Goal: Task Accomplishment & Management: Manage account settings

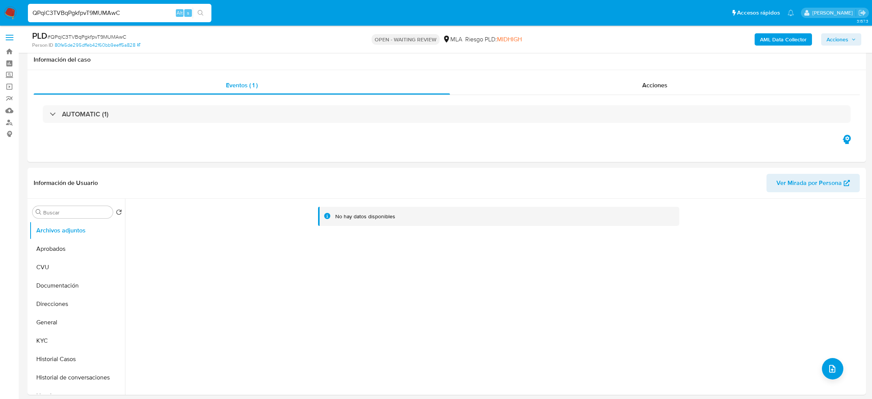
select select "10"
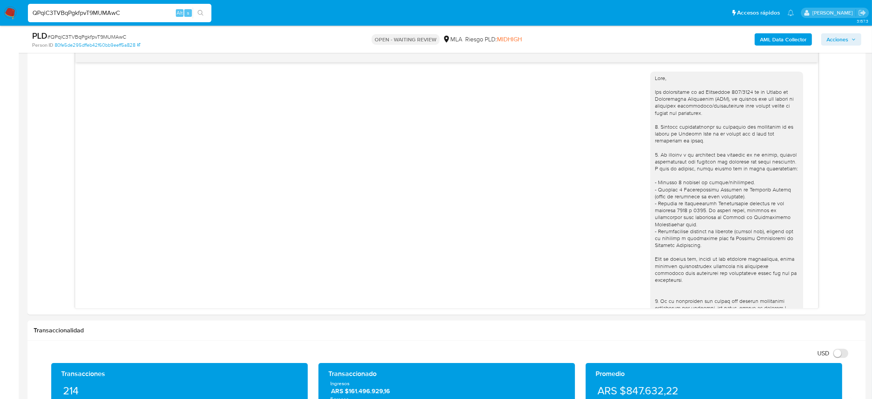
scroll to position [894, 0]
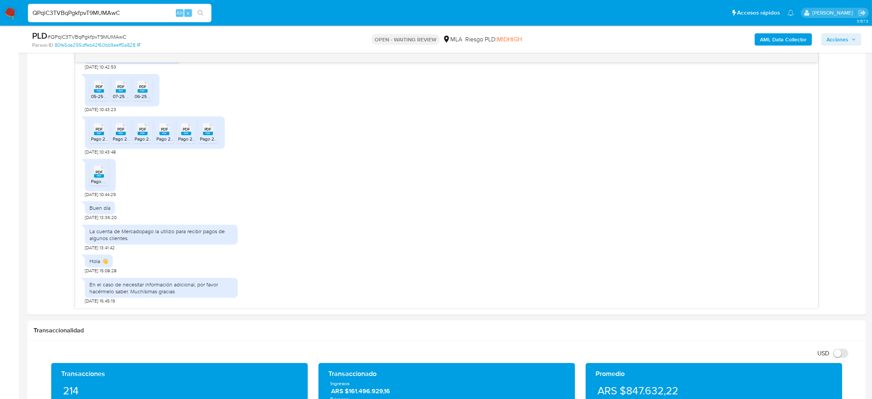
drag, startPoint x: 125, startPoint y: 13, endPoint x: 0, endPoint y: 48, distance: 130.0
click at [0, 48] on div "Pausado Ver notificaciones QPqiC3TVBqPgkfpvT9MUMAwC Alt s Accesos rápidos Presi…" at bounding box center [436, 334] width 872 height 1473
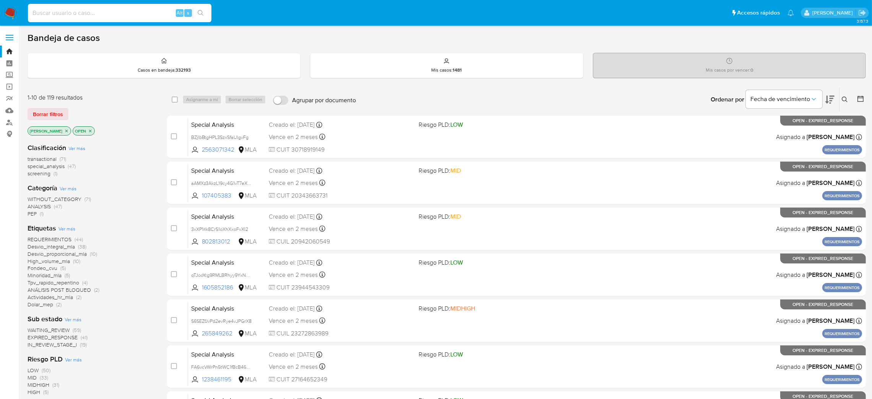
click at [157, 13] on input at bounding box center [120, 13] width 184 height 10
paste input "3tEsGBCOzGXs6RC3R8mmrnkv"
type input "3tEsGBCOzGXs6RC3R8mmrnkv"
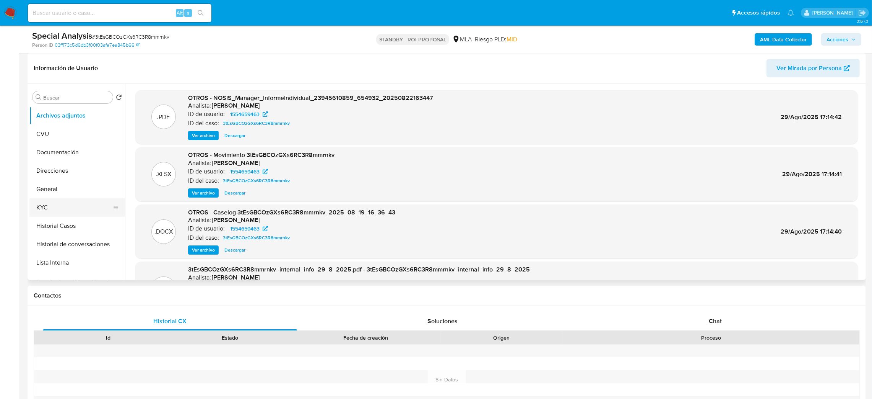
scroll to position [57, 0]
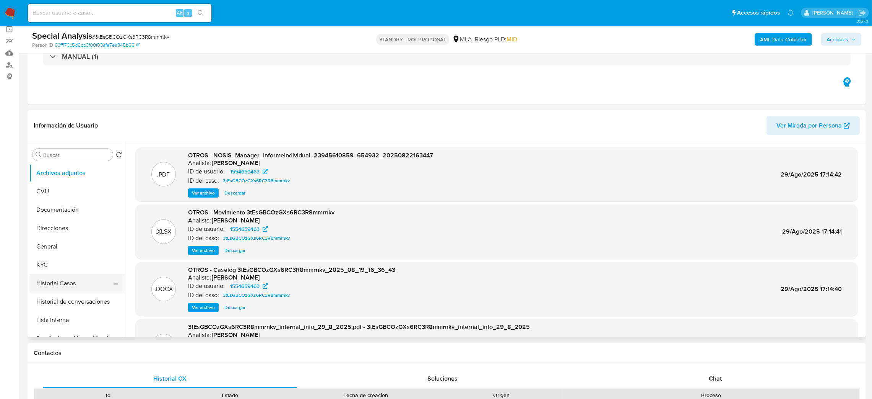
select select "10"
click at [63, 311] on button "Lista Interna" at bounding box center [73, 320] width 89 height 18
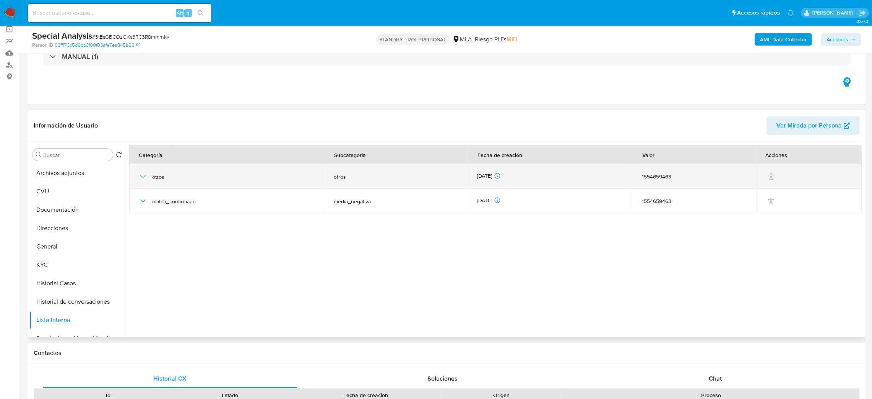
click at [143, 174] on icon "button" at bounding box center [142, 176] width 9 height 9
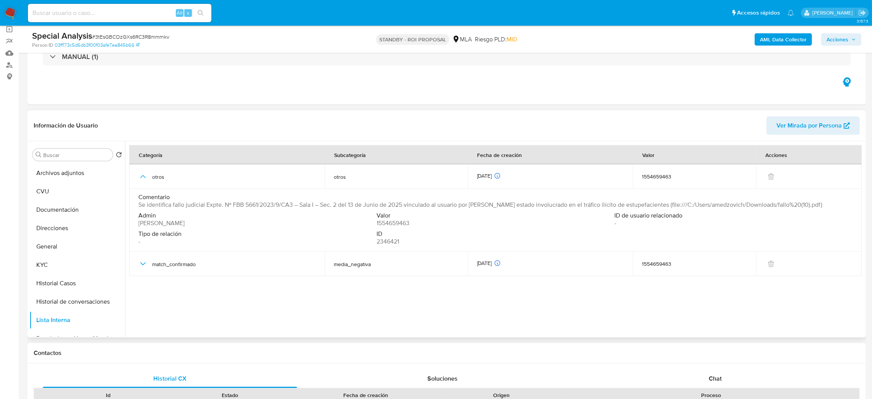
drag, startPoint x: 644, startPoint y: 205, endPoint x: 790, endPoint y: 207, distance: 146.1
click at [790, 207] on span "Se identifica fallo judicial Expte. Nº FBB 5661/2023/9/CA3 – Sala I – Sec. 2 de…" at bounding box center [480, 205] width 684 height 8
click at [646, 202] on span "Se identifica fallo judicial Expte. Nº FBB 5661/2023/9/CA3 – Sala I – Sec. 2 de…" at bounding box center [480, 205] width 684 height 8
drag, startPoint x: 644, startPoint y: 204, endPoint x: 790, endPoint y: 203, distance: 146.1
click at [791, 203] on span "Se identifica fallo judicial Expte. Nº FBB 5661/2023/9/CA3 – Sala I – Sec. 2 de…" at bounding box center [480, 205] width 684 height 8
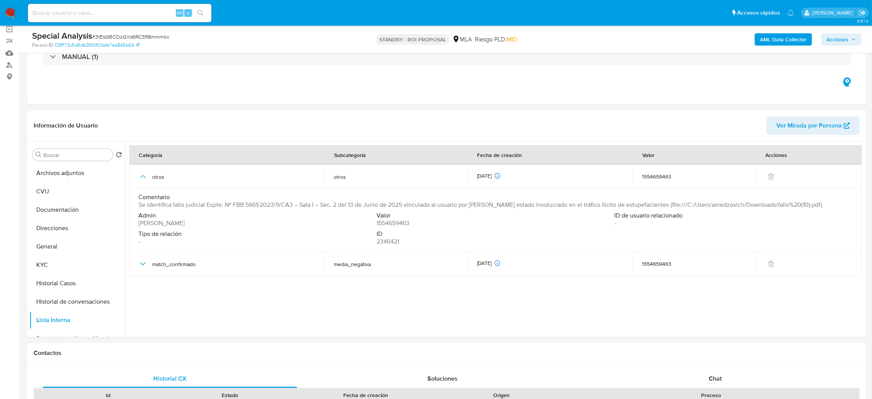
click at [10, 11] on img at bounding box center [10, 13] width 13 height 13
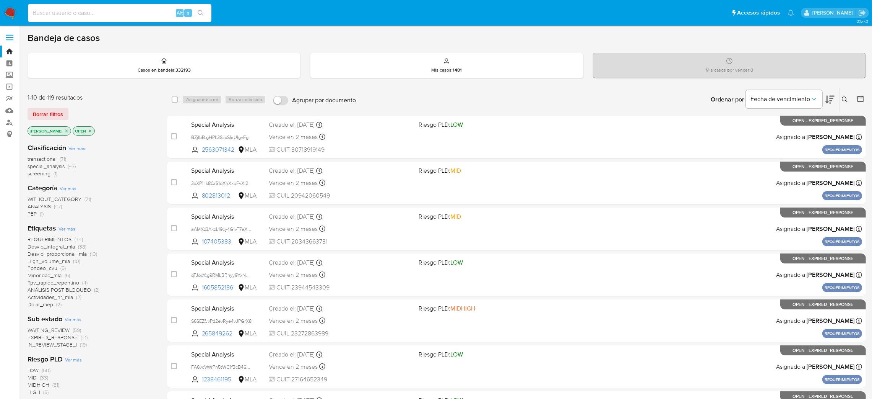
click at [146, 8] on input at bounding box center [120, 13] width 184 height 10
paste input "F9EL7aBq1q5g1splCtKNZfCF"
type input "F9EL7aBq1q5g1splCtKNZfCF"
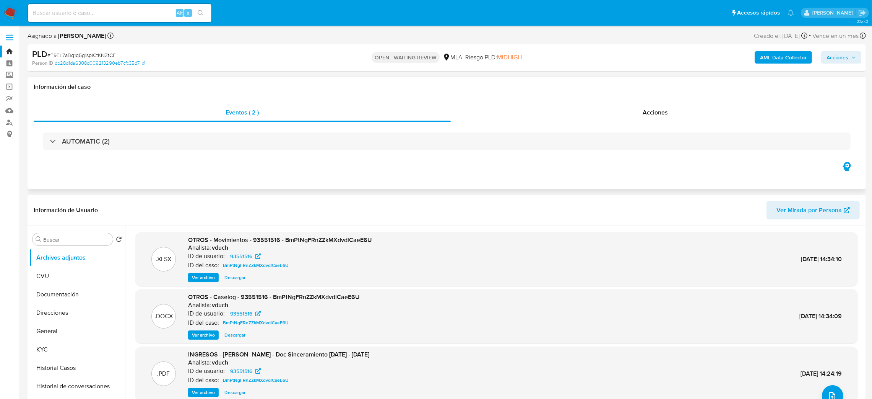
select select "10"
drag, startPoint x: 47, startPoint y: 334, endPoint x: 43, endPoint y: 334, distance: 4.2
click at [47, 334] on button "General" at bounding box center [73, 331] width 89 height 18
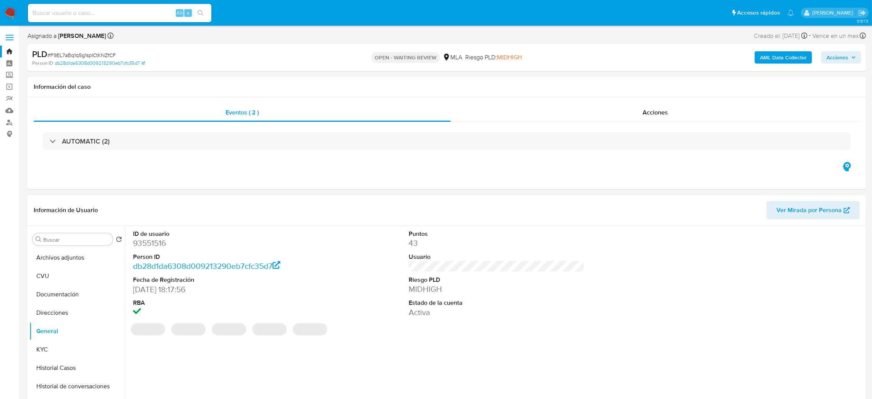
click at [155, 242] on dd "93551516" at bounding box center [221, 243] width 176 height 11
copy dd "93551516"
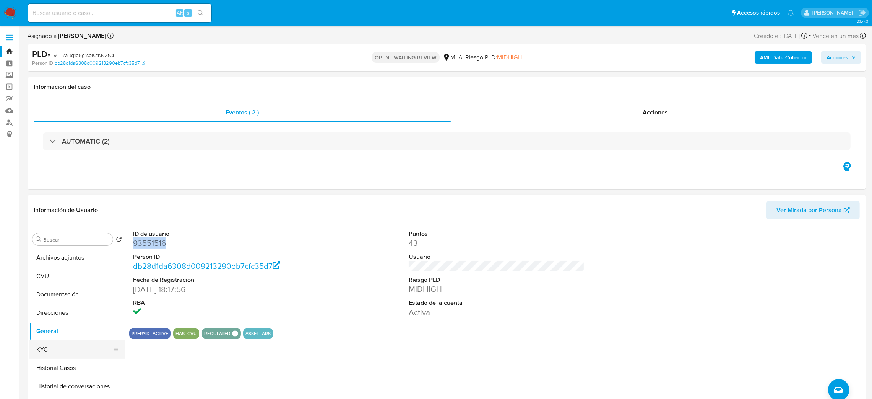
click at [47, 348] on button "KYC" at bounding box center [73, 349] width 89 height 18
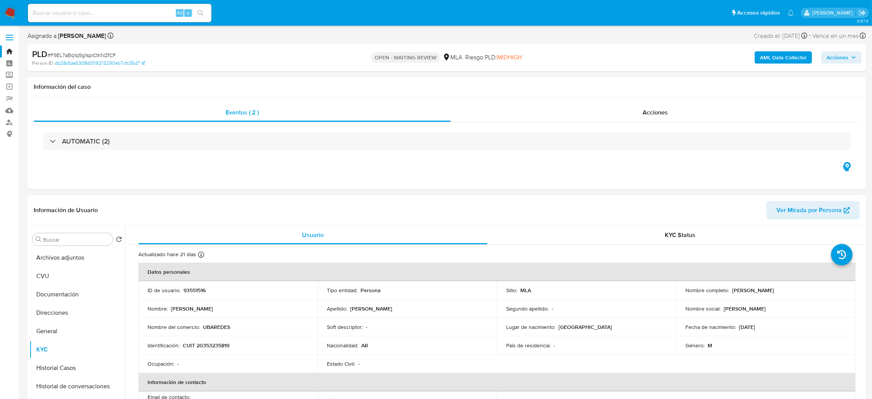
click at [206, 347] on p "CUIT 20353235819" at bounding box center [206, 345] width 47 height 7
copy p "20353235819"
click at [216, 307] on div "Nombre : Uriel David" at bounding box center [228, 308] width 161 height 7
drag, startPoint x: 203, startPoint y: 343, endPoint x: 226, endPoint y: 348, distance: 23.9
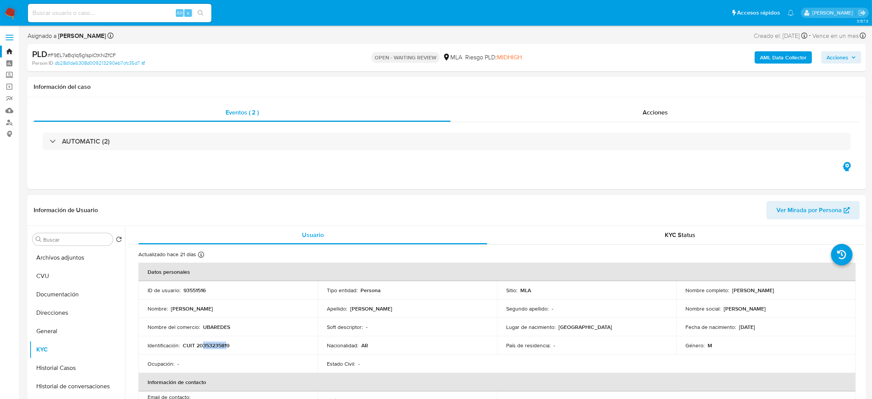
click at [226, 348] on p "CUIT 20353235819" at bounding box center [206, 345] width 47 height 7
copy p "35323581"
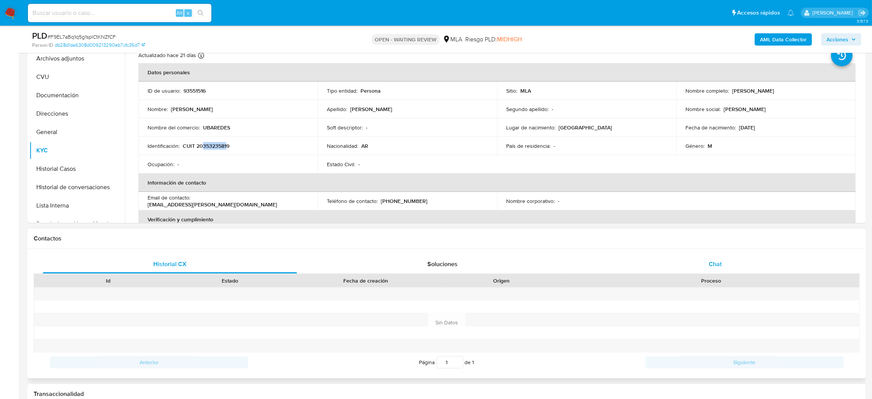
drag, startPoint x: 721, startPoint y: 266, endPoint x: 691, endPoint y: 254, distance: 32.2
click at [721, 266] on span "Chat" at bounding box center [715, 263] width 13 height 9
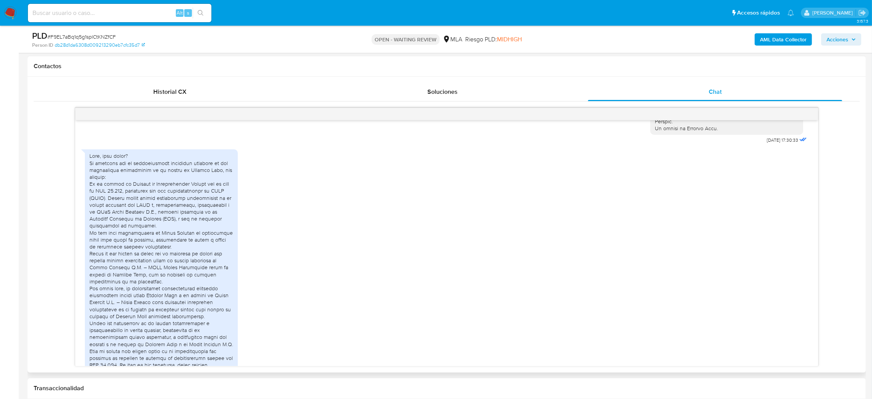
scroll to position [396, 0]
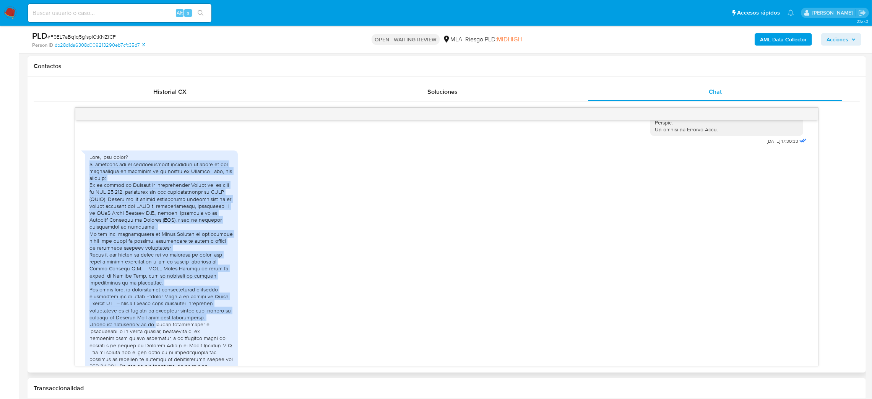
drag, startPoint x: 89, startPoint y: 180, endPoint x: 156, endPoint y: 337, distance: 170.8
click at [156, 337] on div at bounding box center [161, 299] width 153 height 298
click at [98, 197] on div at bounding box center [161, 299] width 144 height 292
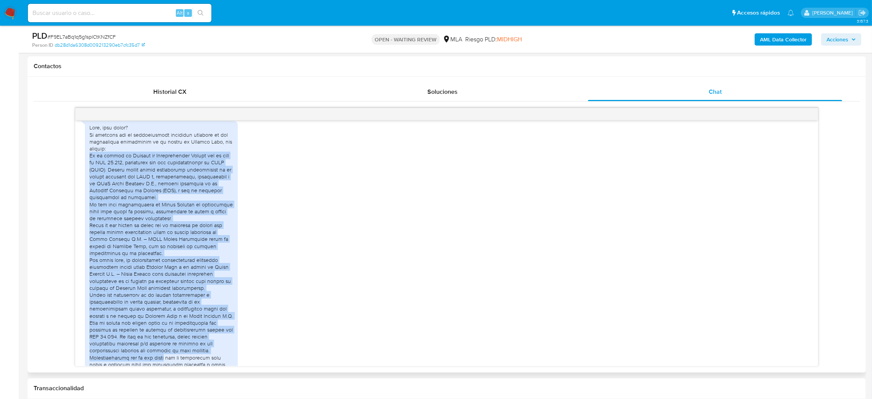
scroll to position [510, 0]
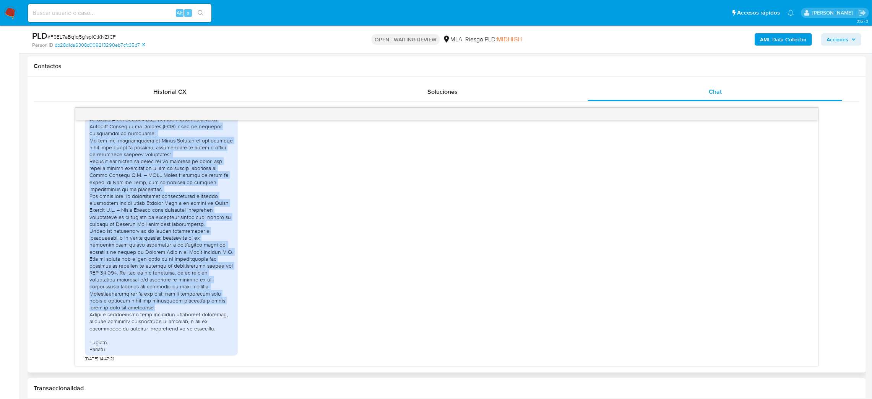
drag, startPoint x: 90, startPoint y: 200, endPoint x: 192, endPoint y: 305, distance: 146.3
click at [192, 305] on div at bounding box center [161, 206] width 144 height 292
copy div "Yo me adherí al Régimen de Sinceramiento Fiscal por la suma de USD 95.000, cump…"
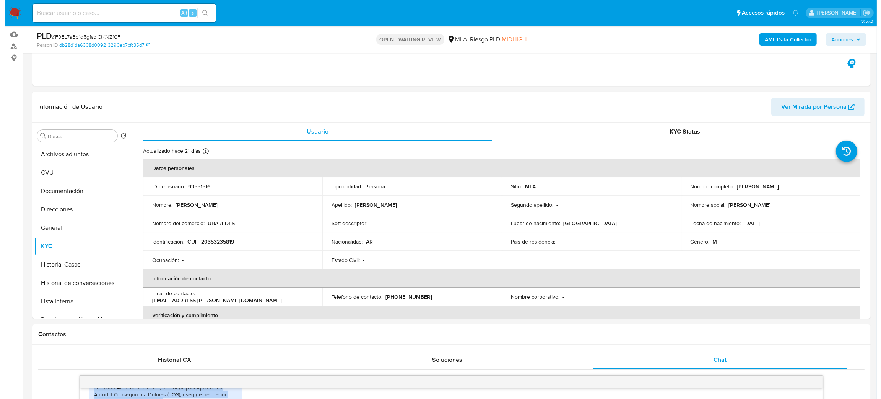
scroll to position [57, 0]
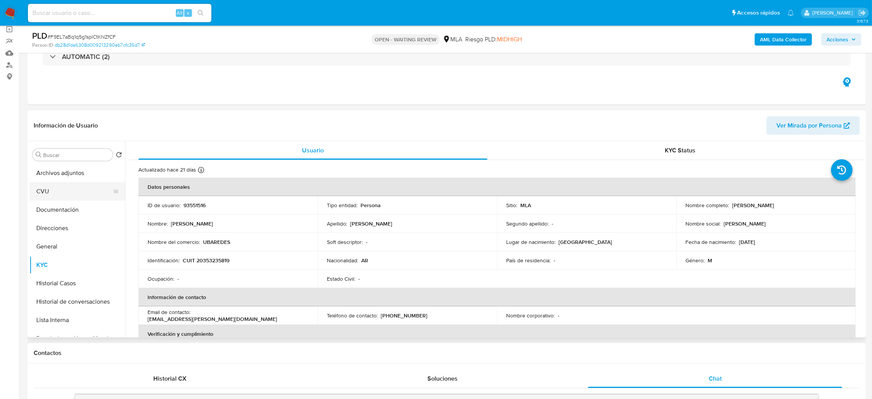
click at [53, 193] on button "CVU" at bounding box center [73, 191] width 89 height 18
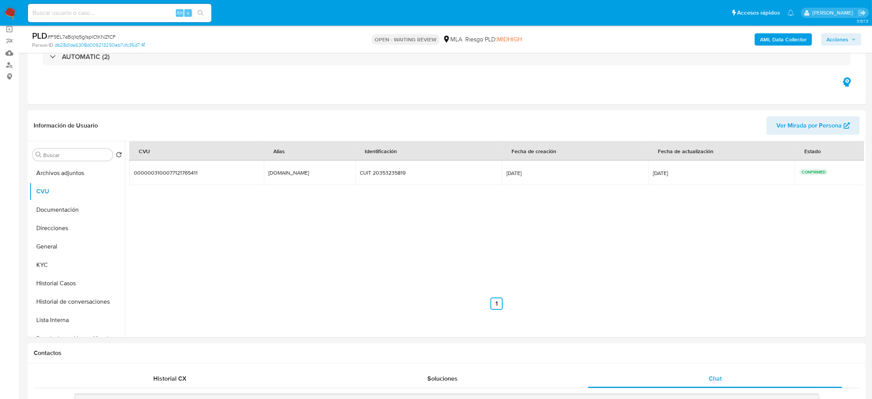
click at [55, 175] on button "Archivos adjuntos" at bounding box center [73, 173] width 89 height 18
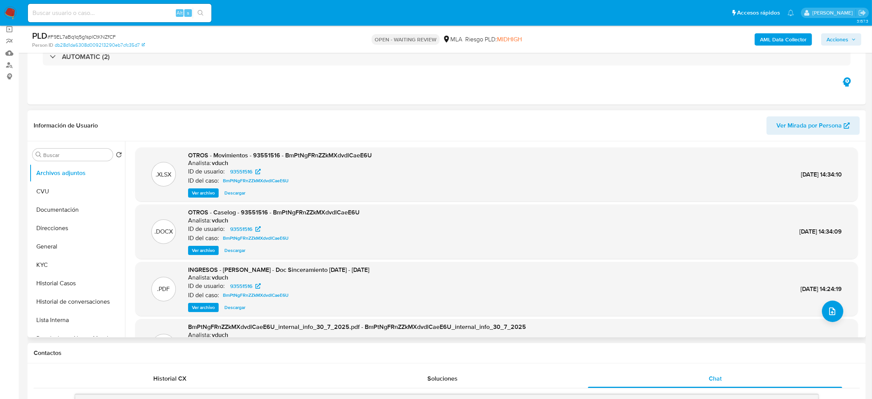
click at [204, 246] on span "Ver archivo" at bounding box center [203, 250] width 23 height 8
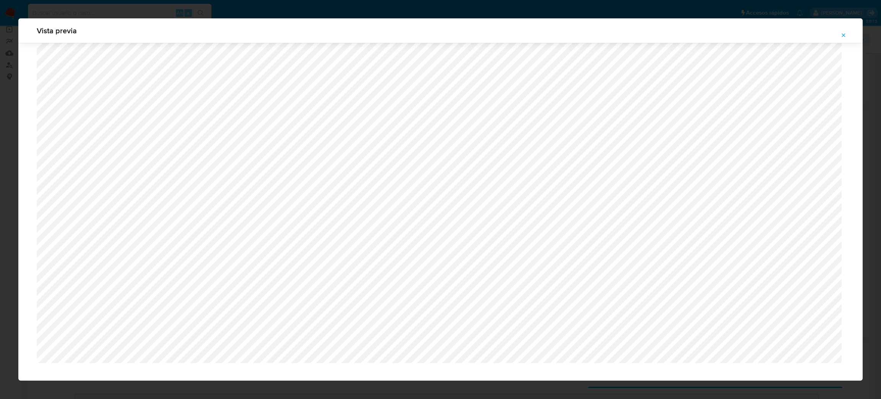
scroll to position [462, 0]
click at [841, 33] on icon "Attachment preview" at bounding box center [844, 35] width 6 height 6
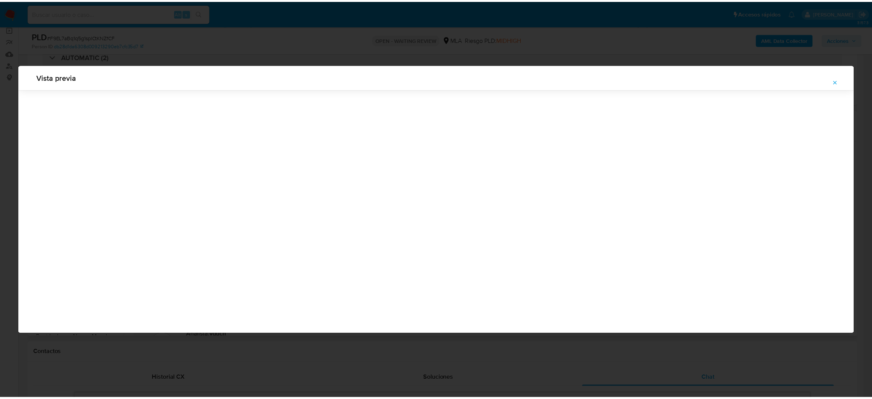
scroll to position [0, 0]
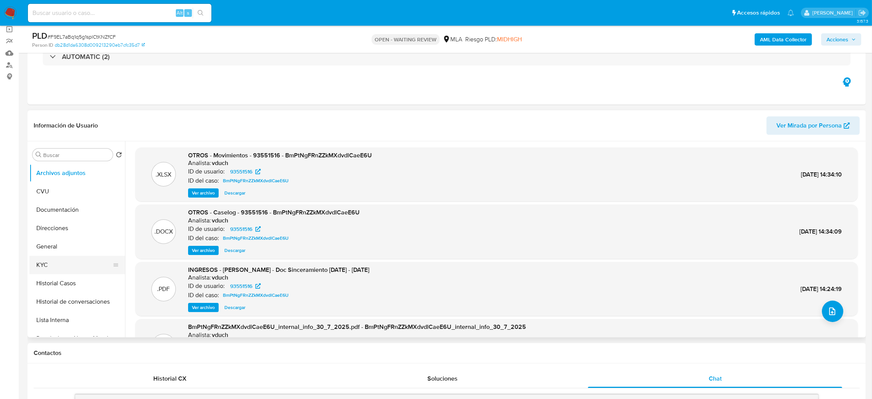
click at [79, 260] on button "KYC" at bounding box center [73, 264] width 89 height 18
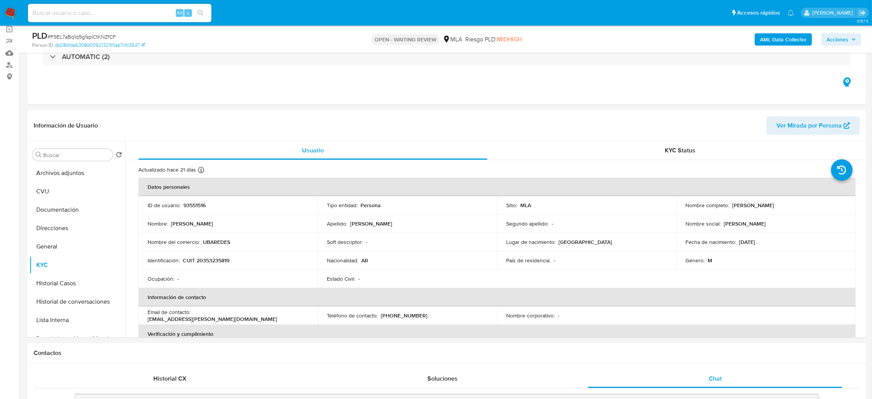
drag, startPoint x: 731, startPoint y: 204, endPoint x: 817, endPoint y: 203, distance: 86.1
click at [817, 203] on div "Nombre completo : Uriel David Baredes" at bounding box center [766, 205] width 161 height 7
copy p "[PERSON_NAME]"
click at [55, 179] on button "Archivos adjuntos" at bounding box center [73, 173] width 89 height 18
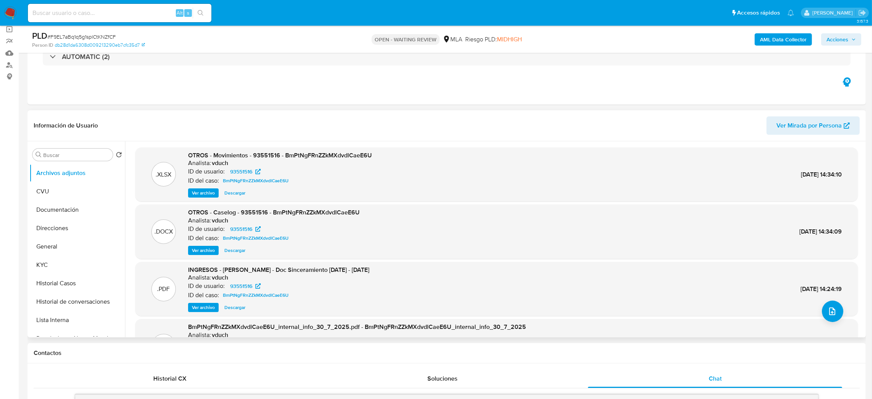
click at [197, 249] on span "Ver archivo" at bounding box center [203, 250] width 23 height 8
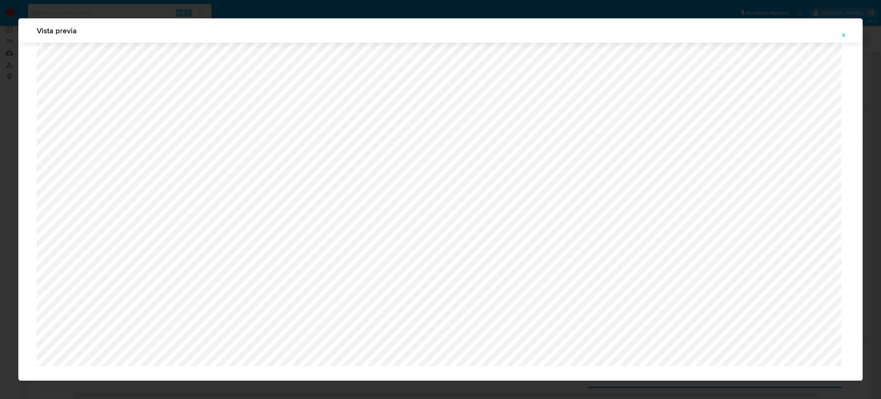
scroll to position [462, 0]
click at [837, 33] on button "Attachment preview" at bounding box center [843, 35] width 17 height 12
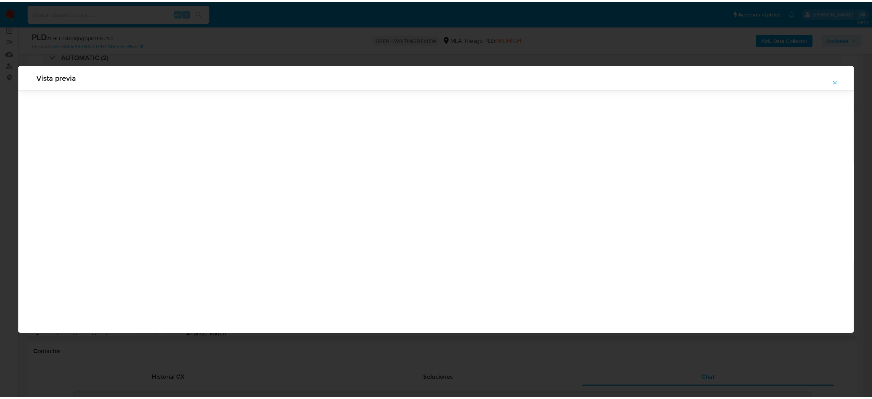
scroll to position [0, 0]
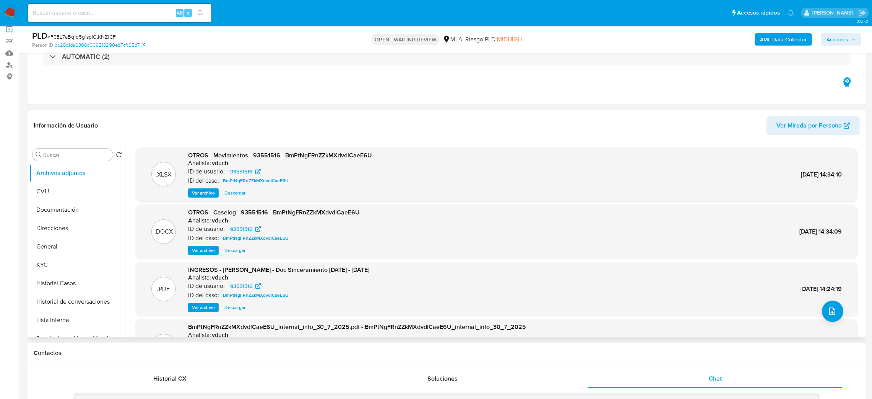
click at [81, 37] on span "# F9EL7aBq1q5g1splCtKNZfCF" at bounding box center [81, 37] width 68 height 8
copy span "F9EL7aBq1q5g1splCtKNZfCF"
click at [11, 15] on img at bounding box center [10, 13] width 13 height 13
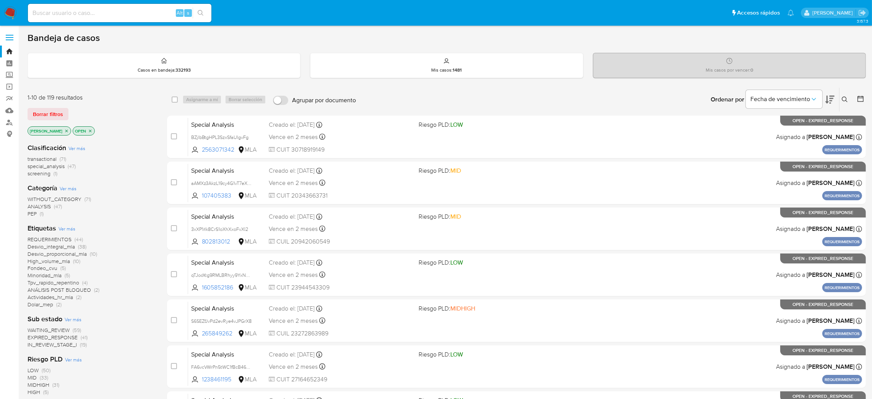
click at [849, 102] on button at bounding box center [846, 99] width 13 height 9
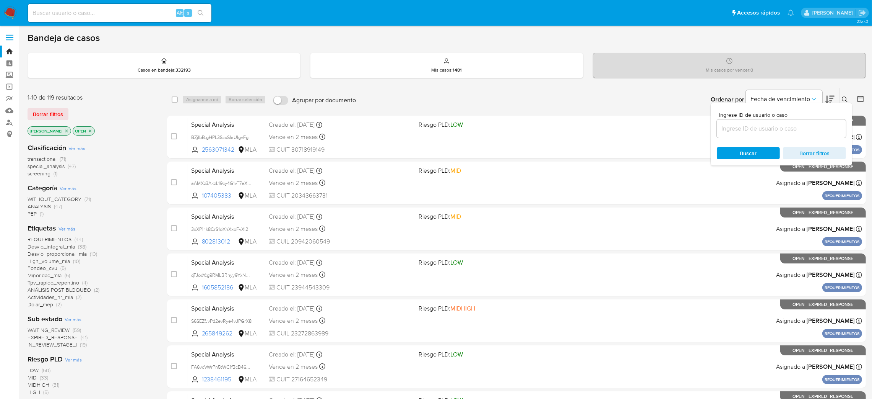
click at [806, 130] on input at bounding box center [781, 129] width 129 height 10
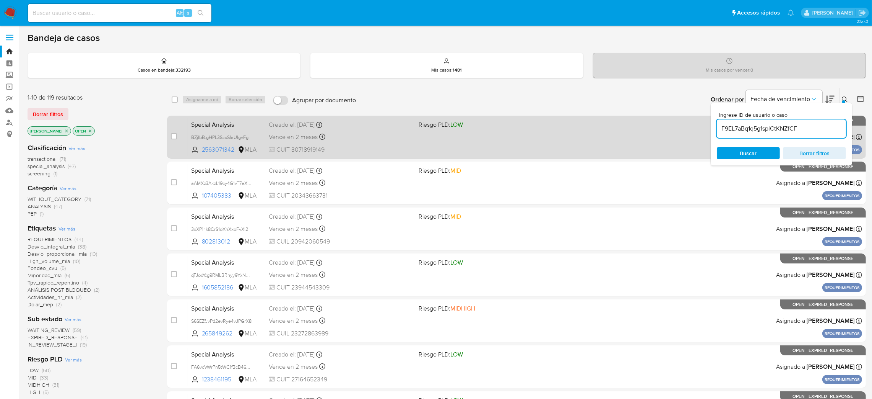
type input "F9EL7aBq1q5g1splCtKNZfCF"
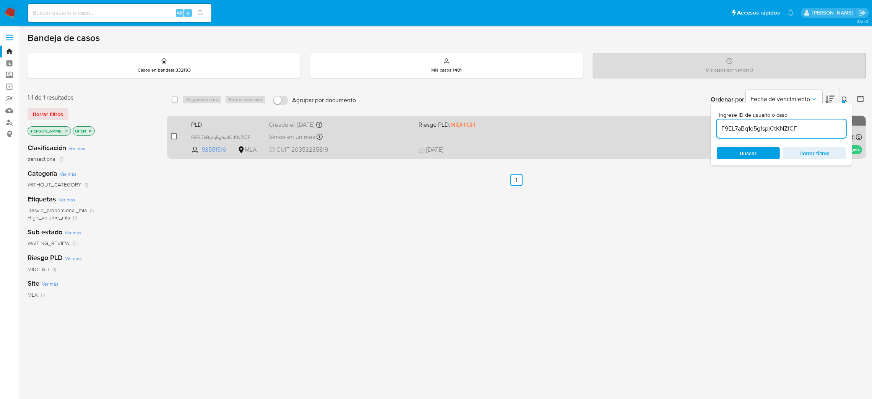
click at [174, 135] on input "checkbox" at bounding box center [174, 136] width 6 height 6
checkbox input "true"
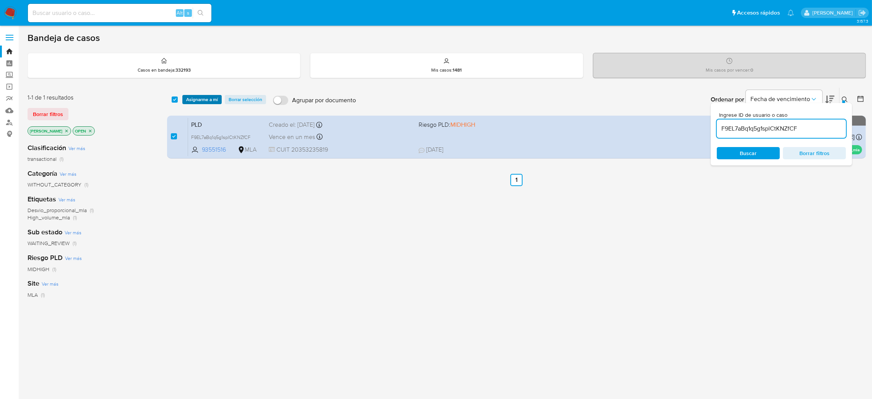
click at [196, 101] on span "Asignarme a mí" at bounding box center [202, 100] width 32 height 8
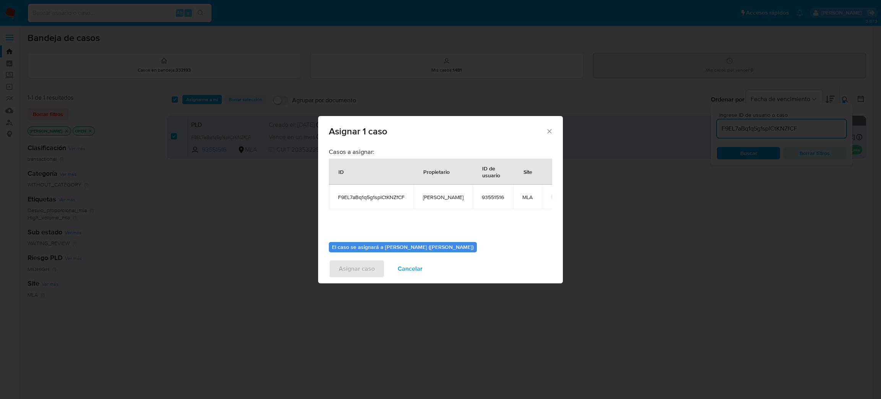
click at [437, 200] on span "[PERSON_NAME]" at bounding box center [443, 197] width 41 height 7
copy span "[PERSON_NAME]"
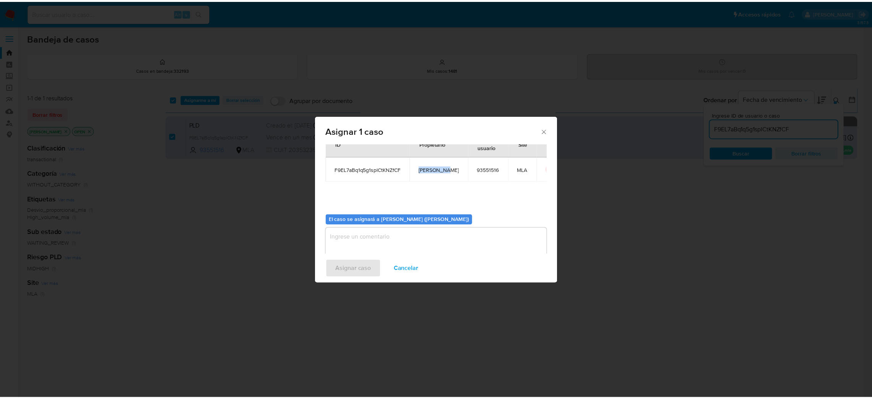
scroll to position [39, 0]
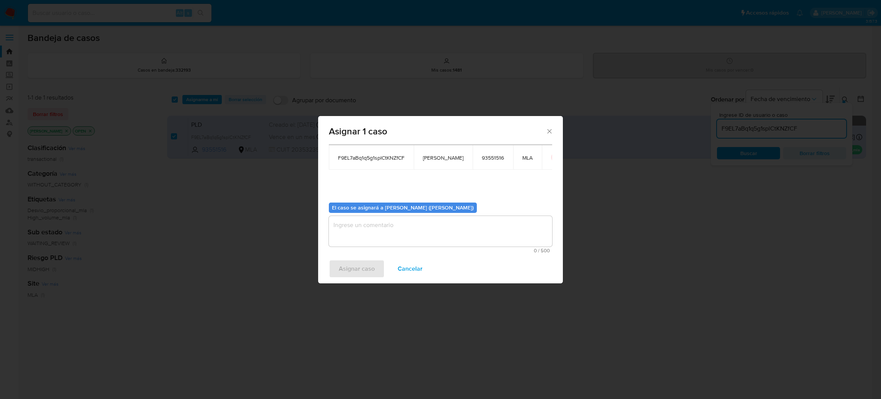
click at [381, 230] on textarea "assign-modal" at bounding box center [440, 231] width 223 height 31
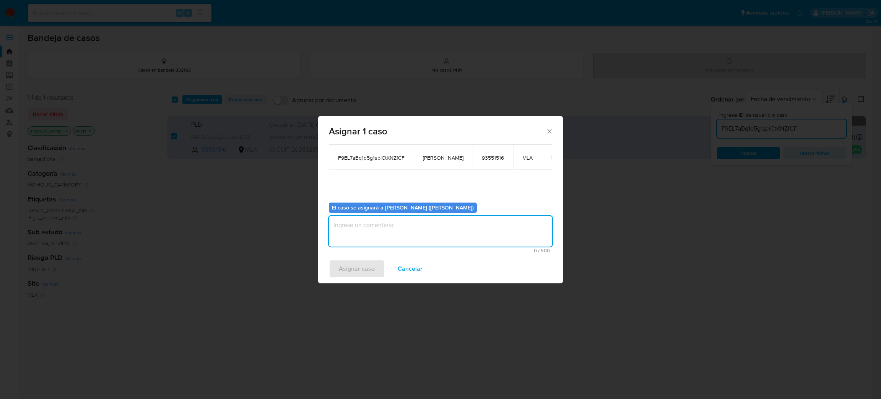
paste textarea "[PERSON_NAME]"
type textarea "[PERSON_NAME]"
click at [356, 273] on span "Asignar caso" at bounding box center [357, 268] width 36 height 17
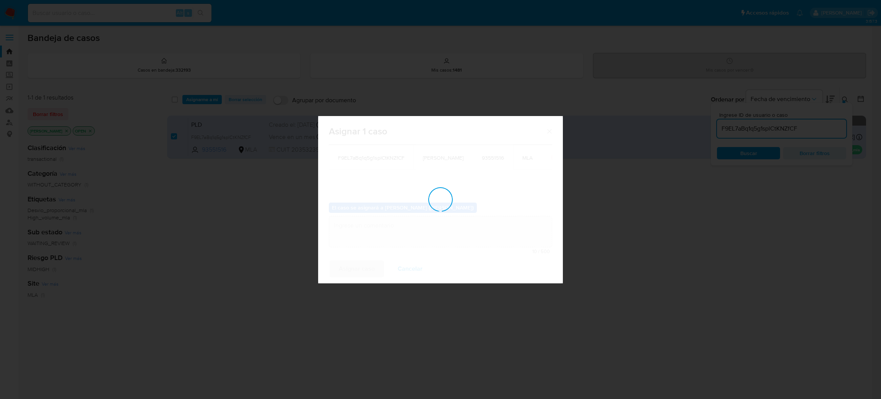
checkbox input "false"
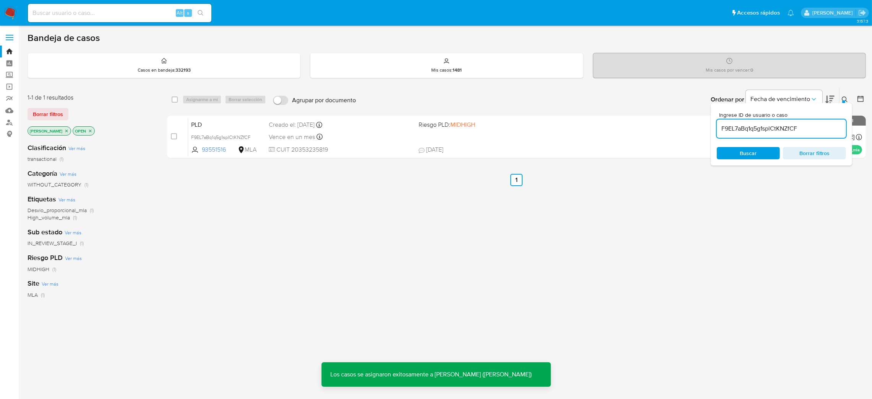
click at [249, 120] on span "PLD" at bounding box center [227, 124] width 72 height 10
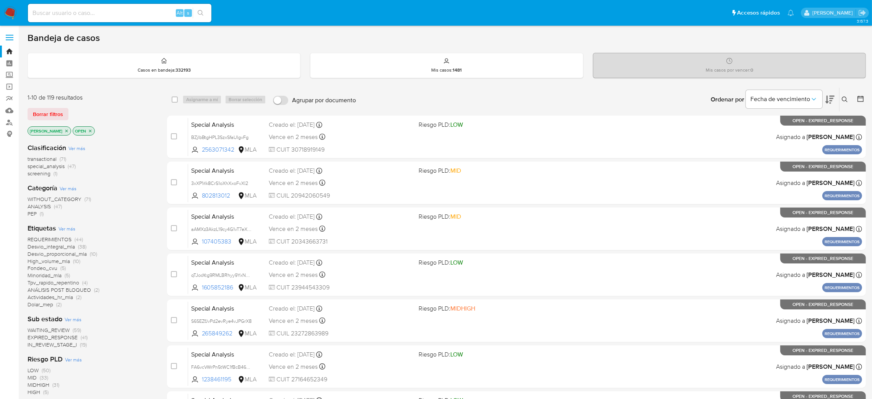
click at [845, 96] on icon at bounding box center [845, 99] width 6 height 6
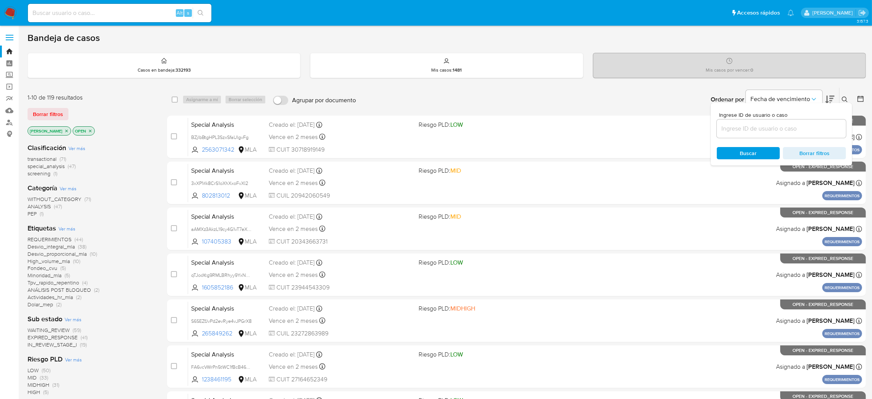
click at [788, 125] on input at bounding box center [781, 129] width 129 height 10
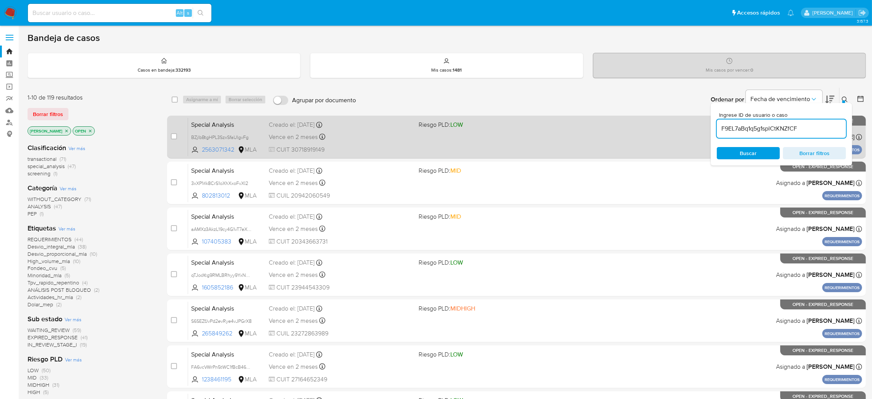
type input "F9EL7aBq1q5g1splCtKNZfCF"
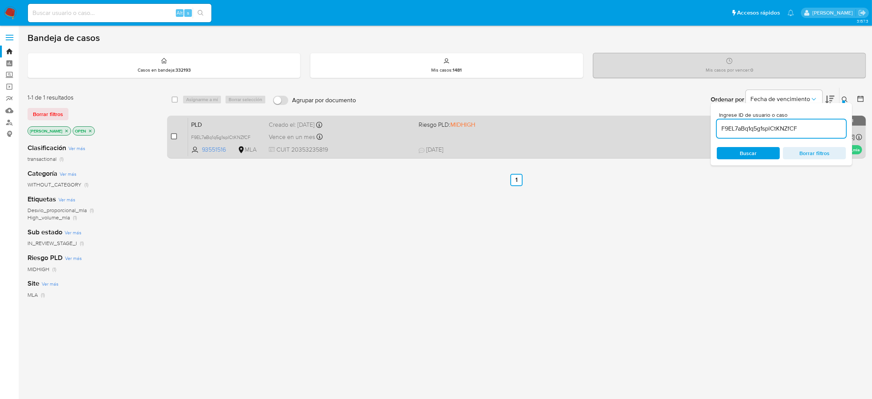
click at [174, 135] on input "checkbox" at bounding box center [174, 136] width 6 height 6
checkbox input "true"
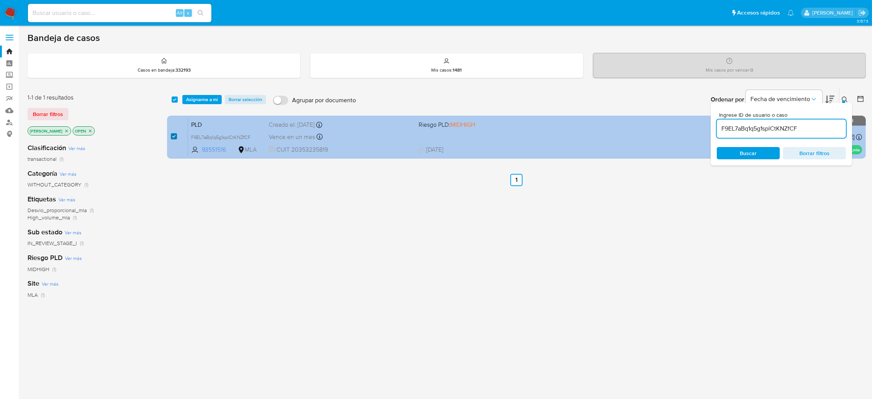
checkbox input "true"
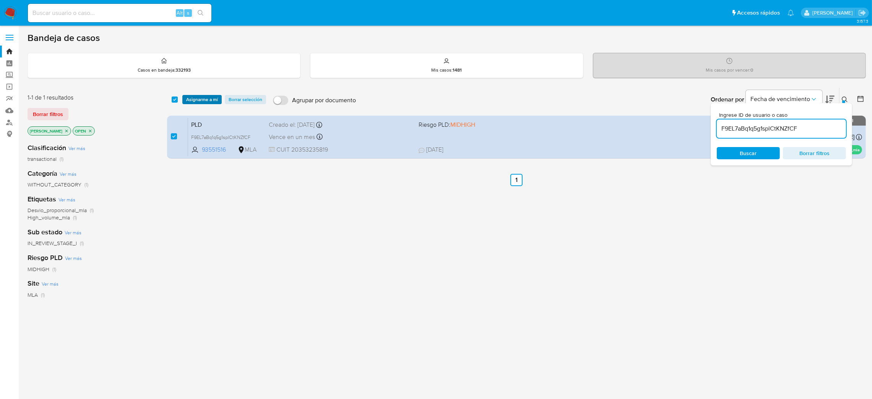
click at [202, 99] on span "Asignarme a mí" at bounding box center [202, 100] width 32 height 8
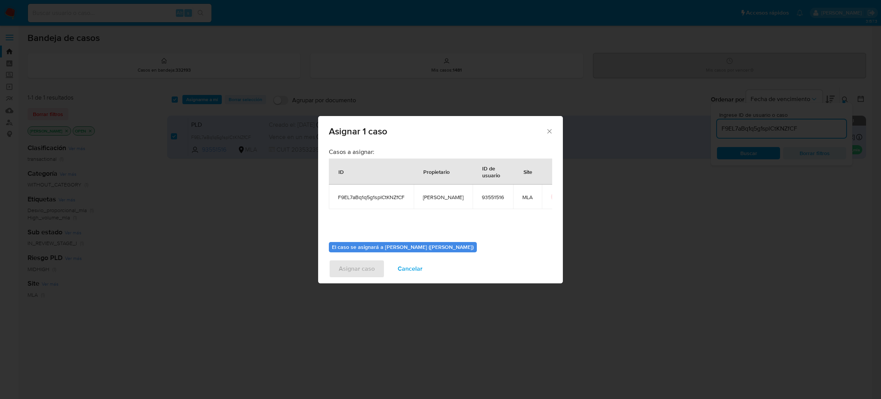
click at [444, 196] on span "[PERSON_NAME]" at bounding box center [443, 197] width 41 height 7
copy span "[PERSON_NAME]"
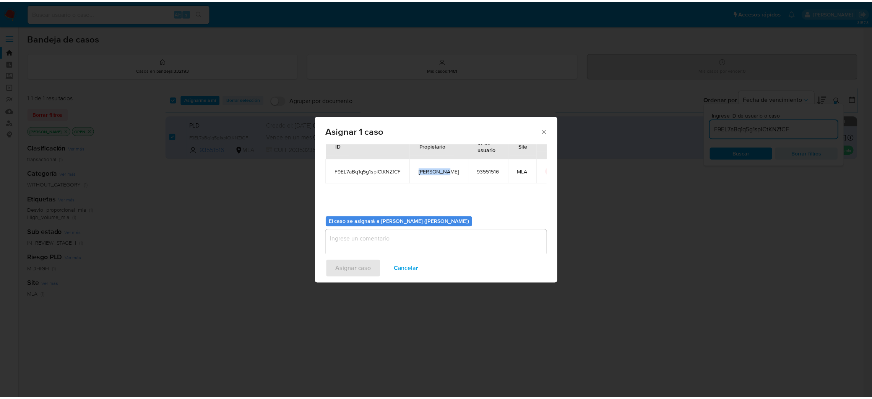
scroll to position [39, 0]
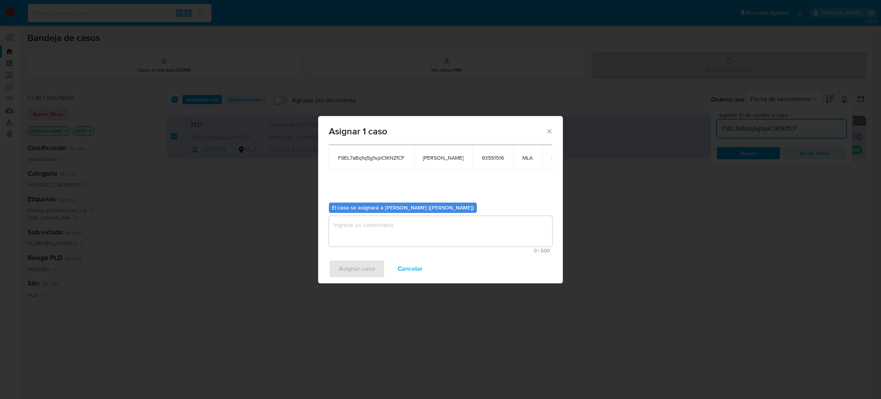
click at [391, 231] on textarea "assign-modal" at bounding box center [440, 231] width 223 height 31
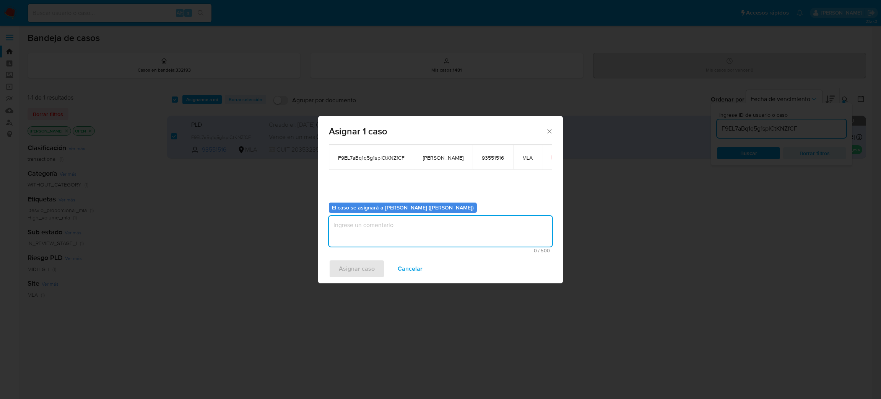
paste textarea "[PERSON_NAME]"
type textarea "[PERSON_NAME]"
click at [351, 270] on span "Asignar caso" at bounding box center [357, 268] width 36 height 17
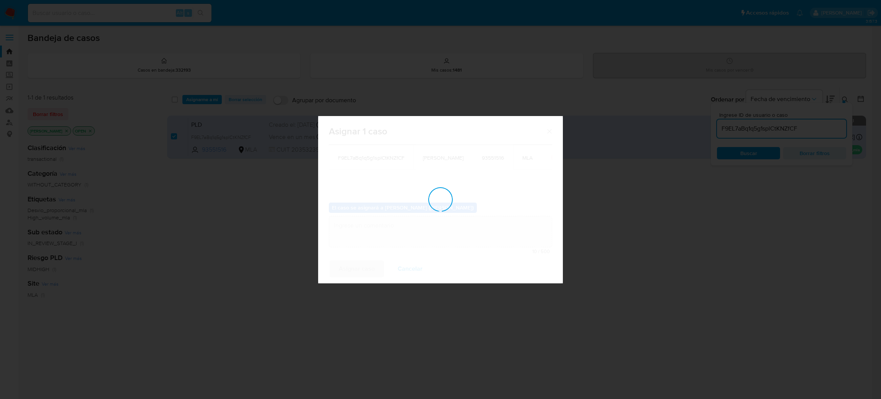
checkbox input "false"
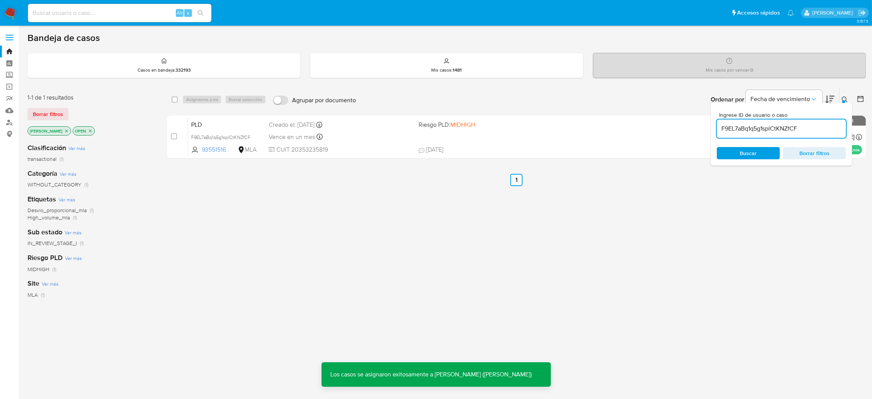
click at [253, 124] on span "PLD" at bounding box center [227, 124] width 72 height 10
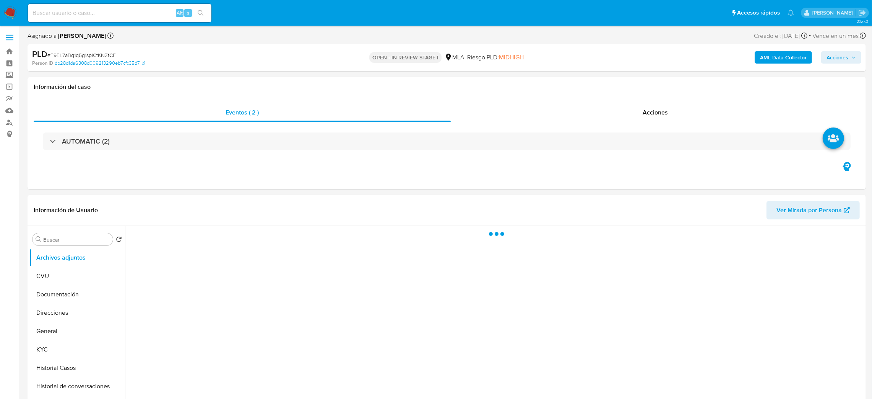
select select "10"
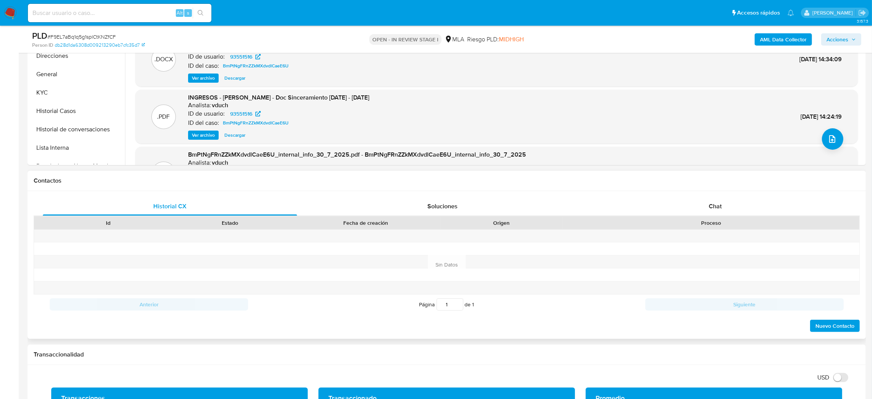
drag, startPoint x: 723, startPoint y: 208, endPoint x: 643, endPoint y: 220, distance: 81.2
click at [723, 207] on div "Chat" at bounding box center [715, 206] width 254 height 18
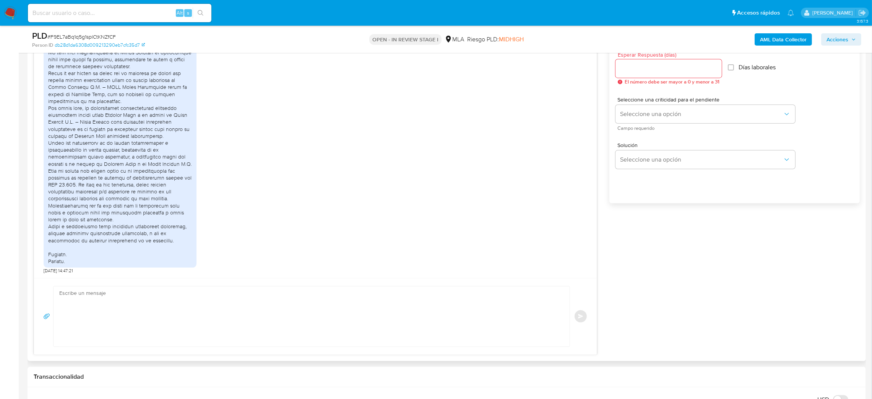
scroll to position [459, 0]
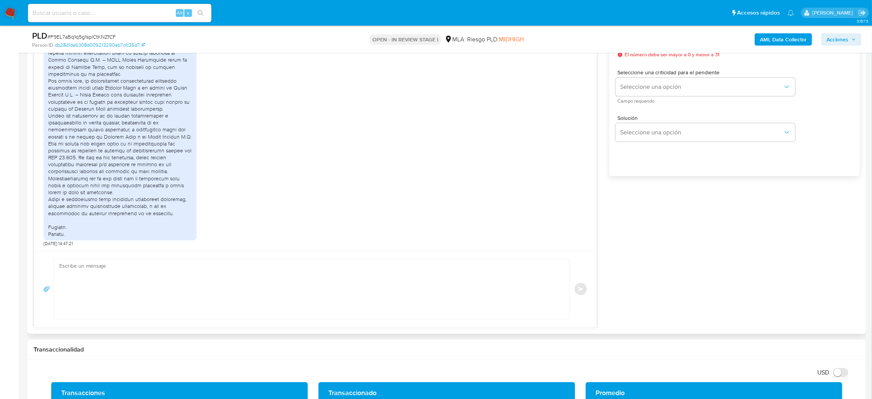
click at [107, 298] on textarea at bounding box center [309, 289] width 501 height 60
paste textarea "Hola, ¡Muchas gracias por tu respuesta! Confirmamos la recepción de la document…"
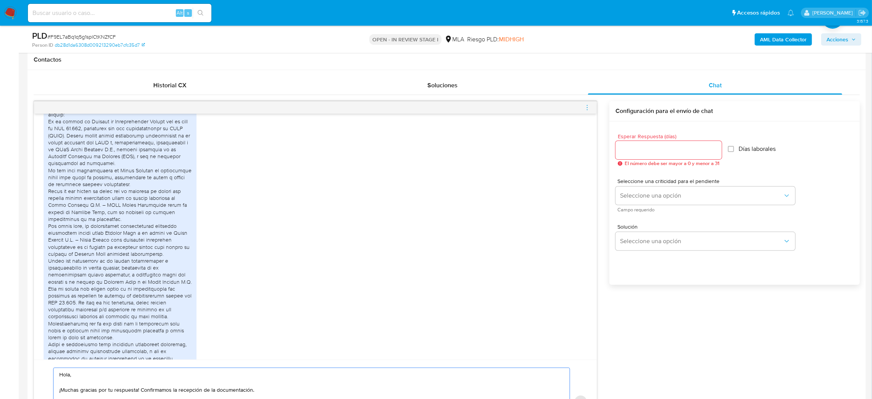
scroll to position [344, 0]
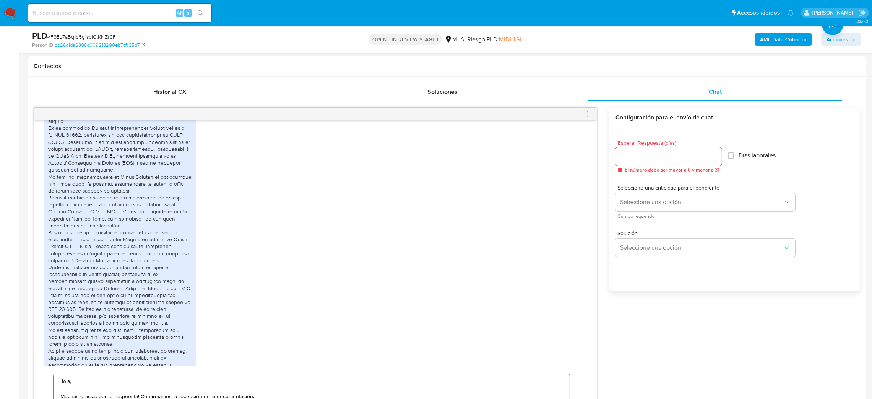
type textarea "Hola, ¡Muchas gracias por tu respuesta! Confirmamos la recepción de la document…"
click at [637, 159] on input "Esperar Respuesta (días)" at bounding box center [669, 156] width 106 height 10
type input "0"
click at [94, 34] on span "# F9EL7aBq1q5g1splCtKNZfCF" at bounding box center [81, 37] width 68 height 8
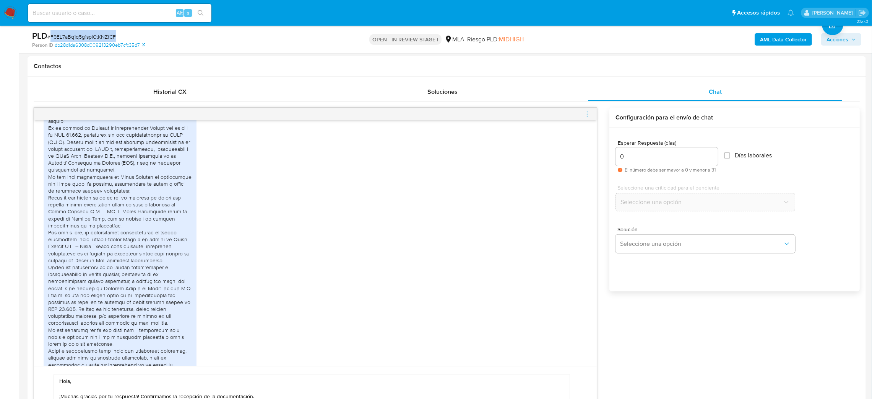
copy span "F9EL7aBq1q5g1splCtKNZfCF"
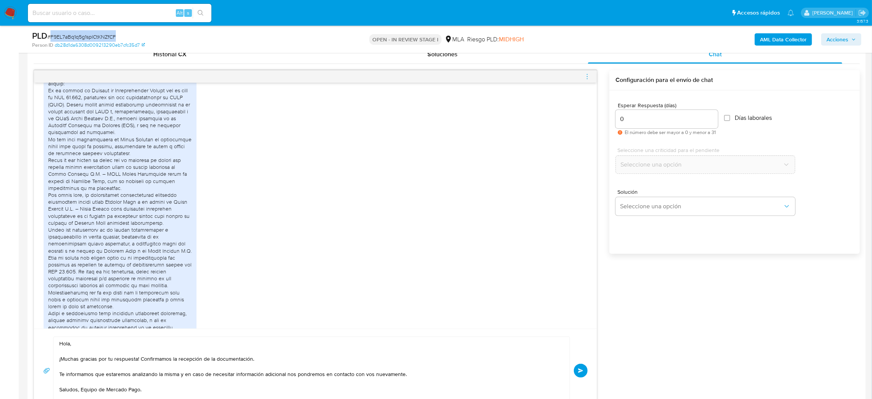
scroll to position [402, 0]
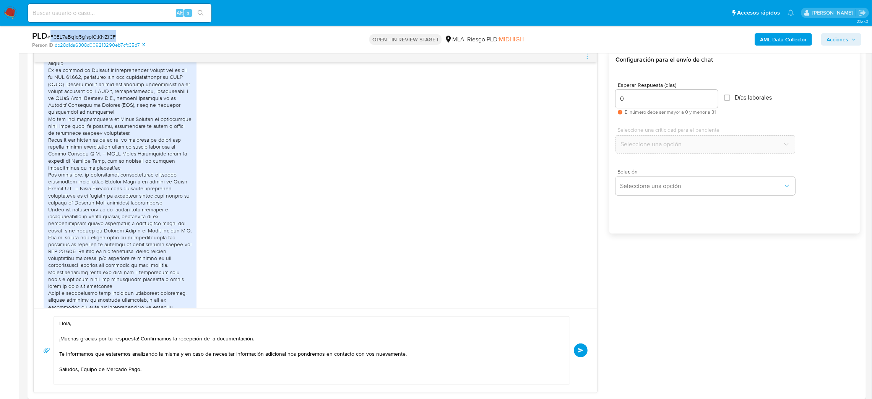
click at [579, 350] on span "Enviar" at bounding box center [580, 350] width 5 height 5
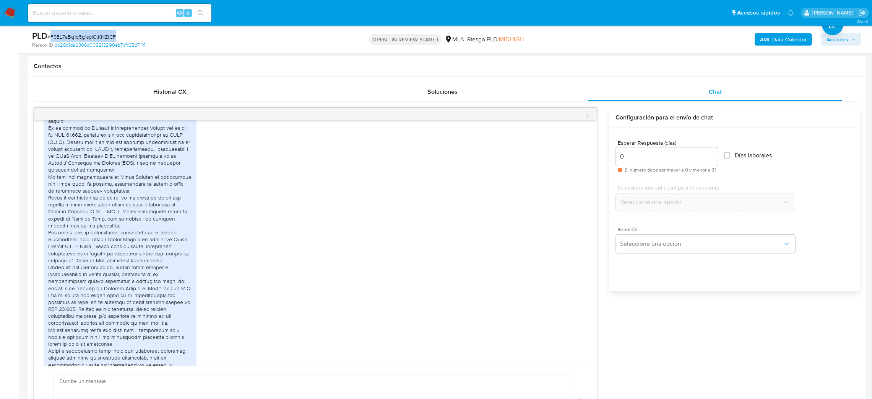
scroll to position [602, 0]
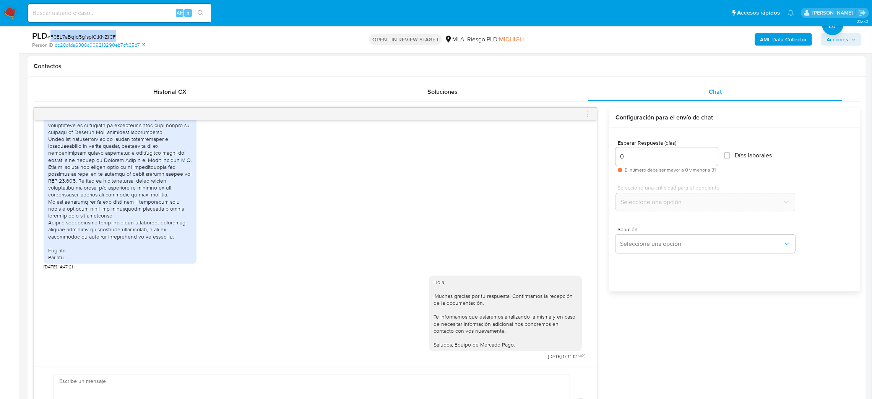
click at [587, 114] on icon "menu-action" at bounding box center [587, 114] width 7 height 7
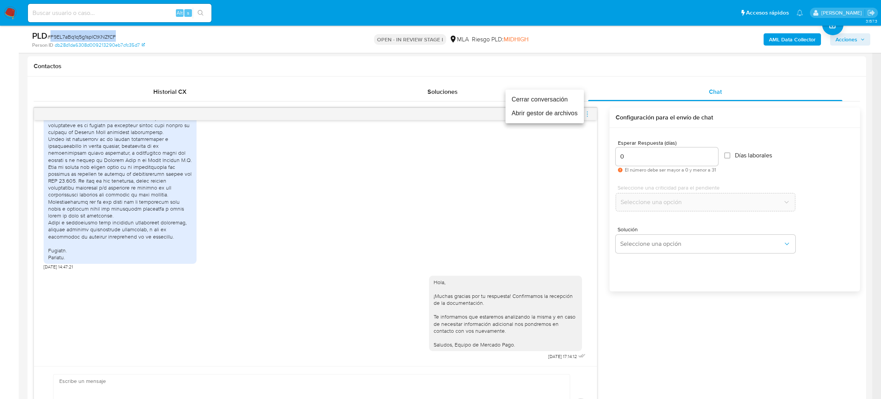
click at [541, 98] on li "Cerrar conversación" at bounding box center [545, 100] width 78 height 14
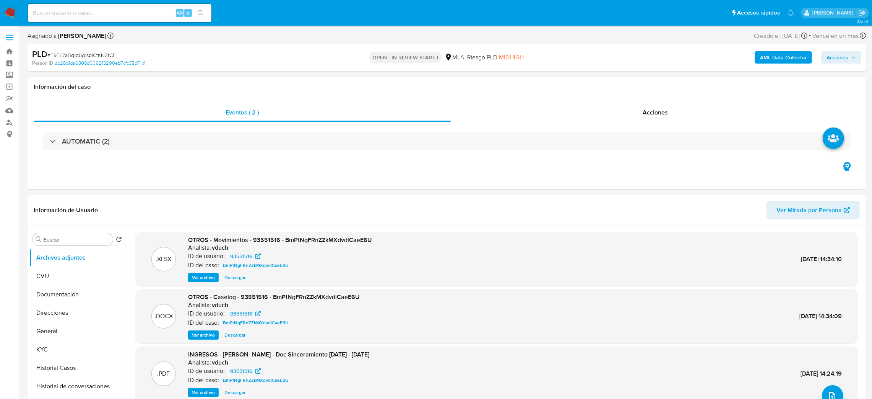
click at [776, 57] on b "AML Data Collector" at bounding box center [783, 57] width 47 height 12
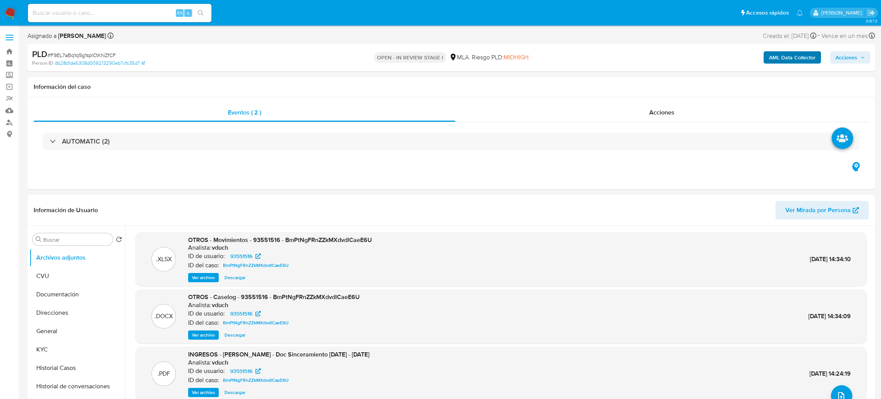
select select "10"
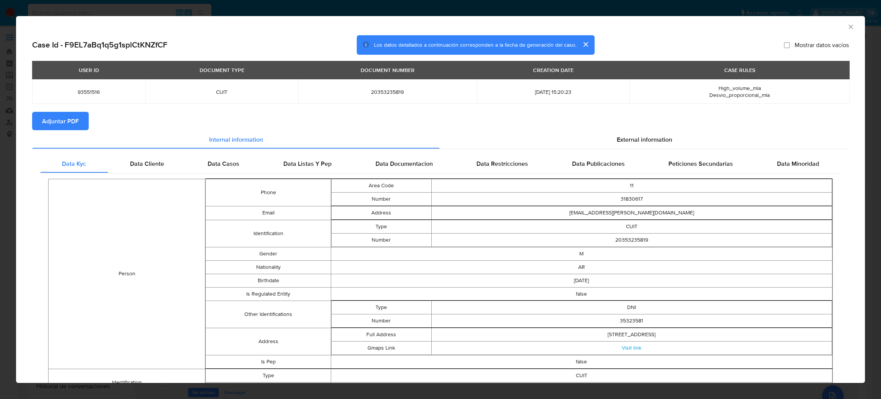
click at [73, 115] on span "Adjuntar PDF" at bounding box center [60, 120] width 37 height 17
click at [847, 24] on icon "Cerrar ventana" at bounding box center [851, 27] width 8 height 8
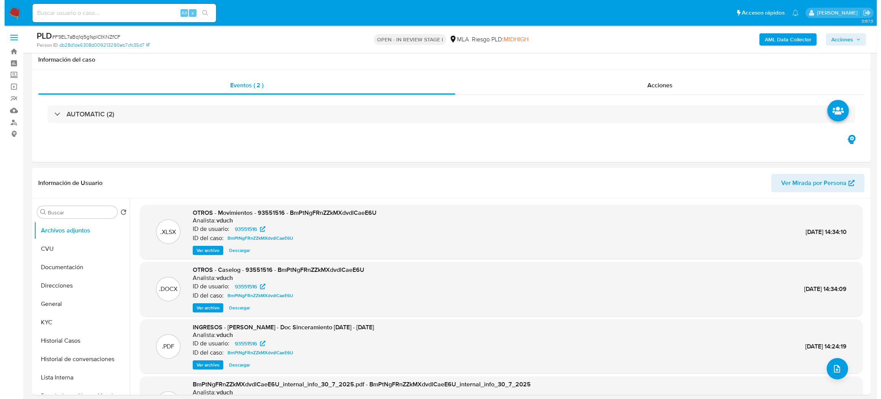
scroll to position [57, 0]
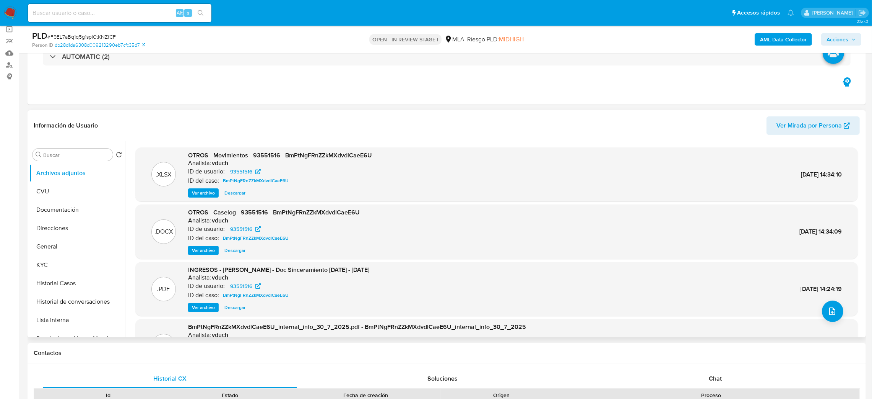
click at [194, 252] on span "Ver archivo" at bounding box center [203, 250] width 23 height 8
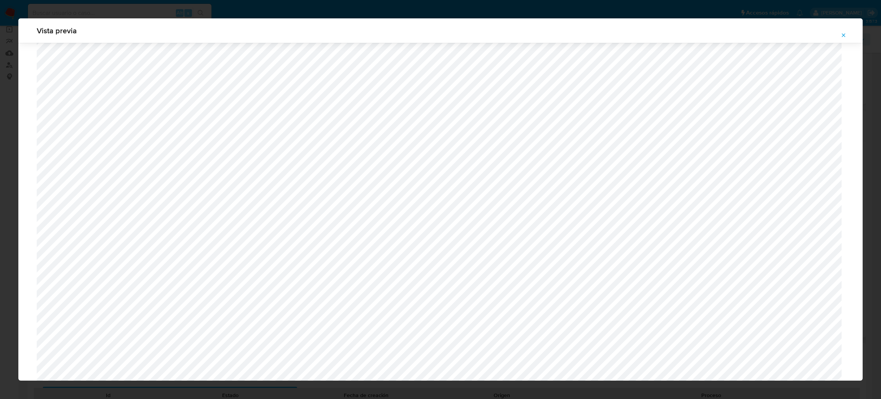
scroll to position [386, 0]
click at [848, 33] on button "Attachment preview" at bounding box center [843, 35] width 17 height 12
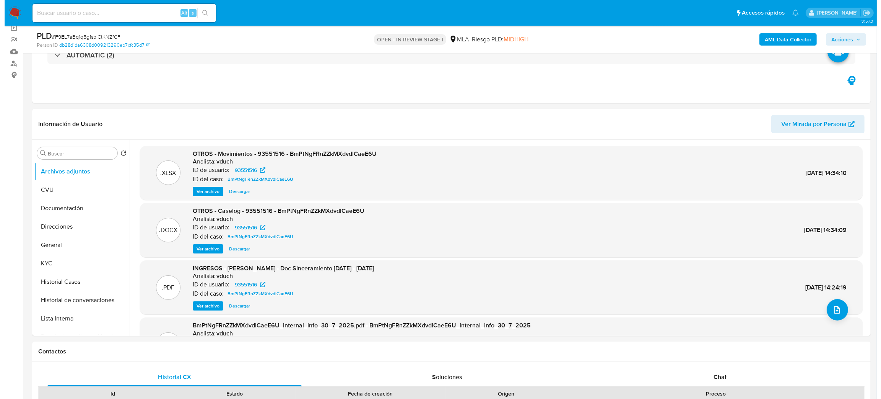
scroll to position [57, 0]
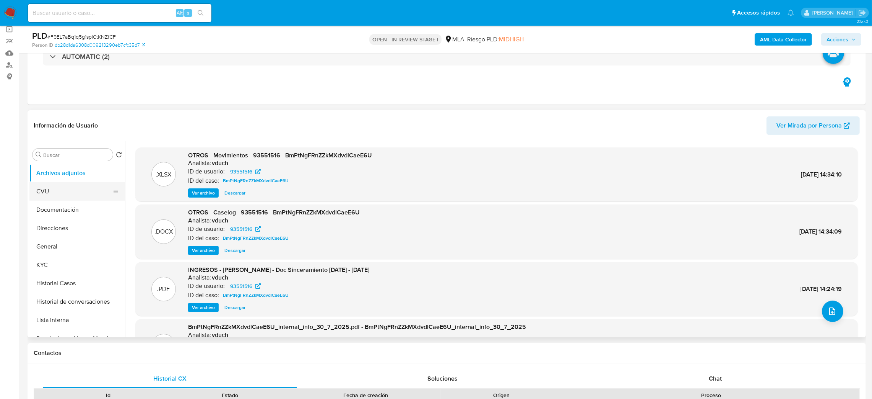
click at [59, 191] on button "CVU" at bounding box center [73, 191] width 89 height 18
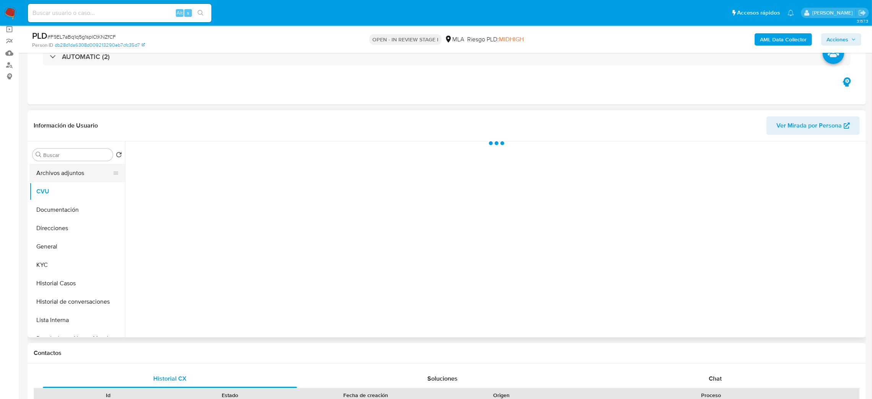
click at [58, 178] on button "Archivos adjuntos" at bounding box center [73, 173] width 89 height 18
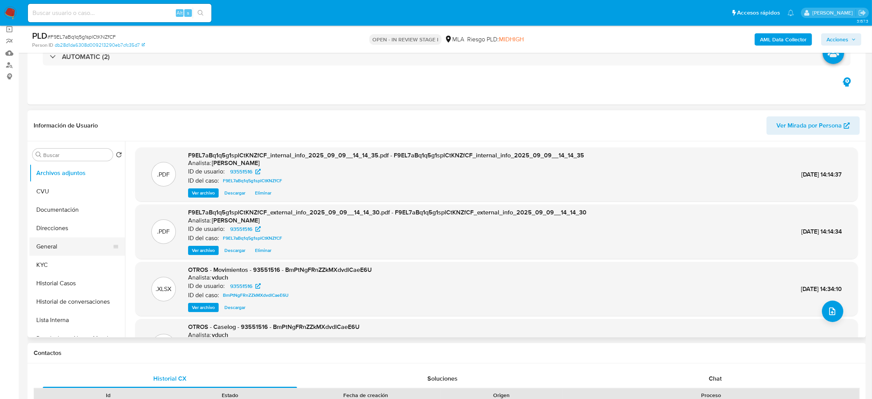
click at [60, 247] on button "General" at bounding box center [73, 246] width 89 height 18
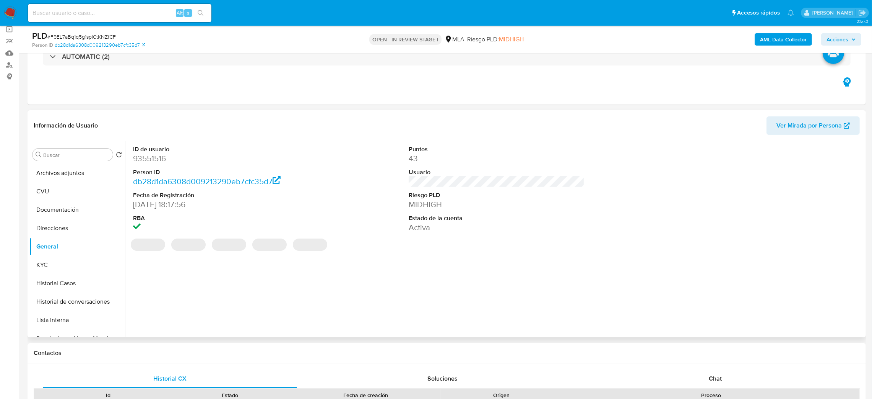
click at [146, 154] on dd "93551516" at bounding box center [221, 158] width 176 height 11
copy dd "93551516"
click at [73, 168] on button "Archivos adjuntos" at bounding box center [73, 173] width 89 height 18
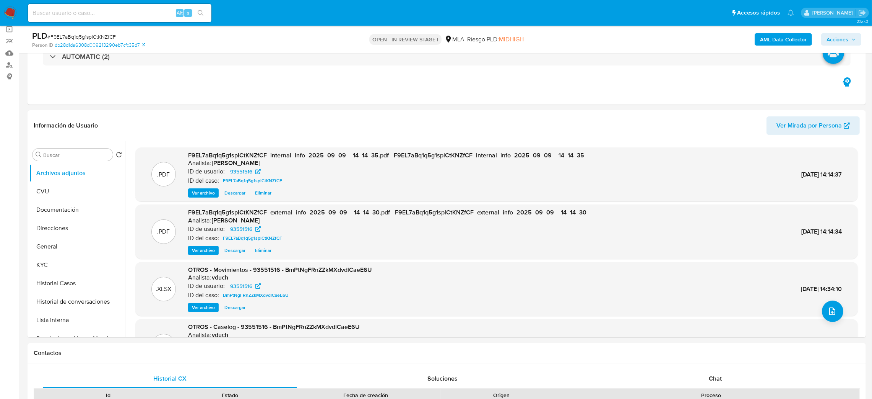
click at [90, 37] on span "# F9EL7aBq1q5g1splCtKNZfCF" at bounding box center [81, 37] width 68 height 8
copy span "F9EL7aBq1q5g1splCtKNZfCF"
click at [833, 302] on button "upload-file" at bounding box center [832, 310] width 21 height 21
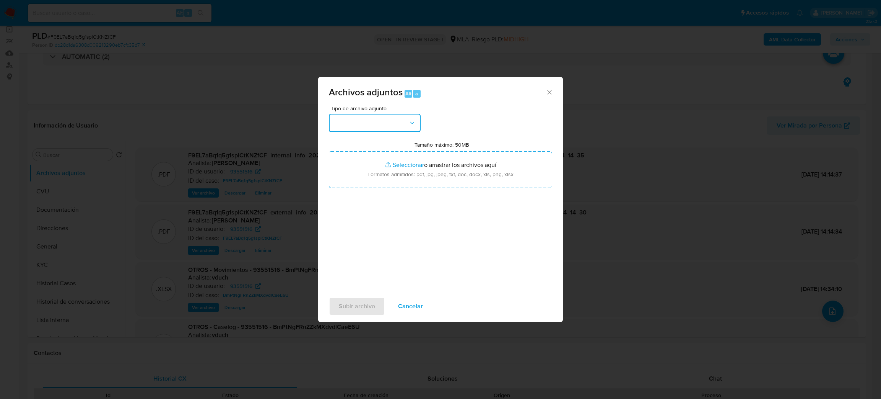
click at [374, 125] on button "button" at bounding box center [375, 123] width 92 height 18
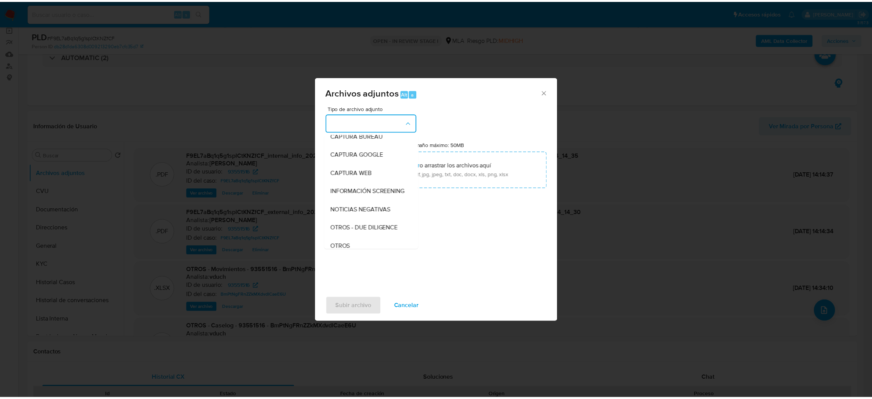
scroll to position [115, 0]
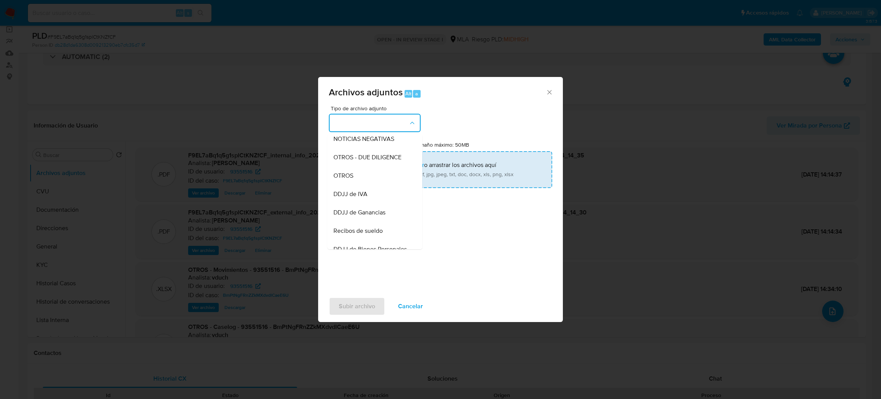
drag, startPoint x: 352, startPoint y: 180, endPoint x: 373, endPoint y: 178, distance: 20.8
click at [352, 179] on span "OTROS" at bounding box center [344, 176] width 20 height 8
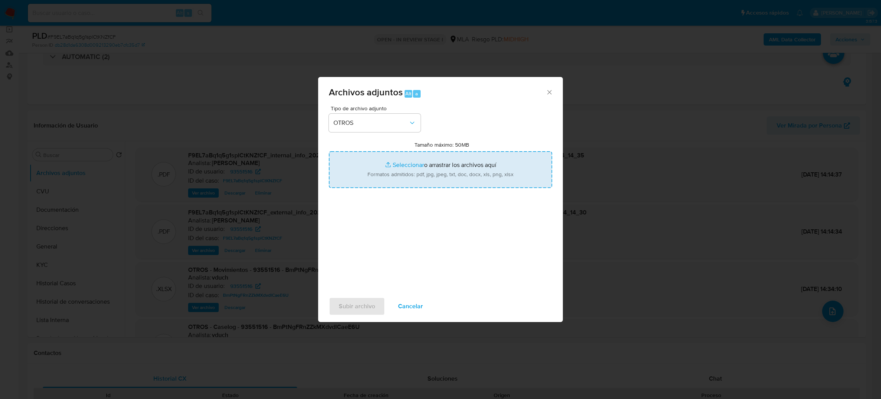
click at [376, 178] on input "Tamaño máximo: 50MB Seleccionar archivos" at bounding box center [440, 169] width 223 height 37
type input "C:\fakepath\Caselog F9EL7aBq1q5g1splCtKNZfCF_2025_09_09_08_27_58.docx"
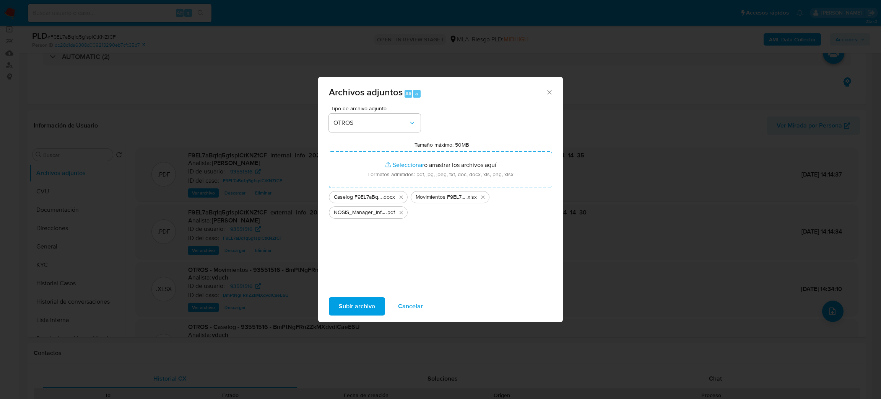
drag, startPoint x: 376, startPoint y: 178, endPoint x: 349, endPoint y: 306, distance: 131.3
click at [349, 306] on span "Subir archivo" at bounding box center [357, 306] width 36 height 17
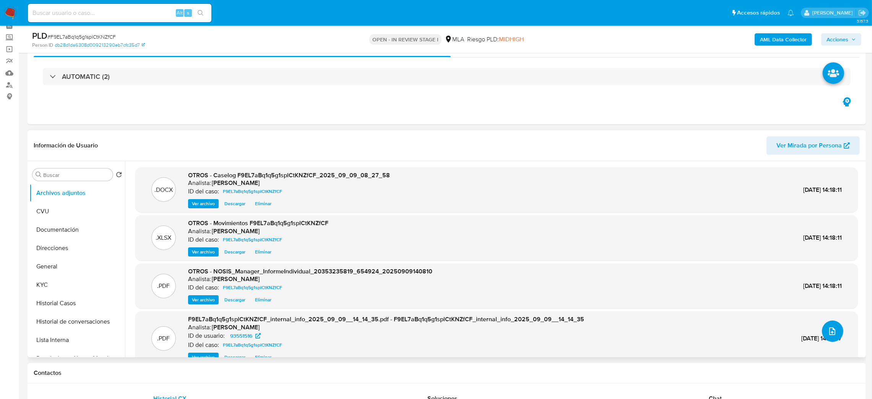
scroll to position [57, 0]
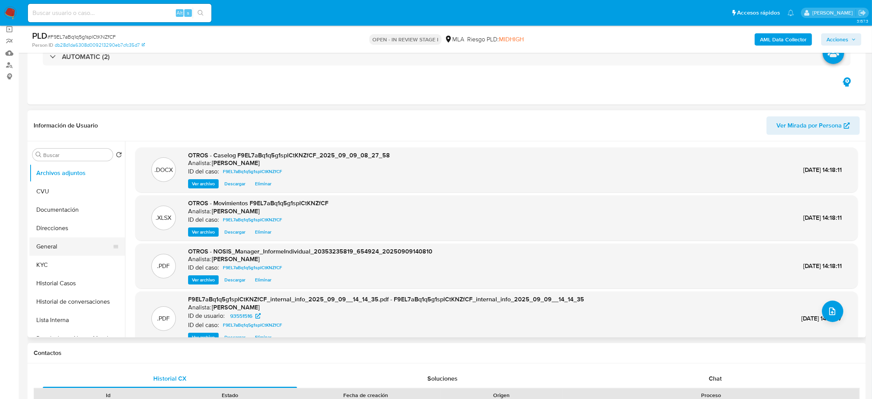
click at [49, 250] on button "General" at bounding box center [73, 246] width 89 height 18
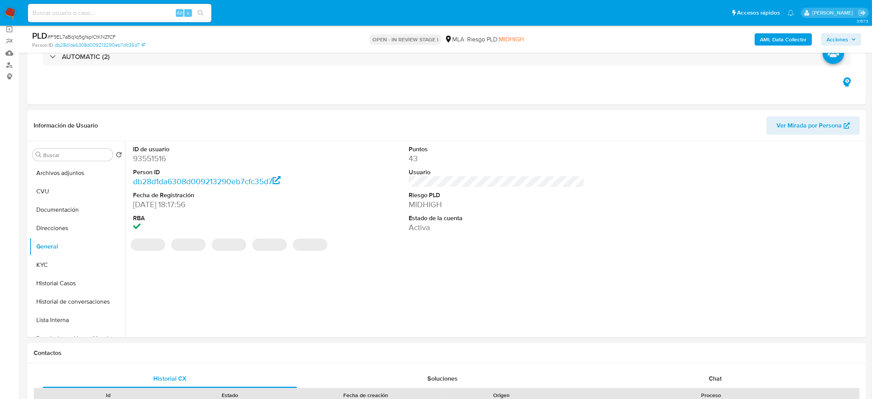
click at [152, 157] on dd "93551516" at bounding box center [221, 158] width 176 height 11
copy dd "93551516"
click at [825, 36] on button "Acciones" at bounding box center [842, 39] width 40 height 12
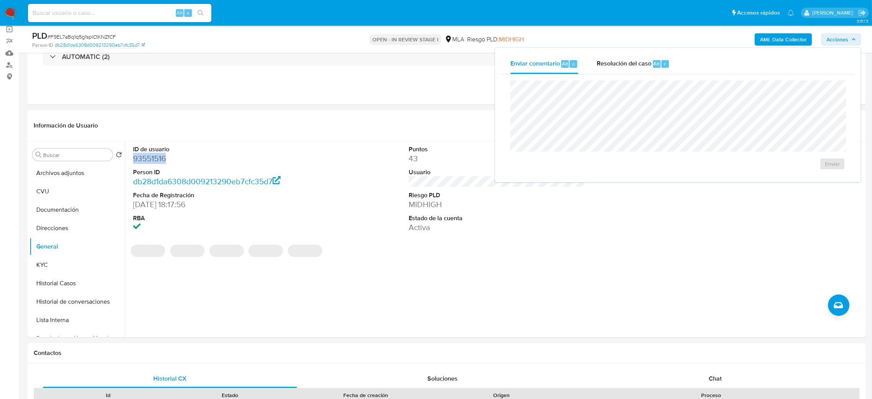
click at [623, 61] on span "Resolución del caso" at bounding box center [624, 63] width 55 height 9
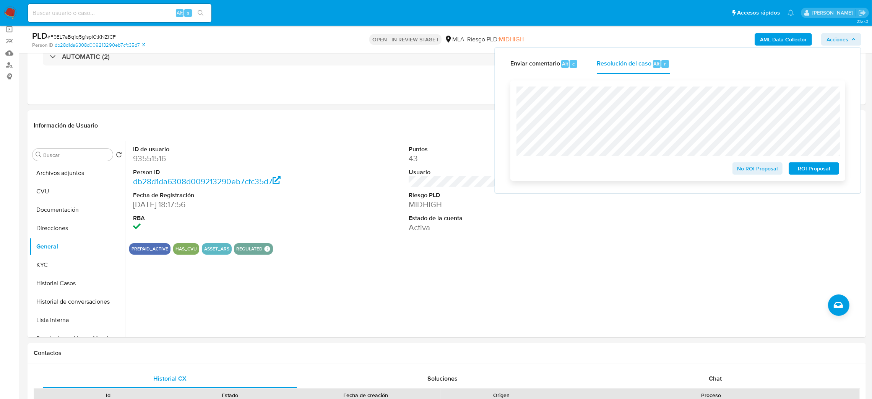
click at [759, 169] on span "No ROI Proposal" at bounding box center [758, 168] width 40 height 11
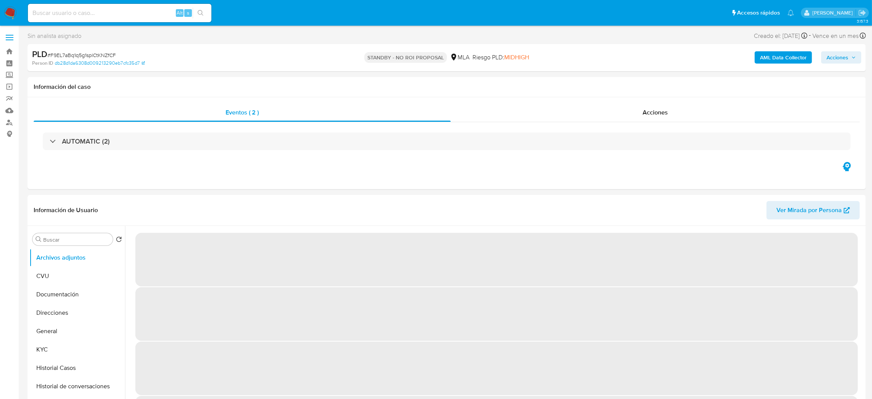
select select "10"
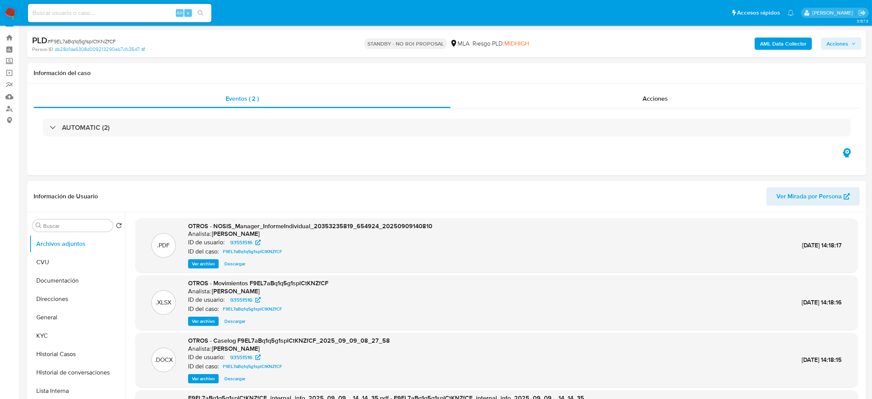
scroll to position [115, 0]
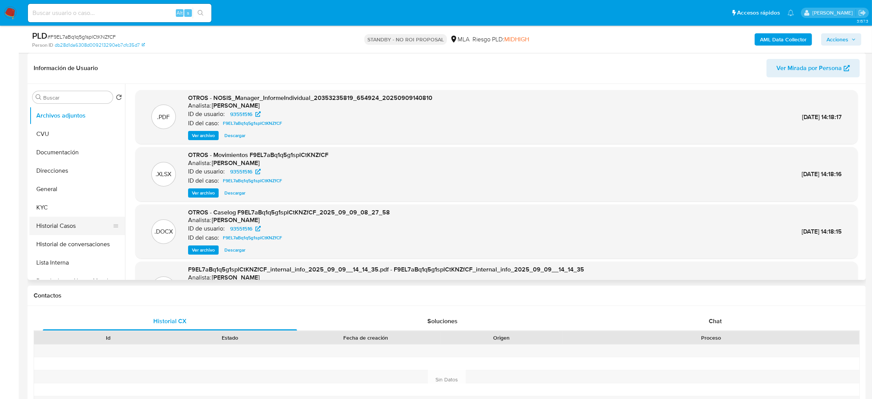
click at [59, 225] on button "Historial Casos" at bounding box center [73, 225] width 89 height 18
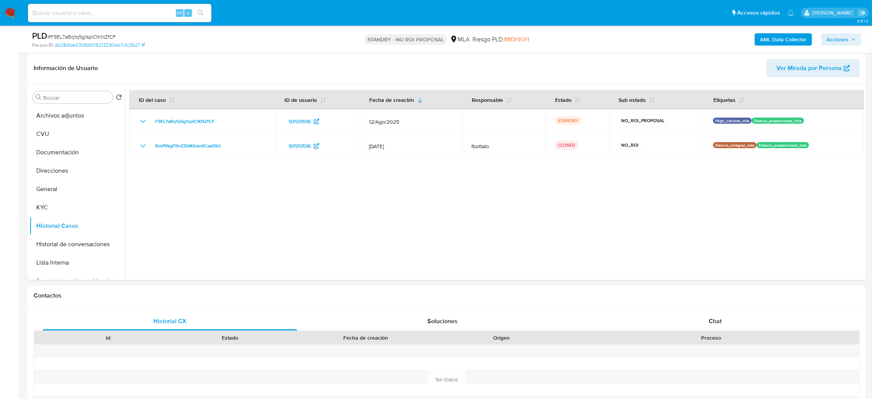
scroll to position [0, 0]
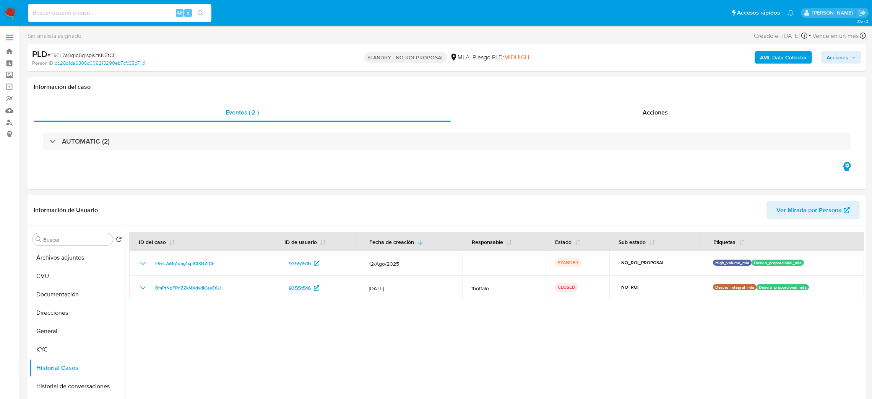
click at [106, 10] on input at bounding box center [120, 13] width 184 height 10
paste input "ueKh4Dw372y3uGtclIceHIbj"
type input "ueKh4Dw372y3uGtclIceHIbj"
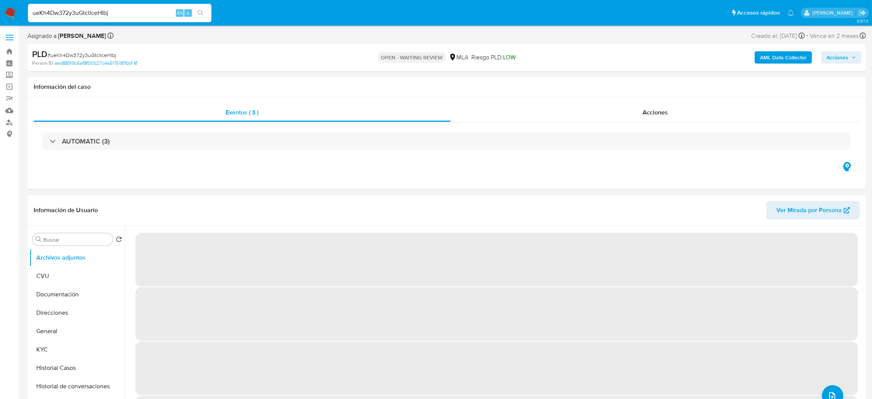
select select "10"
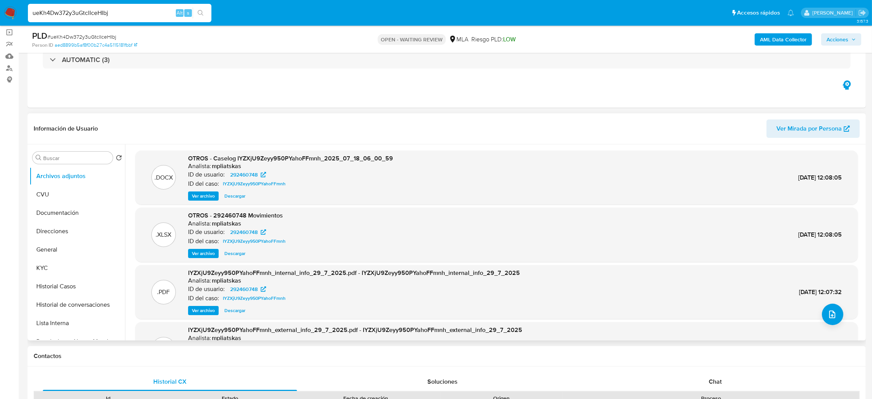
scroll to position [57, 0]
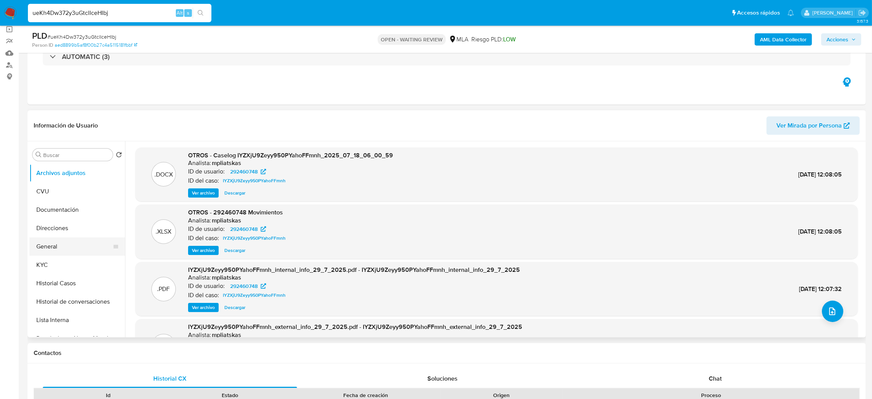
click at [55, 240] on button "General" at bounding box center [73, 246] width 89 height 18
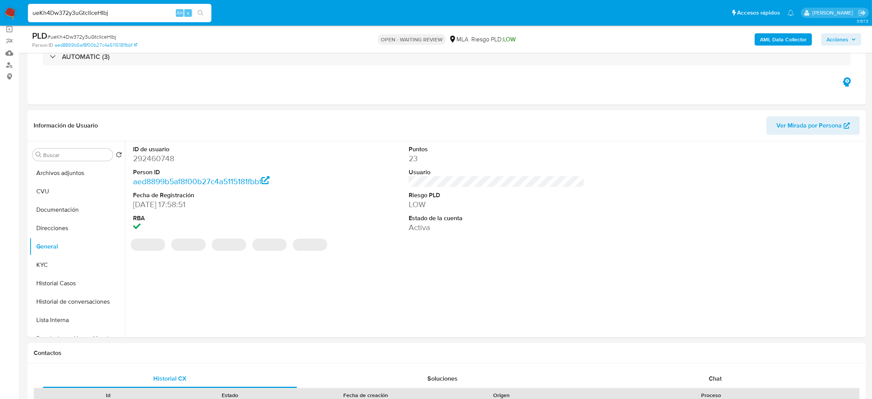
click at [155, 158] on dd "292460748" at bounding box center [221, 158] width 176 height 11
copy dd "292460748"
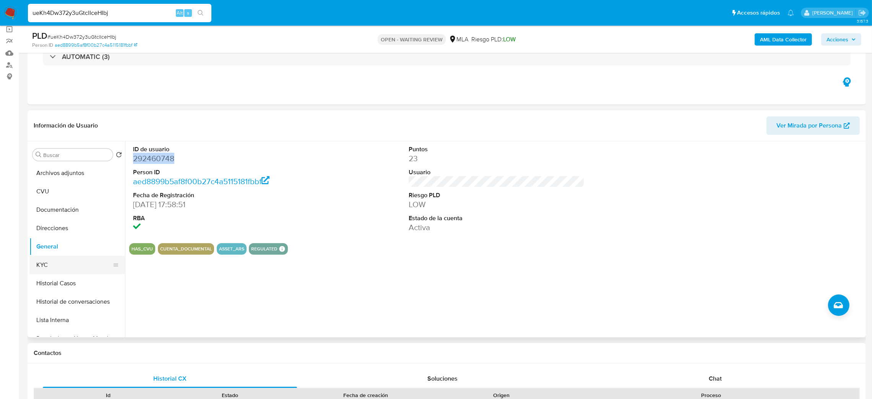
click at [59, 262] on button "KYC" at bounding box center [73, 264] width 89 height 18
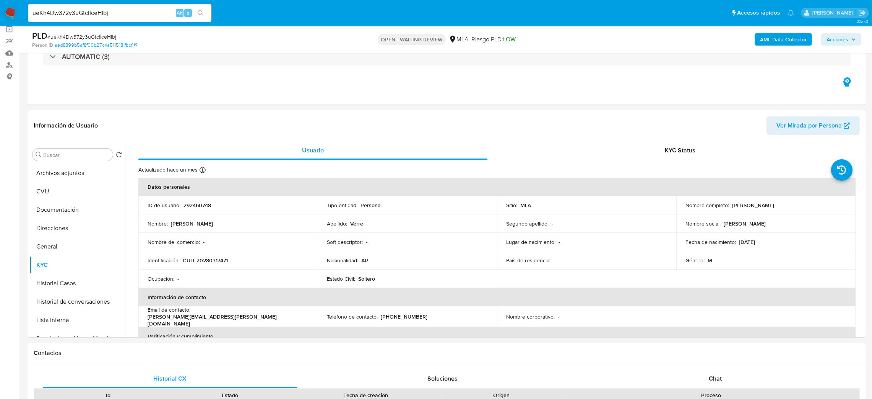
click at [223, 261] on p "CUIT 20280317471" at bounding box center [205, 260] width 45 height 7
copy p "20280317471"
click at [220, 249] on td "Nombre del comercio : -" at bounding box center [227, 242] width 179 height 18
drag, startPoint x: 202, startPoint y: 263, endPoint x: 226, endPoint y: 262, distance: 23.8
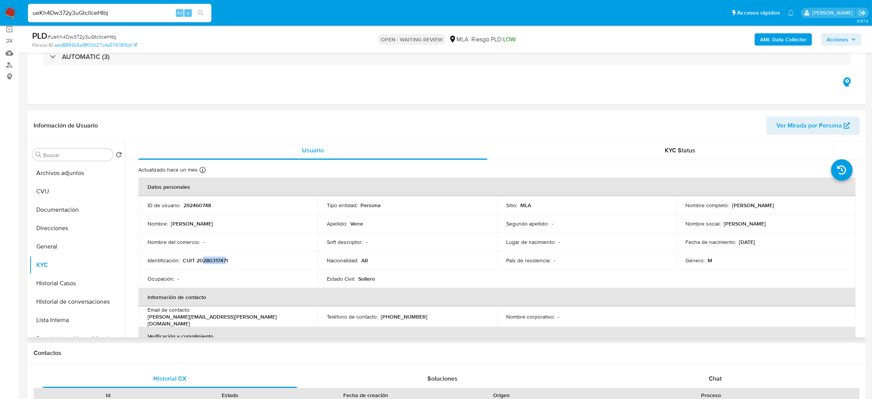
click at [226, 262] on p "CUIT 20280317471" at bounding box center [205, 260] width 45 height 7
copy p "28031747"
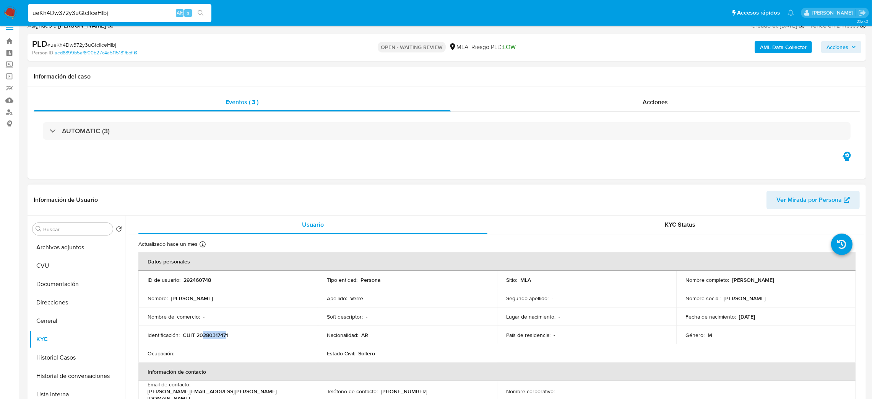
scroll to position [0, 0]
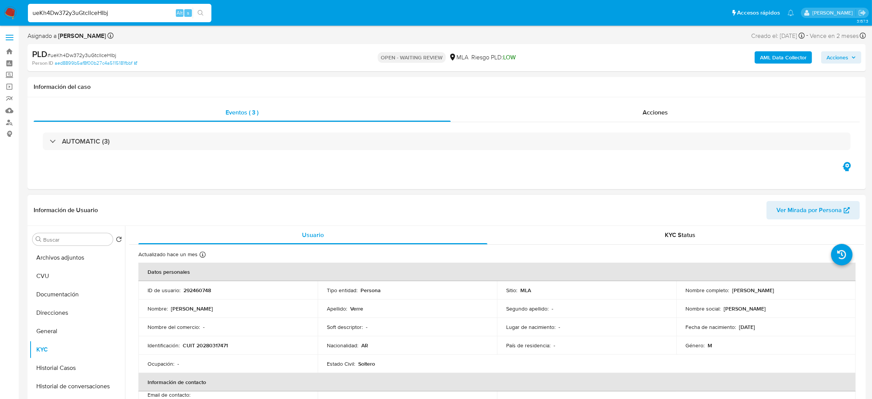
click at [221, 359] on td "Ocupación : -" at bounding box center [227, 363] width 179 height 18
click at [212, 346] on p "CUIT 20280317471" at bounding box center [205, 345] width 45 height 7
copy p "20280317471"
click at [41, 366] on button "Historial Casos" at bounding box center [73, 367] width 89 height 18
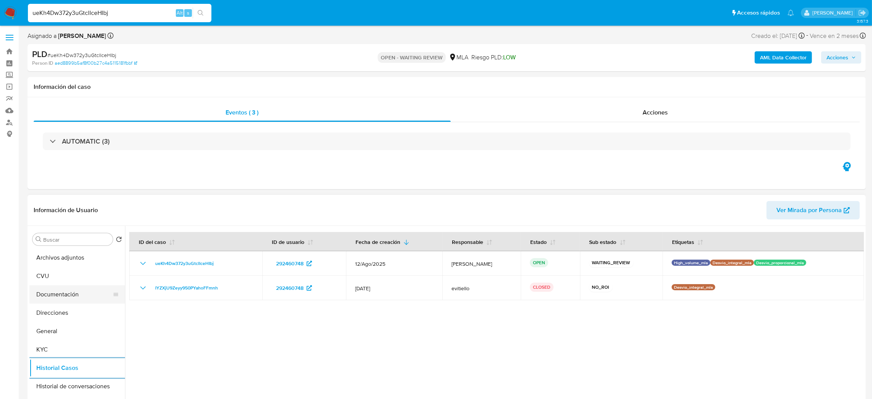
click at [54, 295] on button "Documentación" at bounding box center [73, 294] width 89 height 18
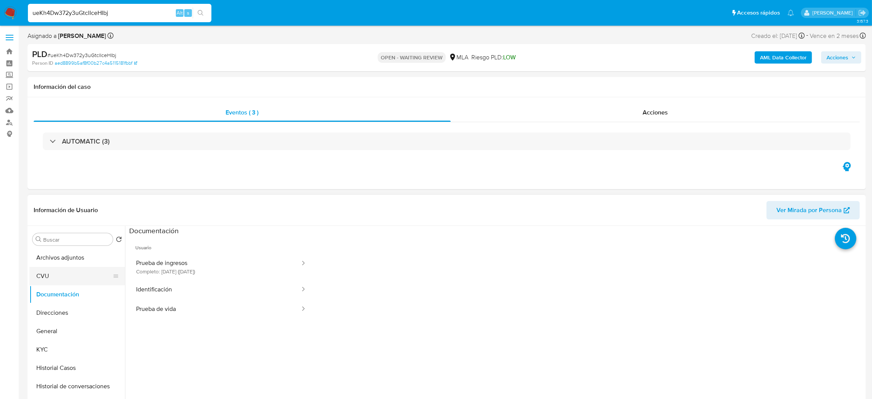
click at [51, 270] on button "CVU" at bounding box center [73, 276] width 89 height 18
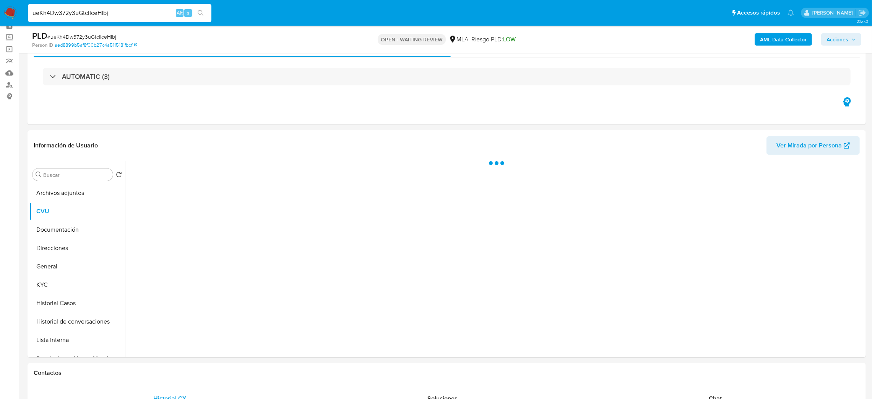
scroll to position [57, 0]
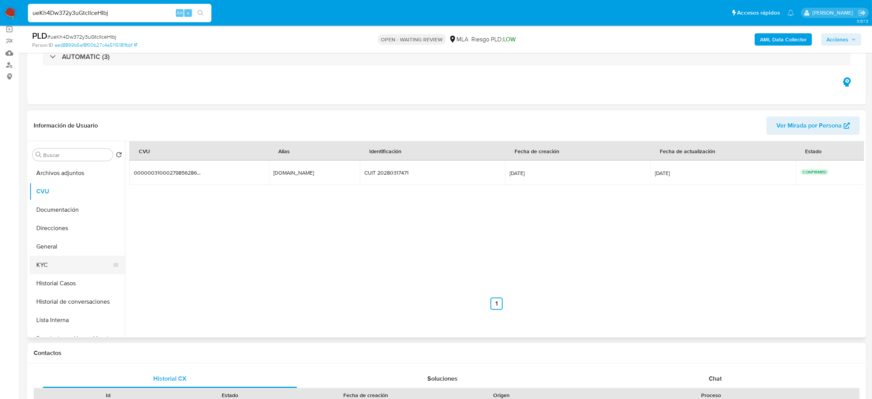
click at [55, 265] on button "KYC" at bounding box center [73, 264] width 89 height 18
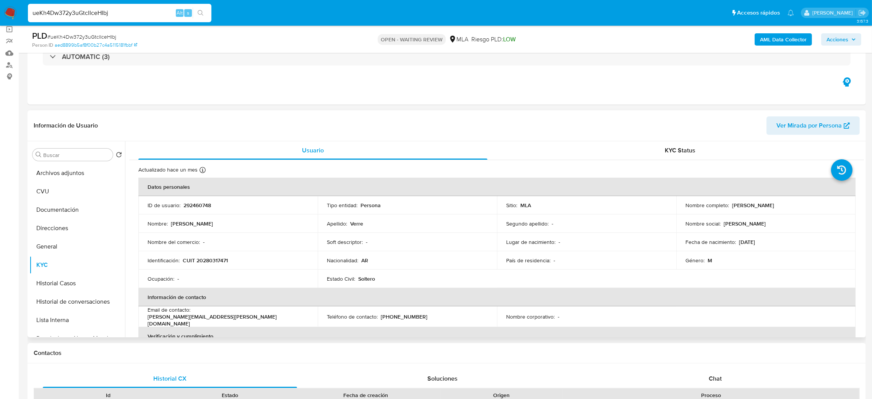
drag, startPoint x: 729, startPoint y: 206, endPoint x: 797, endPoint y: 208, distance: 68.5
click at [797, 208] on div "Nombre completo : Pablo Alejandro Verre" at bounding box center [766, 205] width 161 height 7
copy div "[PERSON_NAME] [PERSON_NAME]"
click at [74, 177] on button "Archivos adjuntos" at bounding box center [73, 173] width 89 height 18
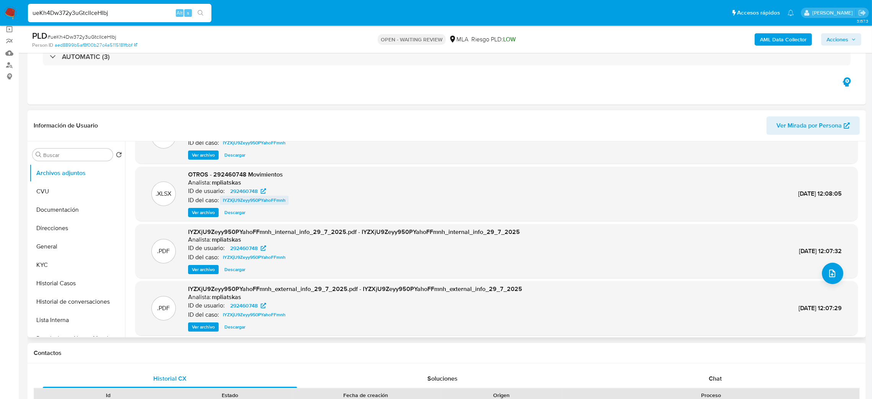
scroll to position [64, 0]
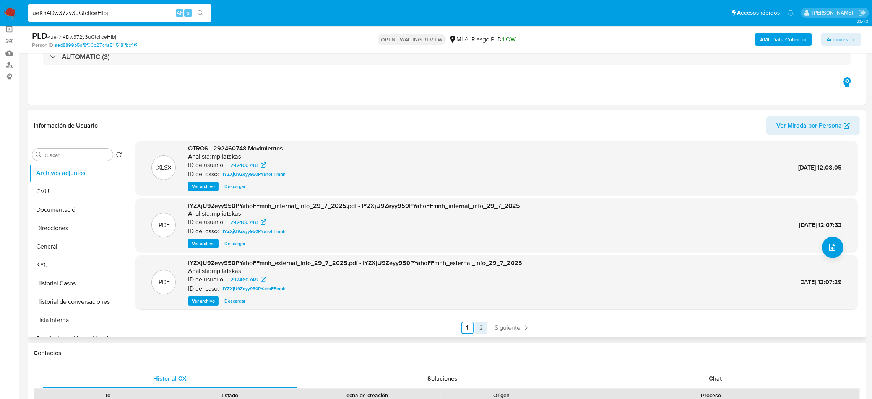
click at [482, 328] on link "2" at bounding box center [481, 327] width 12 height 12
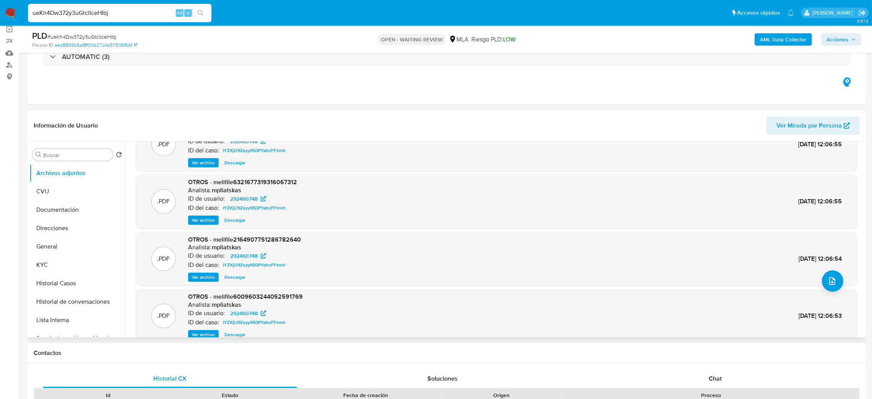
scroll to position [0, 0]
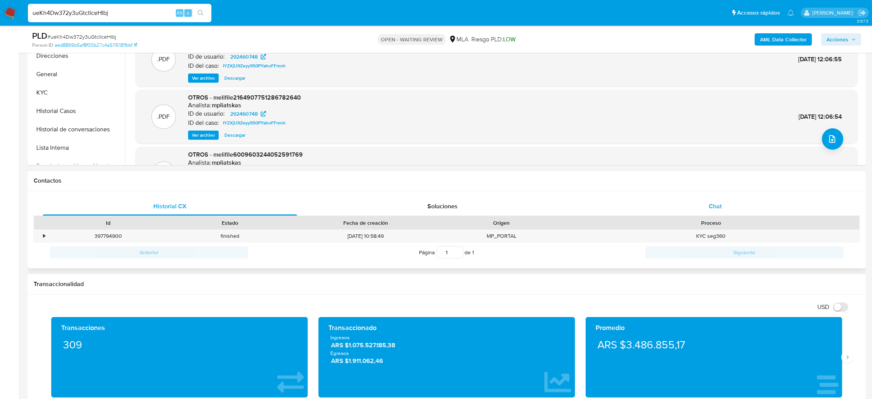
click at [737, 210] on div "Chat" at bounding box center [715, 206] width 254 height 18
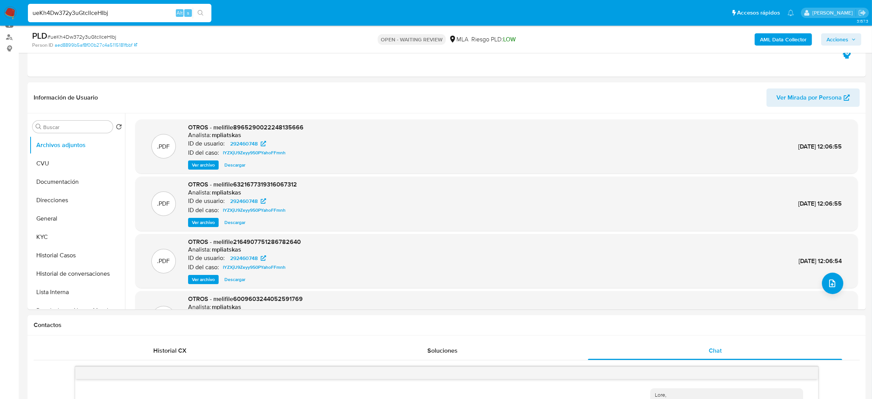
scroll to position [57, 0]
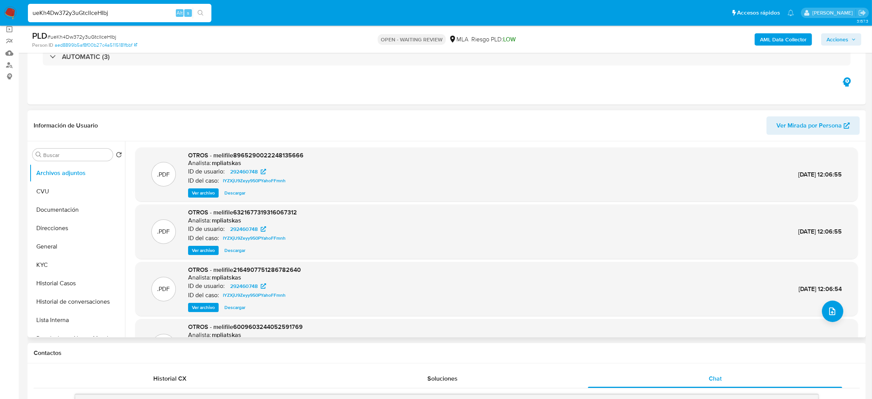
click at [208, 194] on span "Ver archivo" at bounding box center [203, 193] width 23 height 8
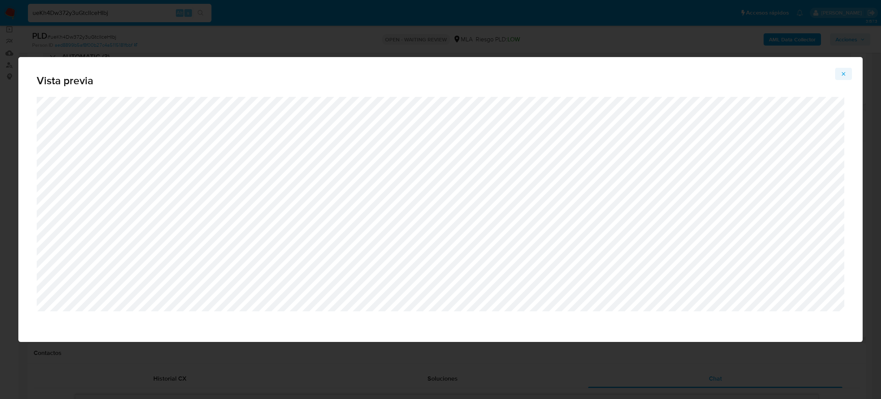
click at [843, 72] on icon "Attachment preview" at bounding box center [844, 74] width 6 height 6
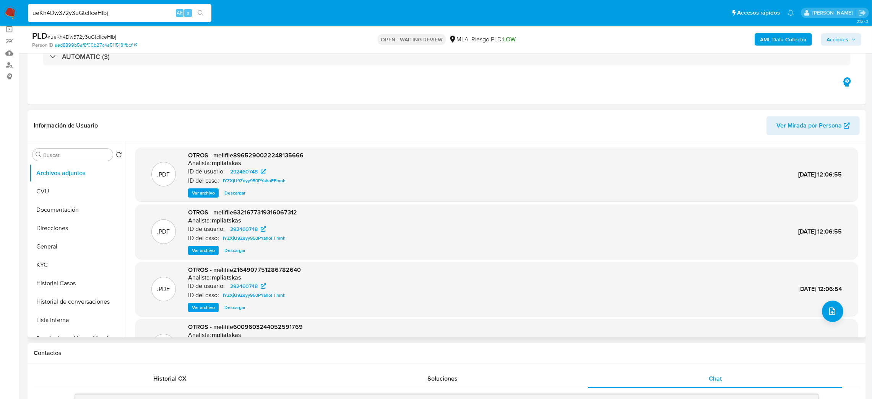
click at [90, 37] on span "# ueKh4Dw372y3uGtclIceHIbj" at bounding box center [81, 37] width 69 height 8
copy span "ueKh4Dw372y3uGtclIceHIbj"
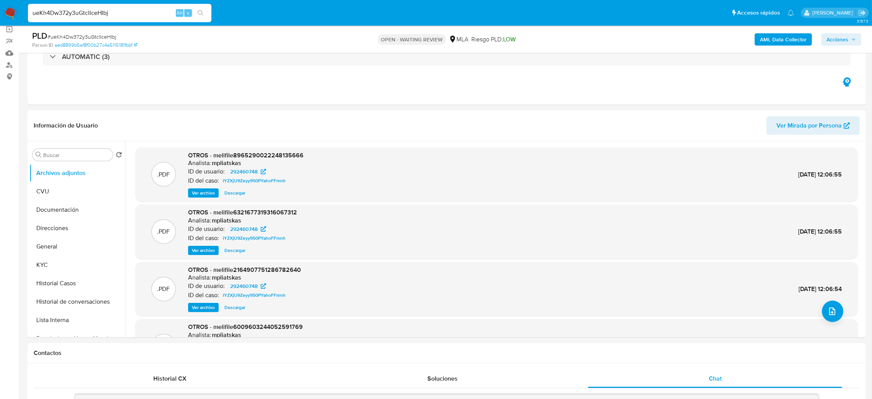
click at [230, 192] on span "Descargar" at bounding box center [235, 193] width 21 height 8
click at [233, 253] on span "Descargar" at bounding box center [235, 250] width 21 height 8
click at [234, 304] on span "Descargar" at bounding box center [235, 307] width 21 height 8
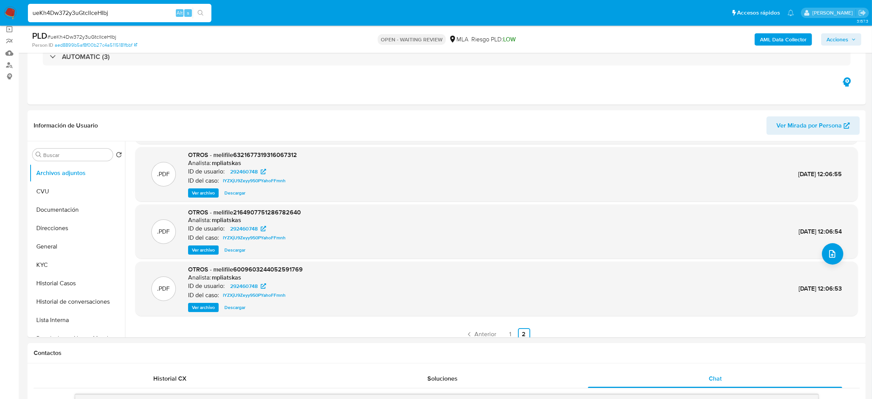
click at [241, 306] on span "Descargar" at bounding box center [235, 307] width 21 height 8
click at [507, 330] on link "1" at bounding box center [510, 334] width 12 height 12
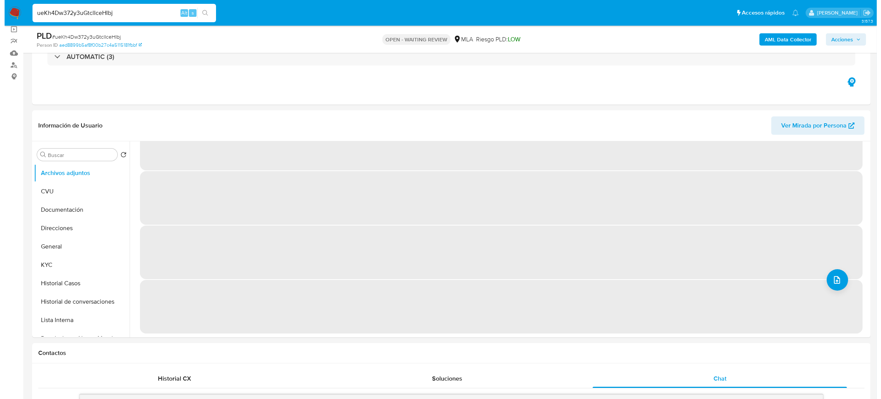
scroll to position [0, 0]
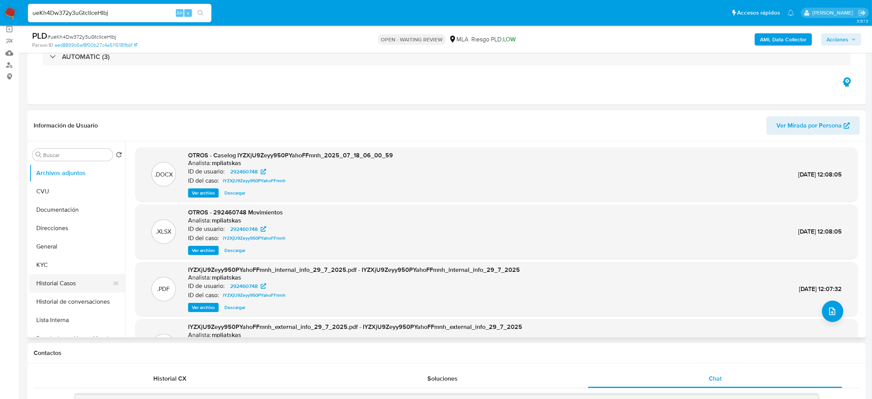
click at [53, 286] on button "Historial Casos" at bounding box center [73, 283] width 89 height 18
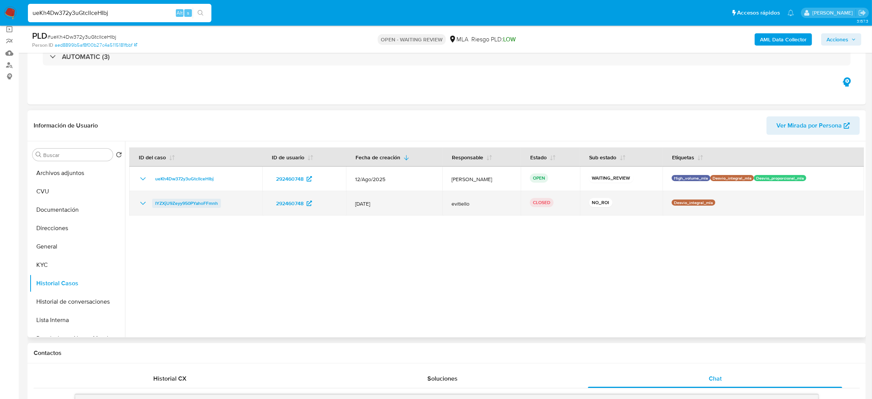
click at [169, 205] on span "IYZXjU9Zeyy950PYahoFFmnh" at bounding box center [186, 202] width 63 height 9
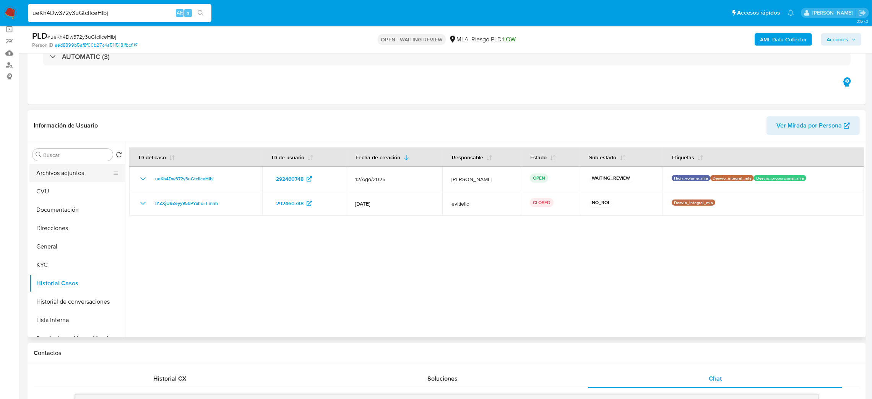
drag, startPoint x: 70, startPoint y: 173, endPoint x: 60, endPoint y: 176, distance: 10.3
click at [70, 172] on button "Archivos adjuntos" at bounding box center [73, 173] width 89 height 18
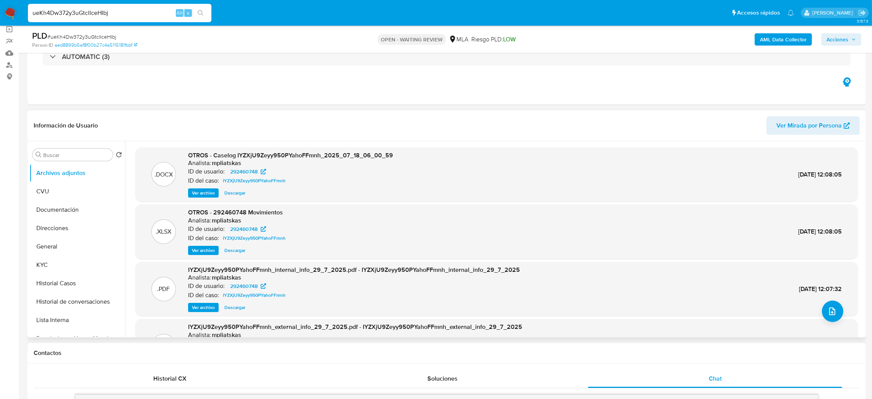
click at [193, 192] on span "Ver archivo" at bounding box center [203, 193] width 23 height 8
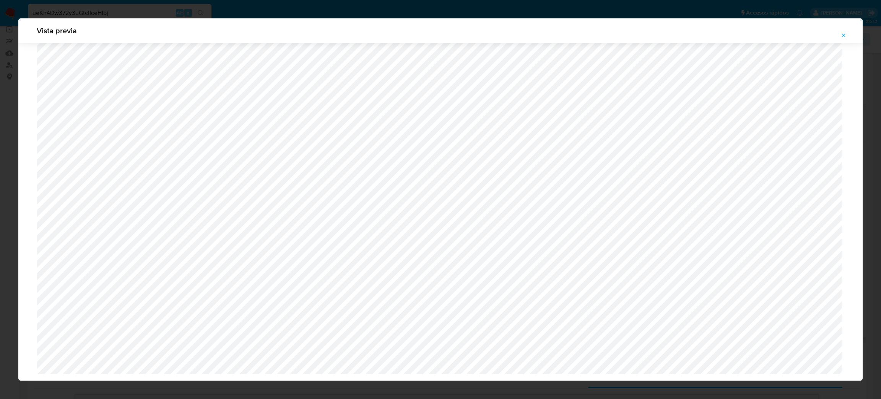
scroll to position [412, 0]
click at [844, 32] on icon "Attachment preview" at bounding box center [844, 35] width 6 height 6
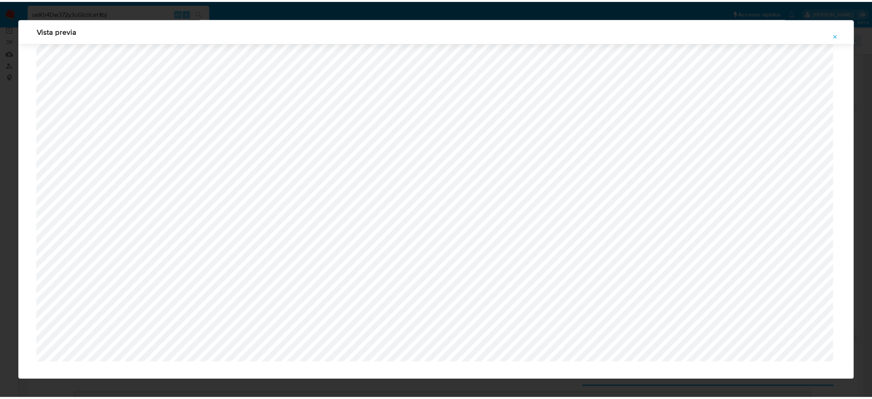
scroll to position [0, 0]
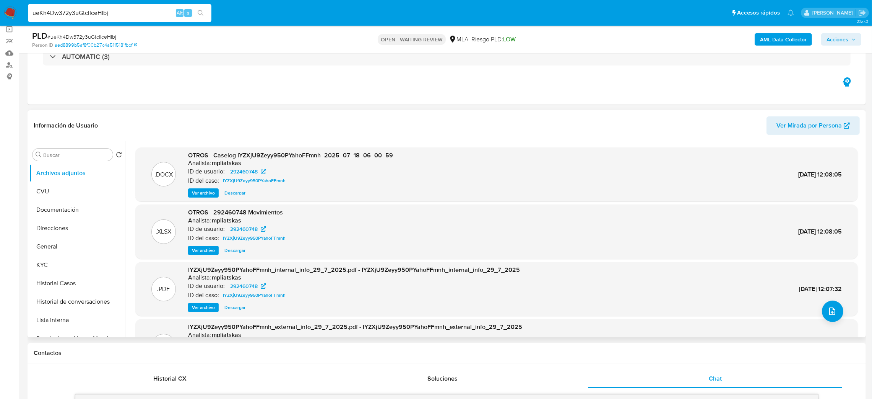
click at [100, 38] on span "# ueKh4Dw372y3uGtclIceHIbj" at bounding box center [81, 37] width 69 height 8
copy span "ueKh4Dw372y3uGtclIceHIbj"
click at [0, 8] on nav "Pausado Ver notificaciones ueKh4Dw372y3uGtclIceHIbj Alt s Accesos rápidos Presi…" at bounding box center [436, 13] width 872 height 26
click at [12, 13] on img at bounding box center [10, 13] width 13 height 13
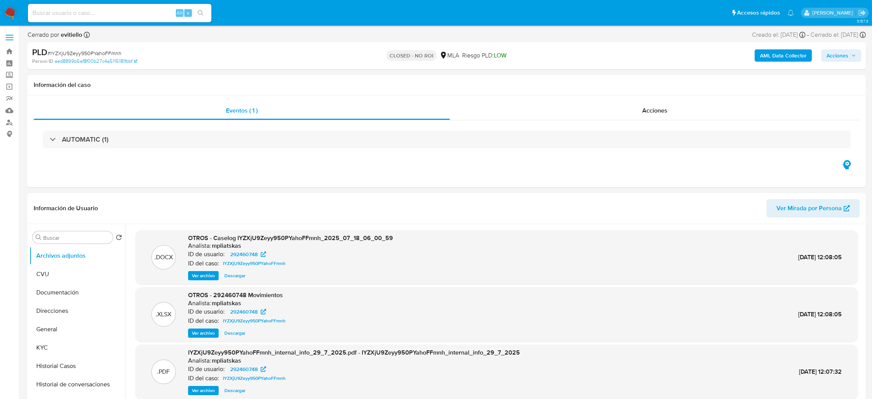
select select "10"
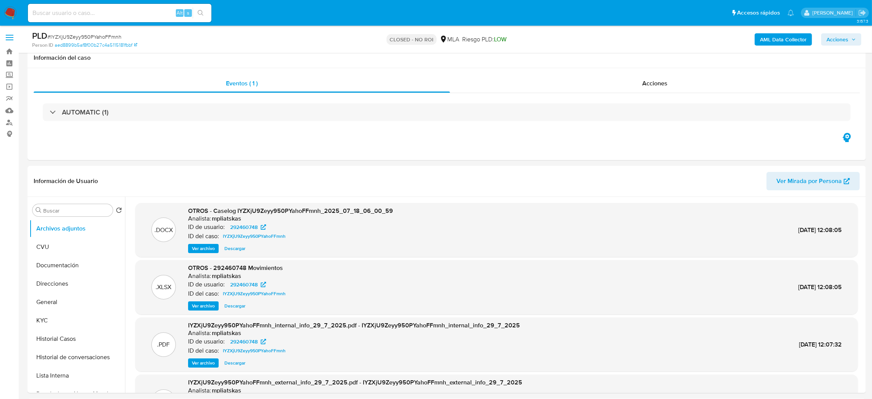
scroll to position [115, 0]
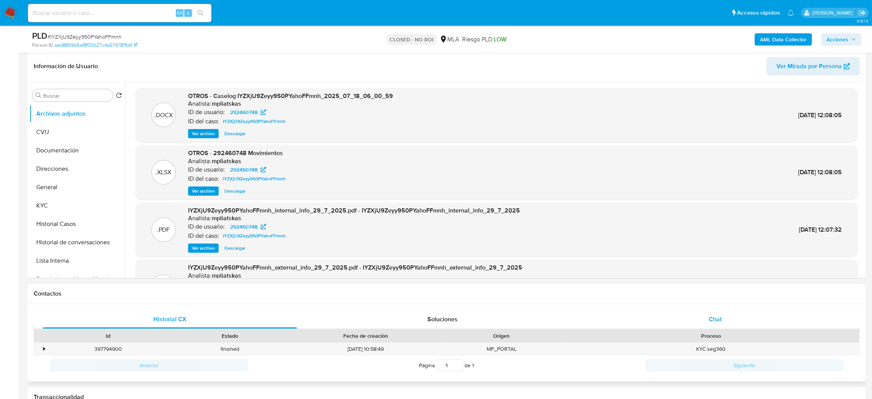
click at [698, 318] on div "Chat" at bounding box center [715, 319] width 254 height 18
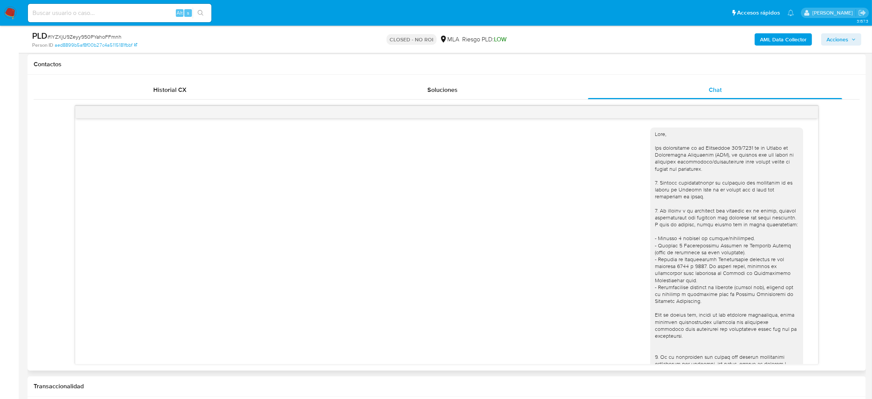
scroll to position [359, 0]
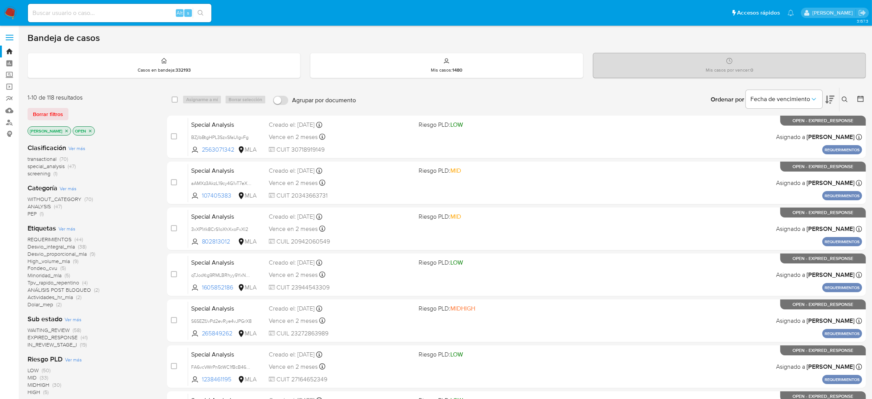
click at [842, 96] on button at bounding box center [846, 99] width 13 height 9
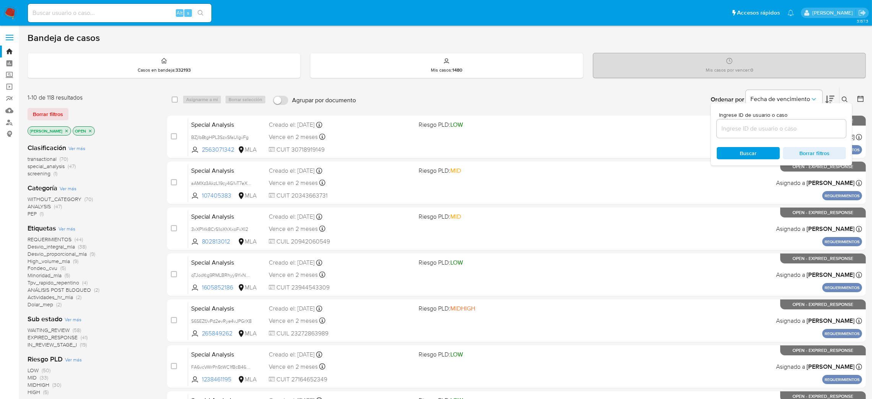
click at [781, 133] on div at bounding box center [781, 128] width 129 height 18
click at [779, 130] on input at bounding box center [781, 129] width 129 height 10
paste input "ueKh4Dw372y3uGtclIceHIbj"
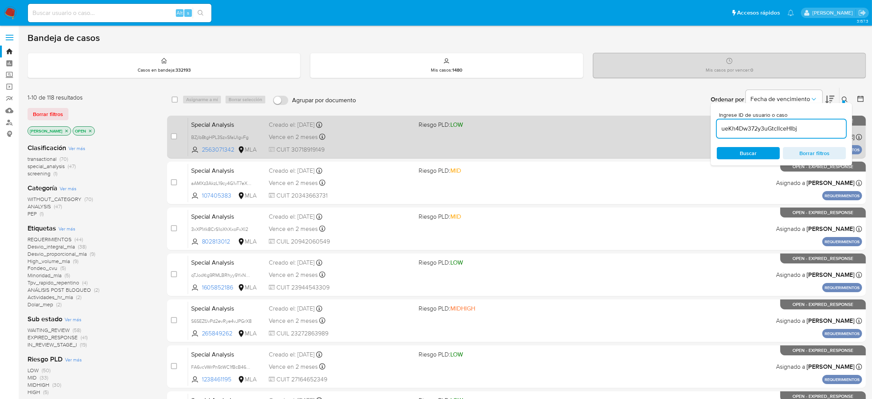
type input "ueKh4Dw372y3uGtclIceHIbj"
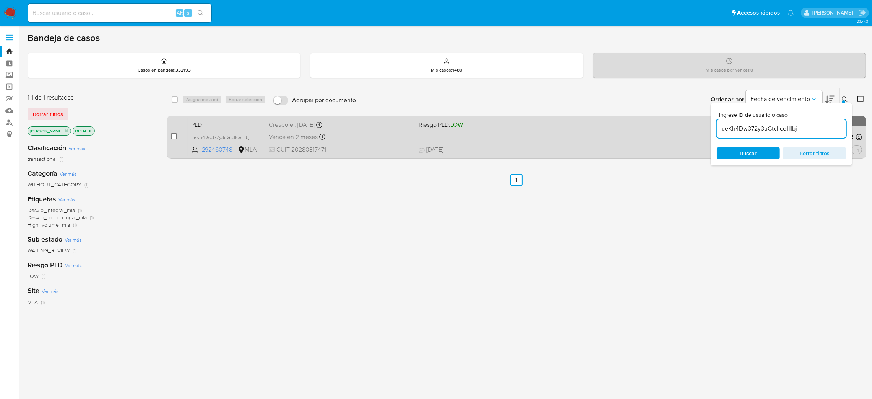
click at [172, 135] on input "checkbox" at bounding box center [174, 136] width 6 height 6
checkbox input "true"
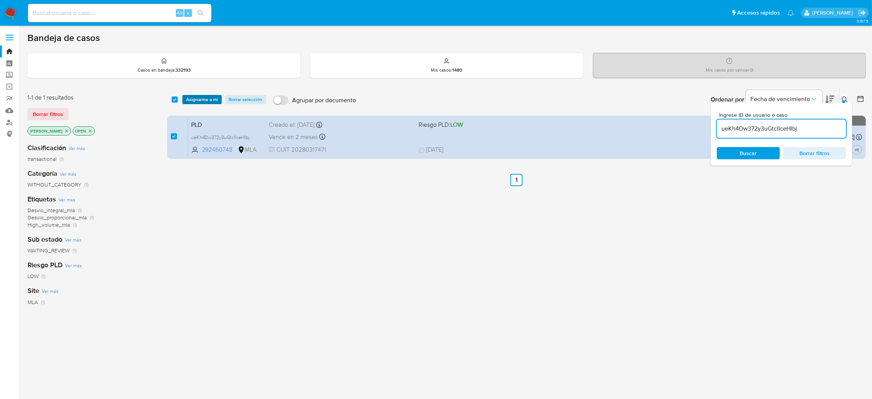
click at [198, 98] on span "Asignarme a mí" at bounding box center [202, 100] width 32 height 8
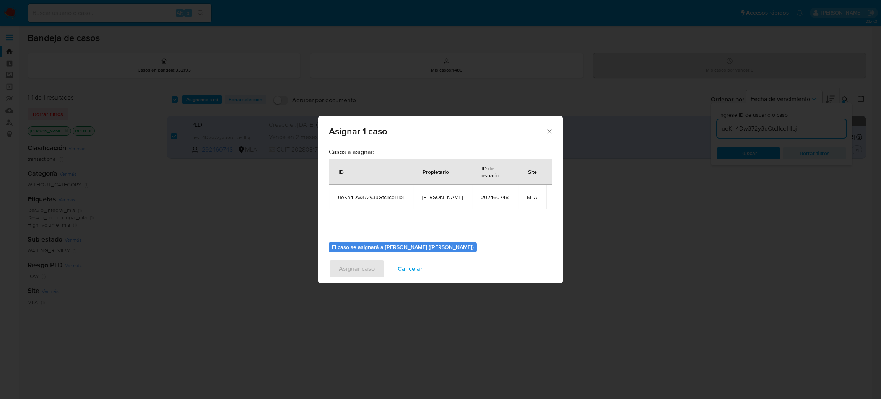
click at [434, 195] on span "[PERSON_NAME]" at bounding box center [442, 197] width 41 height 7
click at [440, 197] on span "[PERSON_NAME]" at bounding box center [442, 197] width 41 height 7
copy span "[PERSON_NAME]"
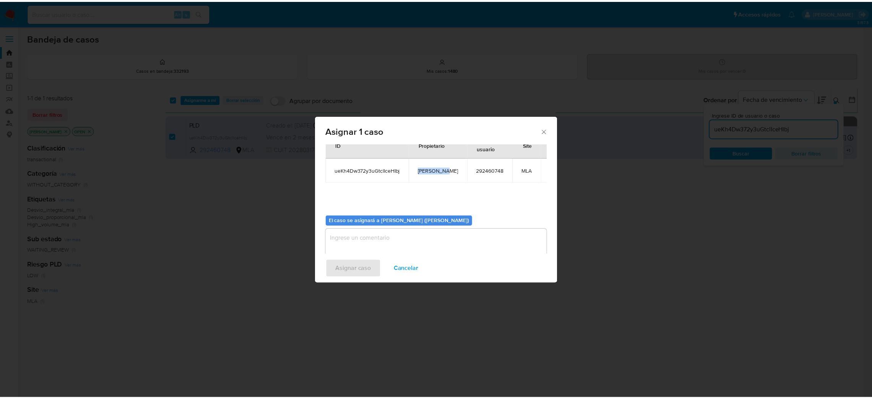
scroll to position [39, 0]
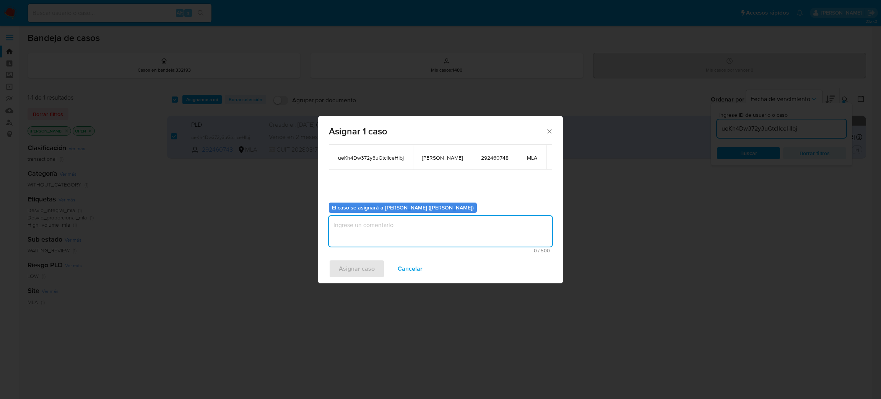
click at [382, 225] on textarea "assign-modal" at bounding box center [440, 231] width 223 height 31
paste textarea "[PERSON_NAME]"
type textarea "amedzovich"
click at [353, 268] on span "Asignar caso" at bounding box center [357, 268] width 36 height 17
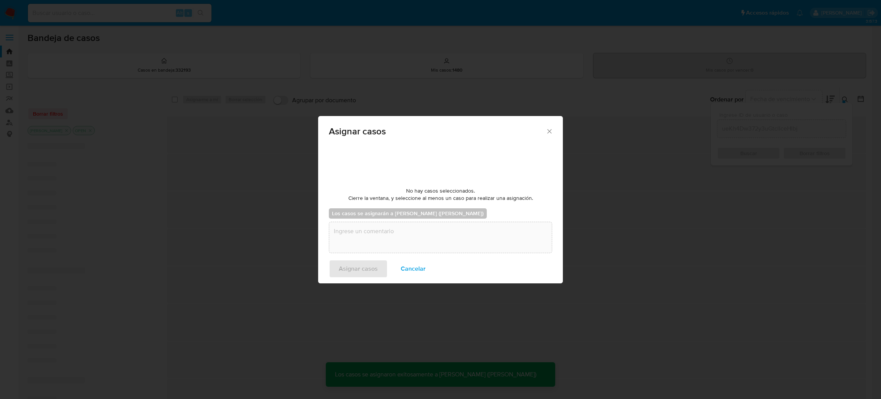
checkbox input "false"
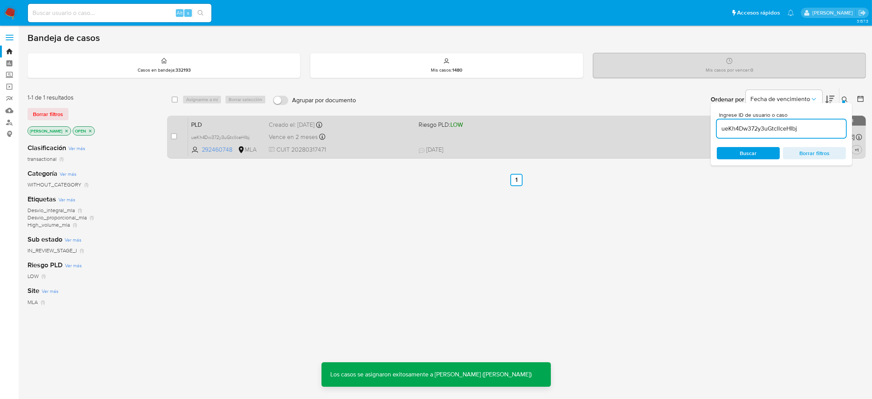
click at [372, 135] on div "Vence en 2 meses Vence el 29/10/2025 12:08:37" at bounding box center [341, 137] width 144 height 10
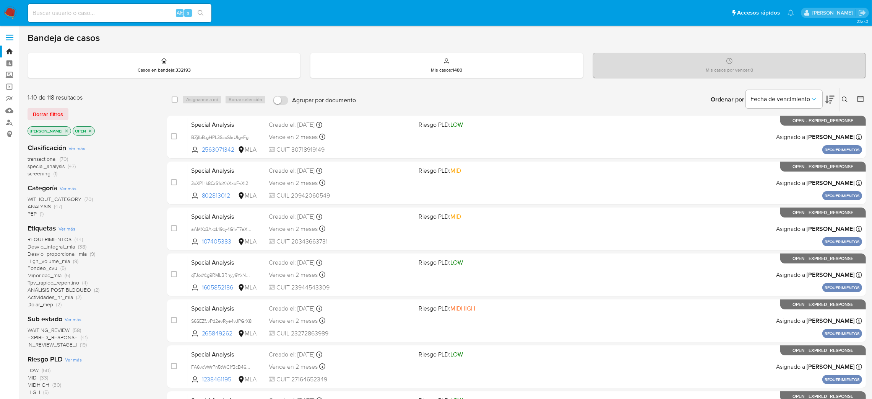
click at [846, 98] on icon at bounding box center [845, 99] width 6 height 6
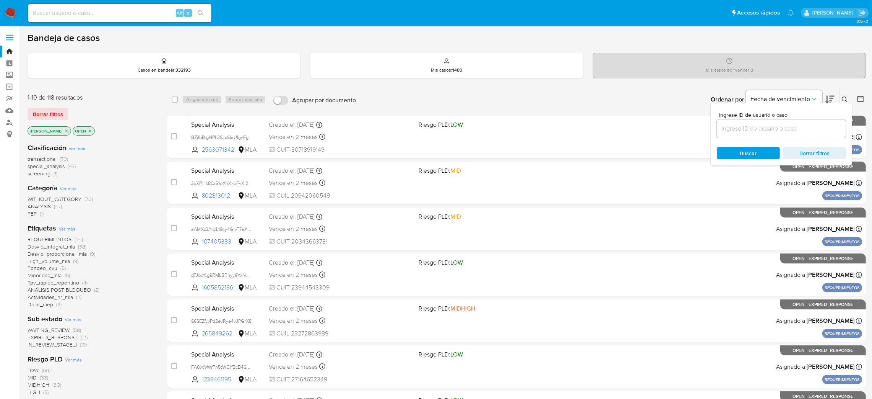
click at [779, 127] on input at bounding box center [781, 129] width 129 height 10
type input "ueKh4Dw372y3uGtclIceHIbj"
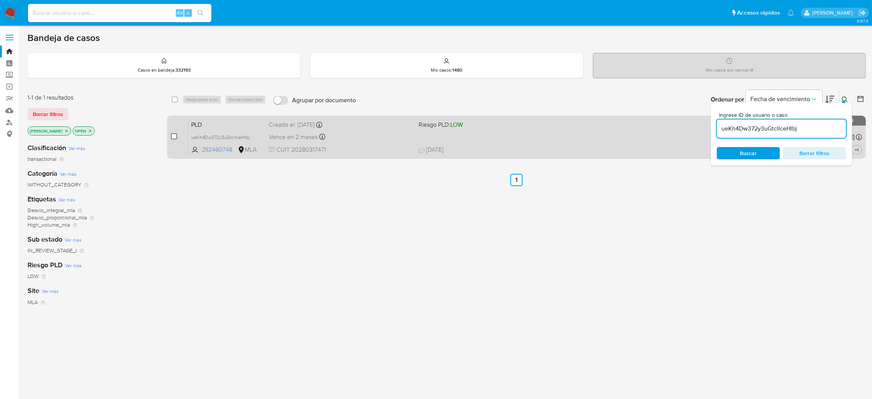
click at [173, 135] on input "checkbox" at bounding box center [174, 136] width 6 height 6
checkbox input "true"
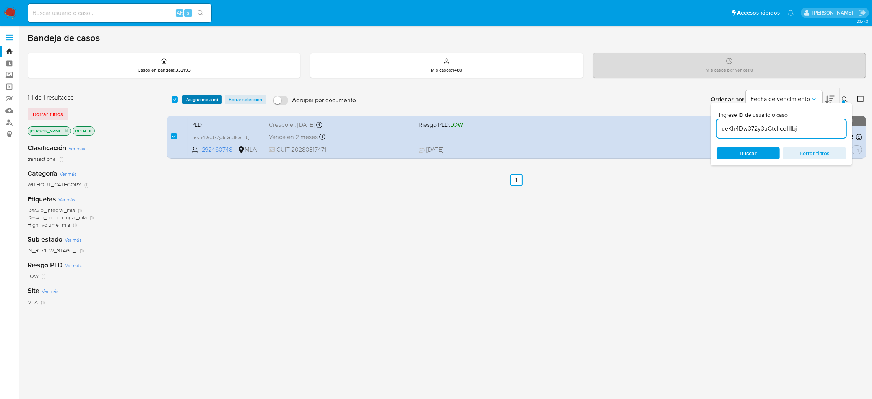
click at [207, 102] on span "Asignarme a mí" at bounding box center [202, 100] width 32 height 8
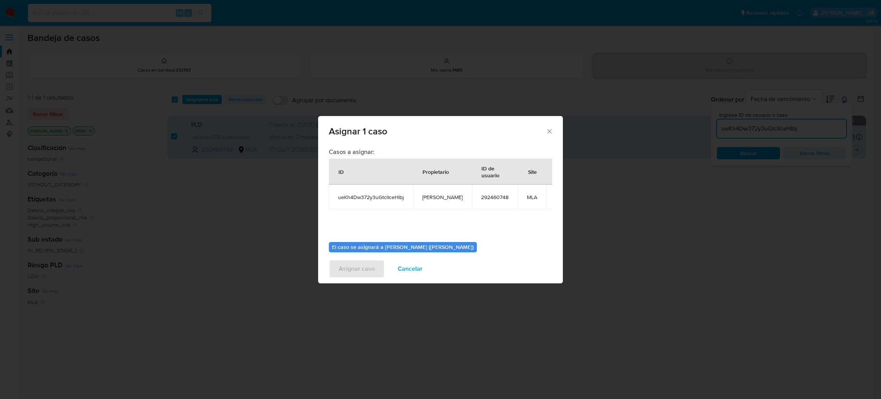
click at [438, 198] on span "[PERSON_NAME]" at bounding box center [442, 197] width 41 height 7
copy span "[PERSON_NAME]"
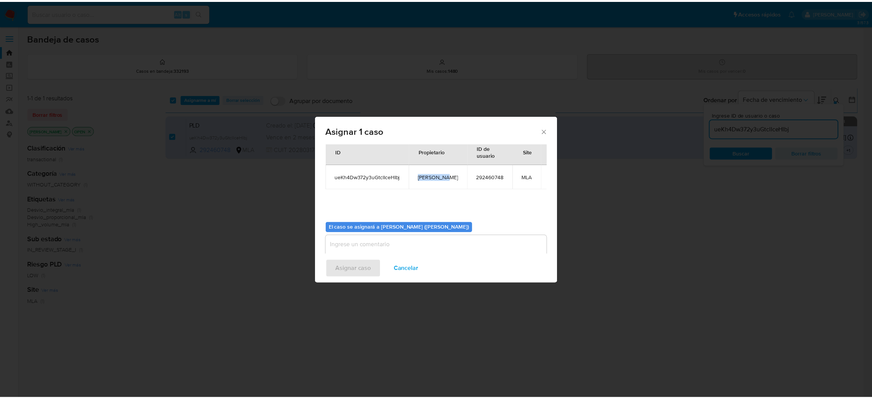
scroll to position [39, 0]
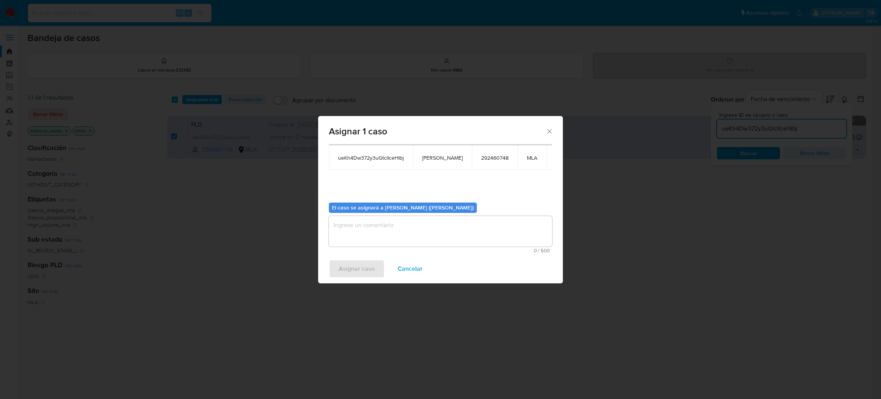
click at [384, 233] on textarea "assign-modal" at bounding box center [440, 231] width 223 height 31
paste textarea "[PERSON_NAME]"
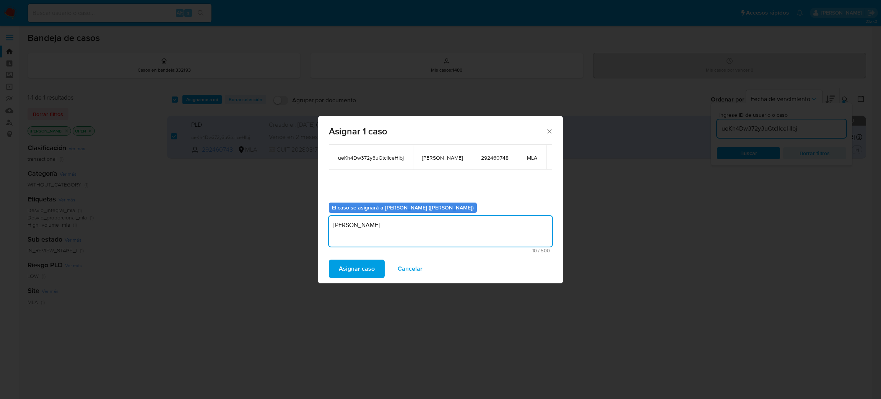
type textarea "[PERSON_NAME]"
click at [361, 265] on span "Asignar caso" at bounding box center [357, 268] width 36 height 17
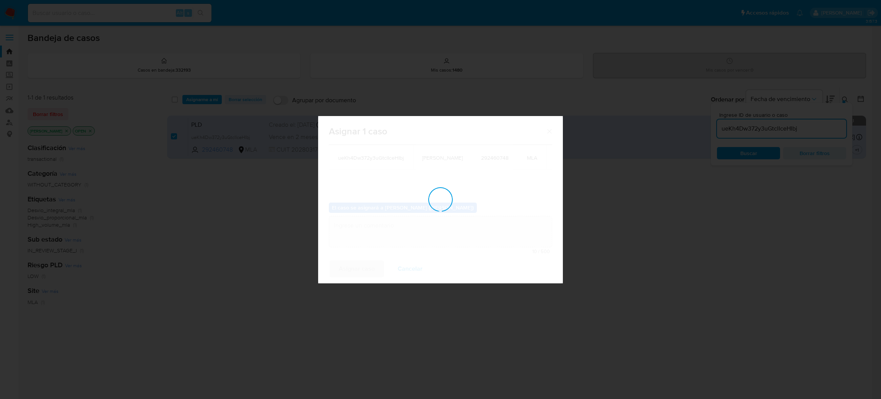
checkbox input "false"
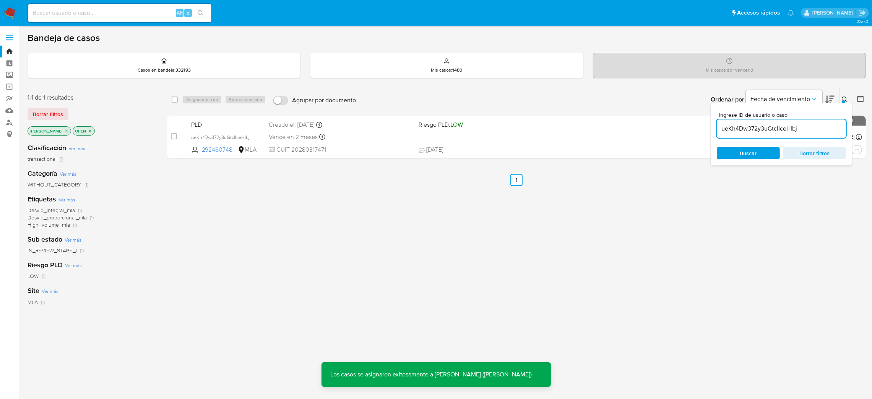
click at [365, 130] on div "PLD ueKh4Dw372y3uGtclIceHIbj 292460748 MLA Riesgo PLD: LOW Creado el: [DATE] Cr…" at bounding box center [525, 136] width 674 height 39
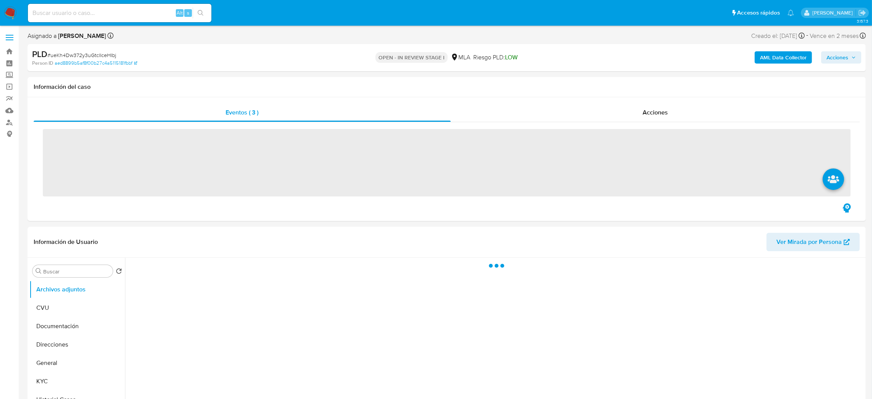
click at [78, 54] on span "# ueKh4Dw372y3uGtclIceHIbj" at bounding box center [81, 55] width 69 height 8
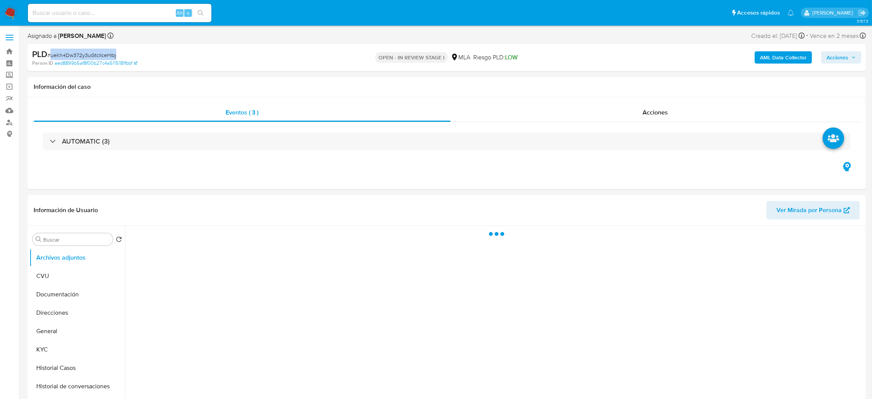
click at [78, 54] on span "# ueKh4Dw372y3uGtclIceHIbj" at bounding box center [81, 55] width 69 height 8
copy span "ueKh4Dw372y3uGtclIceHIbj"
select select "10"
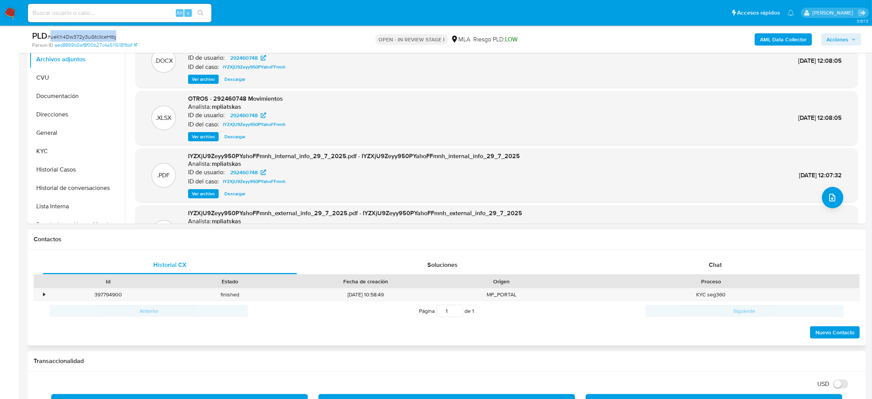
scroll to position [172, 0]
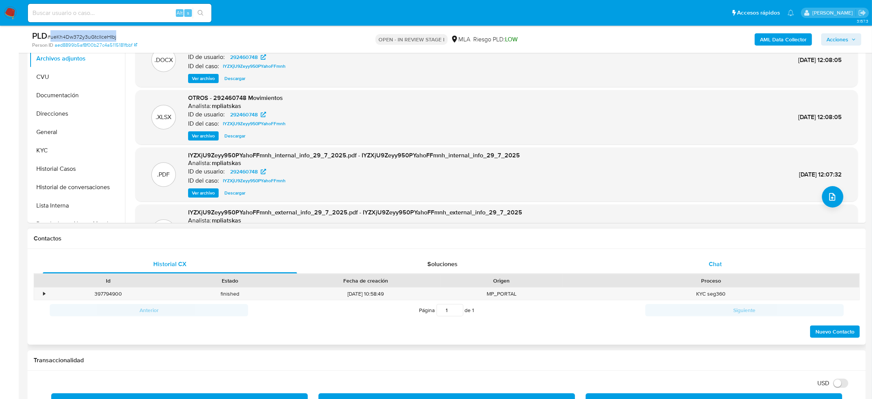
click at [744, 266] on div "Chat" at bounding box center [715, 264] width 254 height 18
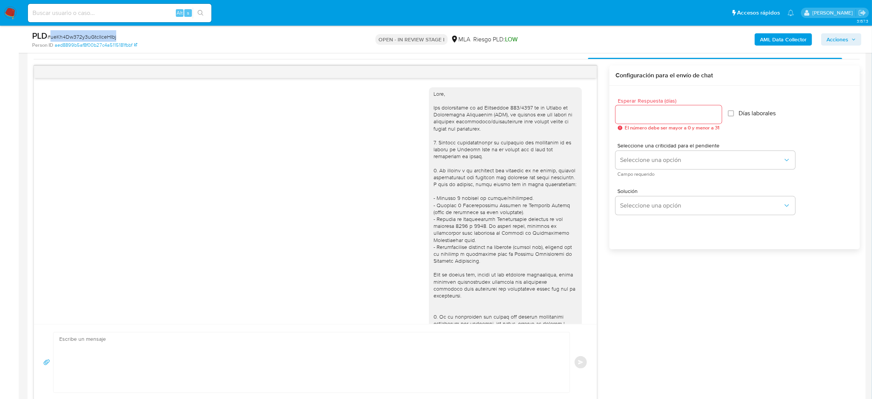
scroll to position [218, 0]
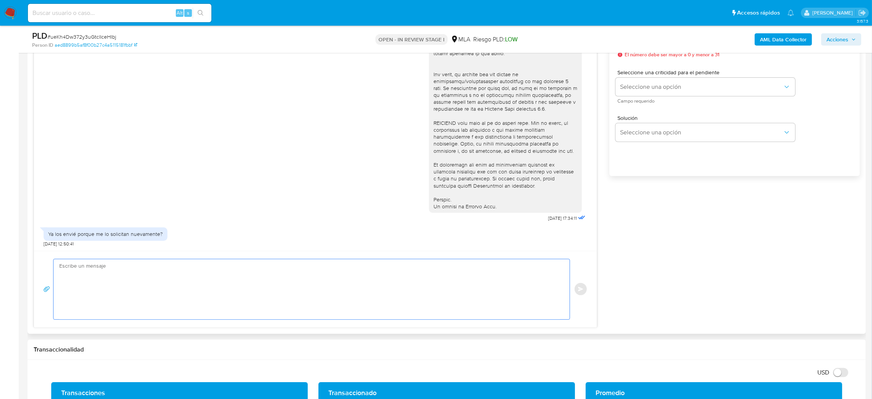
click at [141, 294] on textarea at bounding box center [309, 289] width 501 height 60
paste textarea "Hola, ¡Muchas gracias por tu respuesta! Confirmamos la recepción de la document…"
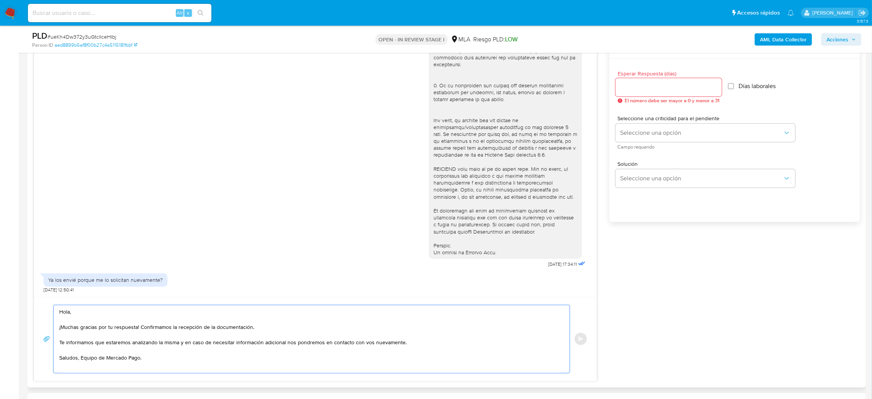
scroll to position [344, 0]
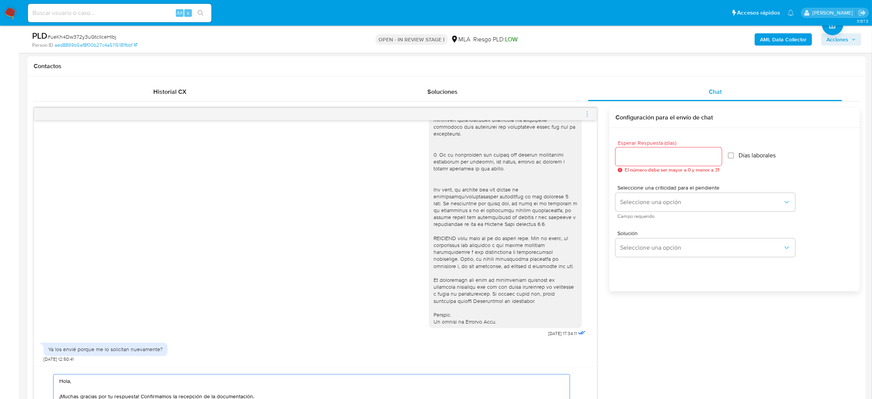
type textarea "Hola, ¡Muchas gracias por tu respuesta! Confirmamos la recepción de la document…"
click at [651, 158] on input "Esperar Respuesta (días)" at bounding box center [669, 156] width 106 height 10
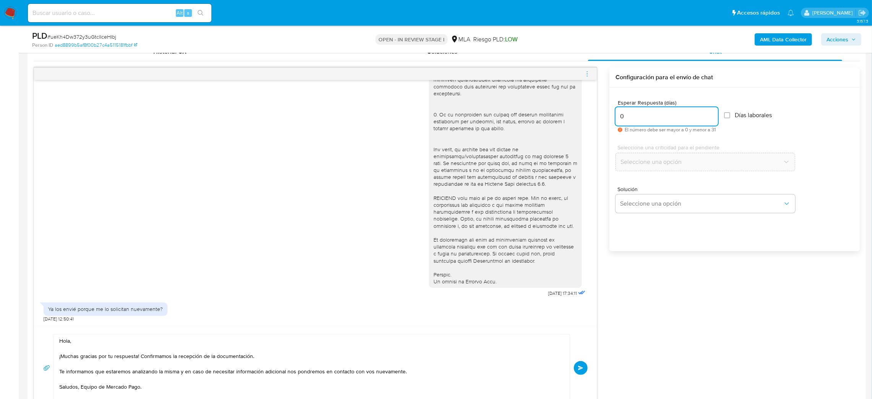
scroll to position [402, 0]
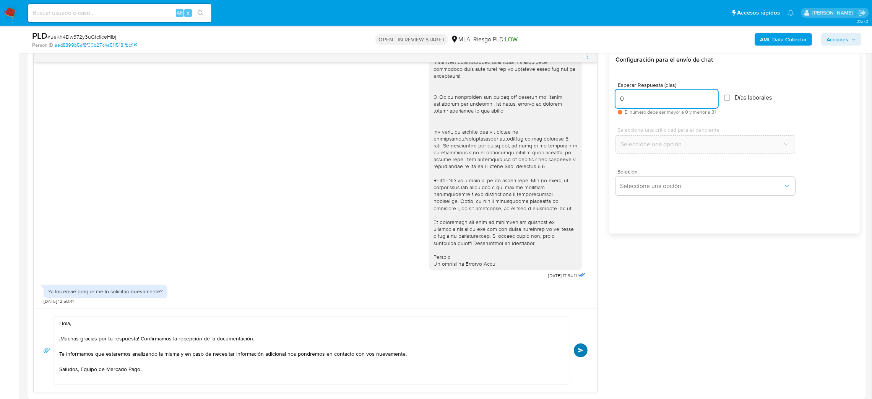
type input "0"
click at [582, 350] on span "Enviar" at bounding box center [580, 350] width 5 height 5
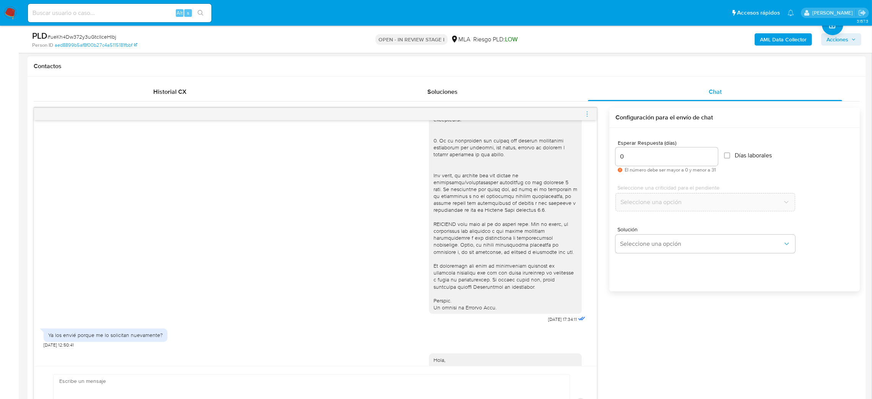
scroll to position [309, 0]
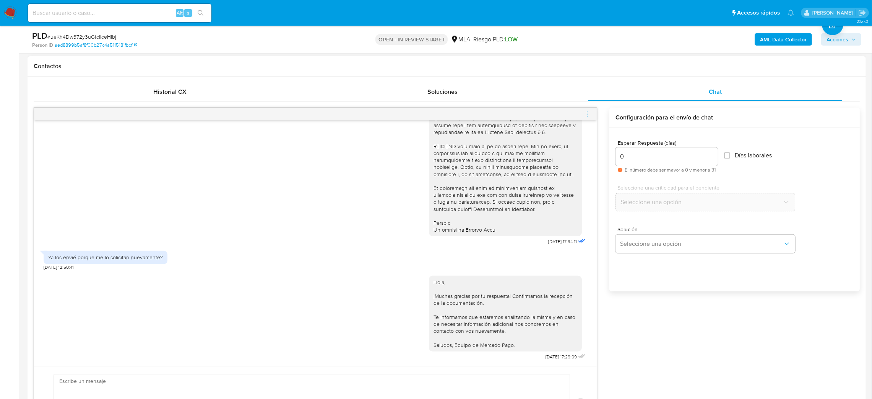
click at [585, 112] on icon "menu-action" at bounding box center [587, 114] width 7 height 7
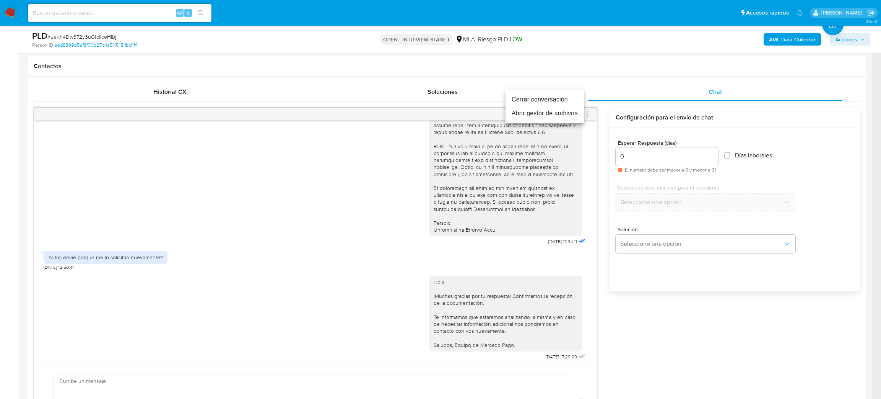
click at [558, 99] on li "Cerrar conversación" at bounding box center [545, 100] width 78 height 14
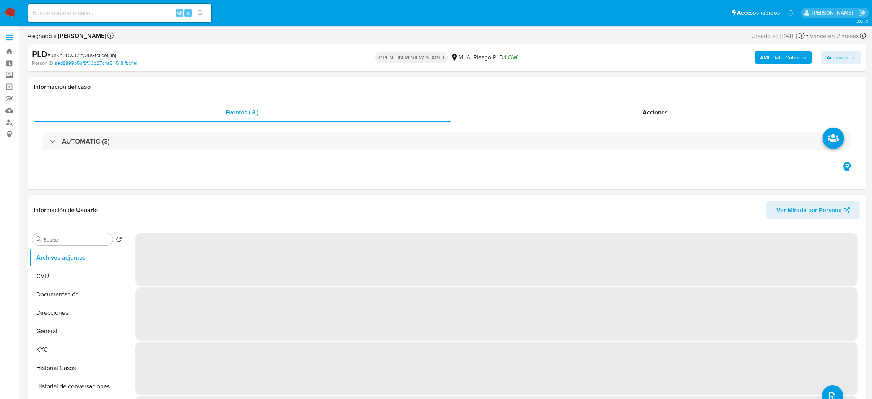
select select "10"
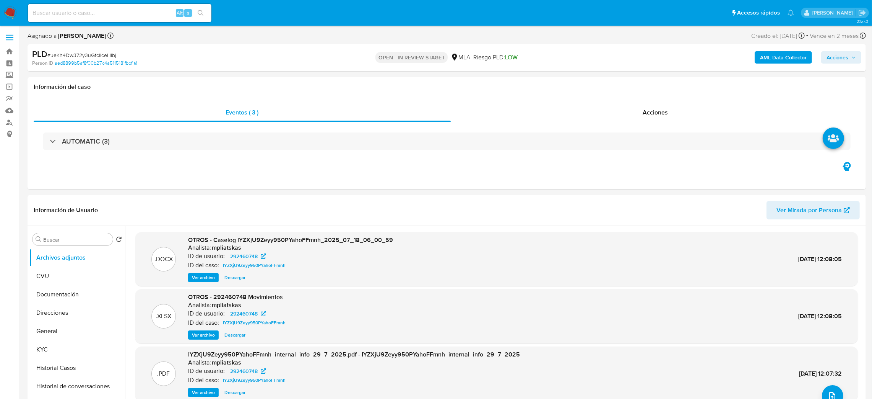
drag, startPoint x: 0, startPoint y: 314, endPoint x: 3, endPoint y: 309, distance: 6.0
click at [768, 57] on b "AML Data Collector" at bounding box center [783, 57] width 47 height 12
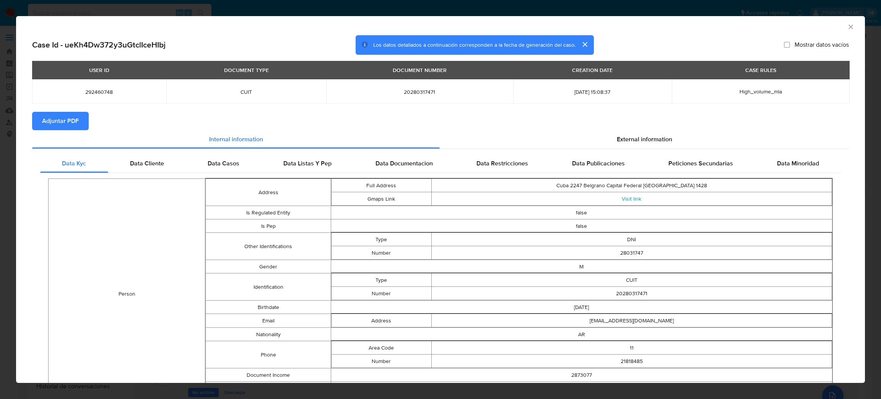
click at [41, 124] on button "Adjuntar PDF" at bounding box center [60, 121] width 57 height 18
click at [847, 27] on icon "Cerrar ventana" at bounding box center [851, 27] width 8 height 8
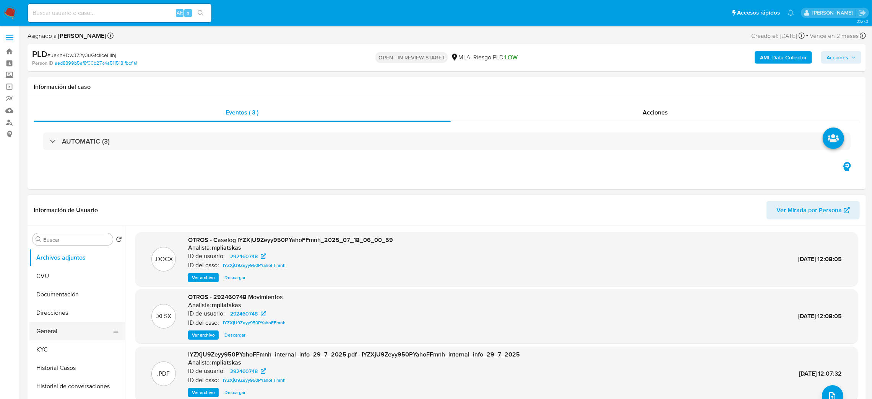
click at [52, 329] on button "General" at bounding box center [73, 331] width 89 height 18
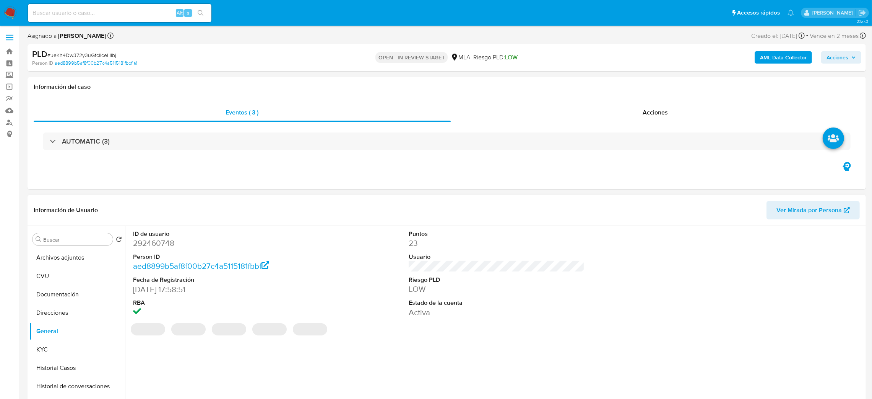
click at [154, 244] on dd "292460748" at bounding box center [221, 243] width 176 height 11
copy dd "292460748"
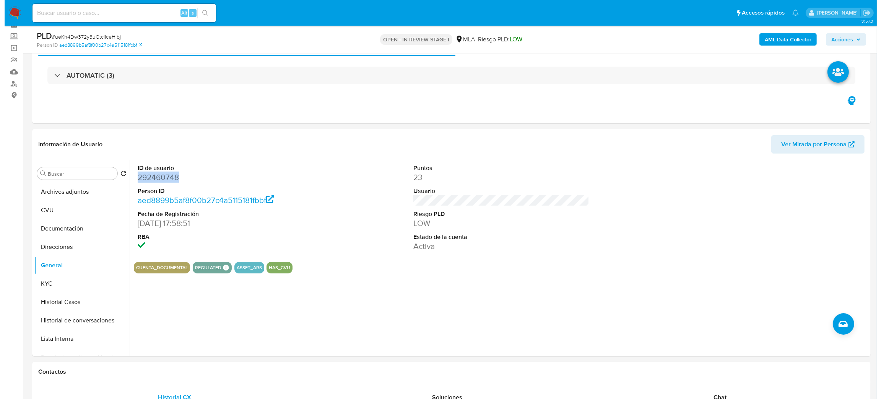
scroll to position [57, 0]
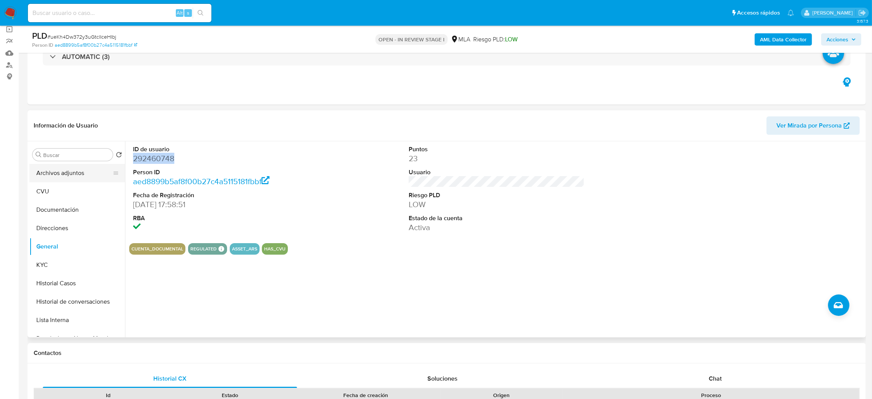
click at [72, 166] on button "Archivos adjuntos" at bounding box center [73, 173] width 89 height 18
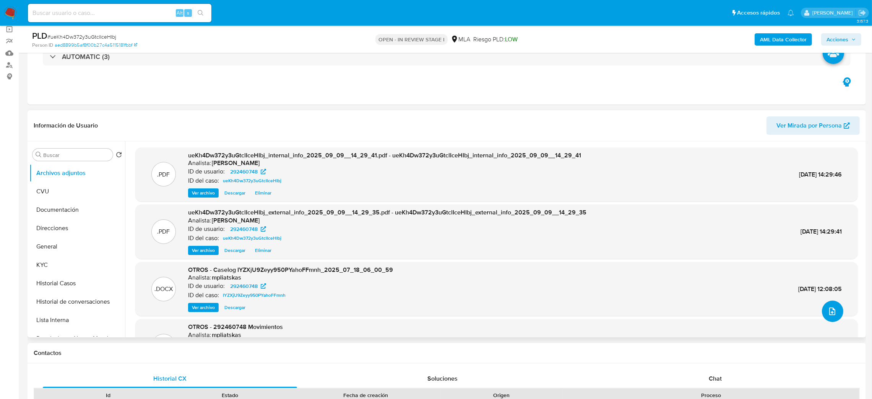
click at [828, 315] on span "upload-file" at bounding box center [832, 310] width 9 height 9
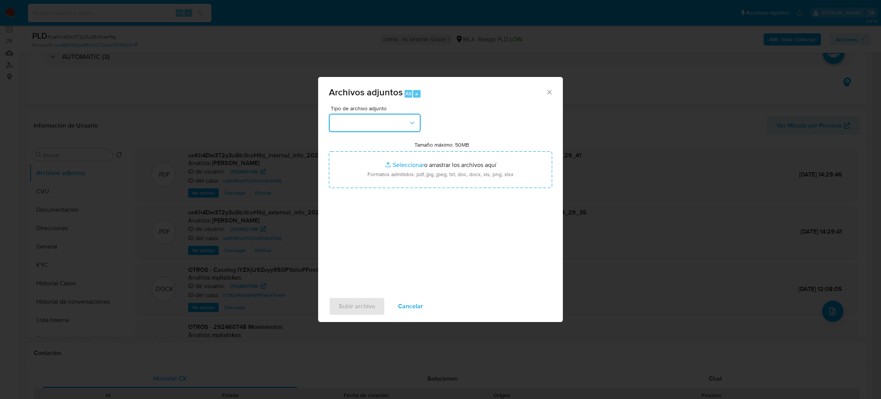
click at [361, 119] on button "button" at bounding box center [375, 123] width 92 height 18
click at [0, 225] on div "Archivos adjuntos Alt a Tipo de archivo adjunto IDENTIFICACIÓN INGRESOS CAPTURA…" at bounding box center [440, 199] width 881 height 399
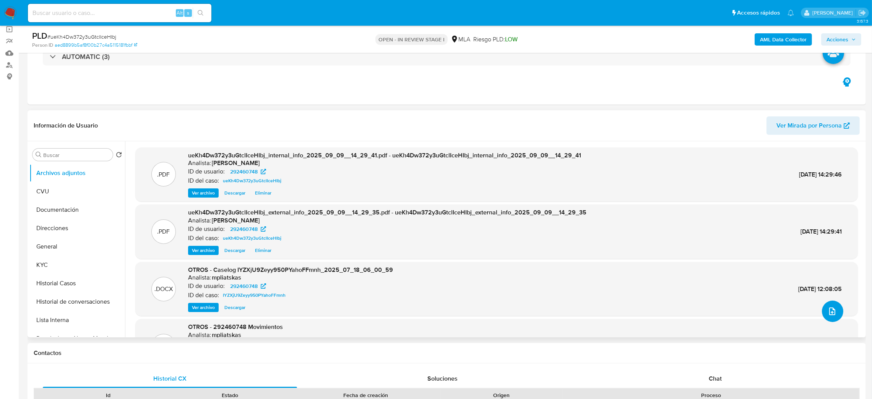
click at [837, 313] on button "upload-file" at bounding box center [832, 310] width 21 height 21
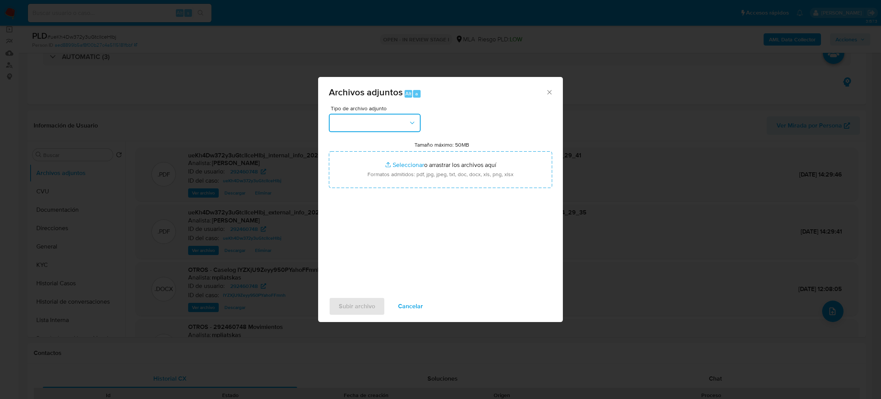
click at [381, 128] on button "button" at bounding box center [375, 123] width 92 height 18
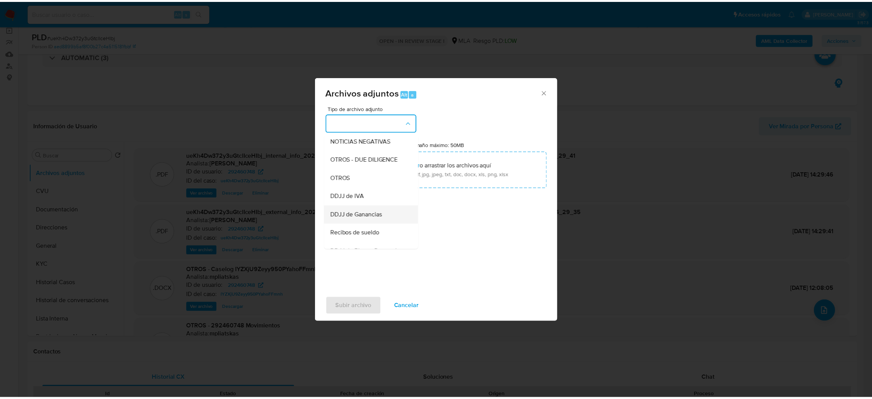
scroll to position [115, 0]
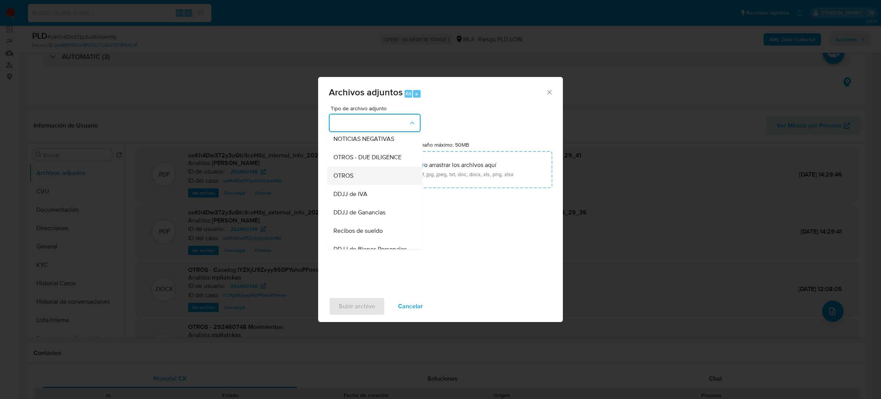
click at [359, 181] on div "OTROS" at bounding box center [373, 175] width 78 height 18
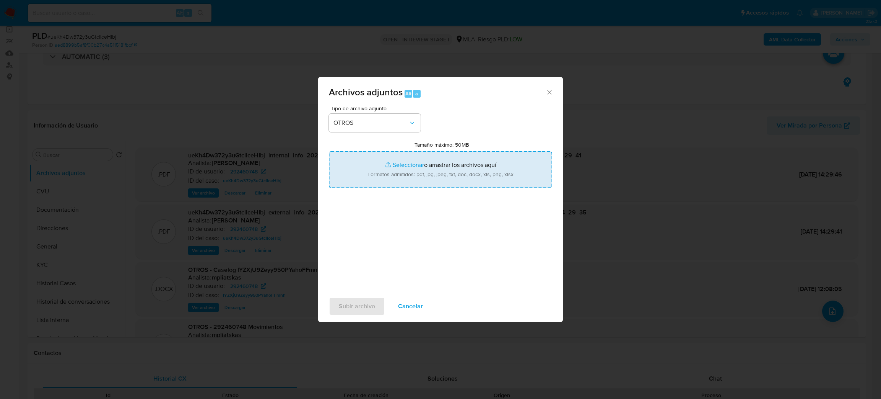
click at [399, 177] on input "Tamaño máximo: 50MB Seleccionar archivos" at bounding box center [440, 169] width 223 height 37
type input "C:\fakepath\Caselog ueKh4Dw372y3uGtclIceHIbj_2025_09_09_08_26_13.docx"
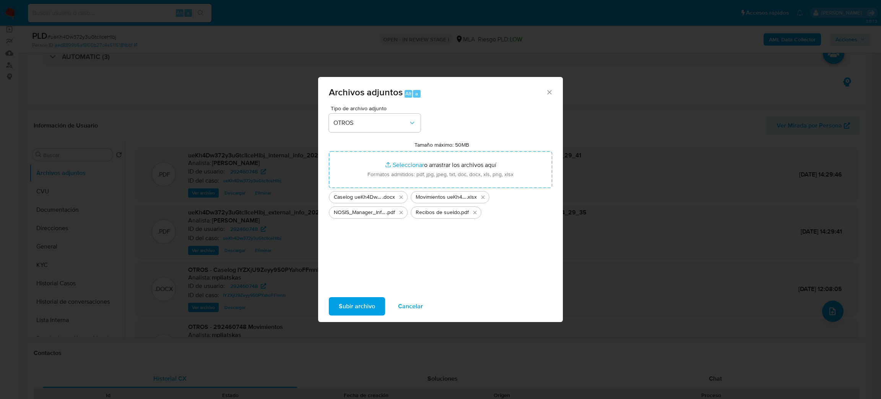
drag, startPoint x: 399, startPoint y: 177, endPoint x: 346, endPoint y: 305, distance: 138.7
click at [346, 305] on span "Subir archivo" at bounding box center [357, 306] width 36 height 17
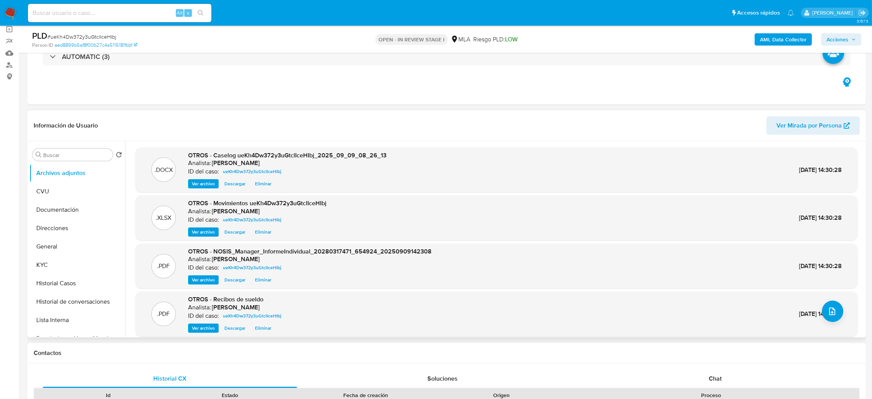
drag, startPoint x: 56, startPoint y: 240, endPoint x: 127, endPoint y: 223, distance: 73.1
click at [56, 241] on button "General" at bounding box center [77, 246] width 96 height 18
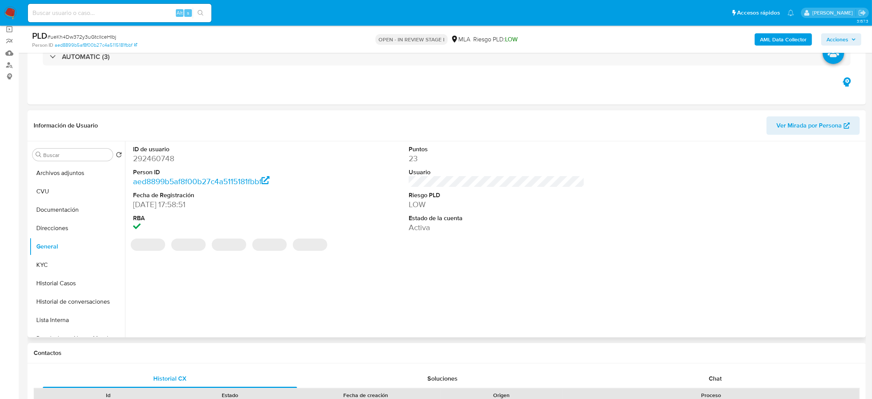
click at [150, 158] on dd "292460748" at bounding box center [221, 158] width 176 height 11
copy dd "292460748"
click at [833, 35] on span "Acciones" at bounding box center [838, 39] width 22 height 12
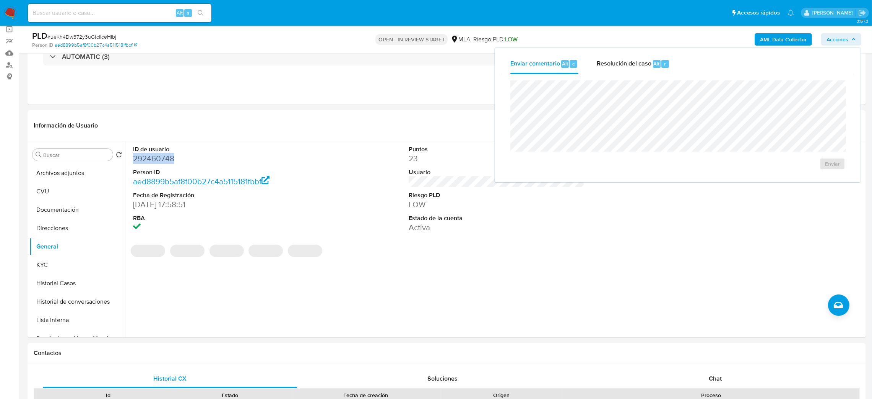
drag, startPoint x: 625, startPoint y: 66, endPoint x: 623, endPoint y: 76, distance: 10.1
click at [623, 66] on span "Resolución del caso" at bounding box center [624, 63] width 55 height 9
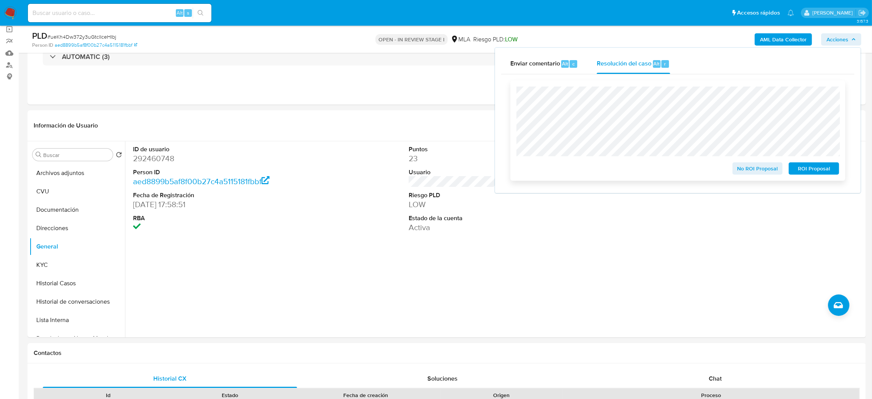
click at [746, 172] on span "No ROI Proposal" at bounding box center [758, 168] width 40 height 11
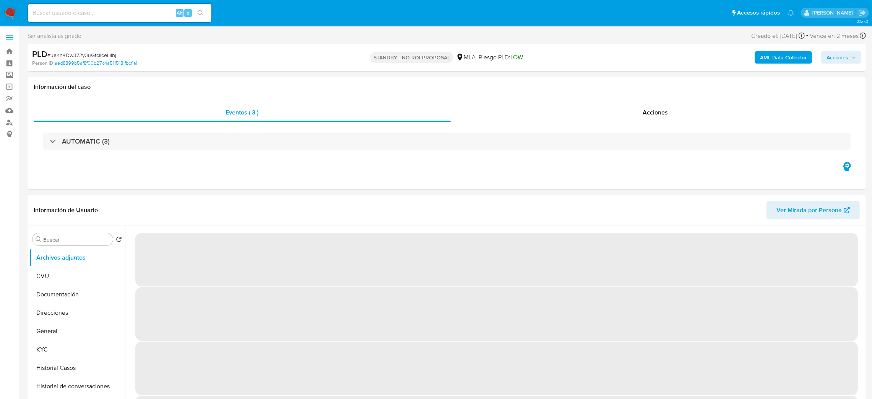
select select "10"
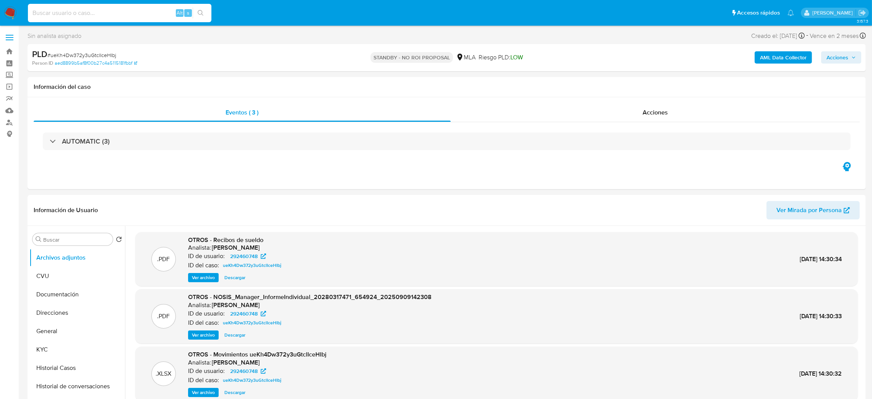
click at [122, 12] on input at bounding box center [120, 13] width 184 height 10
paste input "RqoaH943GgkYd4gBveue8a87"
type input "RqoaH943GgkYd4gBveue8a87"
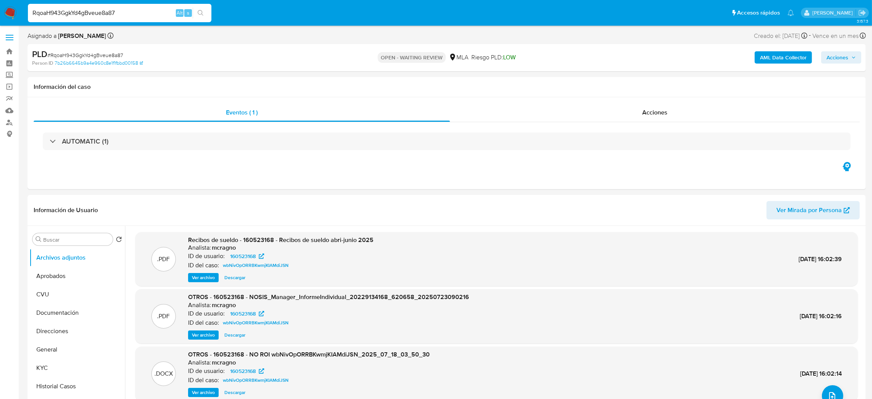
select select "10"
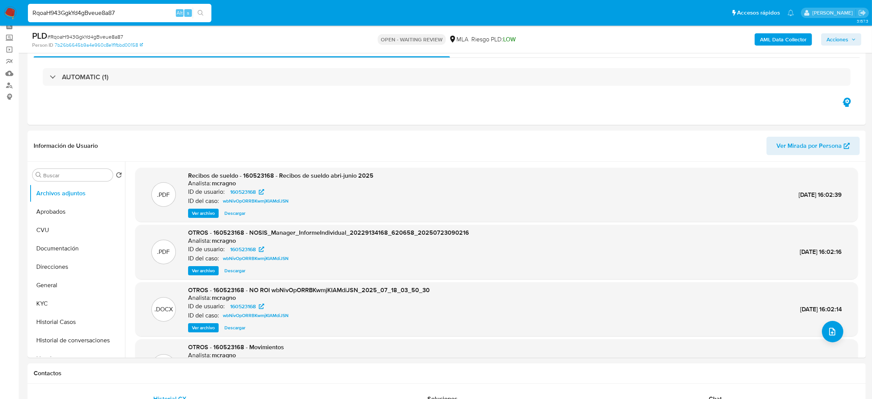
scroll to position [57, 0]
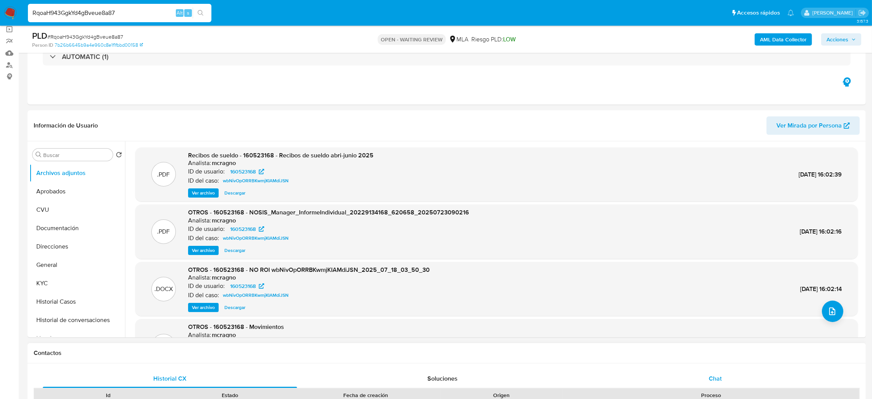
click at [713, 378] on span "Chat" at bounding box center [715, 378] width 13 height 9
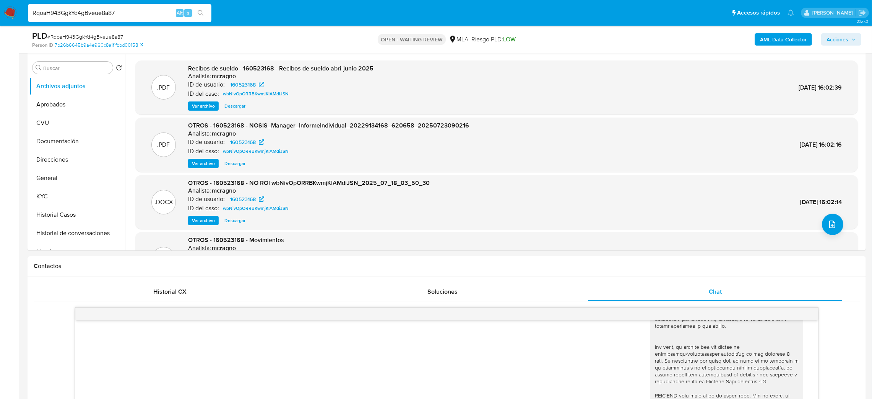
scroll to position [115, 0]
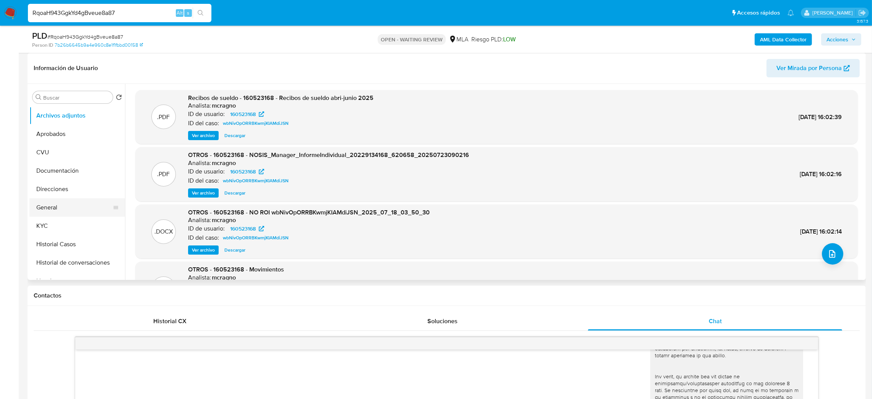
click at [60, 207] on button "General" at bounding box center [73, 207] width 89 height 18
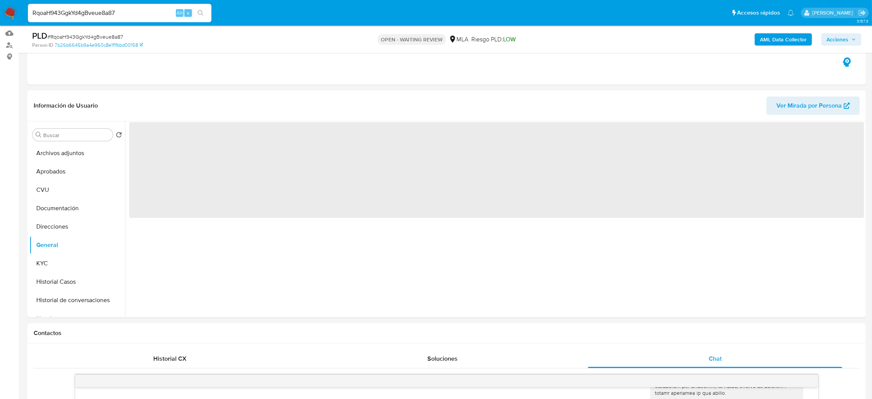
scroll to position [57, 0]
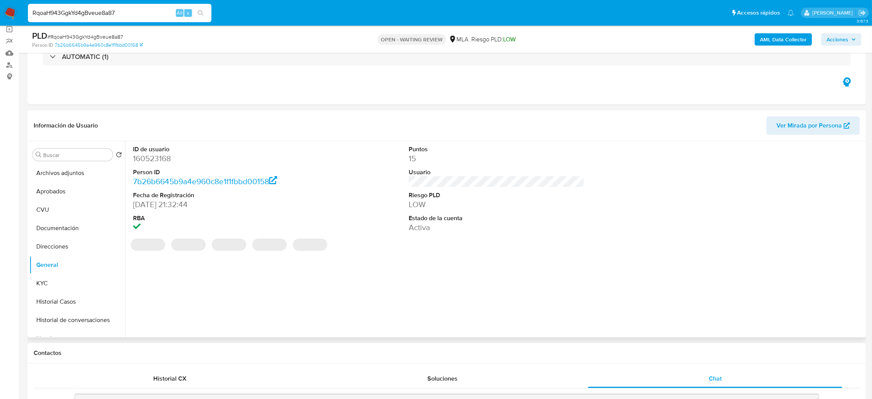
click at [159, 160] on dd "160523168" at bounding box center [221, 158] width 176 height 11
copy dd "160523168"
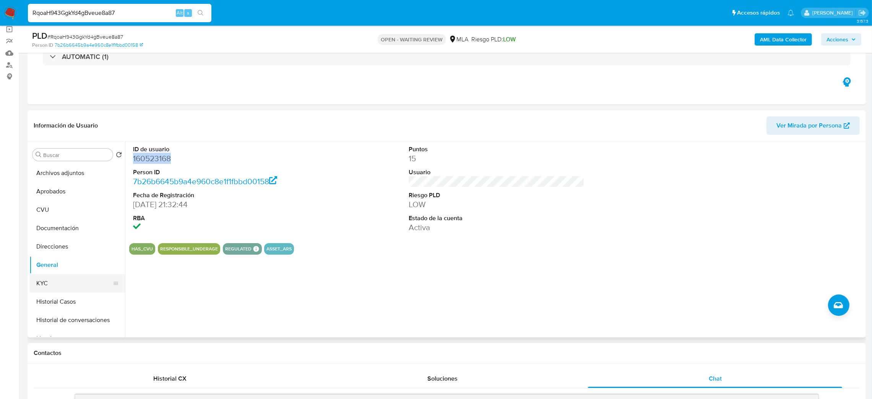
click at [52, 277] on button "KYC" at bounding box center [73, 283] width 89 height 18
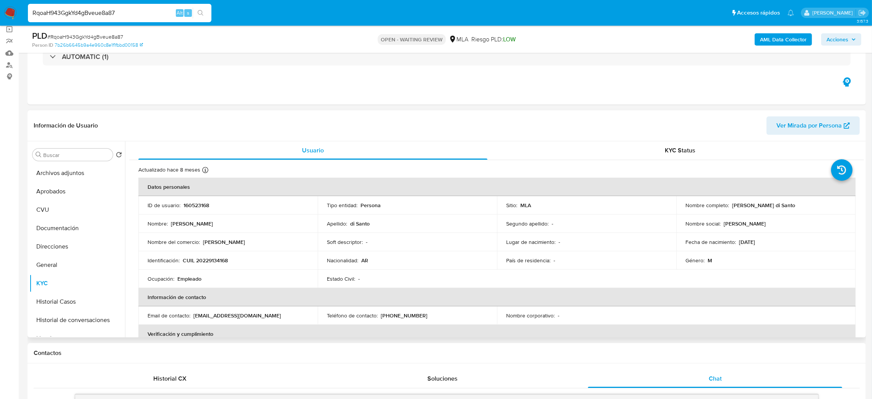
click at [216, 262] on p "CUIL 20229134168" at bounding box center [205, 260] width 45 height 7
copy p "20229134168"
click at [207, 281] on div "Ocupación : Empleado" at bounding box center [228, 278] width 161 height 7
drag, startPoint x: 201, startPoint y: 261, endPoint x: 226, endPoint y: 261, distance: 24.5
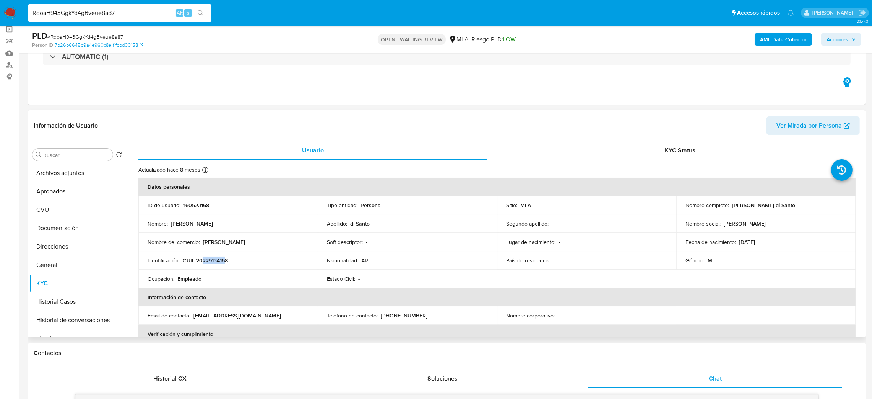
click at [226, 261] on p "CUIL 20229134168" at bounding box center [205, 260] width 45 height 7
copy p "22913416"
click at [105, 38] on span "# RqoaH943GgkYd4gBveue8a87" at bounding box center [85, 37] width 76 height 8
copy span "RqoaH943GgkYd4gBveue8a87"
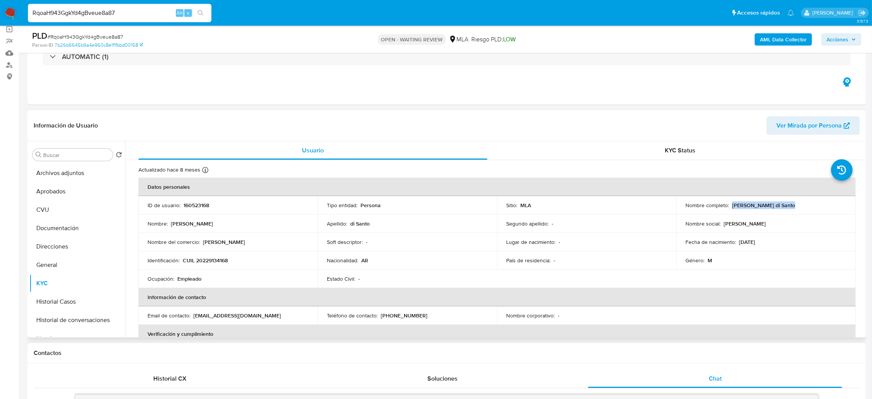
drag, startPoint x: 731, startPoint y: 204, endPoint x: 812, endPoint y: 208, distance: 81.2
click at [812, 208] on div "Nombre completo : Sergio Fabian di Santo" at bounding box center [766, 205] width 161 height 7
copy p "Sergio Fabian di Santo"
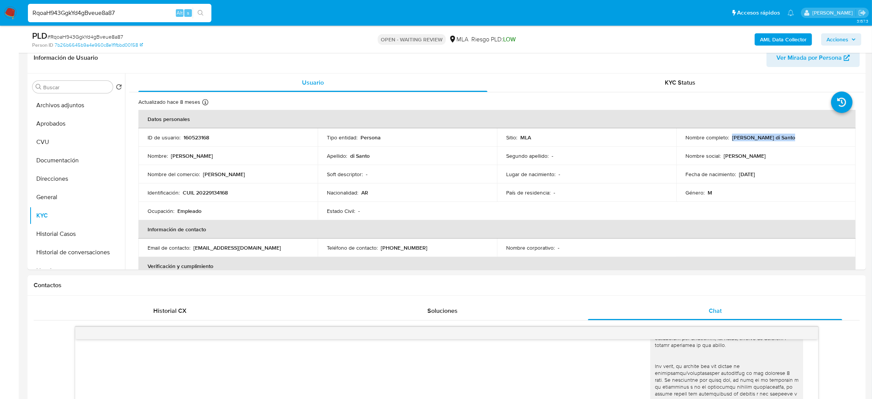
scroll to position [68, 0]
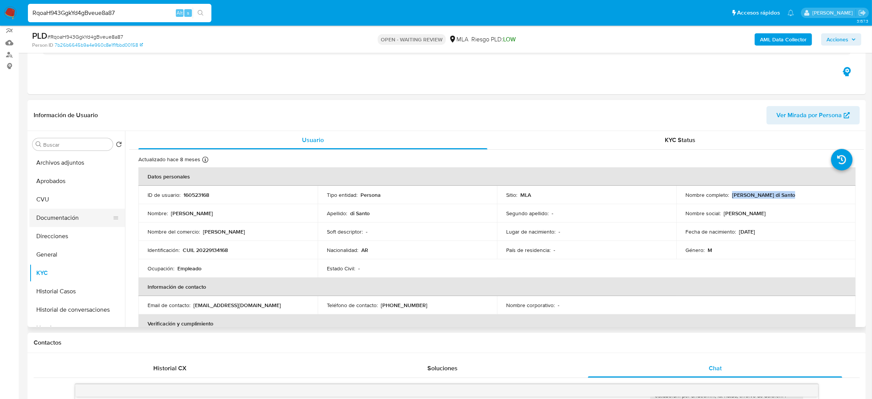
click at [50, 215] on button "Documentación" at bounding box center [73, 217] width 89 height 18
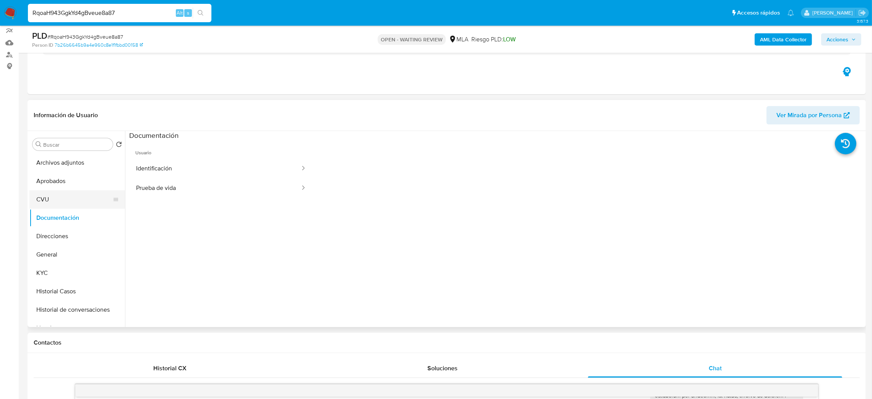
click at [52, 201] on button "CVU" at bounding box center [73, 199] width 89 height 18
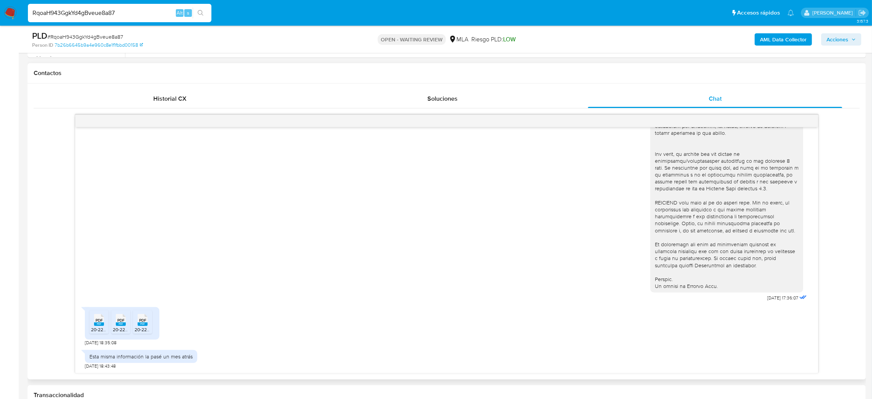
scroll to position [355, 0]
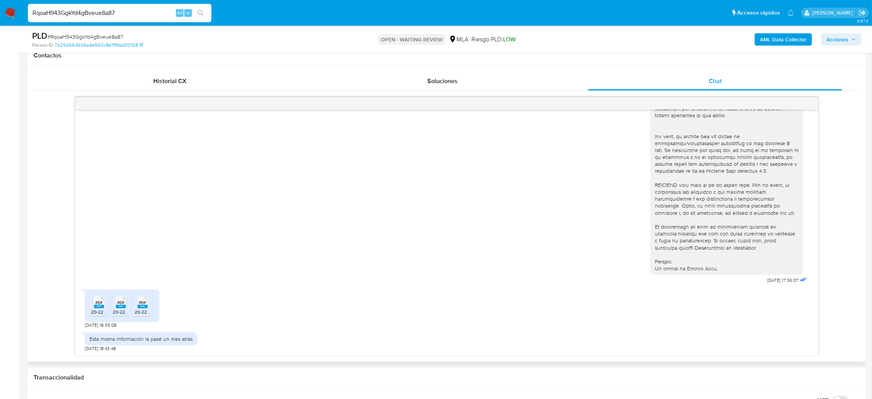
click at [98, 311] on span "20-22913416-8_1_2025-05-20_2025-05-20_004_1_signed.pdf" at bounding box center [155, 311] width 128 height 7
click at [120, 311] on span "20-22913416-8_1_2025-04-20_2025-04-20_004_1_signed.pdf" at bounding box center [177, 311] width 128 height 7
click at [145, 309] on icon "PDF" at bounding box center [143, 301] width 10 height 13
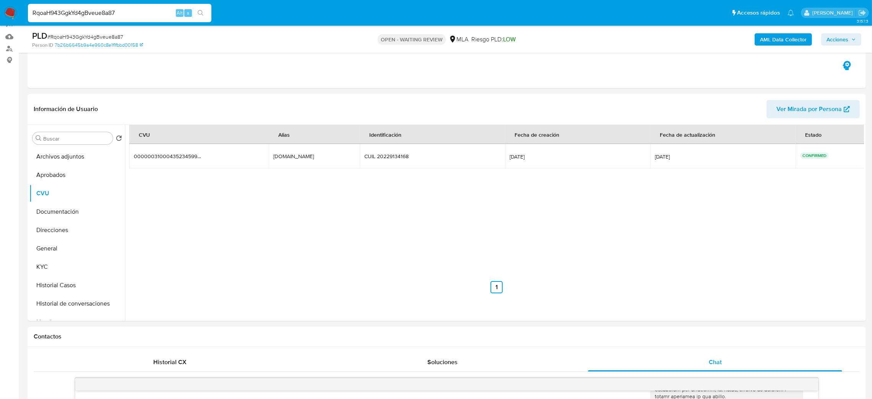
scroll to position [68, 0]
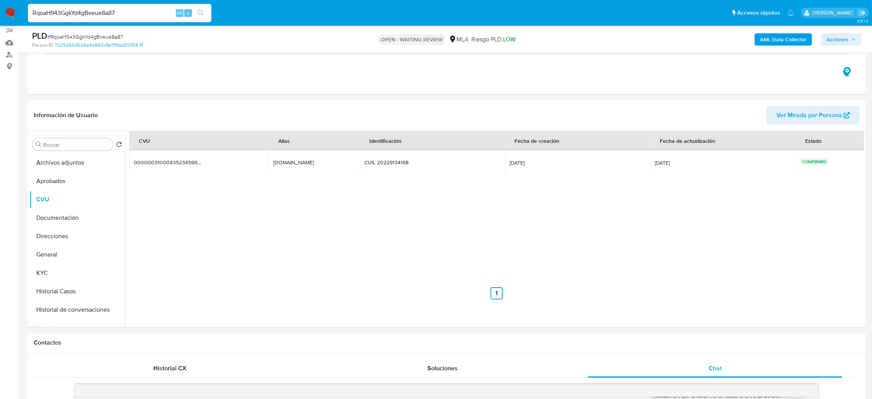
click at [96, 33] on span "# RqoaH943GgkYd4gBveue8a87" at bounding box center [85, 37] width 76 height 8
copy span "RqoaH943GgkYd4gBveue8a87"
click at [10, 13] on img at bounding box center [10, 13] width 13 height 13
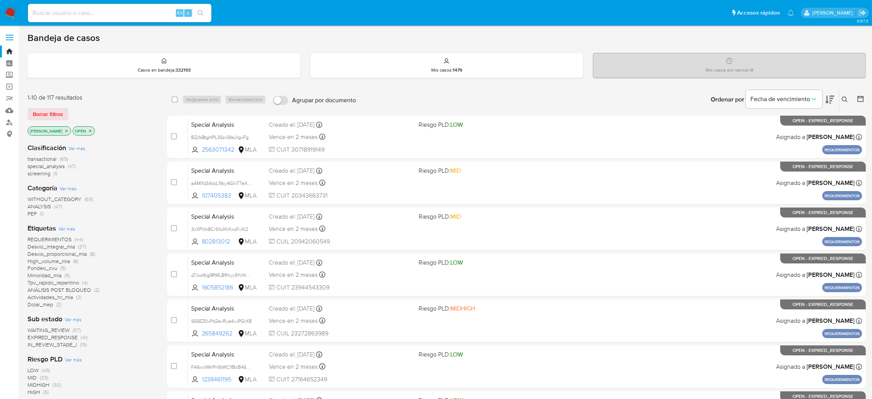
click at [844, 99] on icon at bounding box center [845, 99] width 6 height 6
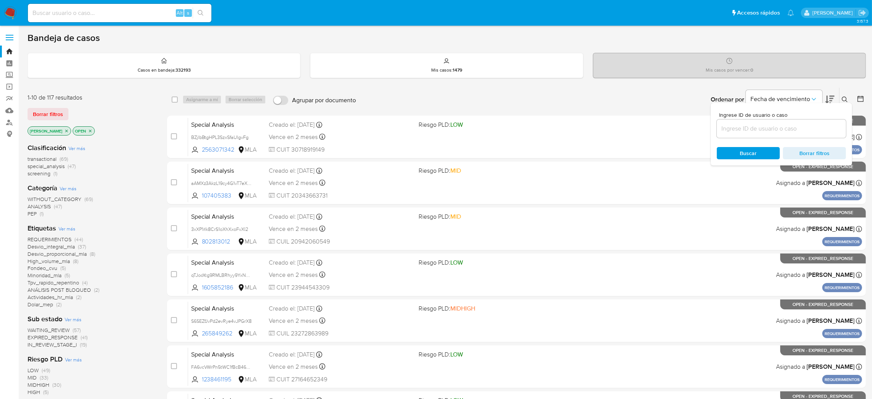
click at [755, 127] on input at bounding box center [781, 129] width 129 height 10
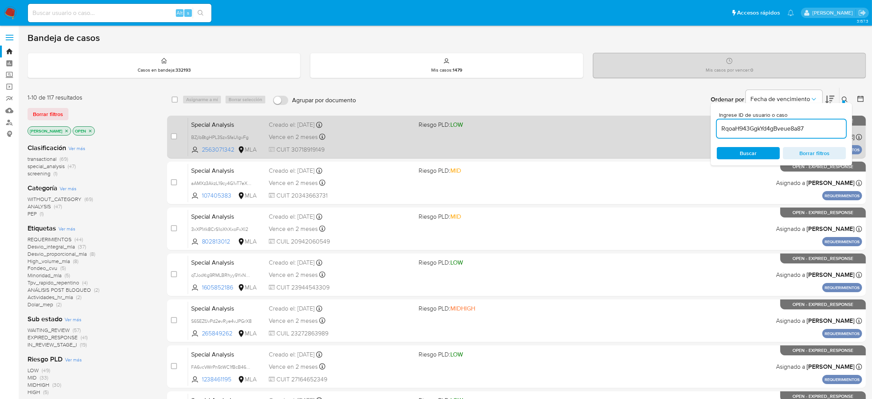
type input "RqoaH943GgkYd4gBveue8a87"
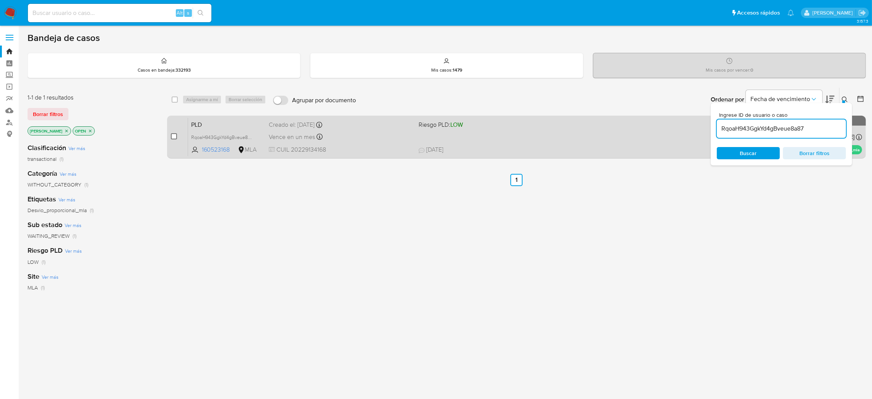
drag, startPoint x: 175, startPoint y: 137, endPoint x: 199, endPoint y: 106, distance: 38.9
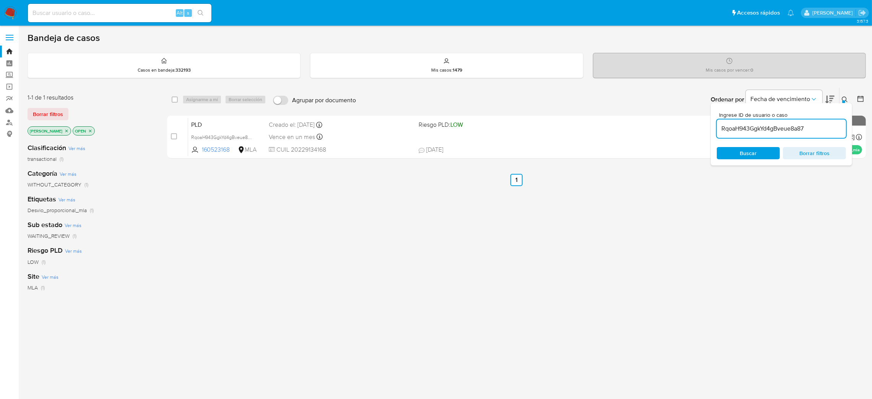
click at [175, 136] on input "checkbox" at bounding box center [174, 136] width 6 height 6
checkbox input "true"
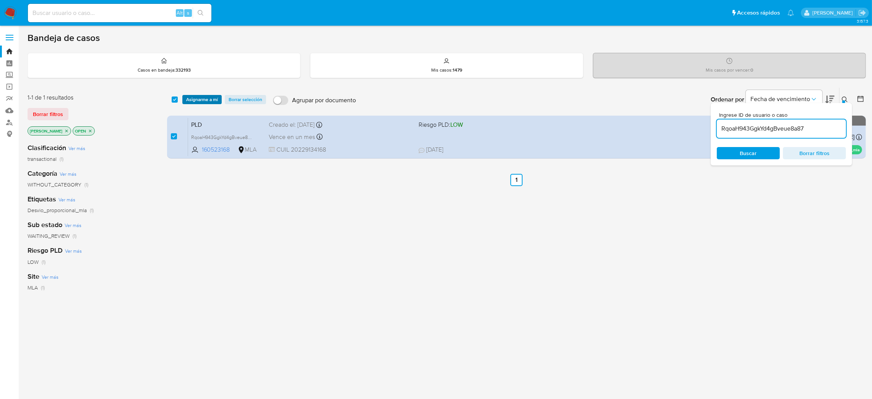
click at [200, 102] on span "Asignarme a mí" at bounding box center [202, 100] width 32 height 8
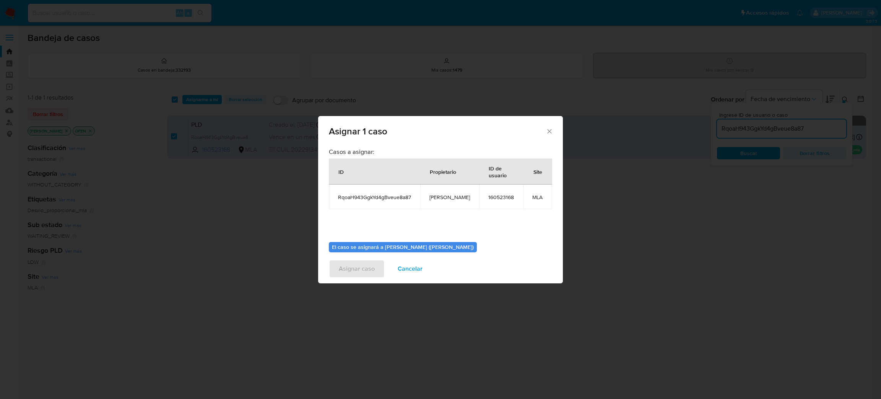
click at [449, 195] on span "[PERSON_NAME]" at bounding box center [450, 197] width 41 height 7
copy span "[PERSON_NAME]"
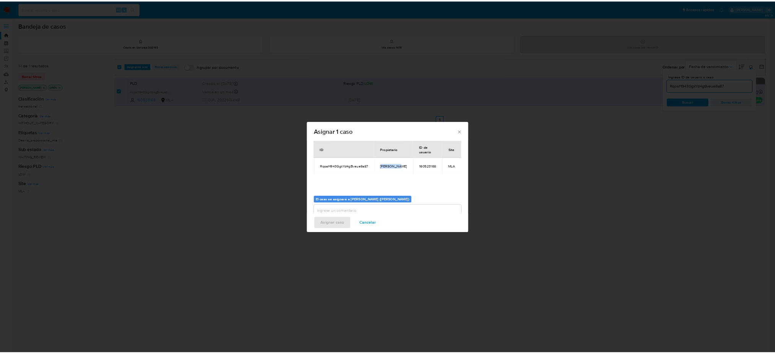
scroll to position [39, 0]
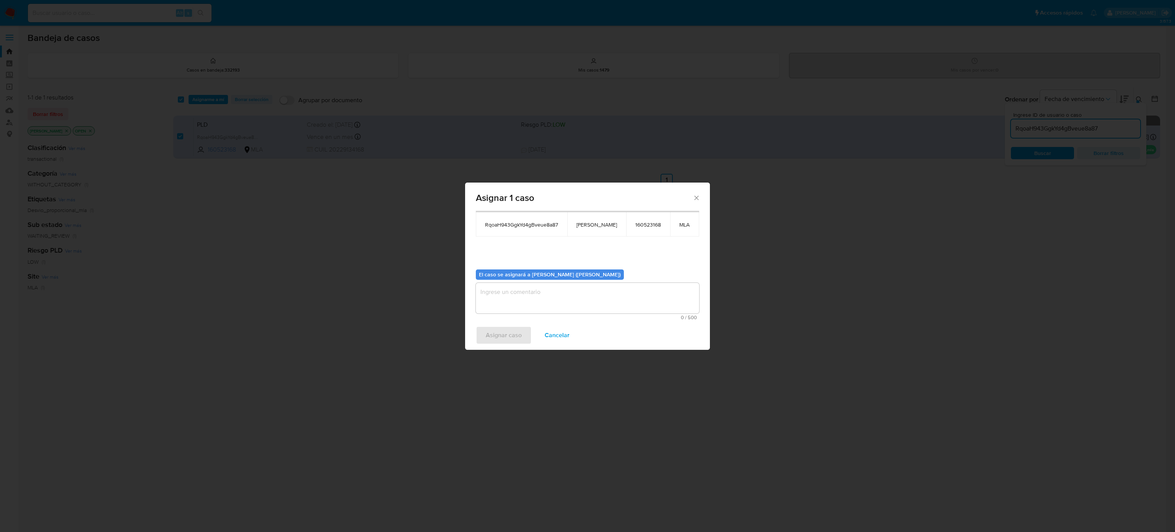
click at [537, 307] on textarea "assign-modal" at bounding box center [587, 298] width 223 height 31
paste textarea "[PERSON_NAME]"
type textarea "[PERSON_NAME]"
click at [511, 337] on span "Asignar caso" at bounding box center [504, 335] width 36 height 17
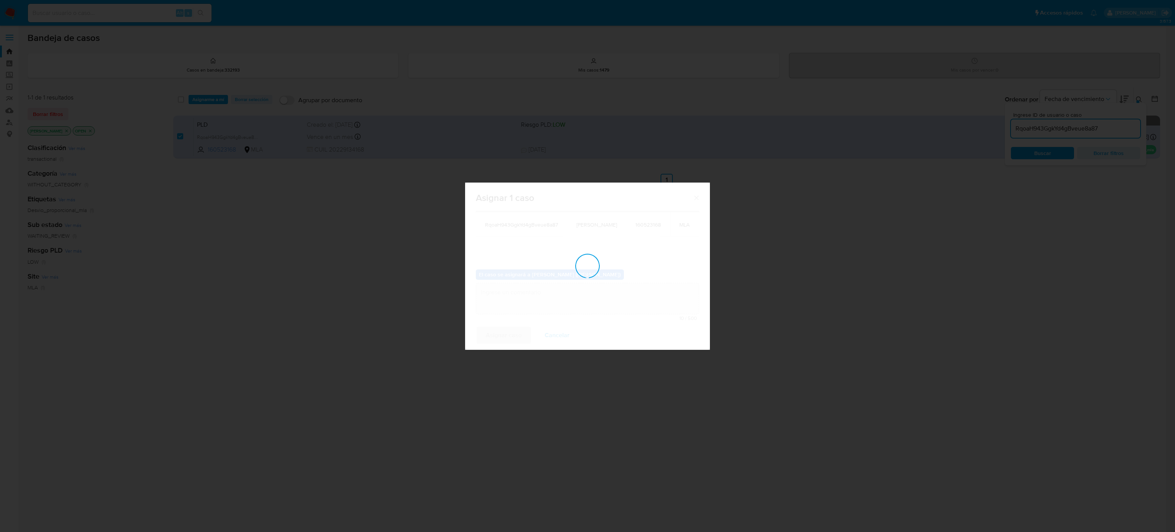
checkbox input "false"
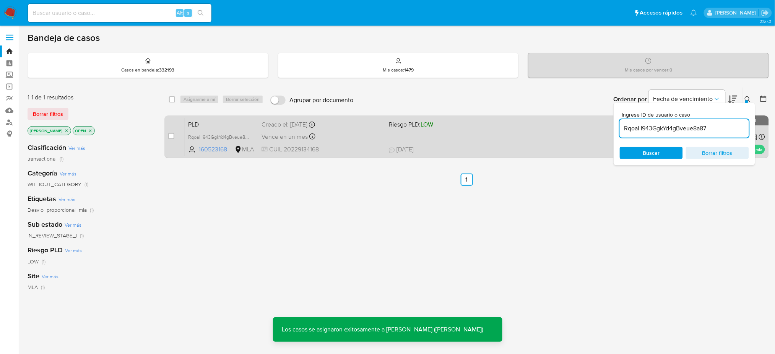
drag, startPoint x: 1121, startPoint y: 1, endPoint x: 346, endPoint y: 138, distance: 787.2
click at [346, 138] on div "Vence en un mes Vence el [DATE] 12:09:56" at bounding box center [322, 137] width 121 height 10
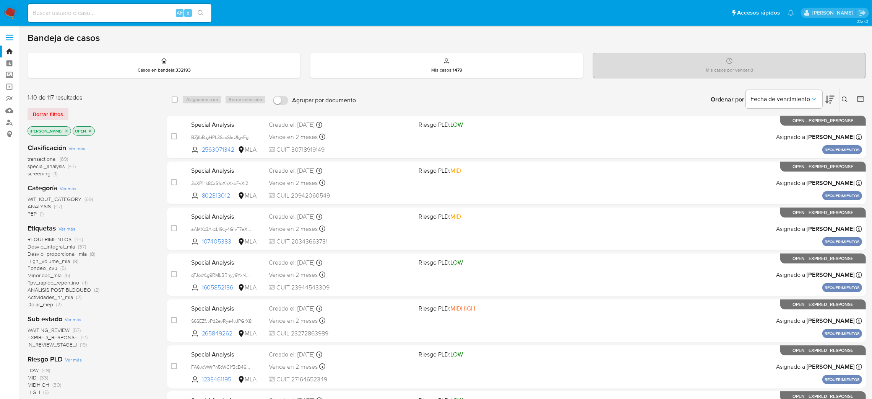
click at [843, 96] on icon at bounding box center [845, 99] width 6 height 6
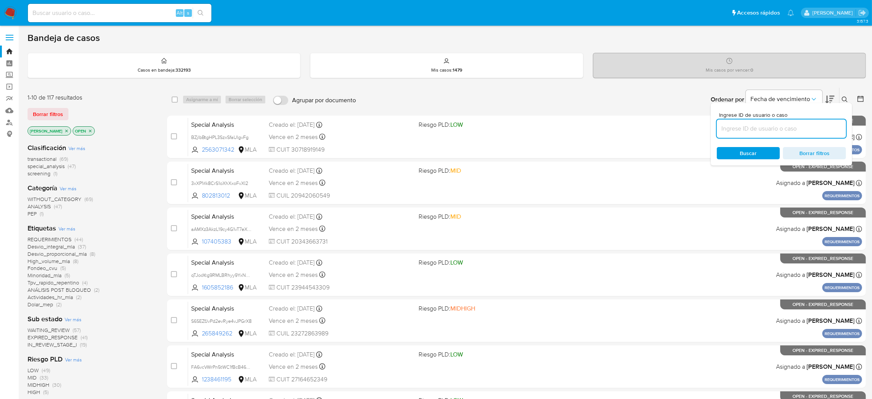
click at [779, 124] on input at bounding box center [781, 129] width 129 height 10
type input "RqoaH943GgkYd4gBveue8a87"
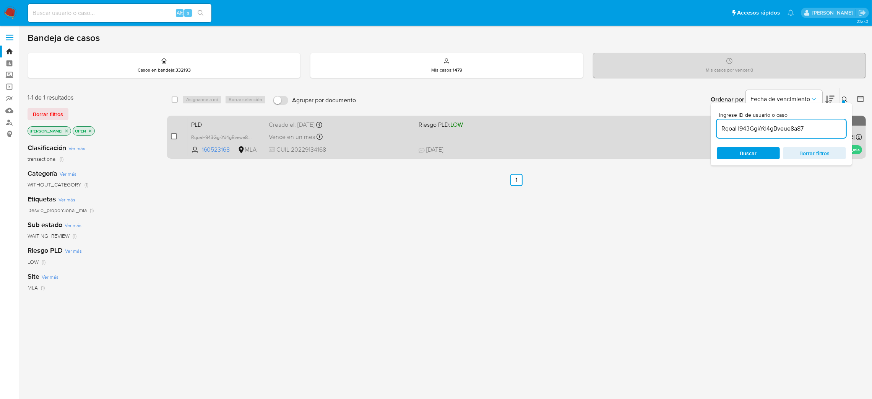
click at [174, 136] on input "checkbox" at bounding box center [174, 136] width 6 height 6
checkbox input "true"
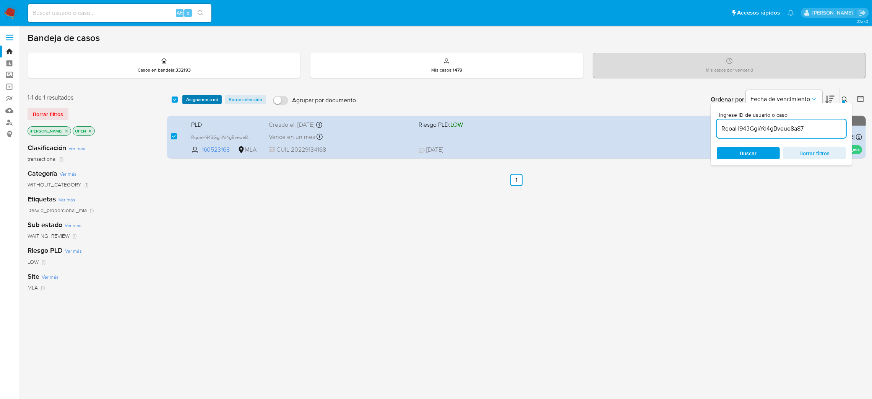
click at [207, 102] on span "Asignarme a mí" at bounding box center [202, 100] width 32 height 8
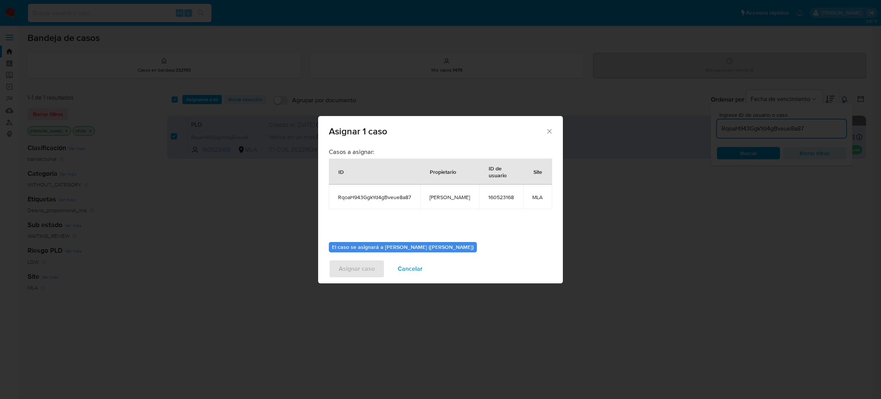
click at [439, 195] on span "[PERSON_NAME]" at bounding box center [450, 197] width 41 height 7
copy span "[PERSON_NAME]"
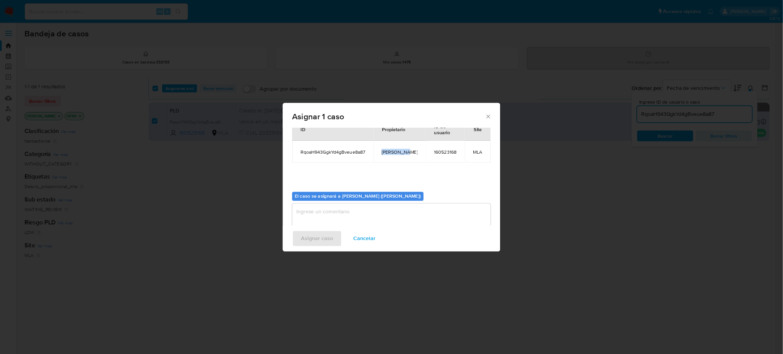
scroll to position [39, 0]
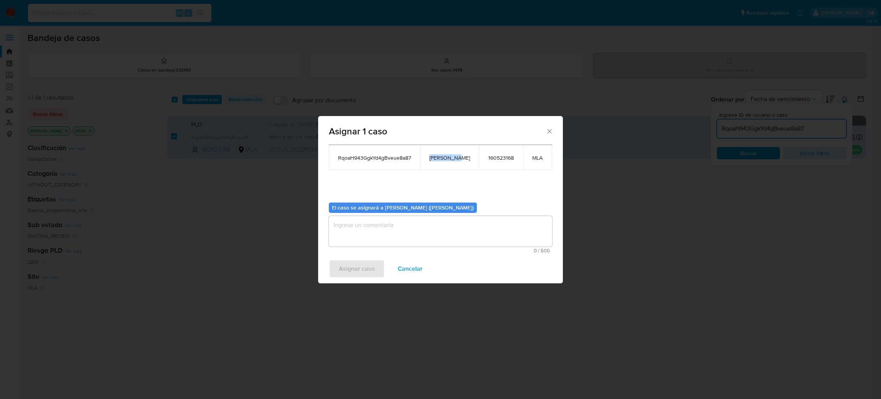
click at [389, 236] on textarea "assign-modal" at bounding box center [440, 231] width 223 height 31
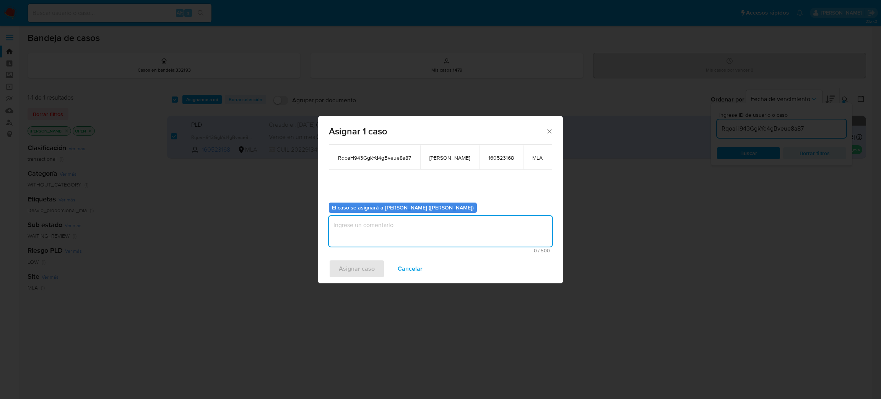
paste textarea "[PERSON_NAME]"
type textarea "[PERSON_NAME]"
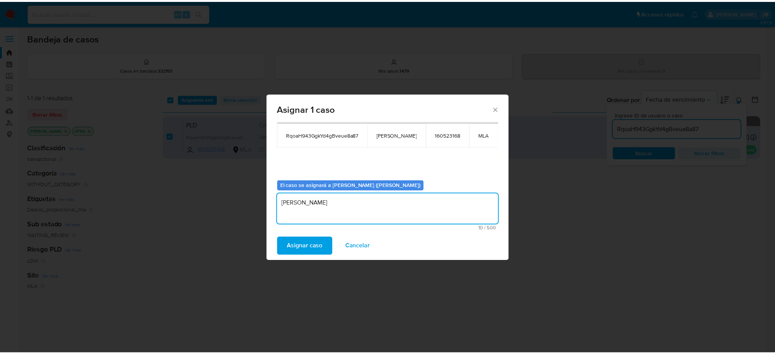
scroll to position [39, 0]
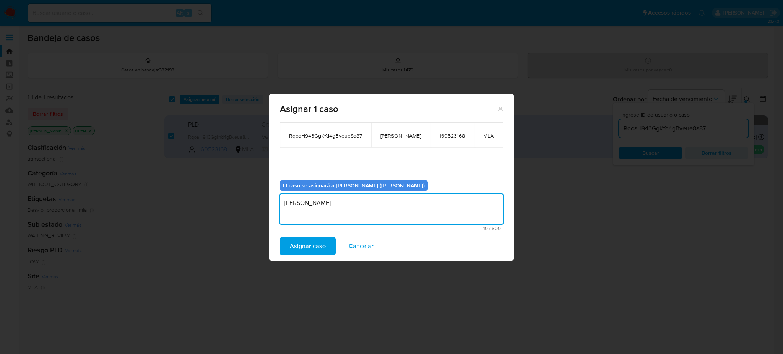
click at [303, 242] on span "Asignar caso" at bounding box center [308, 246] width 36 height 17
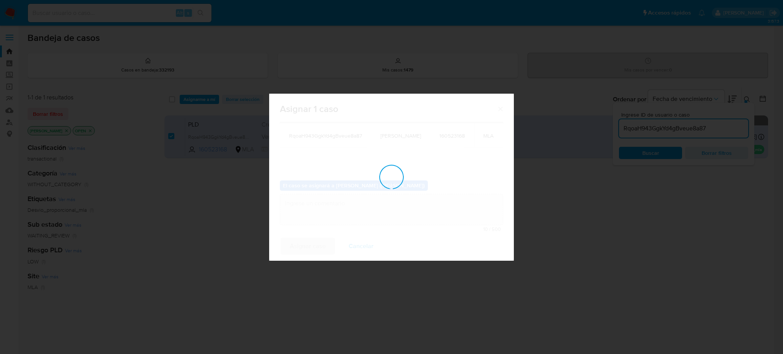
checkbox input "false"
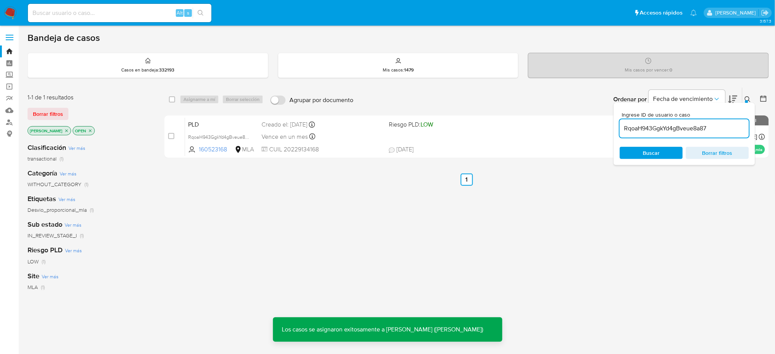
click at [249, 123] on span "PLD" at bounding box center [221, 124] width 67 height 10
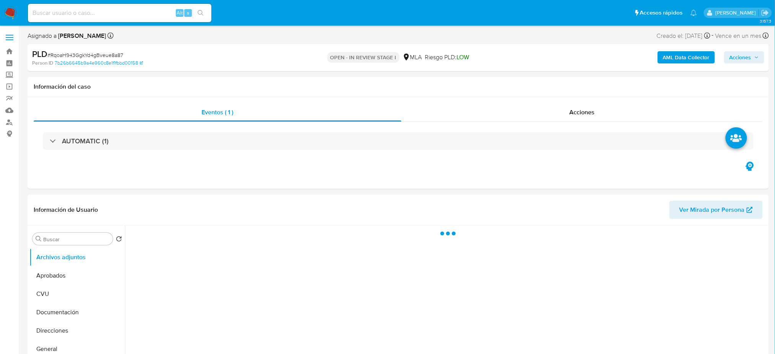
select select "10"
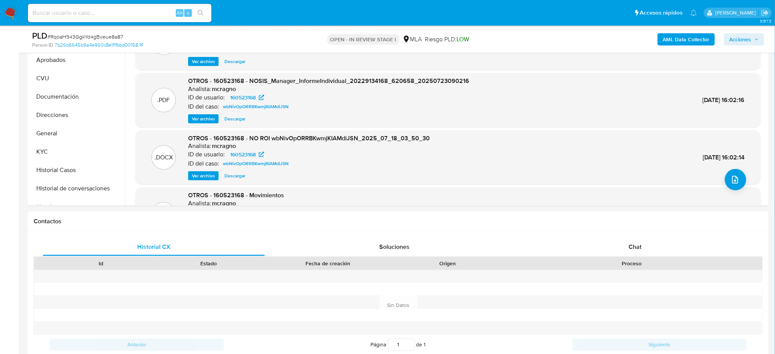
scroll to position [204, 0]
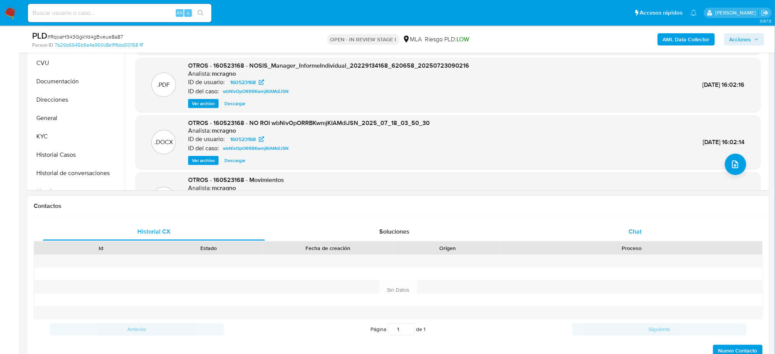
drag, startPoint x: 651, startPoint y: 234, endPoint x: 614, endPoint y: 238, distance: 37.3
click at [651, 234] on div "Chat" at bounding box center [635, 232] width 222 height 18
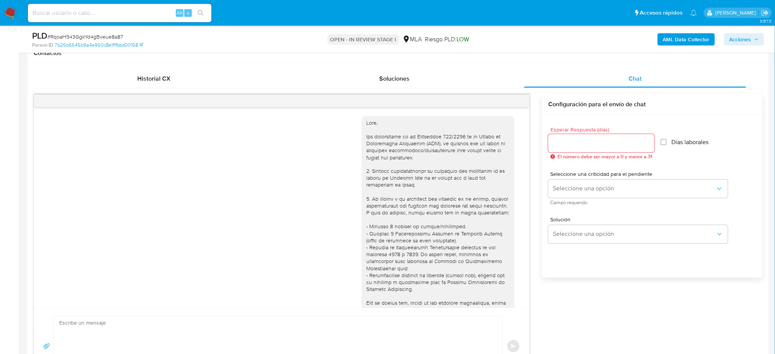
scroll to position [304, 0]
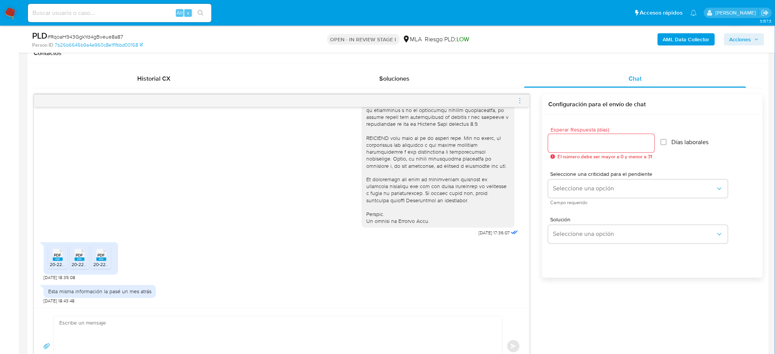
click at [86, 334] on textarea at bounding box center [276, 347] width 434 height 60
paste textarea "Hola, ¡Muchas gracias por tu respuesta! Confirmamos la recepción de la document…"
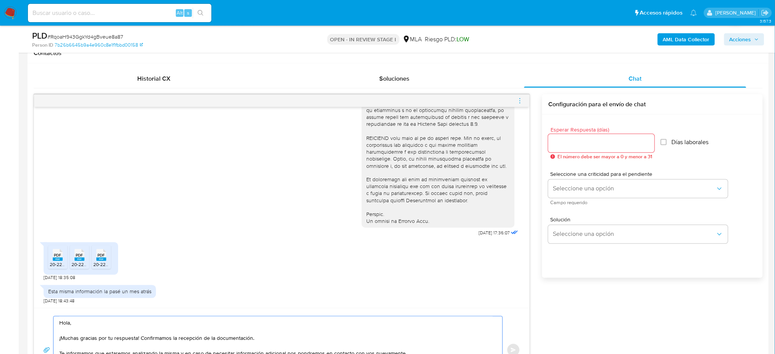
scroll to position [384, 0]
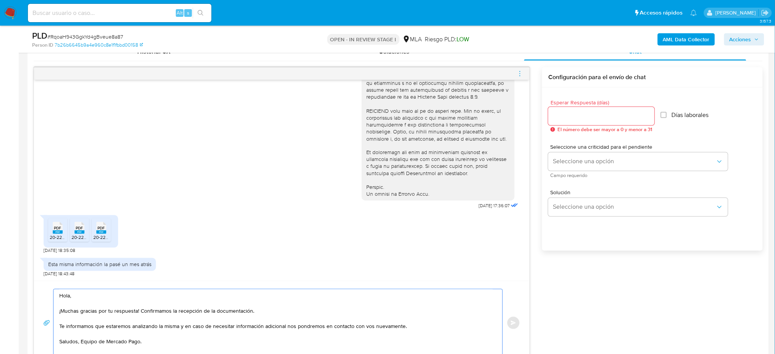
type textarea "Hola, ¡Muchas gracias por tu respuesta! Confirmamos la recepción de la document…"
click at [565, 116] on input "Esperar Respuesta (días)" at bounding box center [601, 116] width 106 height 10
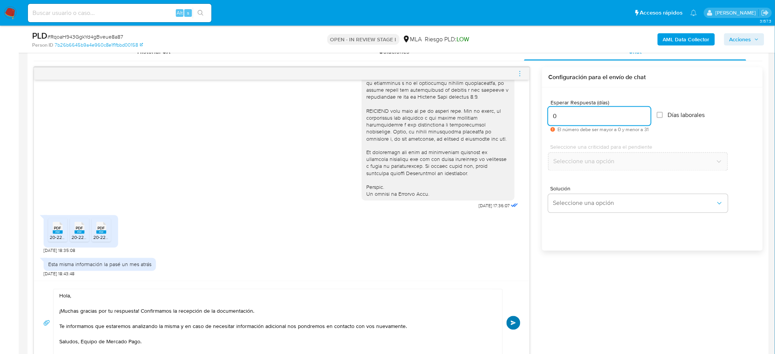
type input "0"
click at [516, 324] on span "Enviar" at bounding box center [513, 323] width 5 height 5
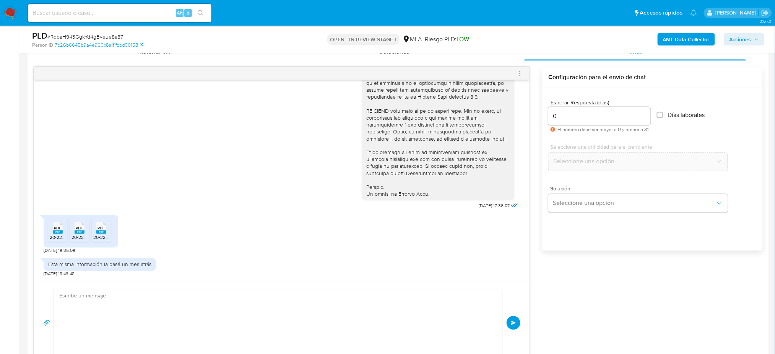
scroll to position [397, 0]
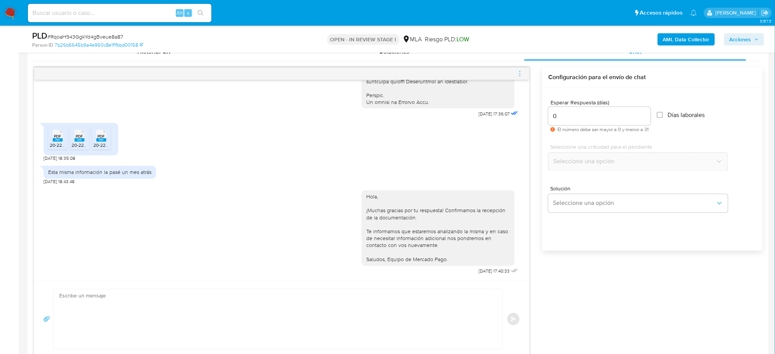
drag, startPoint x: 518, startPoint y: 72, endPoint x: 496, endPoint y: 68, distance: 21.8
click at [518, 72] on icon "menu-action" at bounding box center [520, 73] width 7 height 7
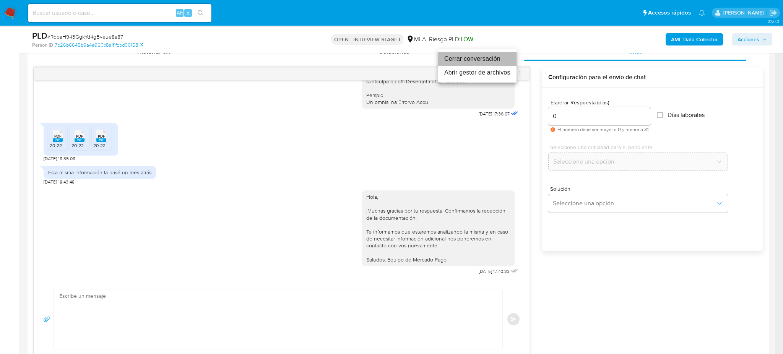
click at [472, 60] on li "Cerrar conversación" at bounding box center [477, 59] width 78 height 14
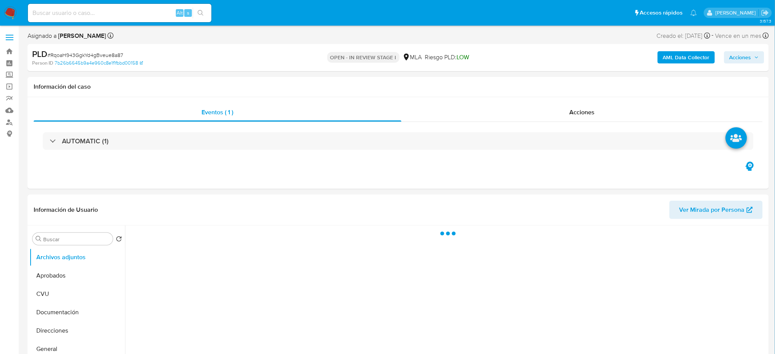
select select "10"
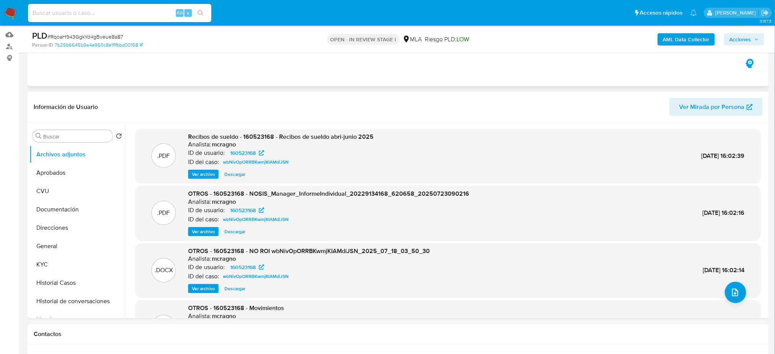
scroll to position [51, 0]
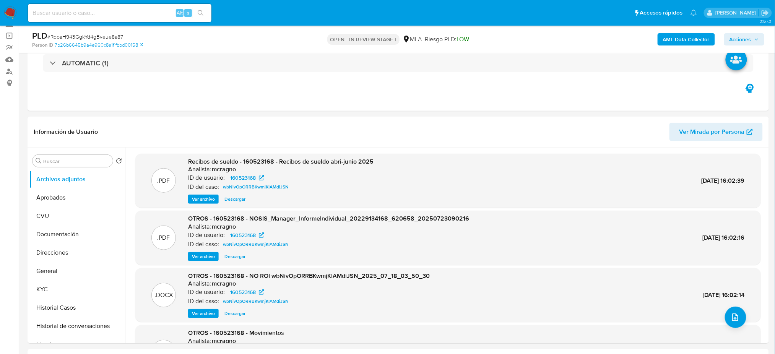
click at [690, 41] on b "AML Data Collector" at bounding box center [686, 39] width 47 height 12
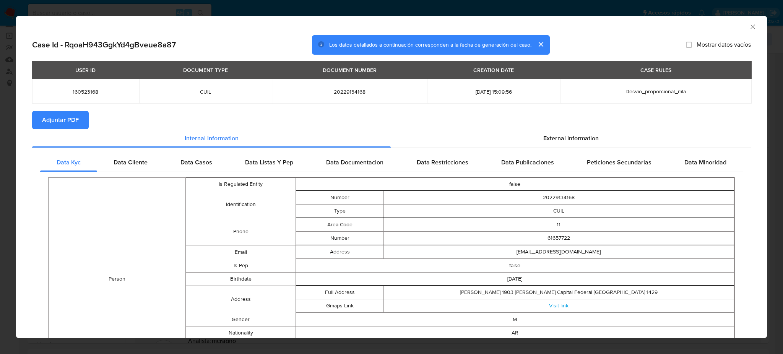
click at [52, 121] on span "Adjuntar PDF" at bounding box center [60, 120] width 37 height 17
click at [749, 25] on icon "Cerrar ventana" at bounding box center [753, 27] width 8 height 8
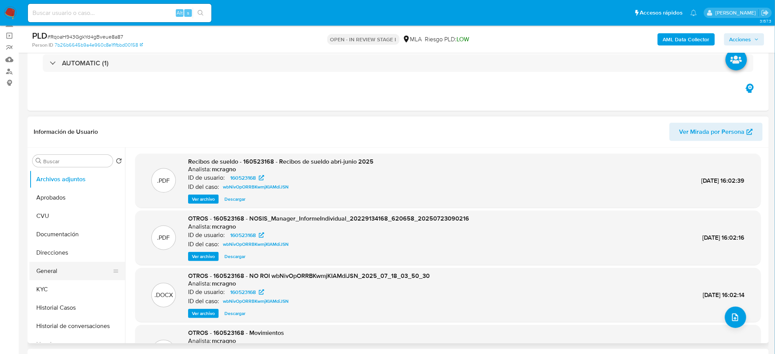
click at [52, 266] on button "General" at bounding box center [73, 271] width 89 height 18
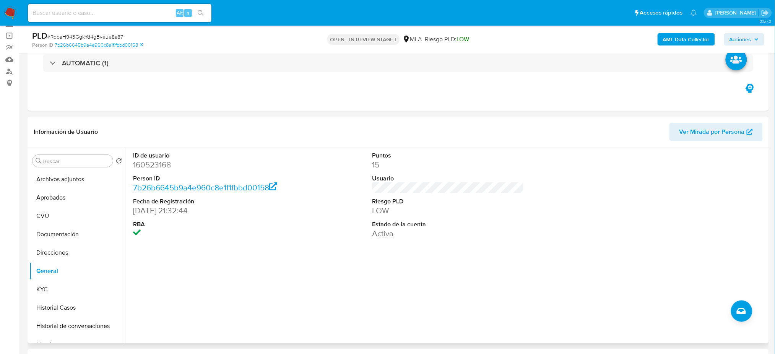
click at [154, 164] on dd "160523168" at bounding box center [209, 164] width 152 height 11
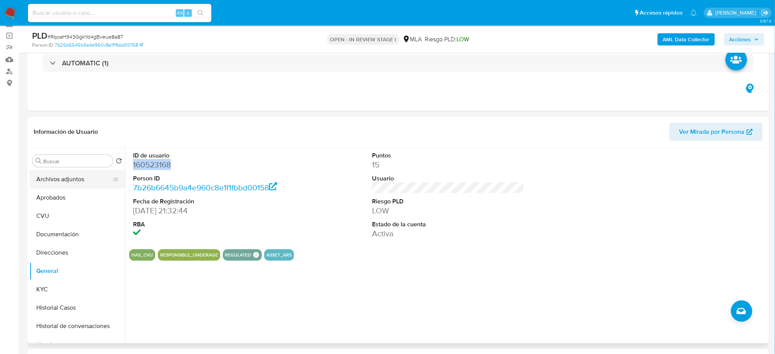
drag, startPoint x: 154, startPoint y: 164, endPoint x: 61, endPoint y: 177, distance: 93.5
click at [61, 177] on button "Archivos adjuntos" at bounding box center [73, 179] width 89 height 18
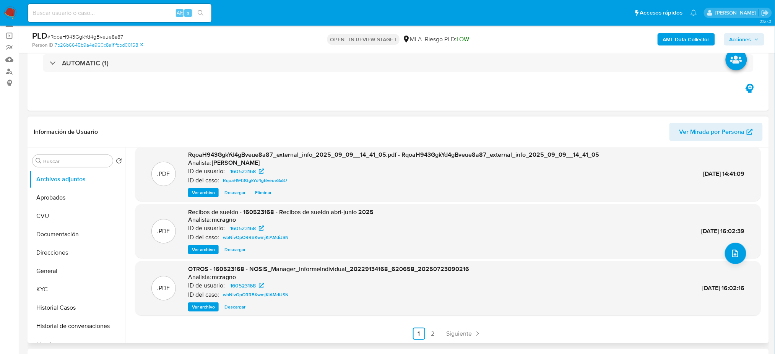
scroll to position [64, 0]
click at [427, 332] on link "2" at bounding box center [433, 333] width 12 height 12
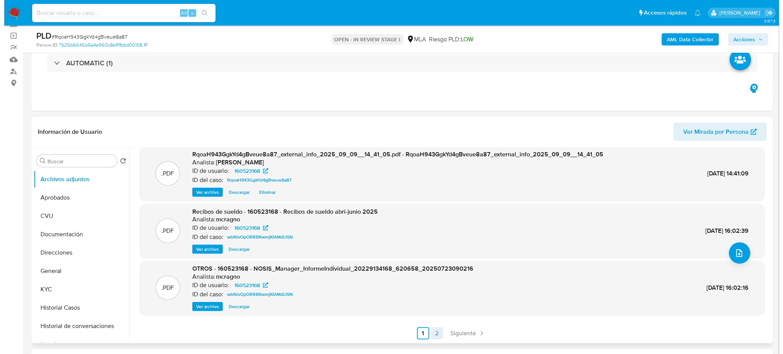
scroll to position [0, 0]
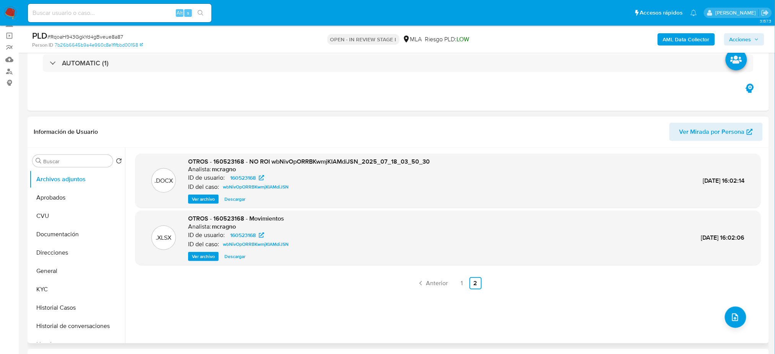
click at [205, 199] on span "Ver archivo" at bounding box center [203, 199] width 23 height 8
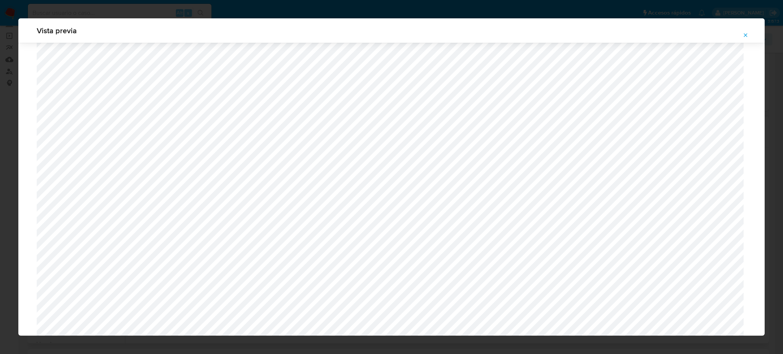
scroll to position [444, 0]
click at [745, 35] on icon "Attachment preview" at bounding box center [746, 35] width 6 height 6
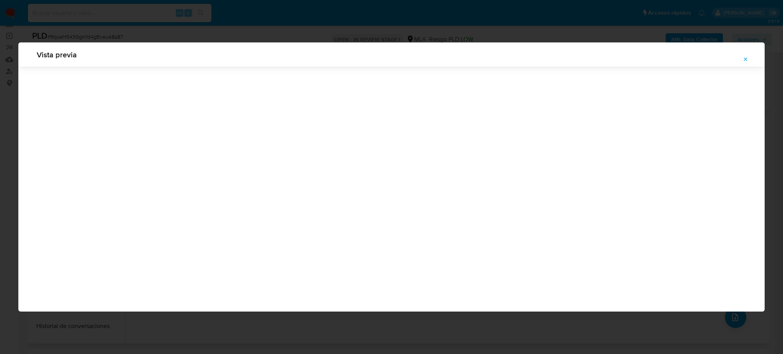
scroll to position [0, 0]
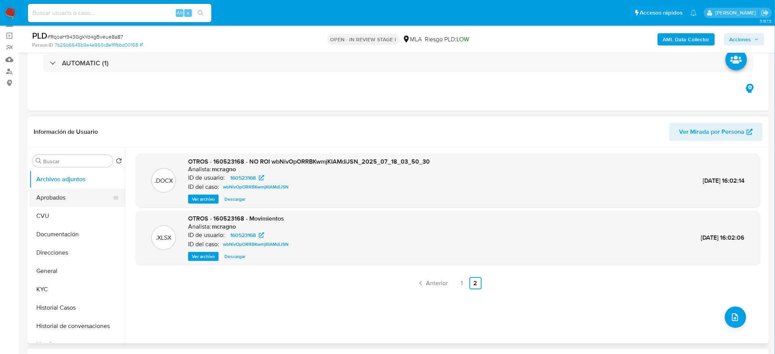
click at [45, 200] on button "Aprobados" at bounding box center [73, 198] width 89 height 18
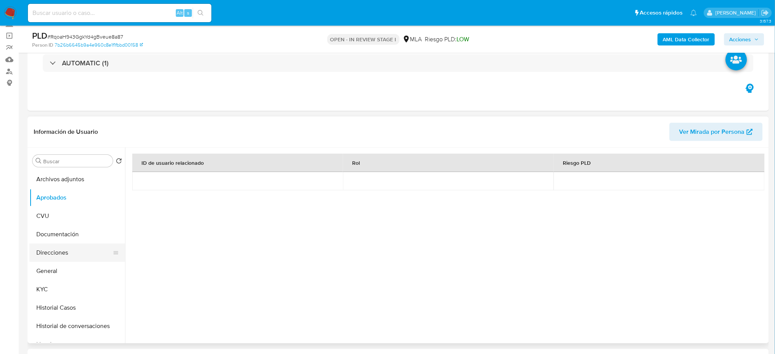
drag, startPoint x: 68, startPoint y: 270, endPoint x: 105, endPoint y: 251, distance: 41.1
click at [68, 270] on button "General" at bounding box center [77, 271] width 96 height 18
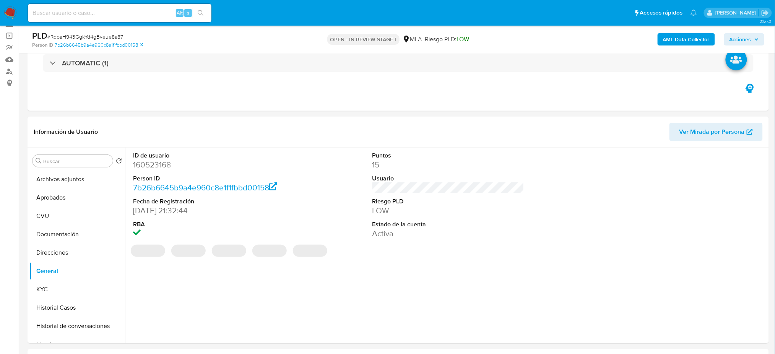
click at [145, 166] on dd "160523168" at bounding box center [209, 164] width 152 height 11
copy dd "160523168"
click at [86, 169] on div "Buscar Volver al orden por defecto Archivos adjuntos Aprobados CVU Documentació…" at bounding box center [77, 246] width 96 height 195
click at [97, 176] on button "Archivos adjuntos" at bounding box center [73, 179] width 89 height 18
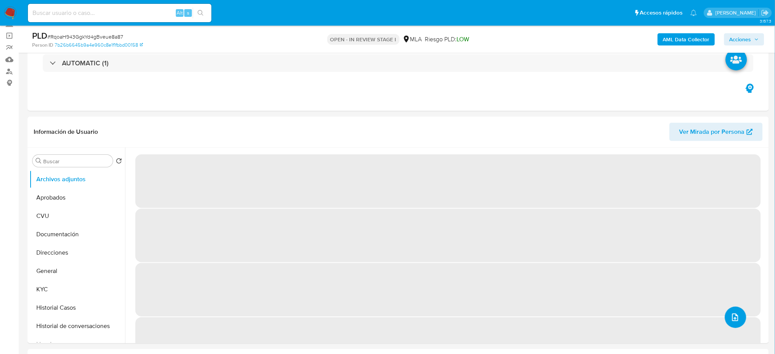
click at [739, 317] on button "upload-file" at bounding box center [735, 317] width 21 height 21
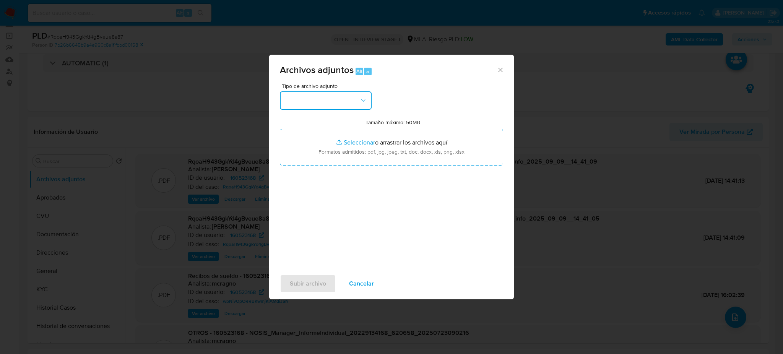
click at [335, 97] on button "button" at bounding box center [326, 100] width 92 height 18
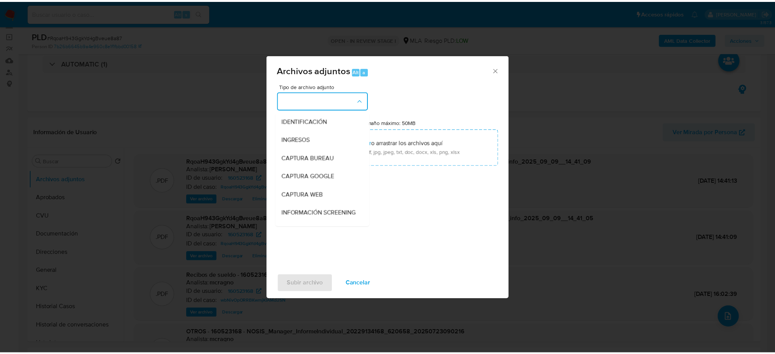
scroll to position [102, 0]
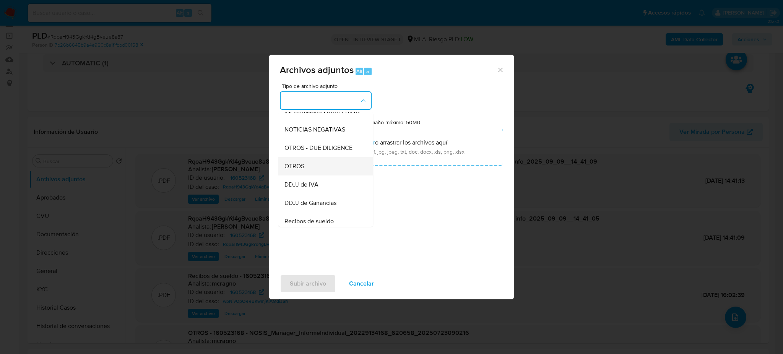
click at [317, 176] on div "OTROS" at bounding box center [324, 166] width 78 height 18
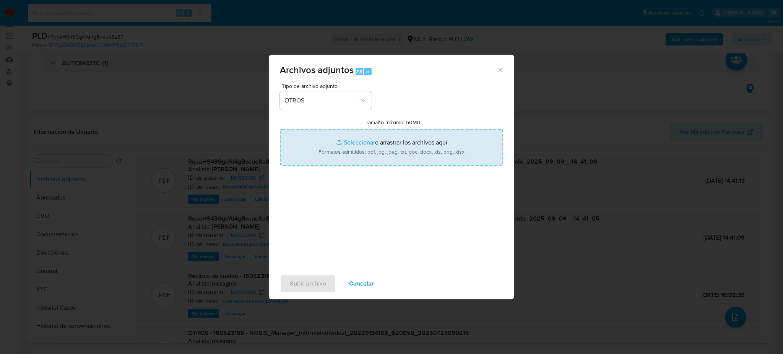
click at [341, 146] on input "Tamaño máximo: 50MB Seleccionar archivos" at bounding box center [391, 147] width 223 height 37
type input "C:\fakepath\Caselog RqoaH943GgkYd4gBveue8a87_2025_09_09_08_26_34.docx"
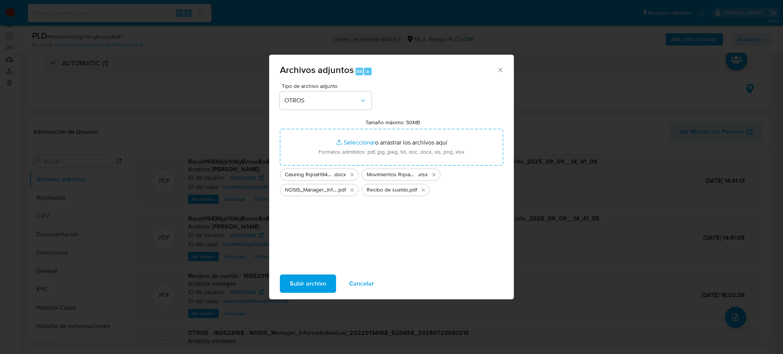
click at [295, 285] on span "Subir archivo" at bounding box center [308, 283] width 36 height 17
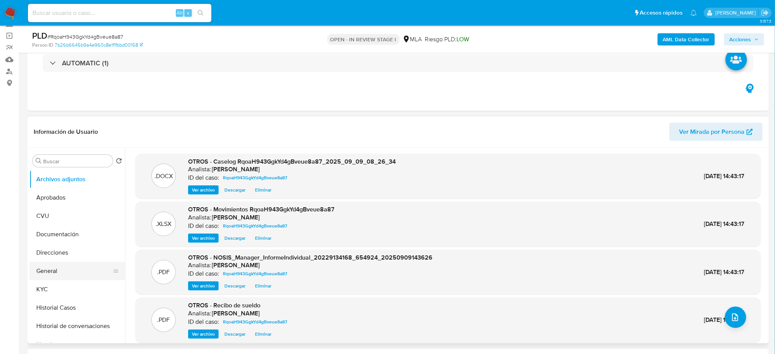
click at [62, 267] on button "General" at bounding box center [73, 271] width 89 height 18
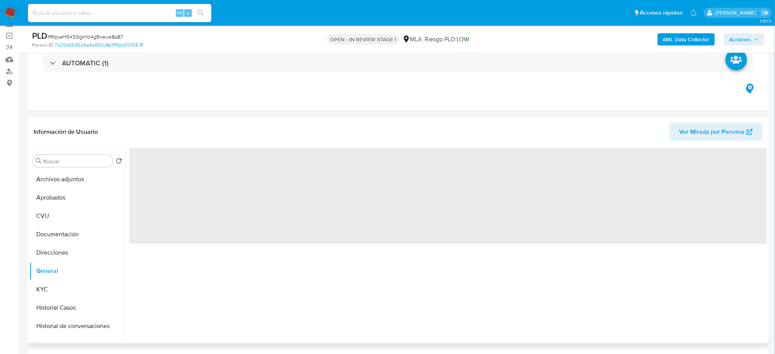
click at [148, 165] on span "‌" at bounding box center [448, 196] width 638 height 96
click at [148, 164] on span "‌" at bounding box center [448, 196] width 638 height 96
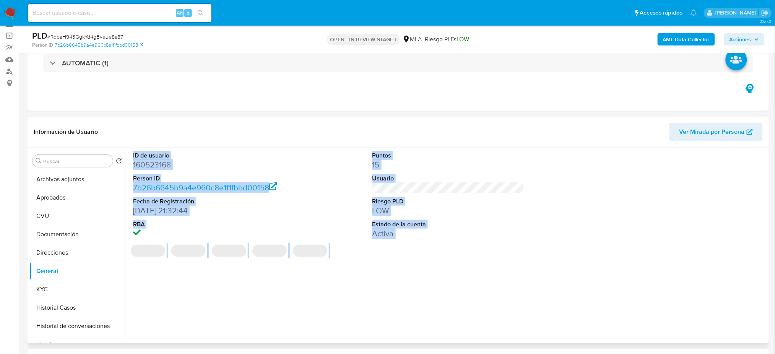
drag, startPoint x: 148, startPoint y: 164, endPoint x: 178, endPoint y: 177, distance: 32.7
click at [148, 165] on dd "160523168" at bounding box center [209, 164] width 152 height 11
click at [202, 179] on dt "Person ID" at bounding box center [209, 178] width 152 height 8
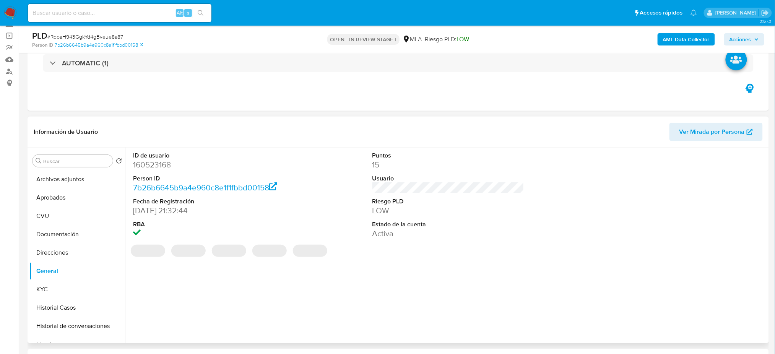
click at [164, 165] on dd "160523168" at bounding box center [209, 164] width 152 height 11
copy dd "160523168"
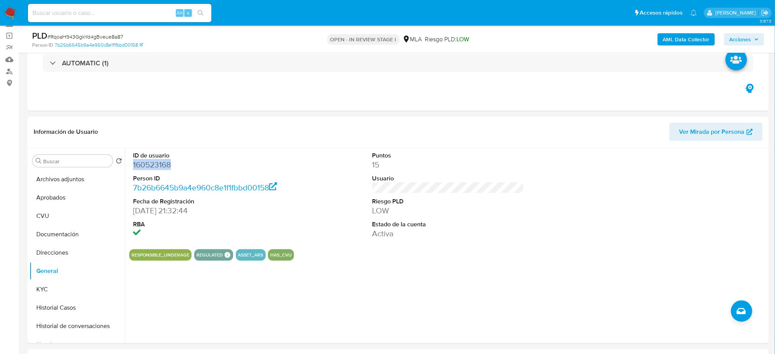
click at [745, 34] on span "Acciones" at bounding box center [741, 39] width 22 height 12
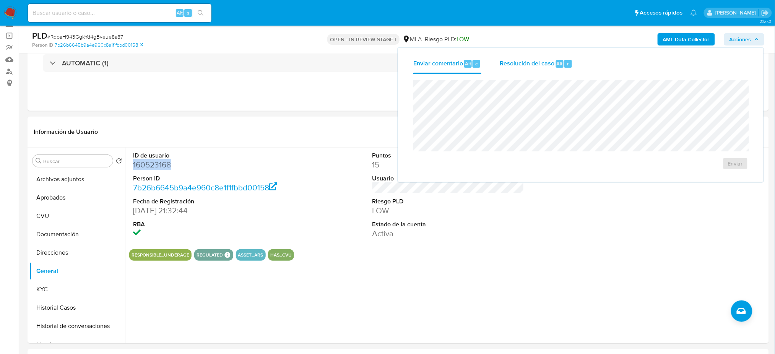
drag, startPoint x: 524, startPoint y: 60, endPoint x: 524, endPoint y: 65, distance: 5.4
click at [524, 60] on span "Resolución del caso" at bounding box center [527, 63] width 55 height 9
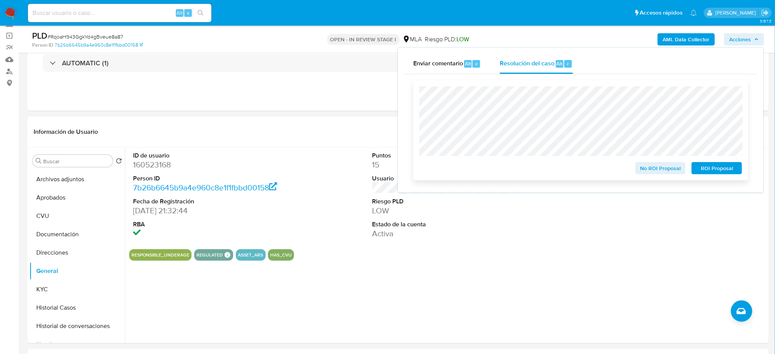
click at [650, 173] on span "No ROI Proposal" at bounding box center [661, 168] width 40 height 11
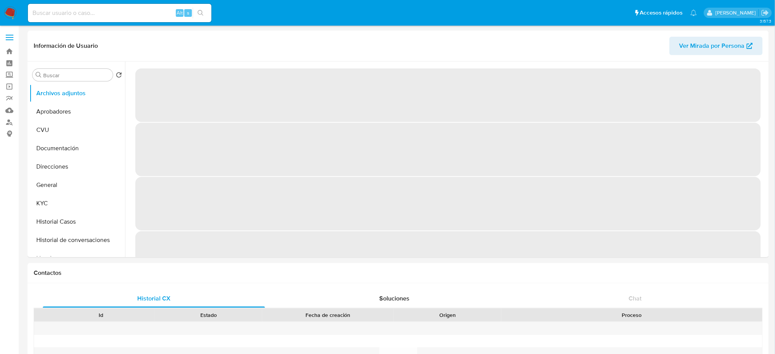
select select "10"
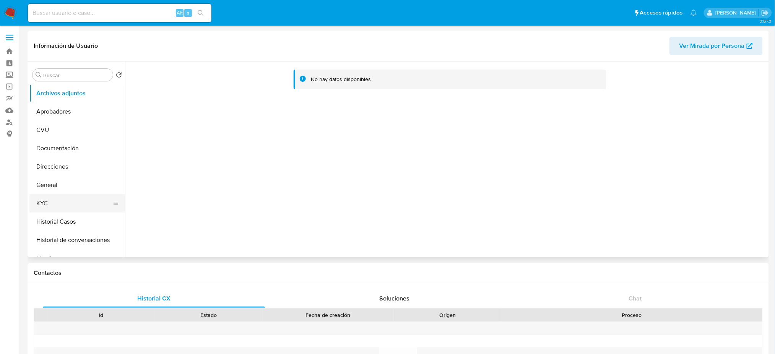
click at [69, 209] on button "KYC" at bounding box center [73, 203] width 89 height 18
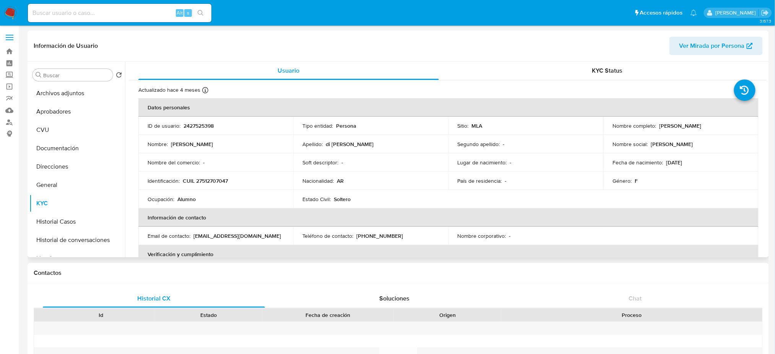
drag, startPoint x: 656, startPoint y: 122, endPoint x: 716, endPoint y: 126, distance: 60.5
click at [716, 126] on div "Nombre completo : Zoe di Santo Tibaut" at bounding box center [681, 125] width 137 height 7
copy div "Zoe di Santo Tibaut"
click at [213, 183] on p "CUIL 27512707047" at bounding box center [205, 180] width 45 height 7
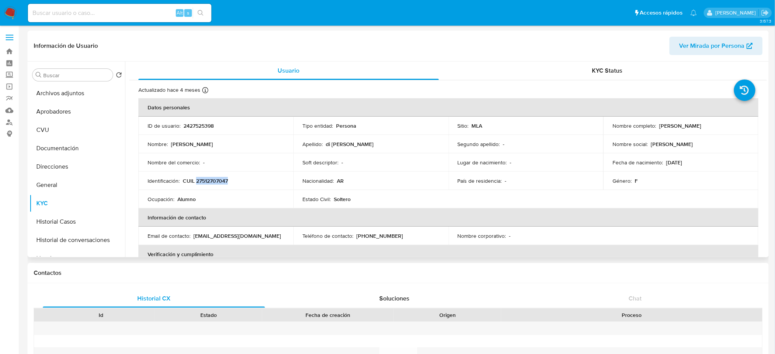
copy p "27512707047"
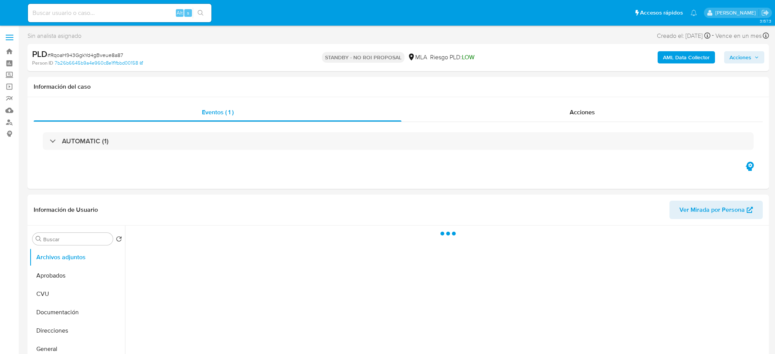
select select "10"
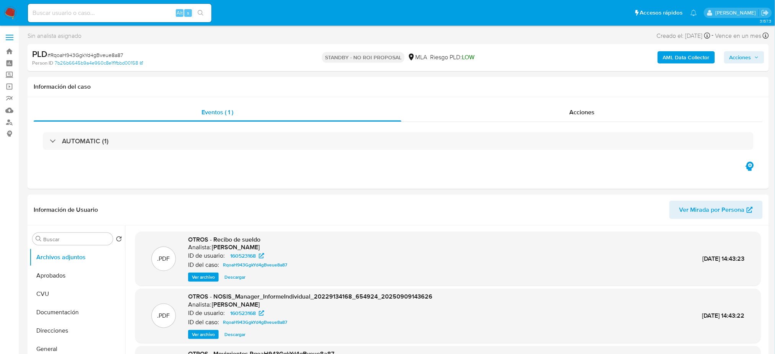
click at [7, 11] on img at bounding box center [10, 13] width 13 height 13
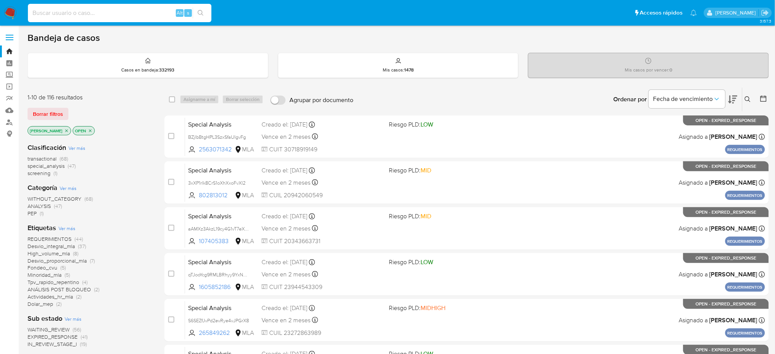
click at [151, 9] on input at bounding box center [120, 13] width 184 height 10
paste input "SrarPqJMTq8NvtQsDbsZfNYp"
type input "SrarPqJMTq8NvtQsDbsZfNYp"
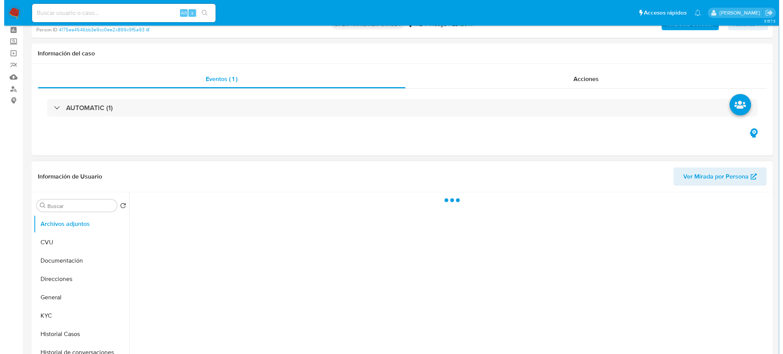
scroll to position [51, 0]
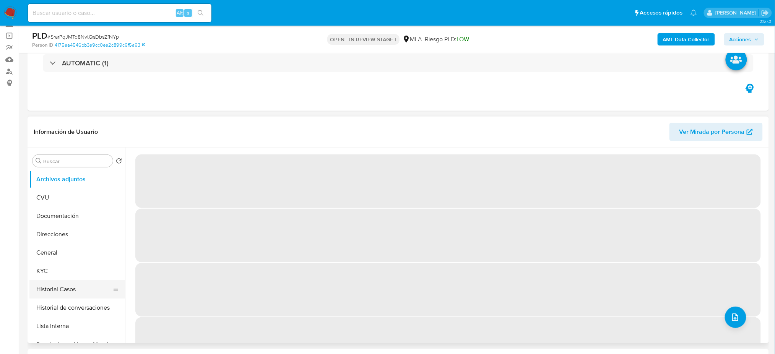
click at [59, 287] on button "Historial Casos" at bounding box center [73, 289] width 89 height 18
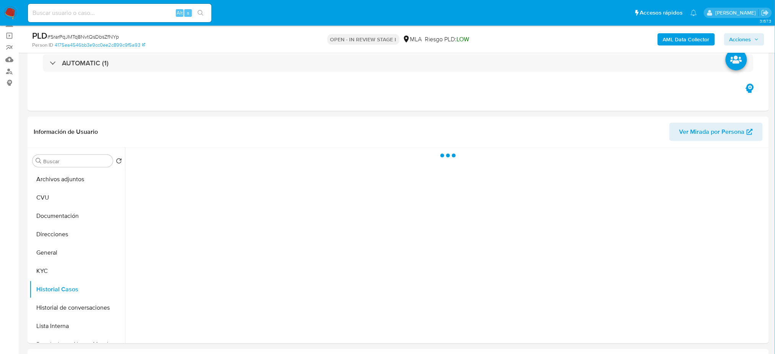
select select "10"
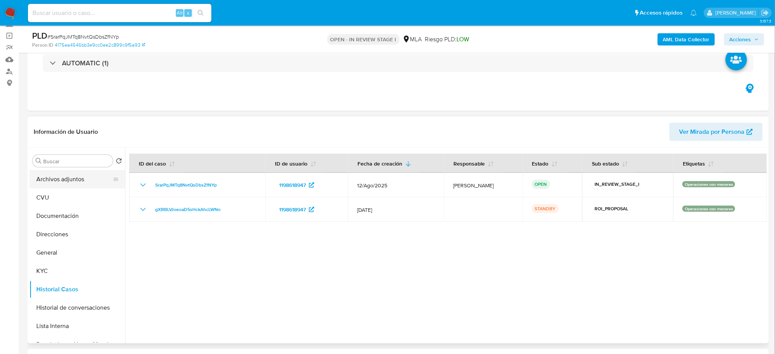
click at [52, 176] on button "Archivos adjuntos" at bounding box center [73, 179] width 89 height 18
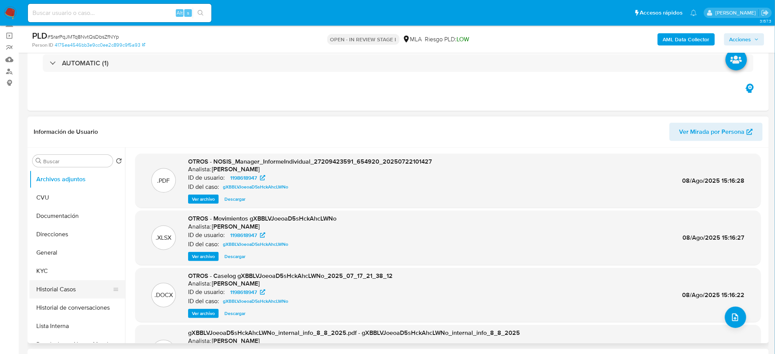
click at [55, 288] on button "Historial Casos" at bounding box center [73, 289] width 89 height 18
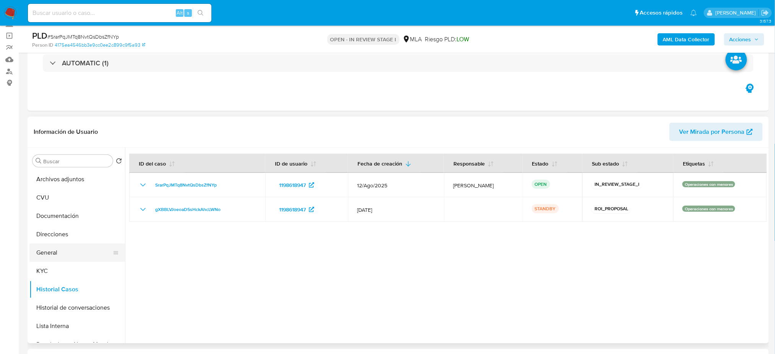
click at [49, 251] on button "General" at bounding box center [73, 253] width 89 height 18
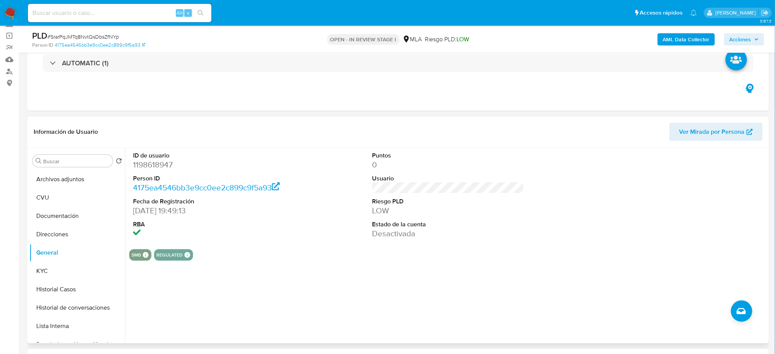
click at [153, 168] on dd "1198618947" at bounding box center [209, 164] width 152 height 11
copy dd "1198618947"
click at [61, 176] on button "Archivos adjuntos" at bounding box center [73, 179] width 89 height 18
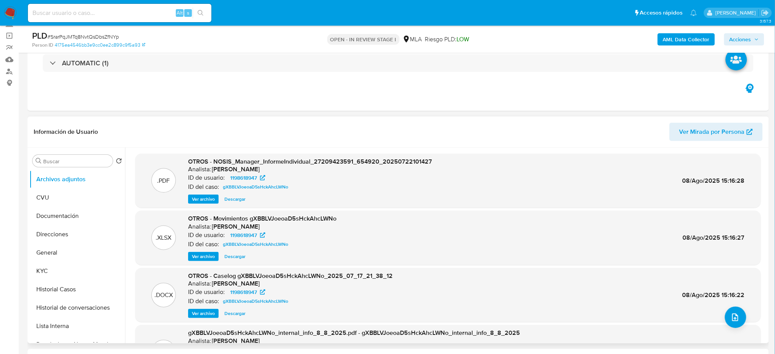
click at [206, 312] on span "Ver archivo" at bounding box center [203, 314] width 23 height 8
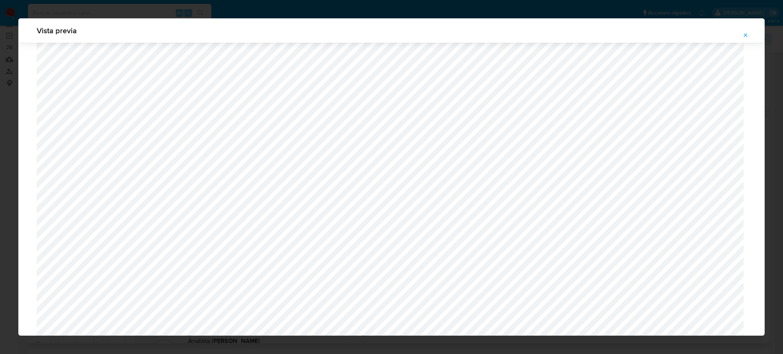
scroll to position [291, 0]
click at [751, 34] on button "Attachment preview" at bounding box center [745, 35] width 17 height 12
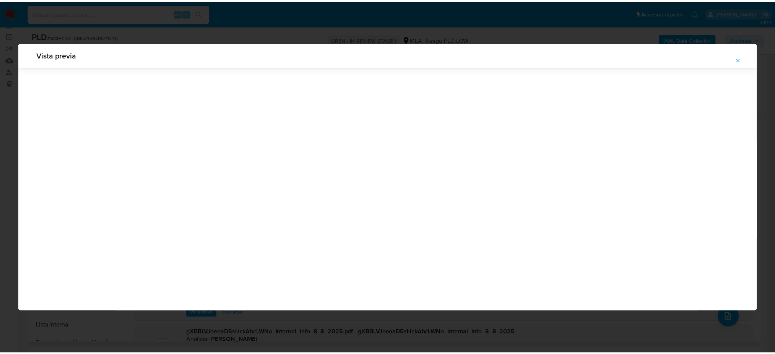
scroll to position [0, 0]
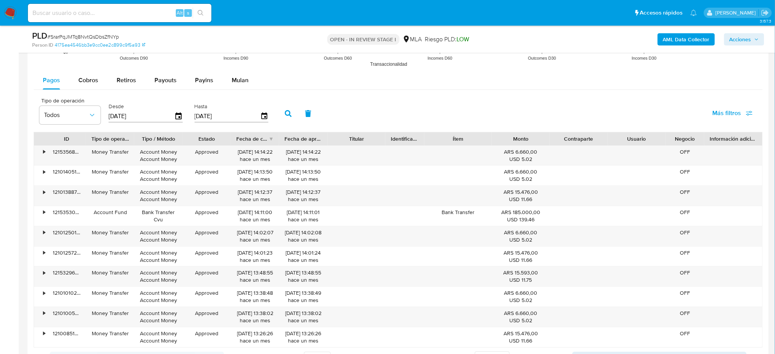
scroll to position [816, 0]
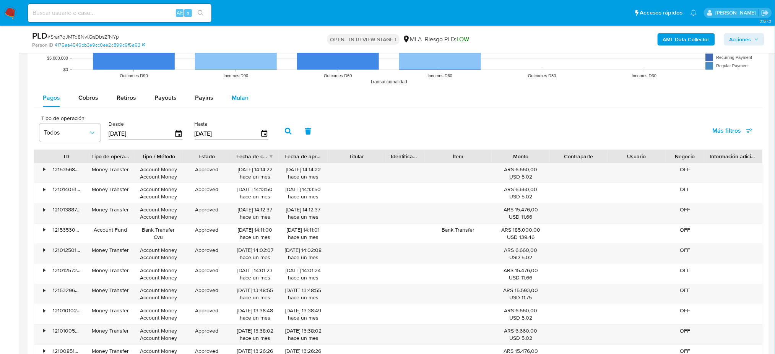
click at [236, 96] on span "Mulan" at bounding box center [240, 97] width 17 height 9
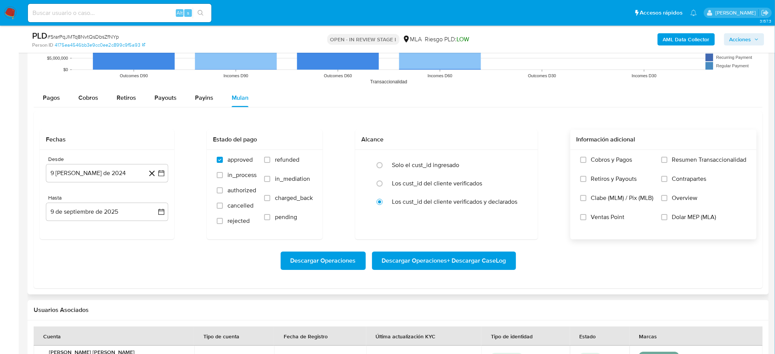
click at [681, 220] on span "Dolar MEP (MLA)" at bounding box center [694, 217] width 44 height 8
click at [668, 220] on input "Dolar MEP (MLA)" at bounding box center [665, 217] width 6 height 6
click at [111, 174] on button "9 de agosto de 2024" at bounding box center [107, 173] width 122 height 18
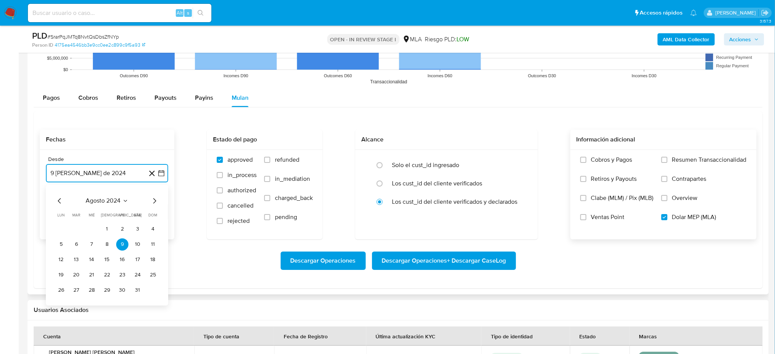
click at [152, 202] on icon "Mes siguiente" at bounding box center [154, 200] width 9 height 9
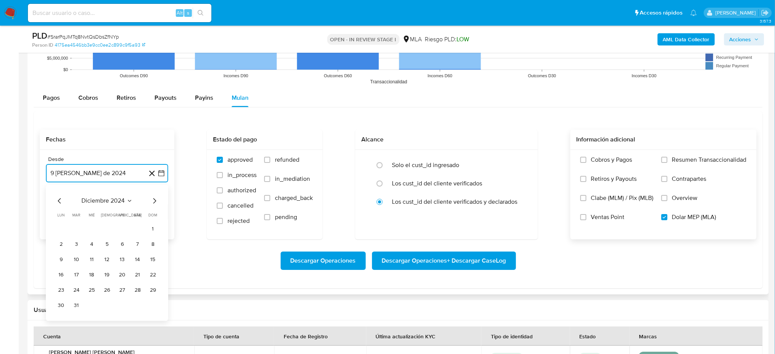
click at [152, 202] on icon "Mes siguiente" at bounding box center [154, 200] width 9 height 9
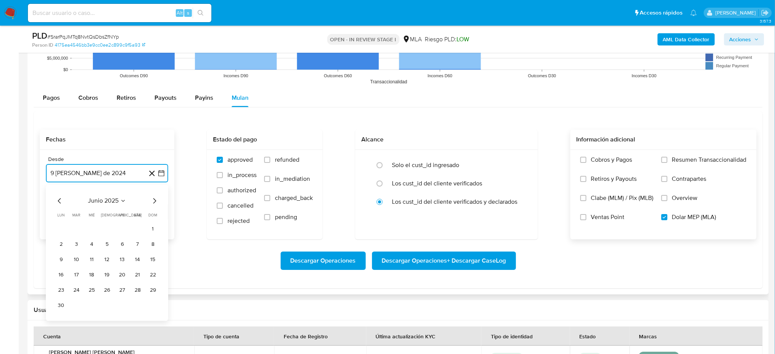
click at [152, 202] on icon "Mes siguiente" at bounding box center [154, 200] width 9 height 9
drag, startPoint x: 77, startPoint y: 226, endPoint x: 82, endPoint y: 216, distance: 11.0
click at [76, 227] on button "1" at bounding box center [76, 229] width 12 height 12
click at [86, 212] on button "9 de septiembre de 2025" at bounding box center [107, 212] width 122 height 18
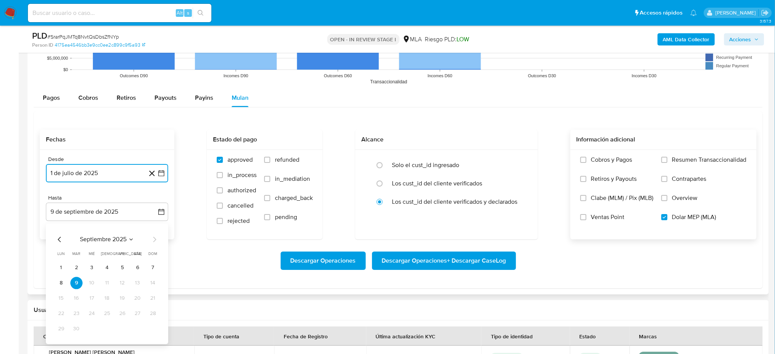
click at [60, 237] on icon "Mes anterior" at bounding box center [59, 239] width 9 height 9
click at [150, 330] on button "31" at bounding box center [153, 329] width 12 height 12
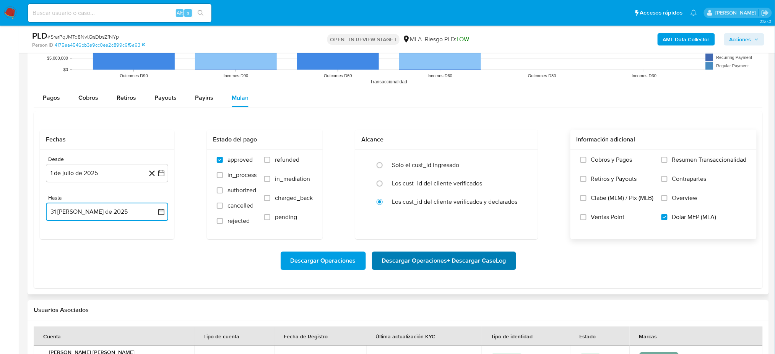
click at [480, 263] on span "Descargar Operaciones + Descargar CaseLog" at bounding box center [444, 260] width 124 height 17
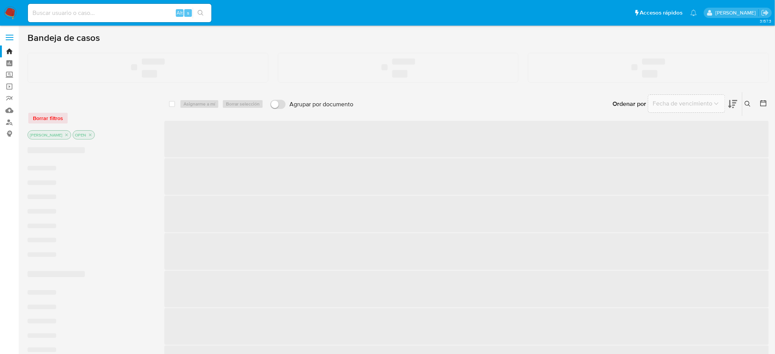
click at [105, 12] on input at bounding box center [120, 13] width 184 height 10
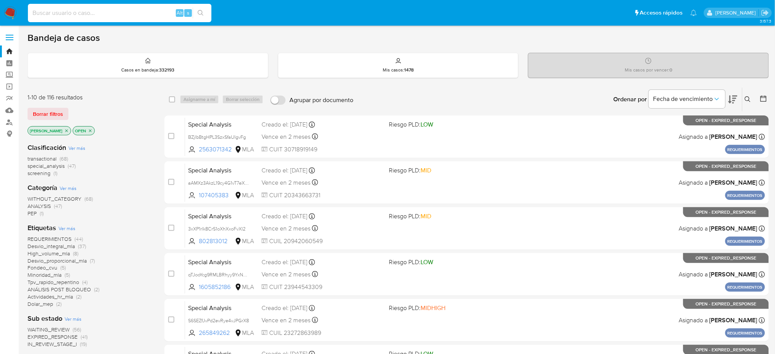
paste input "VcpzgA4tF5uRX36VVOvBtU1P"
type input "VcpzgA4tF5uRX36VVOvBtU1P"
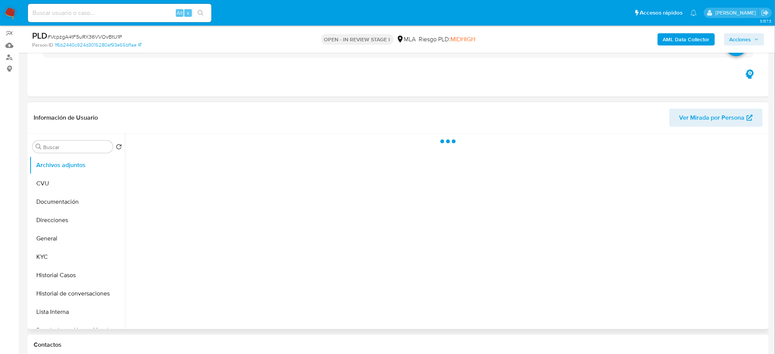
scroll to position [102, 0]
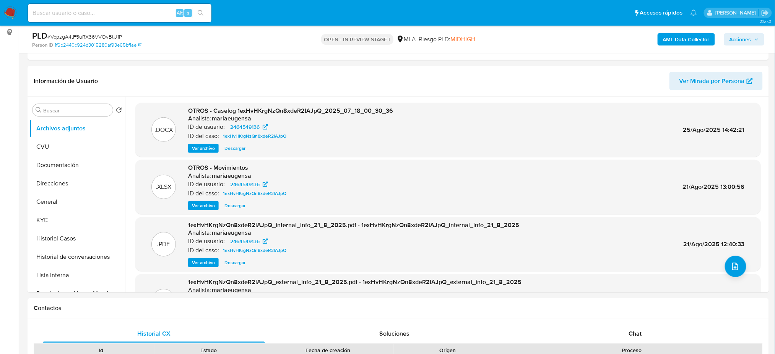
select select "10"
click at [56, 207] on button "General" at bounding box center [73, 202] width 89 height 18
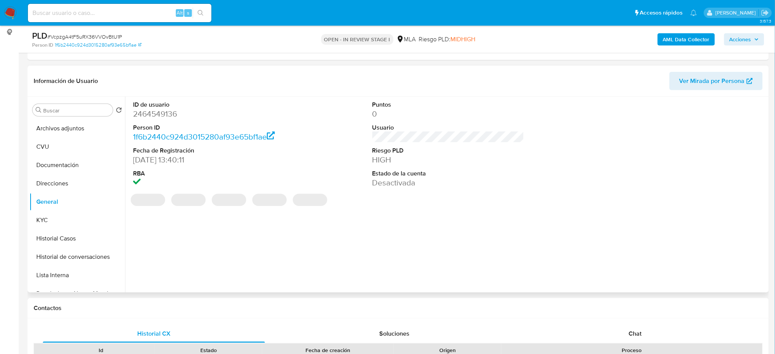
click at [151, 116] on dd "2464549136" at bounding box center [209, 114] width 152 height 11
copy dd "2464549136"
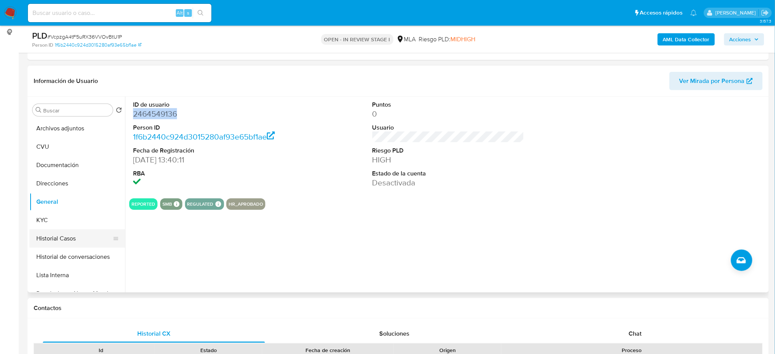
click at [57, 245] on button "Historial Casos" at bounding box center [73, 238] width 89 height 18
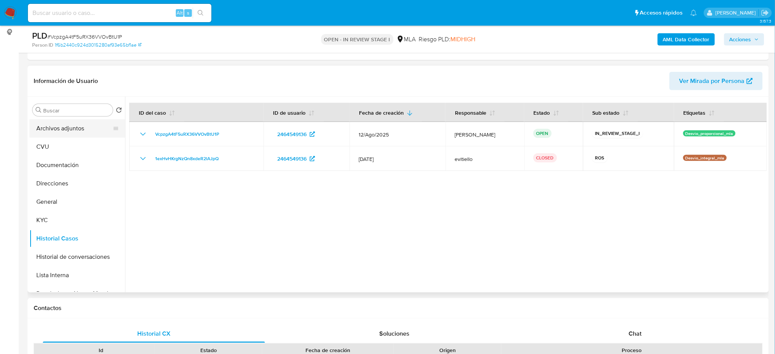
click at [75, 128] on button "Archivos adjuntos" at bounding box center [73, 128] width 89 height 18
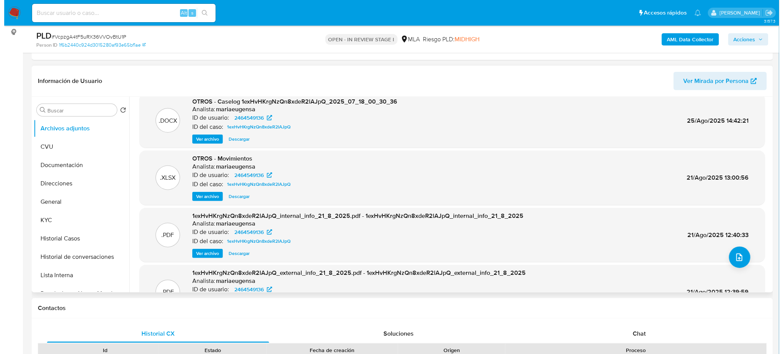
scroll to position [0, 0]
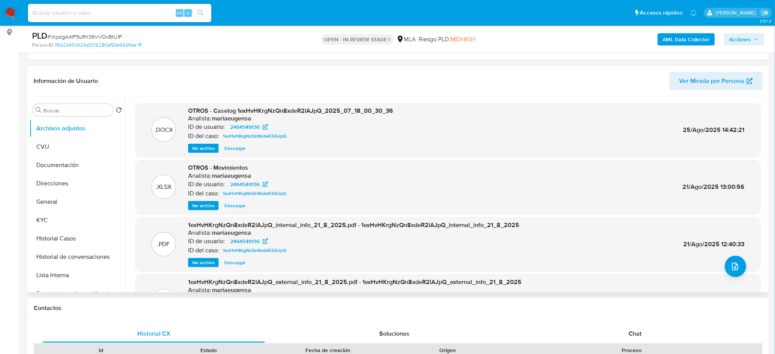
click at [203, 148] on span "Ver archivo" at bounding box center [203, 149] width 23 height 8
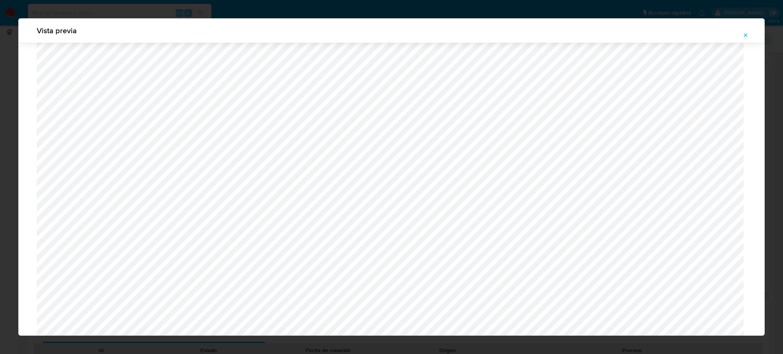
scroll to position [479, 0]
click at [749, 33] on icon "Attachment preview" at bounding box center [746, 35] width 6 height 6
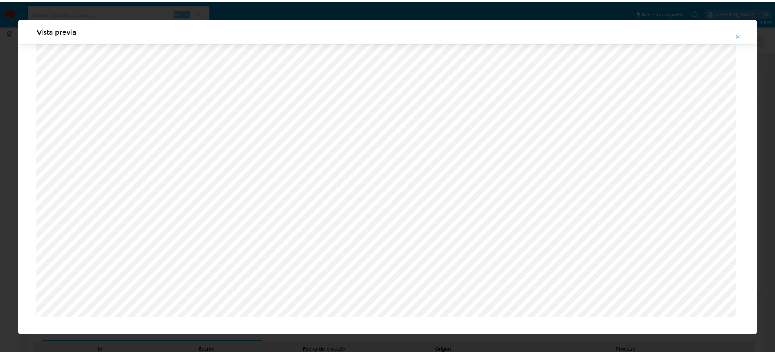
scroll to position [0, 0]
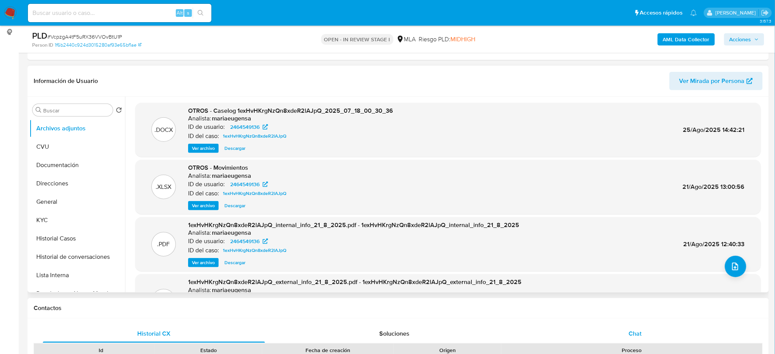
click at [643, 327] on div "Chat" at bounding box center [635, 334] width 222 height 18
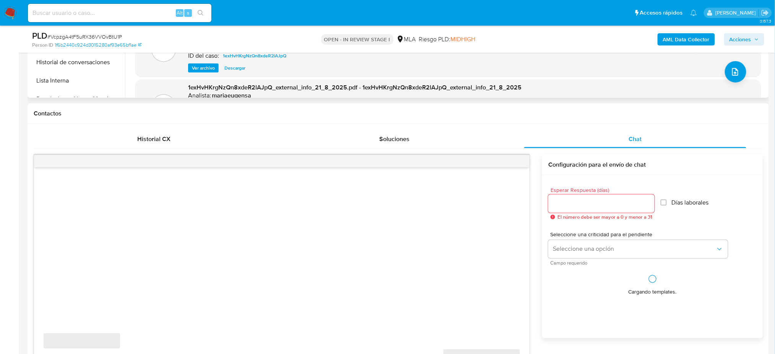
scroll to position [306, 0]
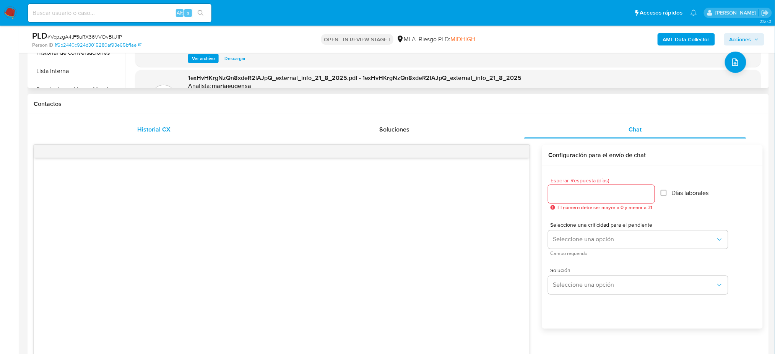
click at [188, 128] on div "Historial CX" at bounding box center [154, 129] width 222 height 18
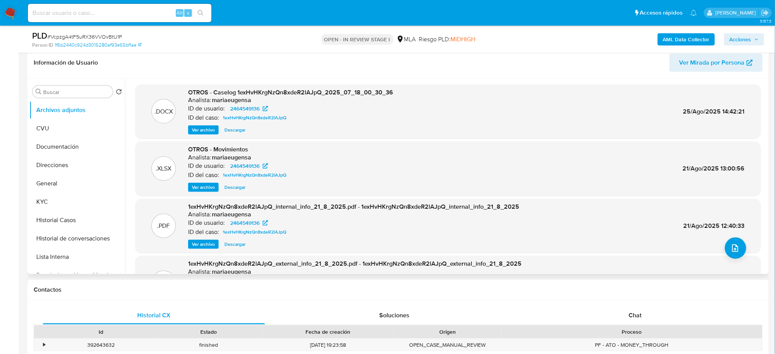
scroll to position [102, 0]
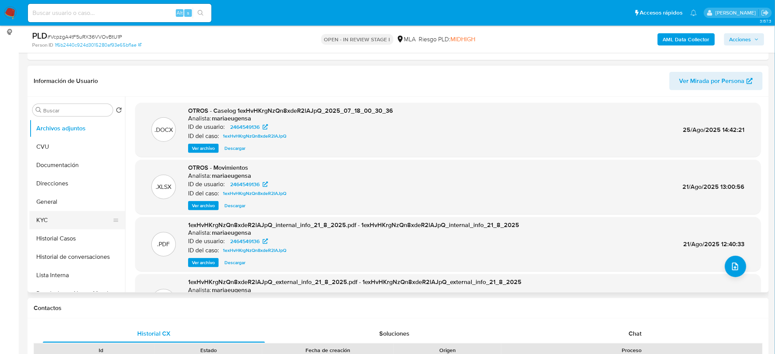
click at [81, 223] on button "KYC" at bounding box center [73, 220] width 89 height 18
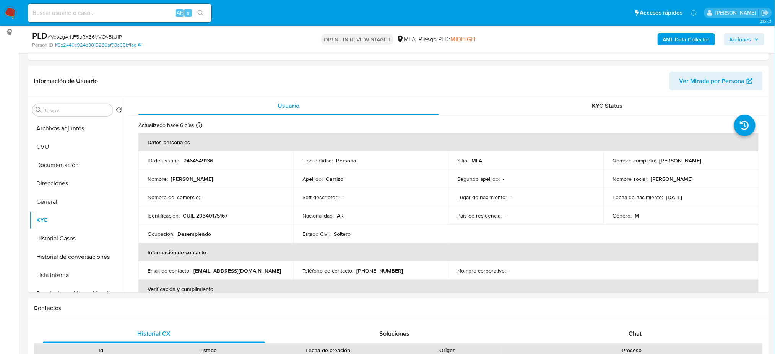
click at [217, 216] on p "CUIL 20340175167" at bounding box center [205, 215] width 45 height 7
copy p "20340175167"
click at [218, 208] on td "Identificación : CUIL 20340175167" at bounding box center [215, 216] width 155 height 18
drag, startPoint x: 203, startPoint y: 215, endPoint x: 226, endPoint y: 215, distance: 23.3
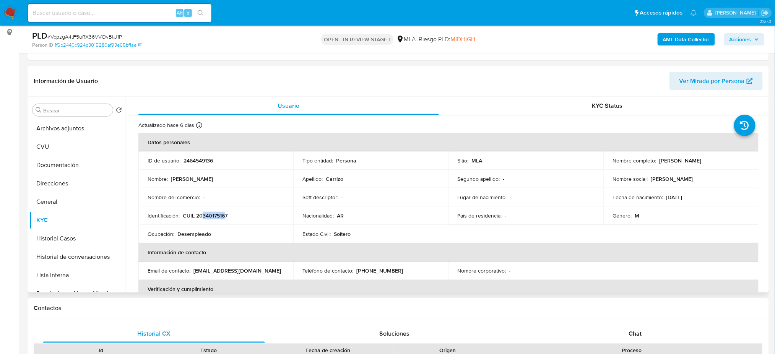
click at [226, 215] on p "CUIL 20340175167" at bounding box center [205, 215] width 45 height 7
copy p "34017516"
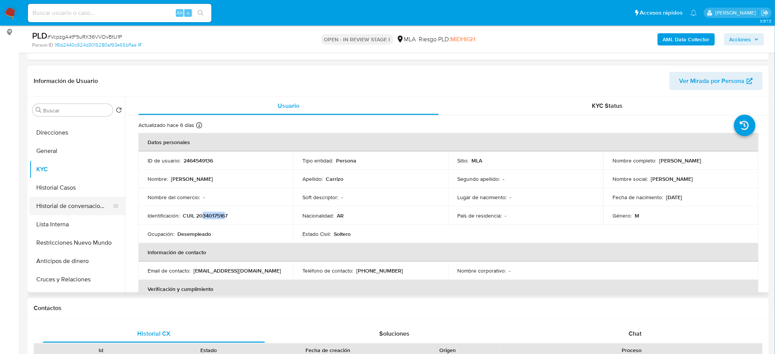
click at [59, 250] on button "Restricciones Nuevo Mundo" at bounding box center [77, 243] width 96 height 18
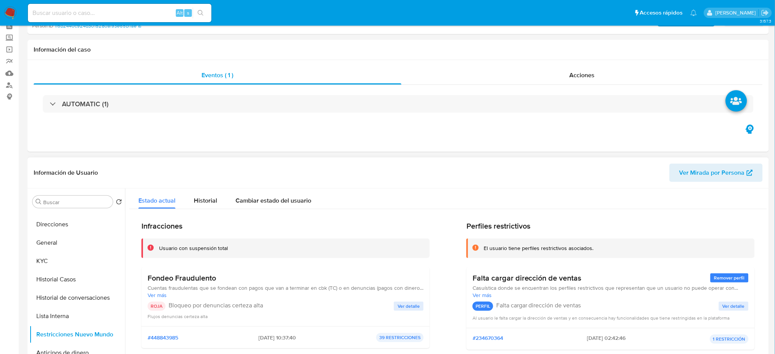
scroll to position [0, 0]
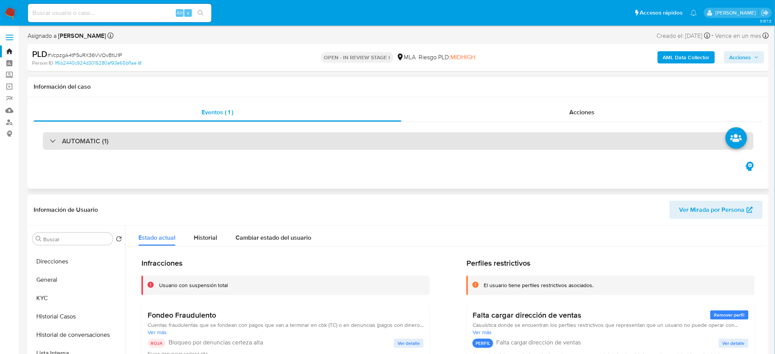
click at [124, 138] on div "AUTOMATIC (1)" at bounding box center [398, 141] width 711 height 18
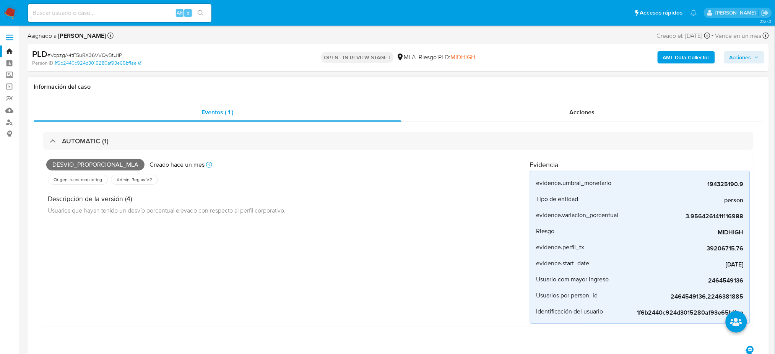
click at [350, 216] on div "Descripción de la versión (4) Usuarios que hayan tenido un desvío porcentual el…" at bounding box center [288, 203] width 484 height 34
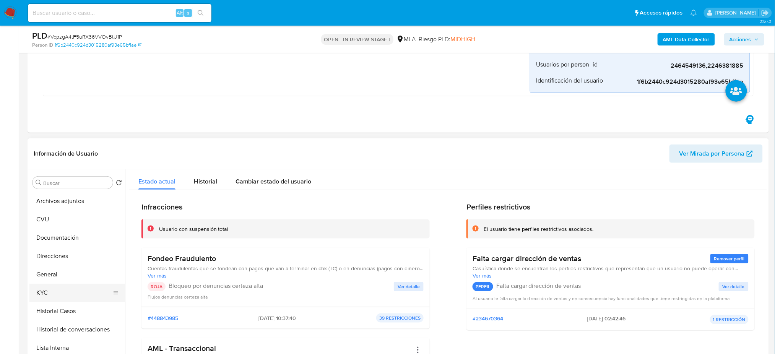
click at [75, 287] on button "KYC" at bounding box center [73, 293] width 89 height 18
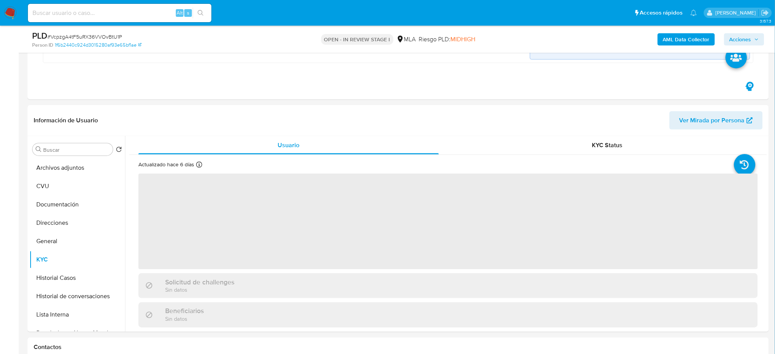
scroll to position [255, 0]
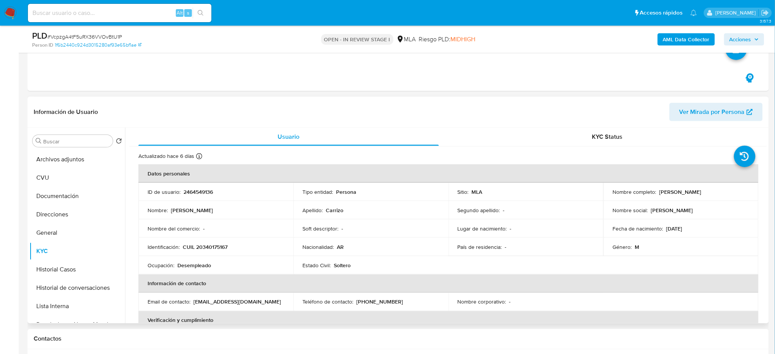
drag, startPoint x: 658, startPoint y: 191, endPoint x: 726, endPoint y: 193, distance: 67.3
click at [726, 193] on div "Nombre completo : [PERSON_NAME]" at bounding box center [681, 192] width 137 height 7
copy p "[PERSON_NAME]"
click at [62, 198] on button "Documentación" at bounding box center [73, 196] width 89 height 18
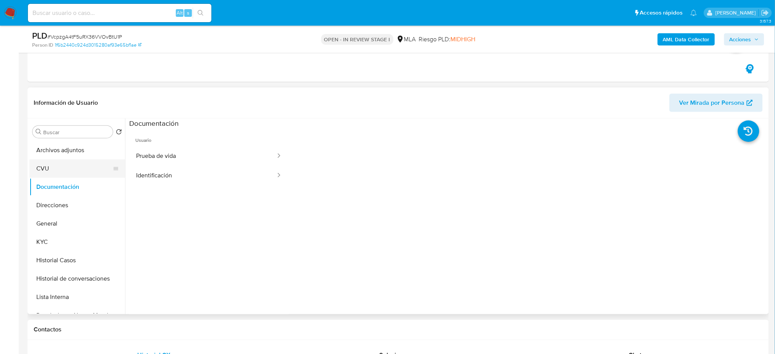
click at [59, 170] on button "CVU" at bounding box center [73, 168] width 89 height 18
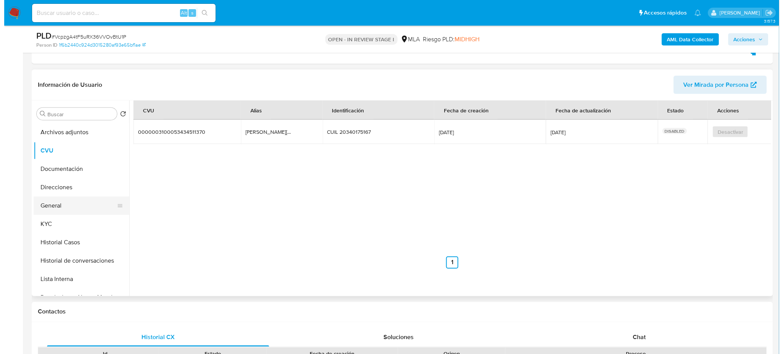
scroll to position [268, 0]
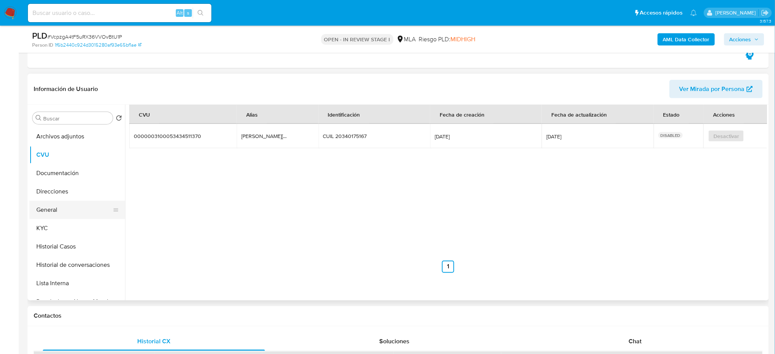
click at [60, 210] on button "General" at bounding box center [73, 210] width 89 height 18
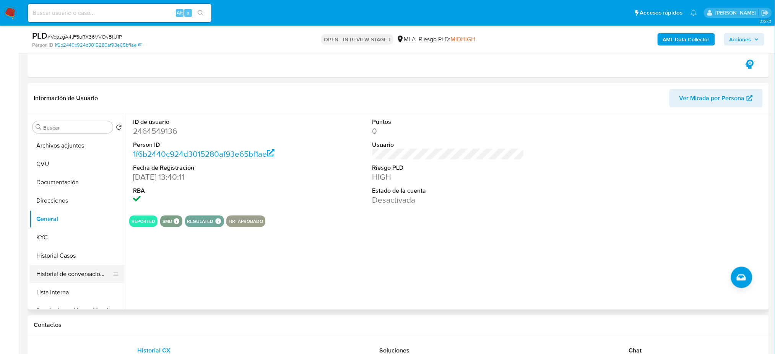
click at [72, 255] on button "Historial Casos" at bounding box center [77, 256] width 96 height 18
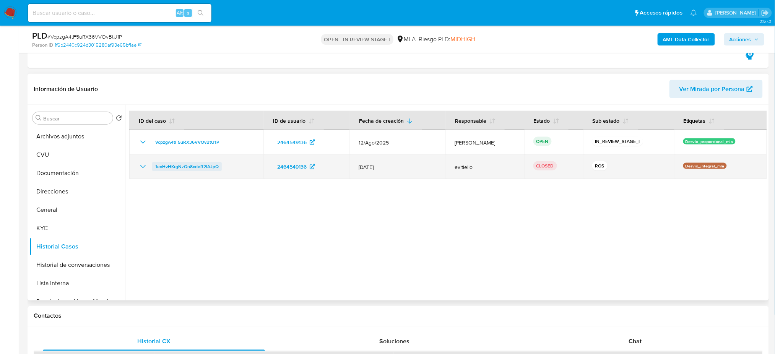
click at [183, 166] on span "1exHvHKrgNzQn8xdeR2lAJpQ" at bounding box center [186, 166] width 63 height 9
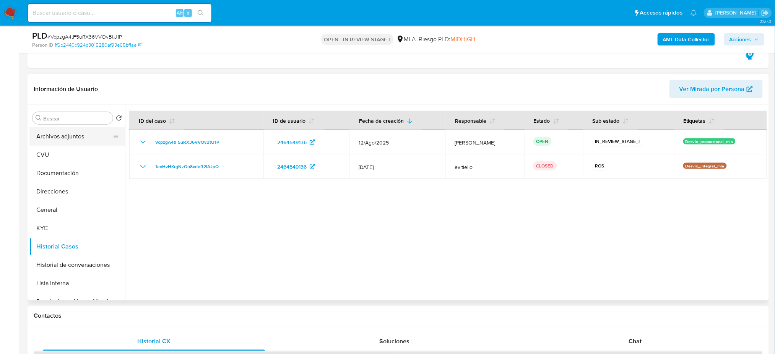
click at [68, 133] on button "Archivos adjuntos" at bounding box center [73, 136] width 89 height 18
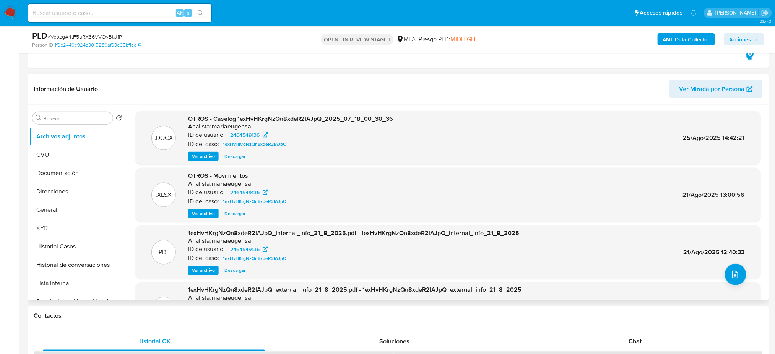
click at [201, 156] on span "Ver archivo" at bounding box center [203, 157] width 23 height 8
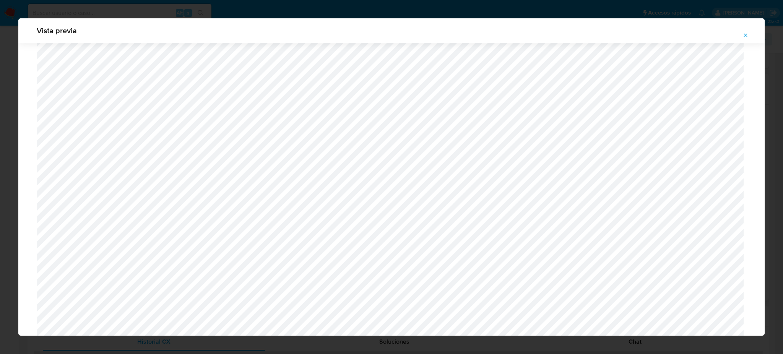
scroll to position [377, 0]
click at [747, 34] on icon "Attachment preview" at bounding box center [745, 34] width 3 height 3
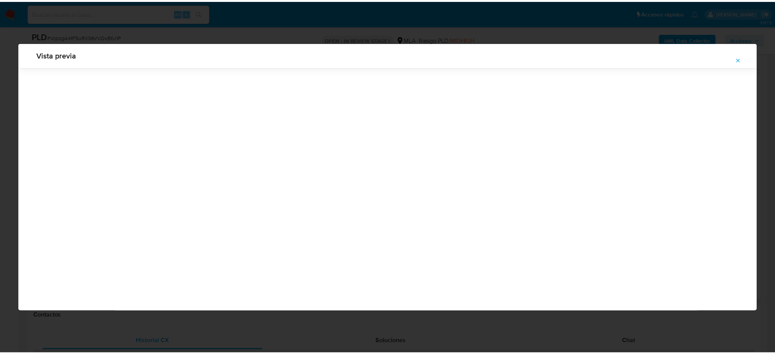
scroll to position [0, 0]
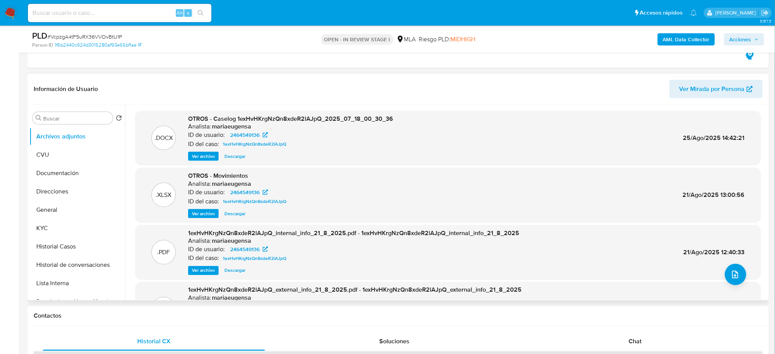
click at [96, 35] on span "# VcpzgA4tF5uRX36VVOvBtU1P" at bounding box center [84, 37] width 75 height 8
copy span "VcpzgA4tF5uRX36VVOvBtU1P"
drag, startPoint x: 0, startPoint y: 176, endPoint x: 0, endPoint y: 183, distance: 6.9
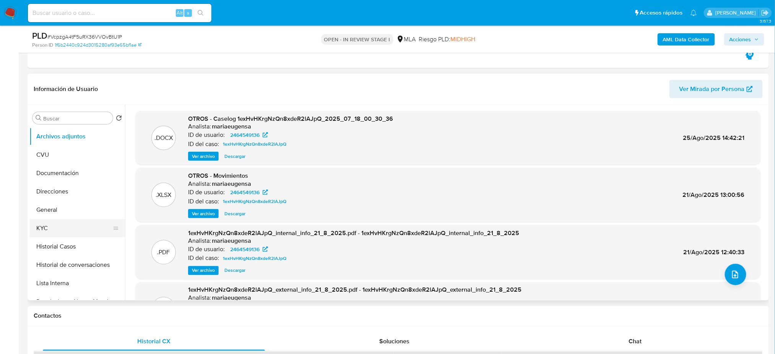
click at [55, 232] on button "KYC" at bounding box center [73, 228] width 89 height 18
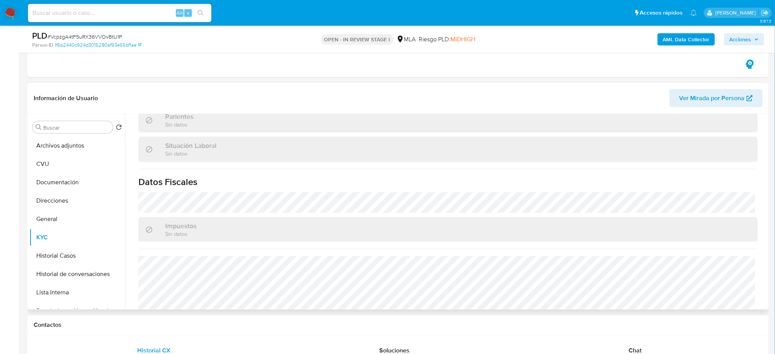
scroll to position [395, 0]
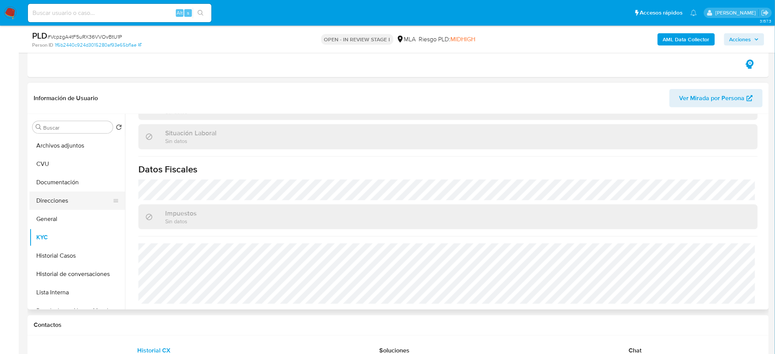
click at [57, 196] on button "Direcciones" at bounding box center [73, 201] width 89 height 18
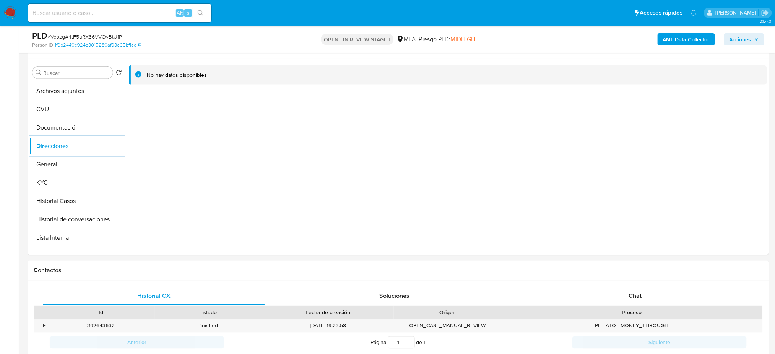
scroll to position [421, 0]
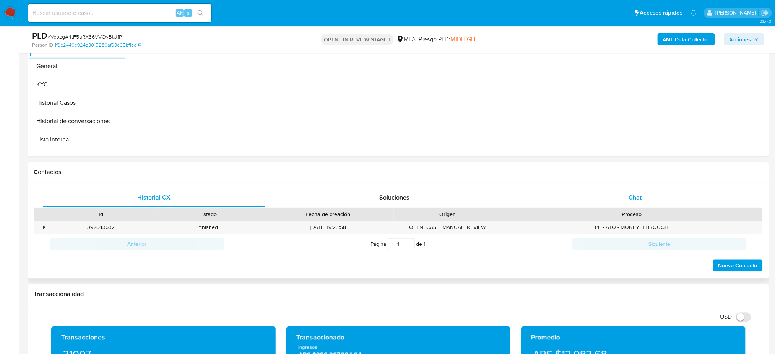
click at [612, 198] on div "Chat" at bounding box center [635, 198] width 222 height 18
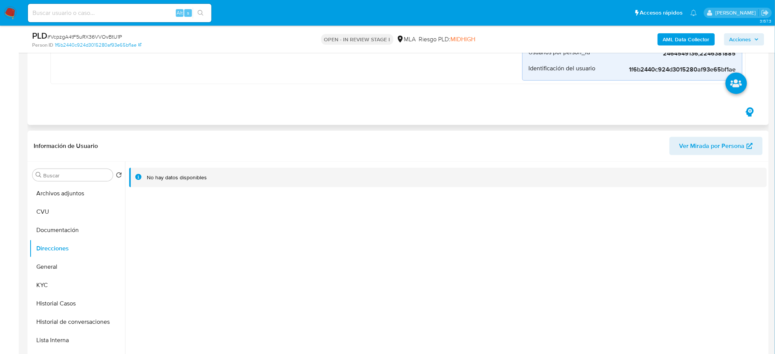
scroll to position [218, 0]
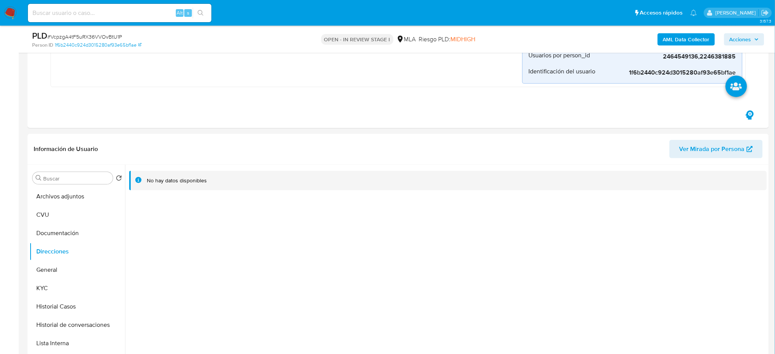
click at [670, 40] on b "AML Data Collector" at bounding box center [686, 39] width 47 height 12
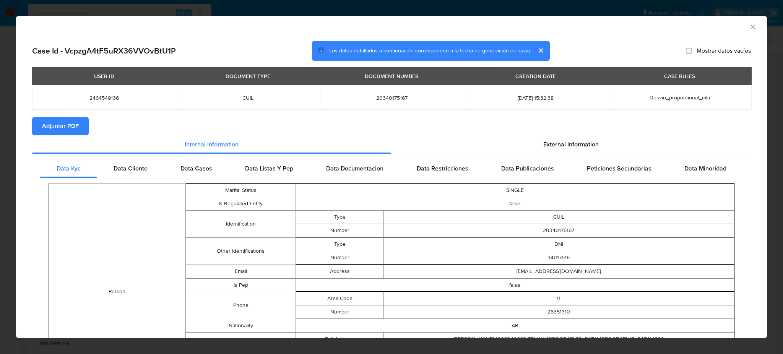
click at [57, 125] on span "Adjuntar PDF" at bounding box center [60, 126] width 37 height 17
click at [740, 25] on div "AML Data Collector" at bounding box center [385, 25] width 728 height 8
drag, startPoint x: 746, startPoint y: 28, endPoint x: 532, endPoint y: 109, distance: 228.4
click at [751, 28] on icon "Cerrar ventana" at bounding box center [753, 26] width 4 height 4
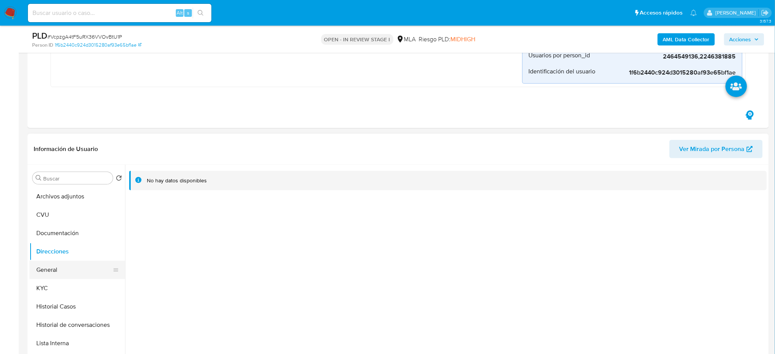
click at [59, 277] on button "General" at bounding box center [73, 270] width 89 height 18
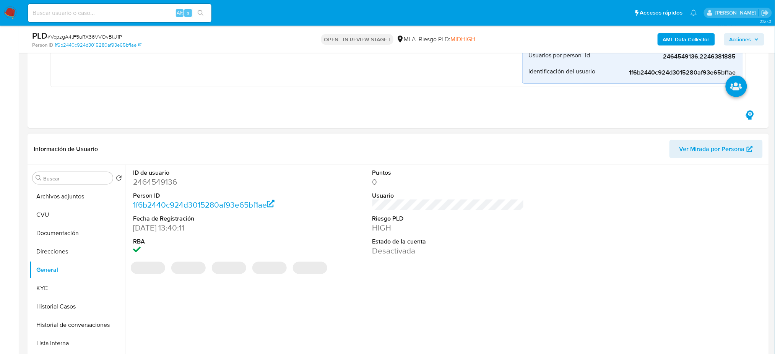
click at [147, 180] on dd "2464549136" at bounding box center [209, 182] width 152 height 11
copy dd "2464549136"
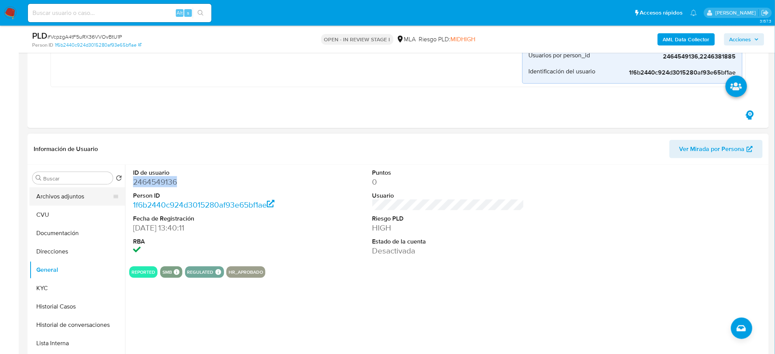
click at [75, 197] on button "Archivos adjuntos" at bounding box center [73, 196] width 89 height 18
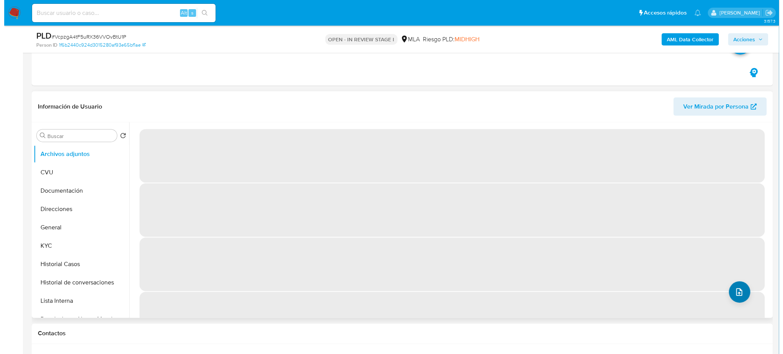
scroll to position [268, 0]
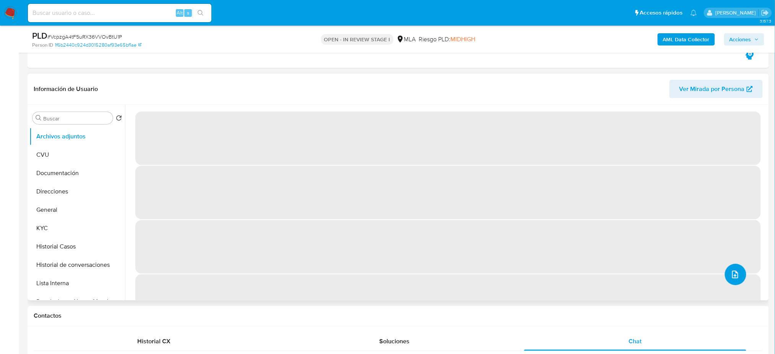
click at [737, 278] on button "upload-file" at bounding box center [735, 274] width 21 height 21
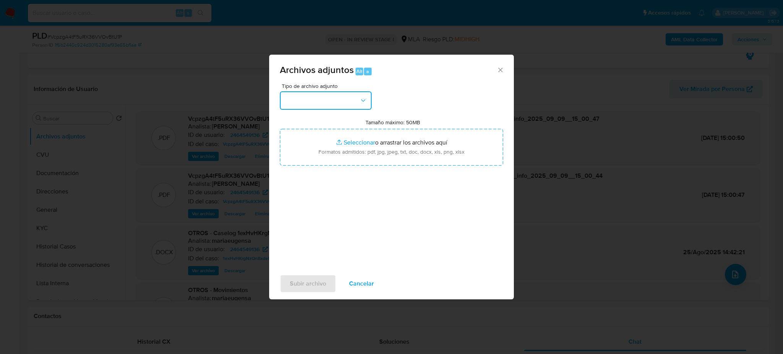
click at [349, 97] on button "button" at bounding box center [326, 100] width 92 height 18
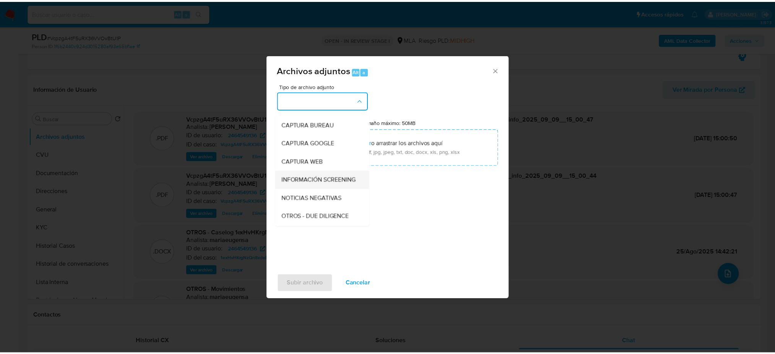
scroll to position [51, 0]
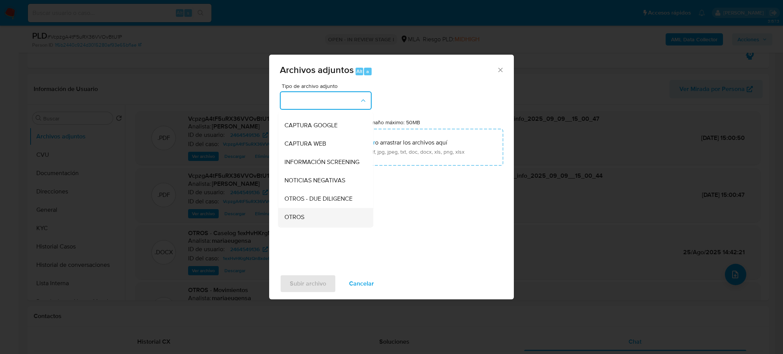
click at [311, 221] on div "OTROS" at bounding box center [324, 217] width 78 height 18
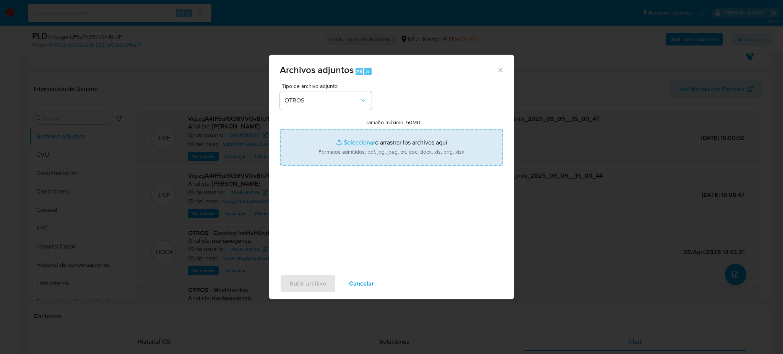
click at [363, 157] on input "Tamaño máximo: 50MB Seleccionar archivos" at bounding box center [391, 147] width 223 height 37
type input "C:\fakepath\Caselog VcpzgA4tF5uRX36VVOvBtU1P_2025_09_09_08_46_05.docx"
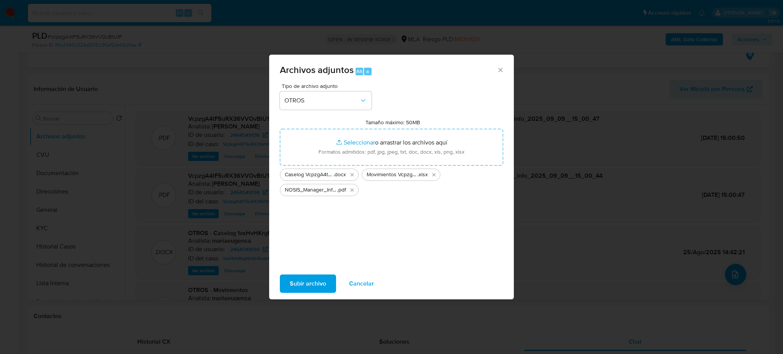
click at [306, 284] on span "Subir archivo" at bounding box center [308, 283] width 36 height 17
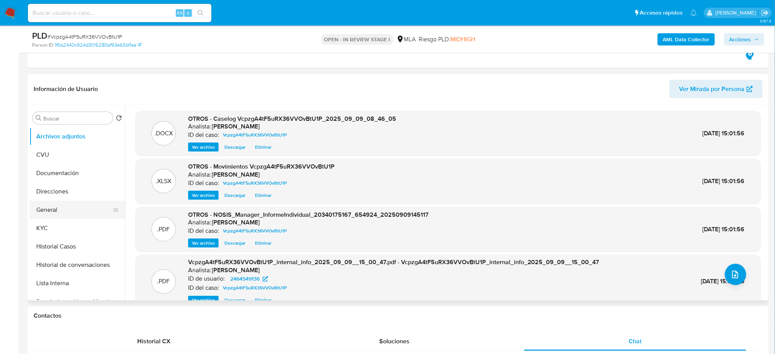
click at [34, 206] on button "General" at bounding box center [73, 210] width 89 height 18
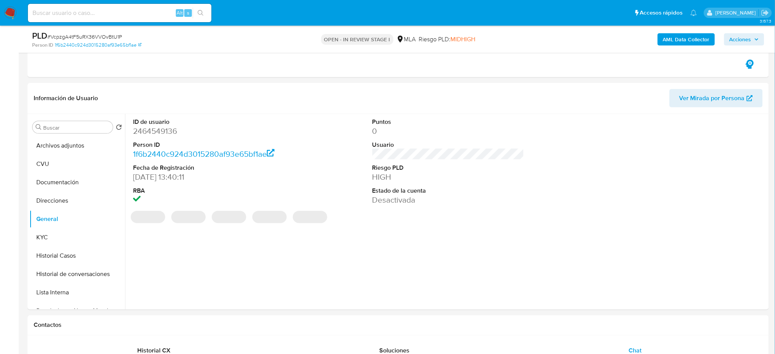
click at [152, 122] on dt "ID de usuario" at bounding box center [209, 122] width 152 height 8
click at [157, 133] on dd "2464549136" at bounding box center [209, 131] width 152 height 11
copy dd "2464549136"
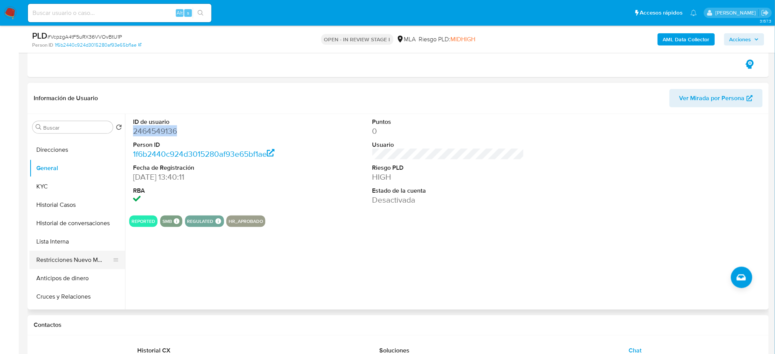
click at [85, 257] on button "Restricciones Nuevo Mundo" at bounding box center [73, 260] width 89 height 18
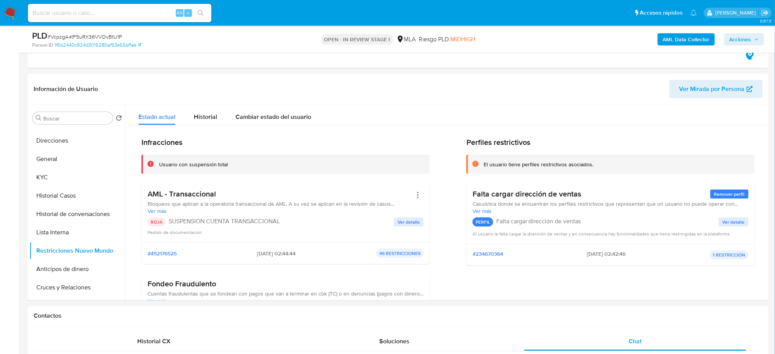
click at [738, 35] on span "Acciones" at bounding box center [741, 39] width 22 height 12
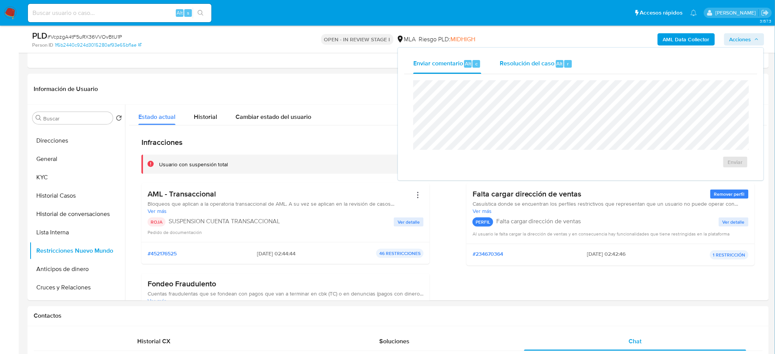
click at [543, 67] on span "Resolución del caso" at bounding box center [527, 63] width 55 height 9
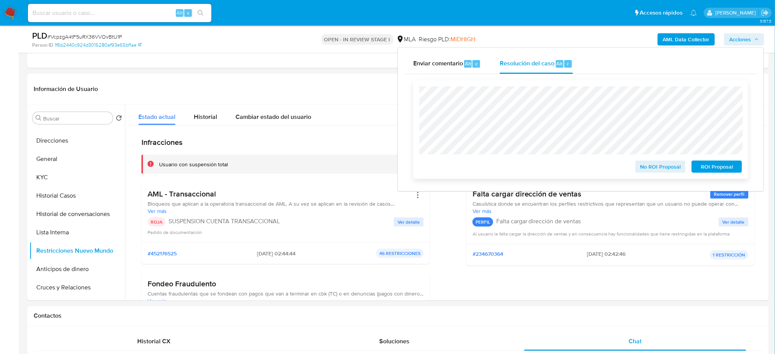
click at [739, 166] on button "ROI Proposal" at bounding box center [717, 167] width 50 height 12
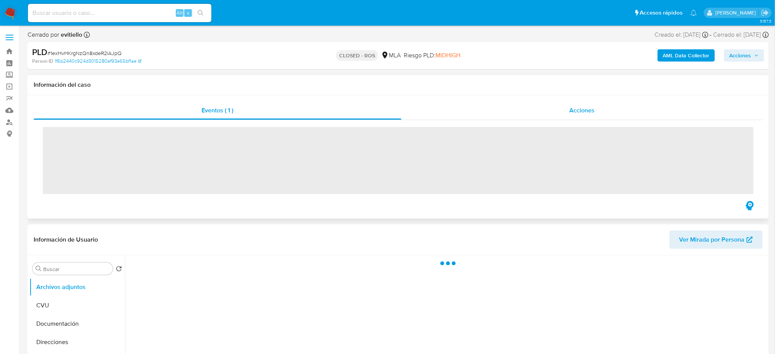
click at [589, 109] on span "Acciones" at bounding box center [582, 110] width 25 height 9
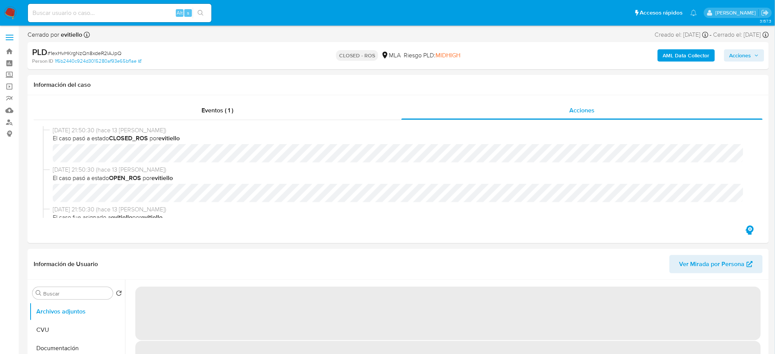
select select "10"
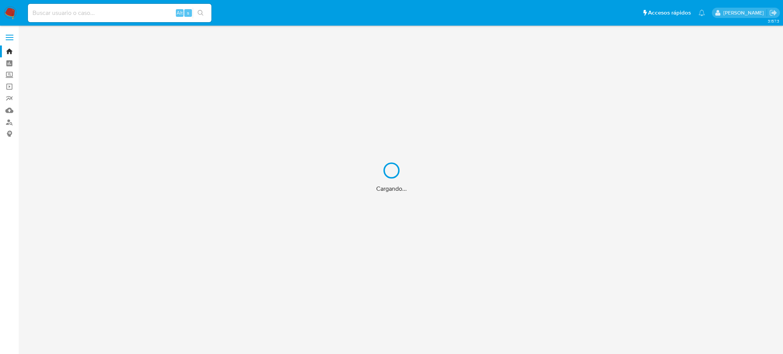
click at [10, 121] on div "Cargando..." at bounding box center [391, 177] width 783 height 354
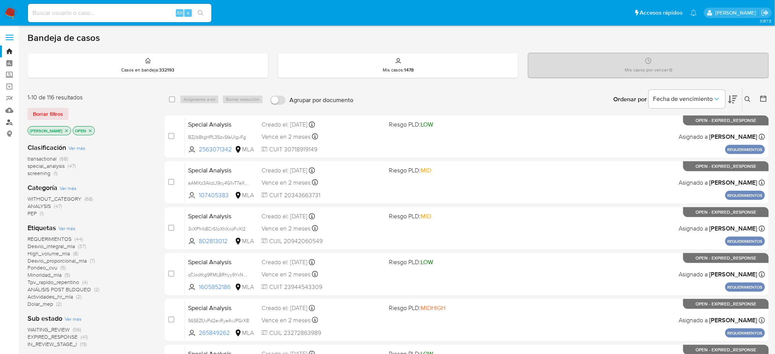
click at [10, 121] on link "Buscador de personas" at bounding box center [45, 122] width 91 height 12
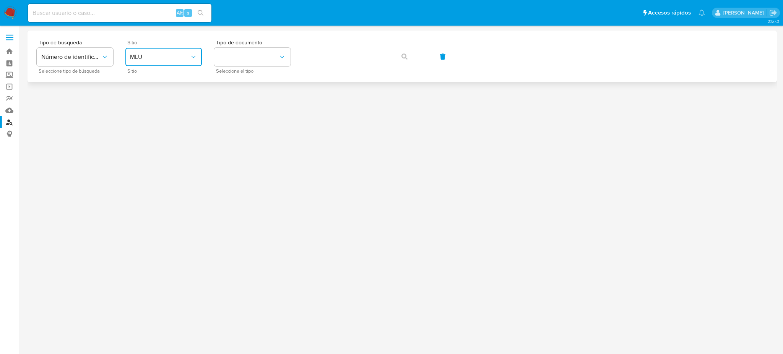
click at [172, 62] on button "MLU" at bounding box center [163, 57] width 76 height 18
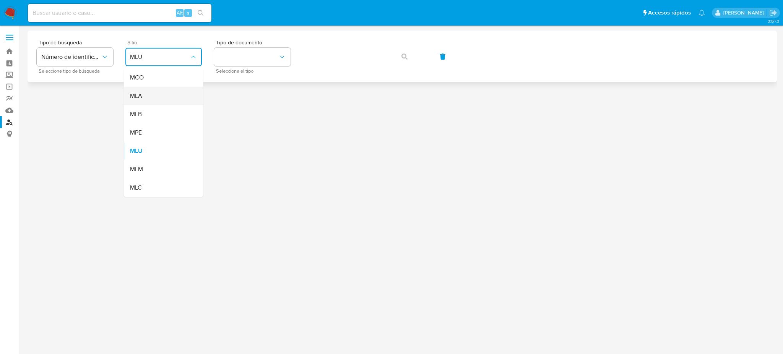
click at [186, 102] on div "MLA" at bounding box center [161, 96] width 63 height 18
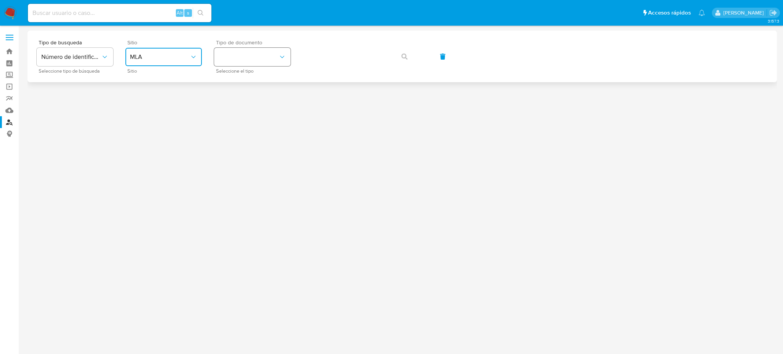
click at [252, 61] on button "identificationType" at bounding box center [252, 57] width 76 height 18
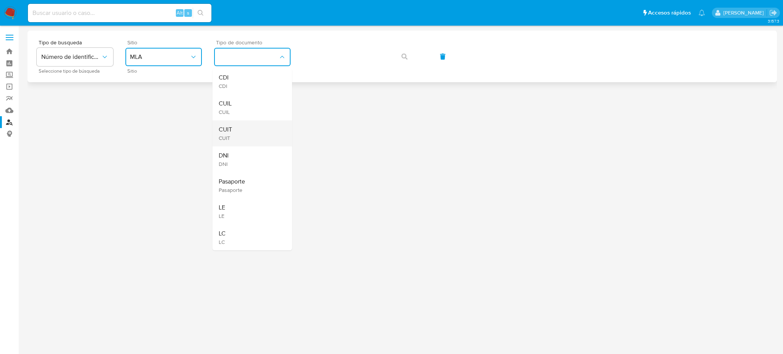
click at [266, 128] on div "CUIT CUIT" at bounding box center [250, 133] width 63 height 26
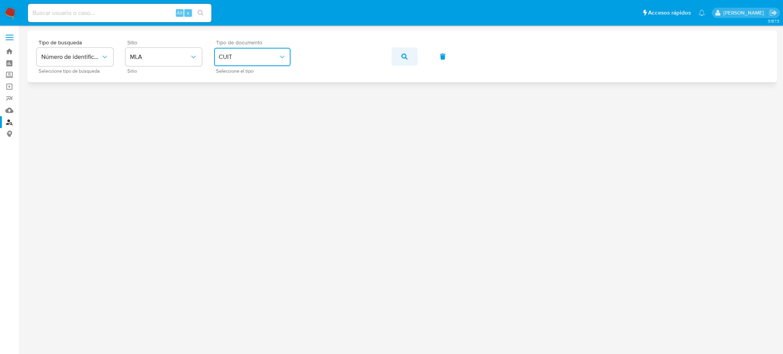
click at [394, 57] on button "button" at bounding box center [405, 56] width 26 height 18
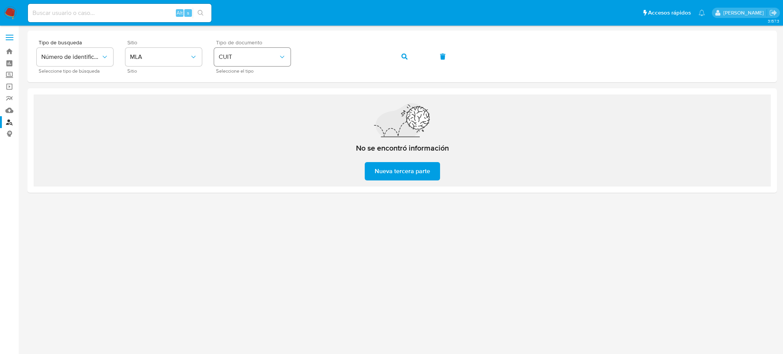
click at [282, 61] on div "Tipo de busqueda Número de identificación Seleccione tipo de búsqueda Sitio MLA…" at bounding box center [402, 56] width 731 height 33
click at [410, 59] on button "button" at bounding box center [405, 56] width 26 height 18
click at [267, 60] on div "Tipo de busqueda Número de identificación Seleccione tipo de búsqueda Sitio MLA…" at bounding box center [402, 56] width 731 height 33
click at [408, 60] on button "button" at bounding box center [405, 56] width 26 height 18
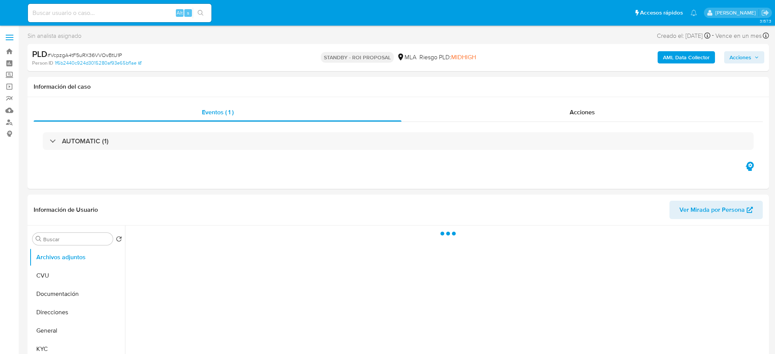
select select "10"
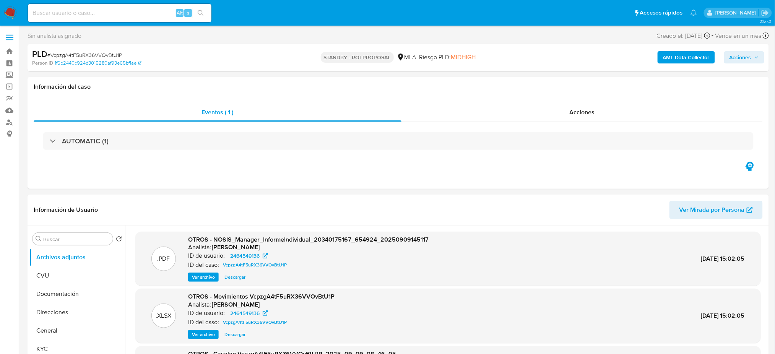
click at [75, 14] on input at bounding box center [120, 13] width 184 height 10
paste input "VcpzgA4tF5uRX36VVOvBtU1P"
drag, startPoint x: 130, startPoint y: 12, endPoint x: 0, endPoint y: 16, distance: 130.5
click at [0, 16] on nav "Pausado Ver notificaciones VcpzgA4tF5uRX36VVOvBtU1P Alt s Accesos rápidos Presi…" at bounding box center [387, 13] width 775 height 26
paste input "SrarPqJMTq8NvtQsDbsZfNYp"
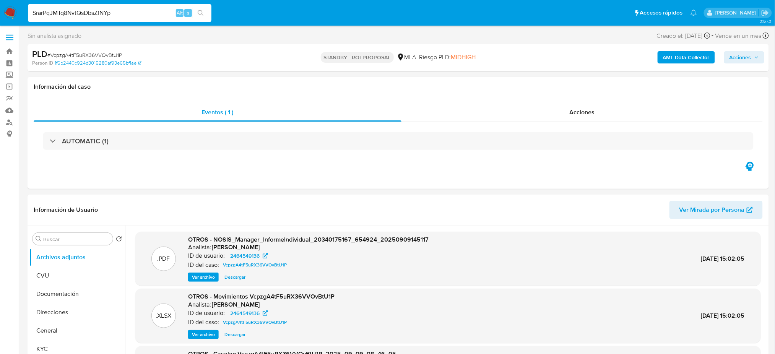
type input "SrarPqJMTq8NvtQsDbsZfNYp"
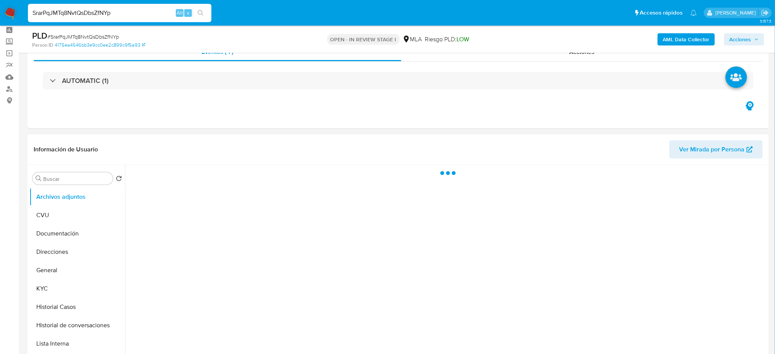
scroll to position [51, 0]
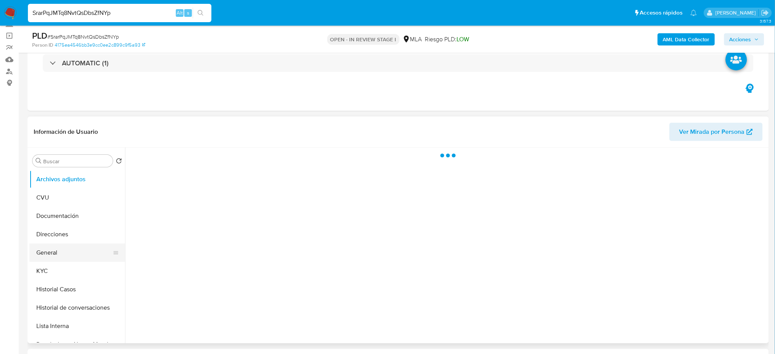
click at [48, 249] on button "General" at bounding box center [73, 253] width 89 height 18
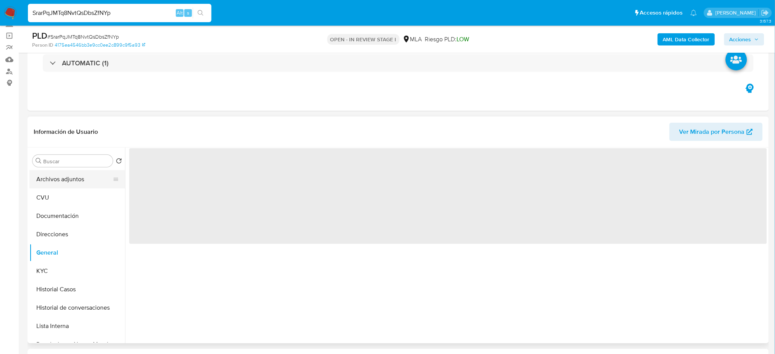
select select "10"
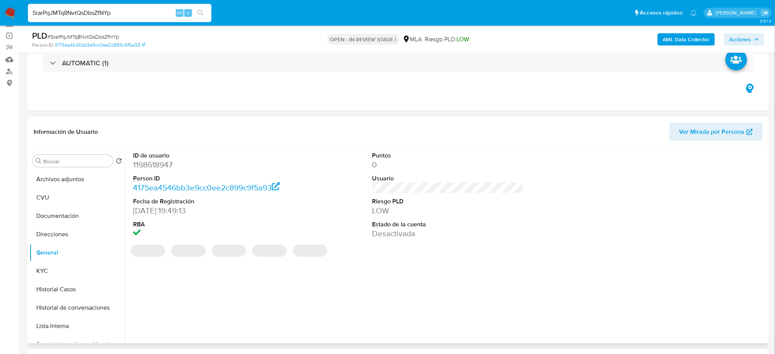
click at [154, 161] on dd "1198618947" at bounding box center [209, 164] width 152 height 11
copy dd "1198618947"
click at [73, 291] on button "Historial Casos" at bounding box center [73, 289] width 89 height 18
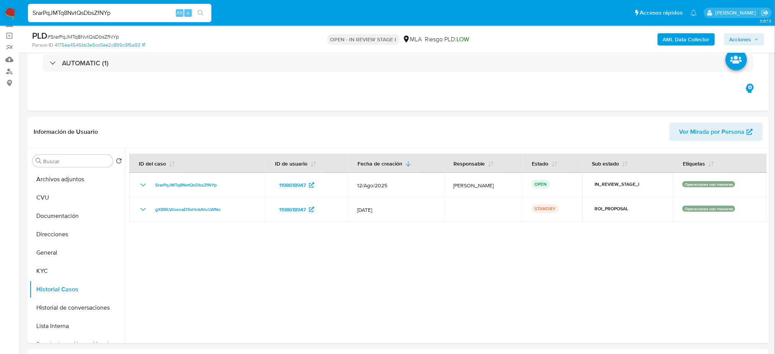
click at [104, 35] on span "# SrarPqJMTq8NvtQsDbsZfNYp" at bounding box center [83, 37] width 72 height 8
copy span "SrarPqJMTq8NvtQsDbsZfNYp"
click at [63, 267] on button "KYC" at bounding box center [73, 271] width 89 height 18
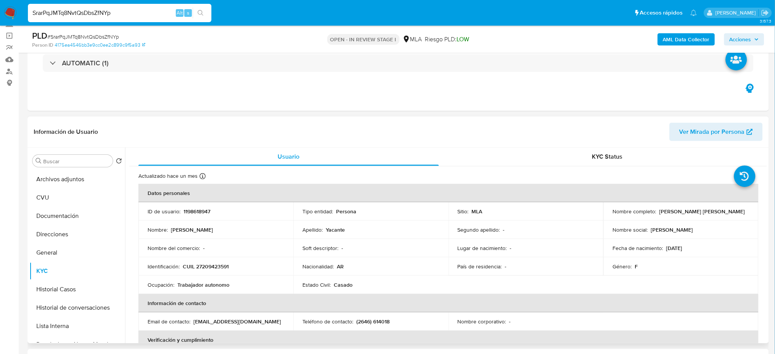
click at [198, 266] on p "CUIL 27209423591" at bounding box center [206, 266] width 46 height 7
copy p "27209423591"
click at [206, 252] on td "Nombre del comercio : -" at bounding box center [215, 248] width 155 height 18
drag, startPoint x: 202, startPoint y: 268, endPoint x: 228, endPoint y: 267, distance: 25.3
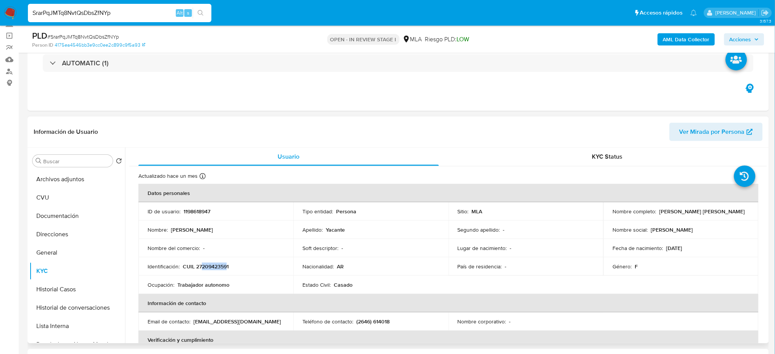
click at [228, 267] on p "CUIL 27209423591" at bounding box center [206, 266] width 46 height 7
copy p "20942359"
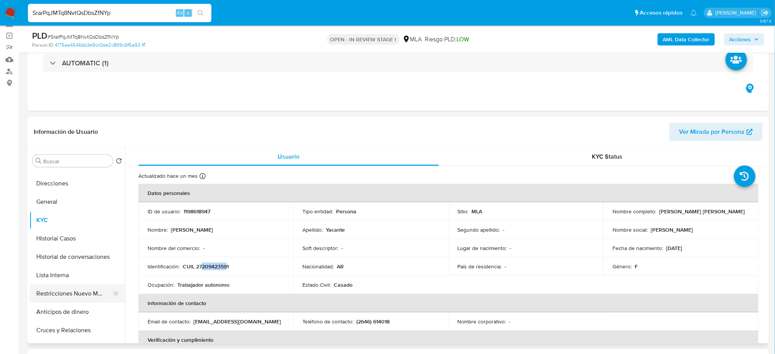
click at [71, 296] on button "Restricciones Nuevo Mundo" at bounding box center [73, 294] width 89 height 18
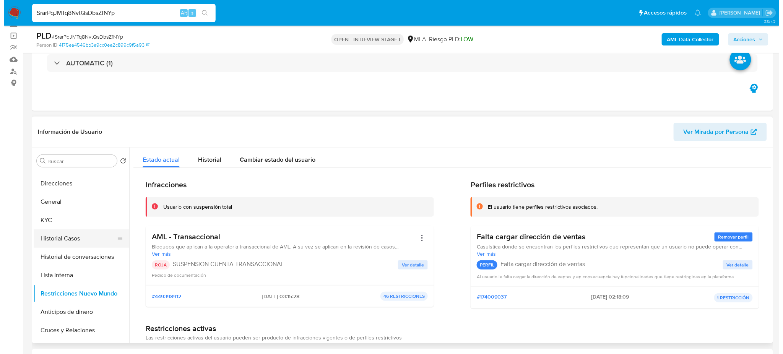
scroll to position [0, 0]
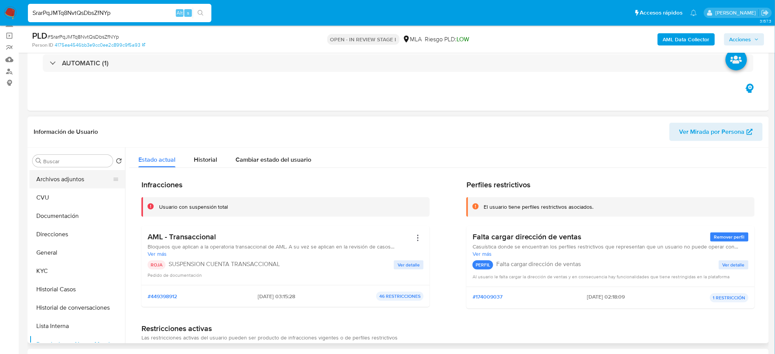
click at [63, 185] on button "Archivos adjuntos" at bounding box center [73, 179] width 89 height 18
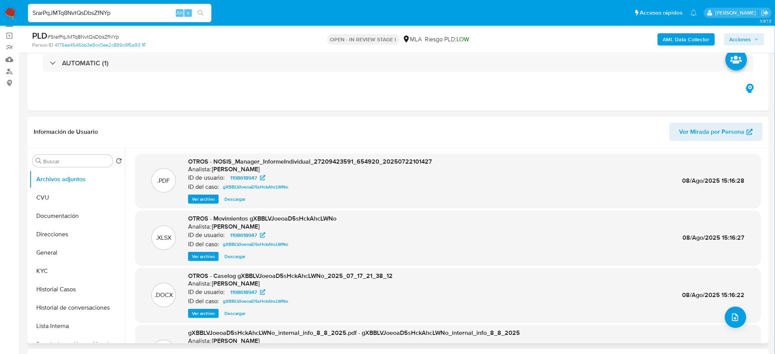
click at [200, 315] on span "Ver archivo" at bounding box center [203, 314] width 23 height 8
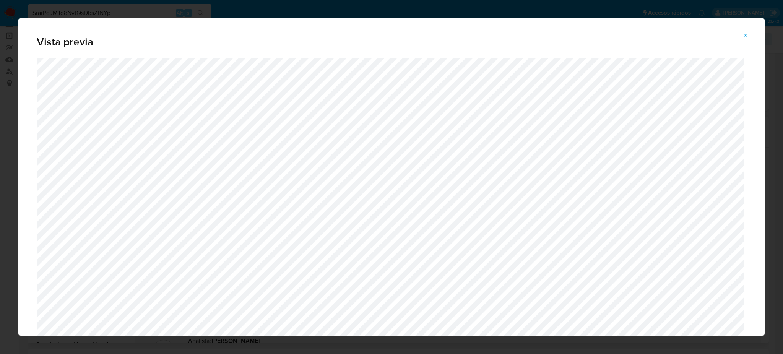
click at [744, 33] on icon "Attachment preview" at bounding box center [746, 35] width 6 height 6
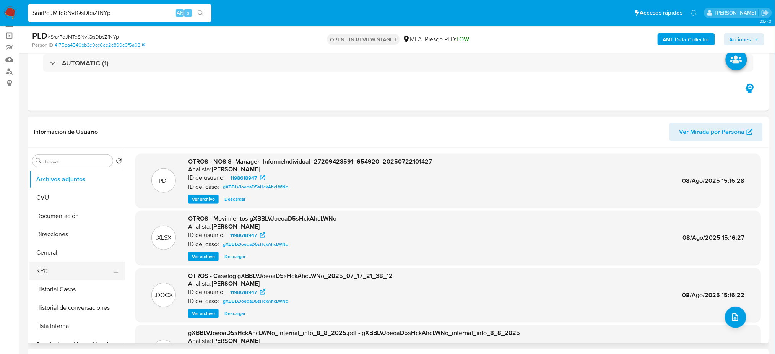
click at [88, 274] on button "KYC" at bounding box center [73, 271] width 89 height 18
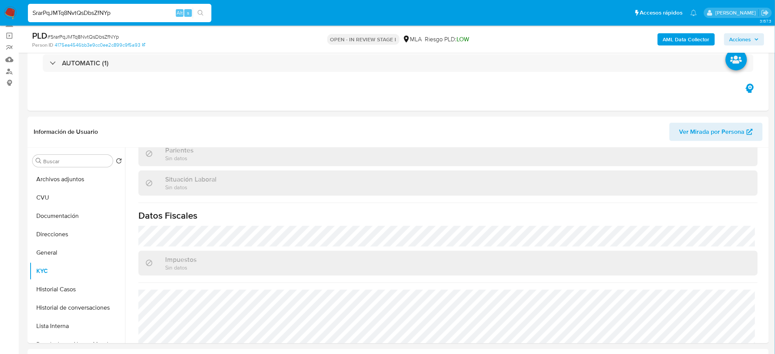
scroll to position [396, 0]
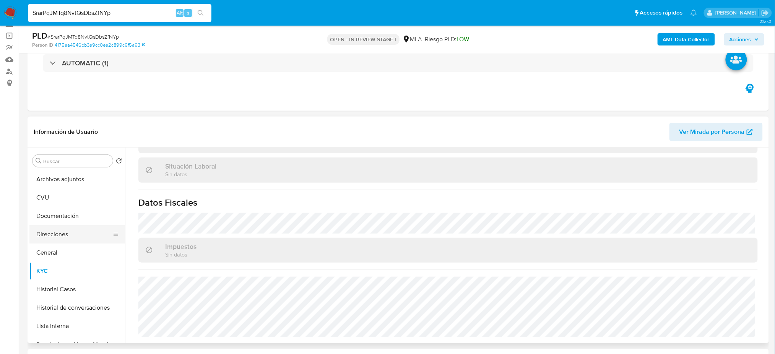
click at [69, 230] on button "Direcciones" at bounding box center [73, 234] width 89 height 18
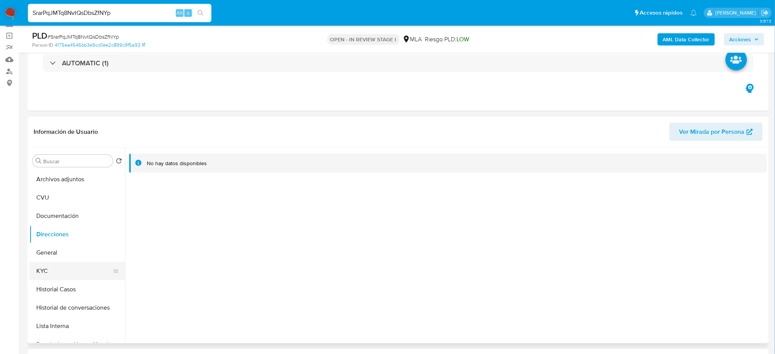
click at [58, 262] on button "KYC" at bounding box center [73, 271] width 89 height 18
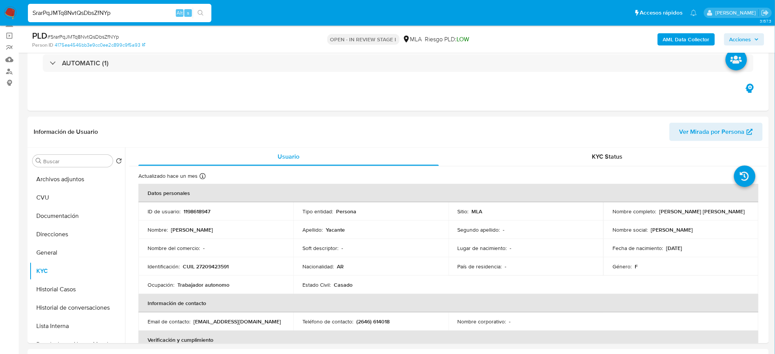
drag, startPoint x: 112, startPoint y: 13, endPoint x: 0, endPoint y: 18, distance: 112.2
click at [0, 18] on nav "Pausado Ver notificaciones SrarPqJMTq8NvtQsDbsZfNYp Alt s Accesos rápidos Presi…" at bounding box center [387, 13] width 775 height 26
paste input "xf4yFmoRR6eYn8MhFUN2HXoO"
type input "xf4yFmoRR6eYn8MhFUN2HXoO"
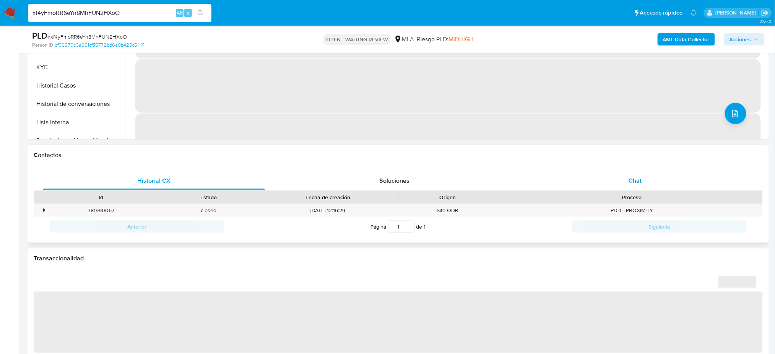
click at [647, 180] on div "Chat" at bounding box center [635, 181] width 222 height 18
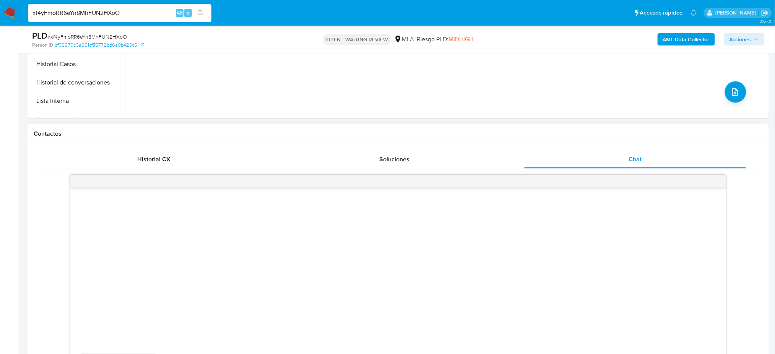
scroll to position [408, 0]
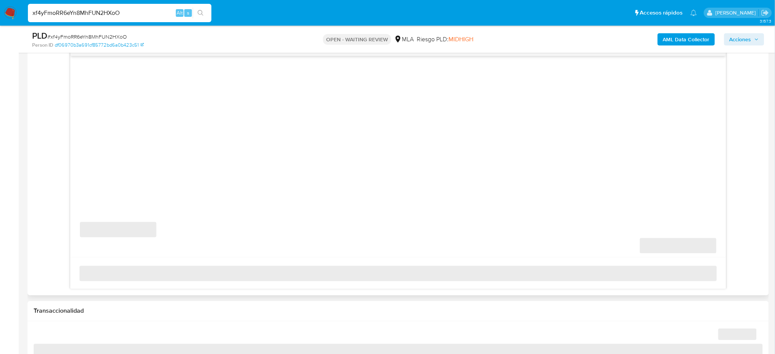
select select "10"
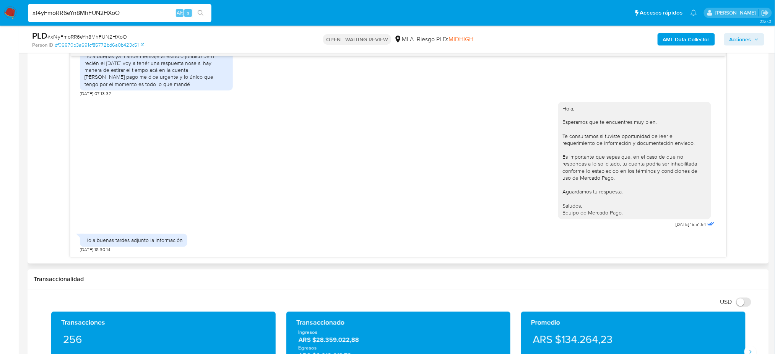
scroll to position [153, 0]
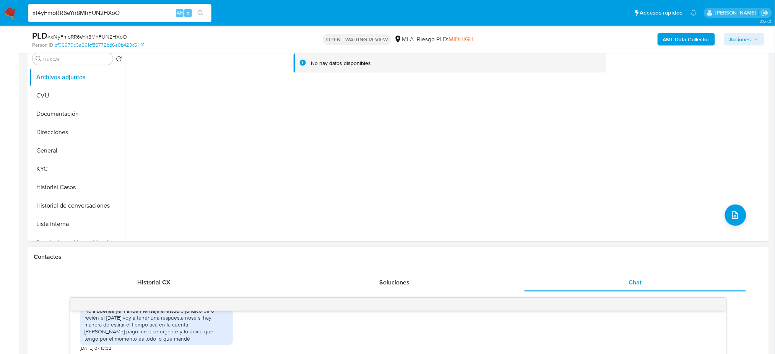
click at [15, 16] on img at bounding box center [10, 13] width 13 height 13
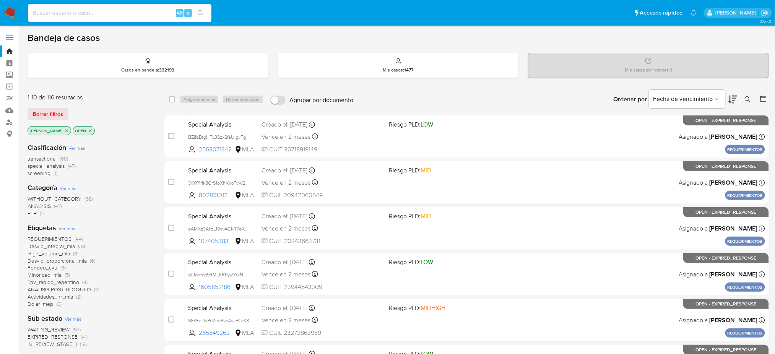
click at [119, 17] on input at bounding box center [120, 13] width 184 height 10
paste input "vwyLjV1hwOnICWdK8tD8vVBX"
type input "vwyLjV1hwOnICWdK8tD8vVBX"
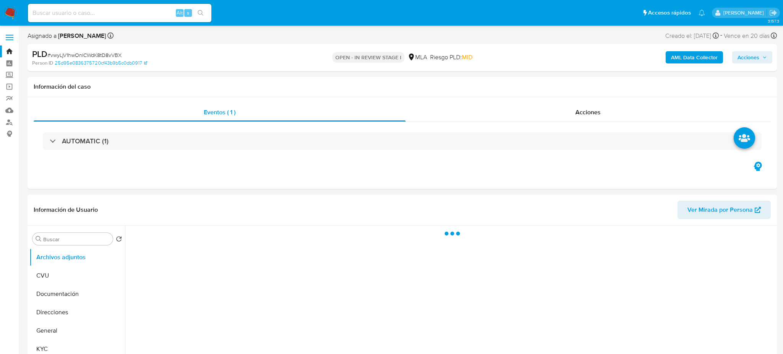
select select "10"
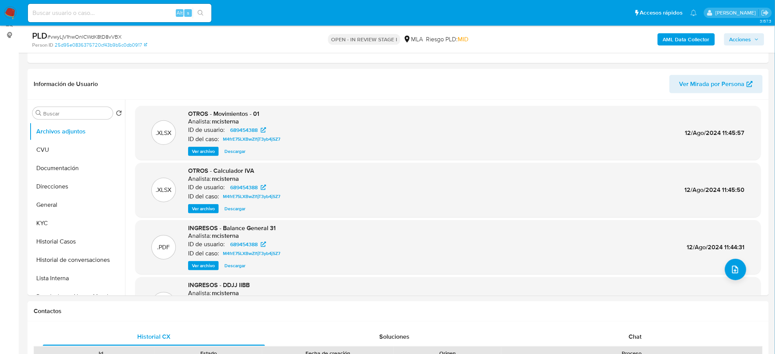
scroll to position [102, 0]
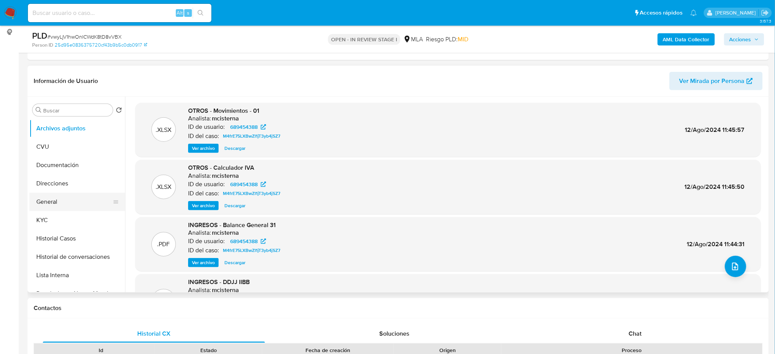
click at [51, 198] on button "General" at bounding box center [73, 202] width 89 height 18
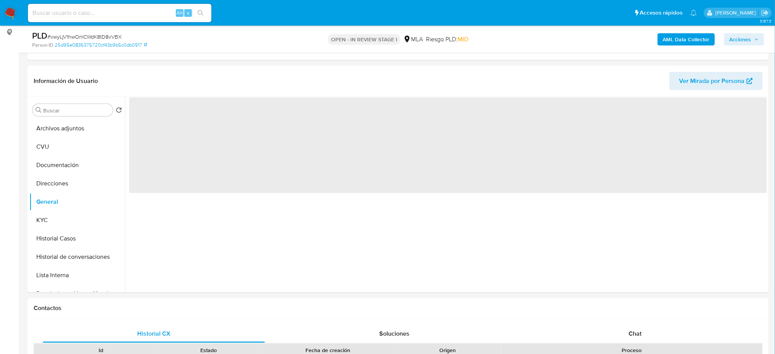
scroll to position [51, 0]
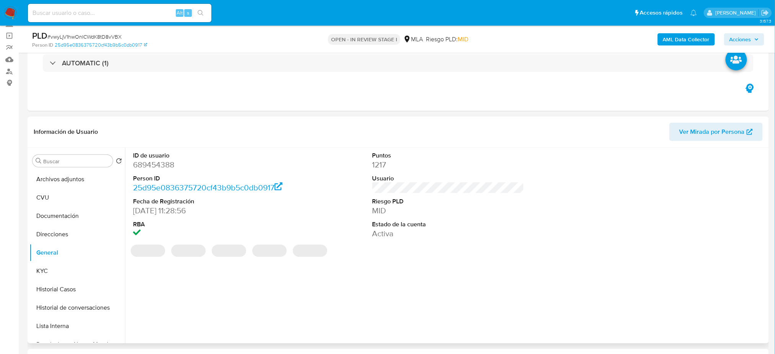
click at [148, 162] on dd "689454388" at bounding box center [209, 164] width 152 height 11
copy dd "689454388"
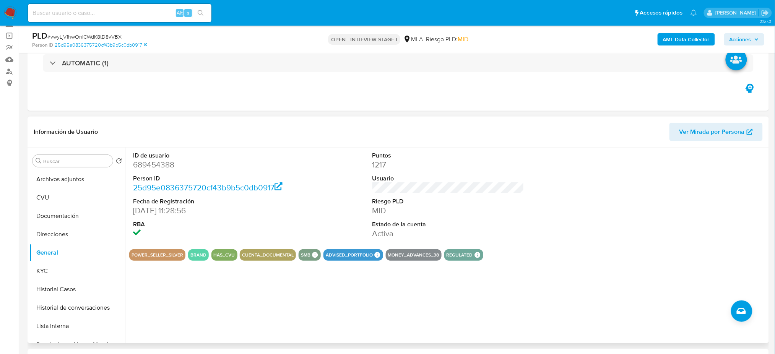
click at [80, 36] on span "# vwyLjV1hwOnICWdK8tD8vVBX" at bounding box center [84, 37] width 74 height 8
copy span "vwyLjV1hwOnICWdK8tD8vVBX"
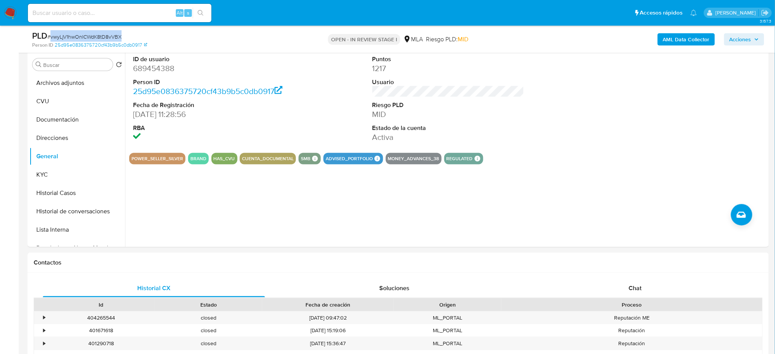
scroll to position [153, 0]
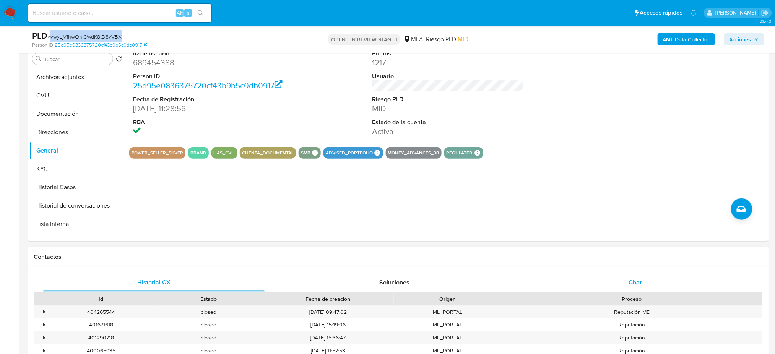
click at [649, 285] on div "Chat" at bounding box center [635, 282] width 222 height 18
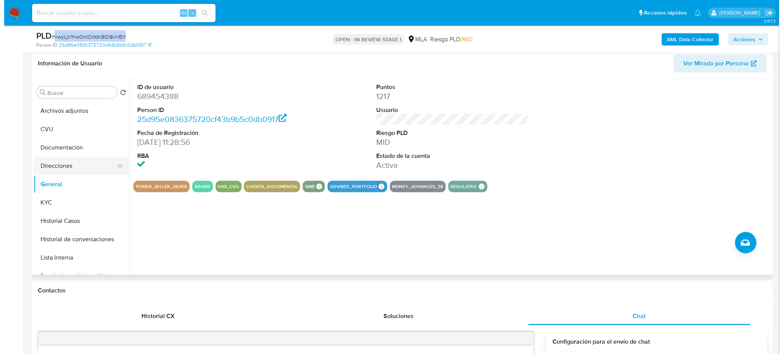
scroll to position [102, 0]
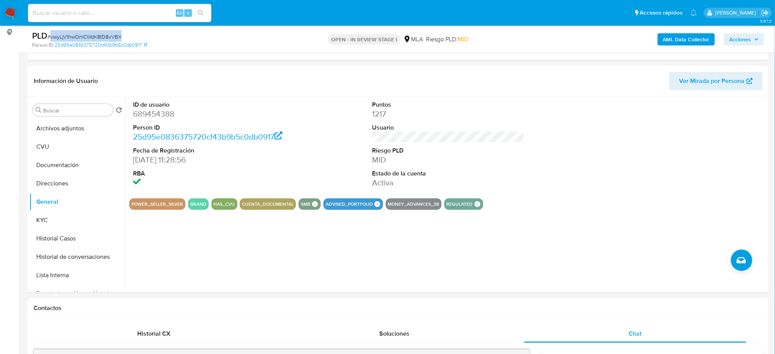
click at [699, 34] on b "AML Data Collector" at bounding box center [686, 39] width 47 height 12
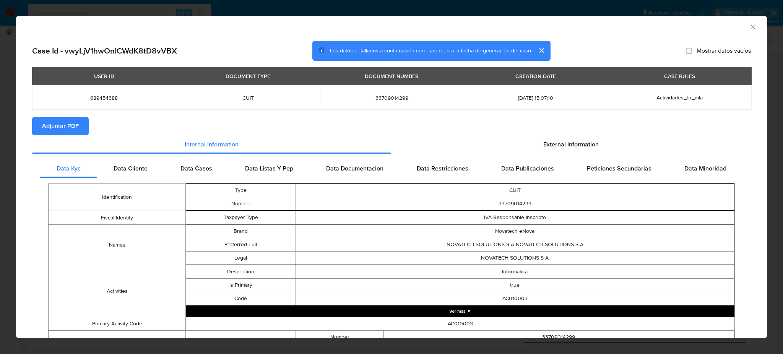
click at [76, 120] on span "Adjuntar PDF" at bounding box center [60, 126] width 37 height 17
click at [519, 31] on div "AML Data Collector" at bounding box center [391, 25] width 751 height 19
click at [749, 28] on icon "Cerrar ventana" at bounding box center [753, 27] width 8 height 8
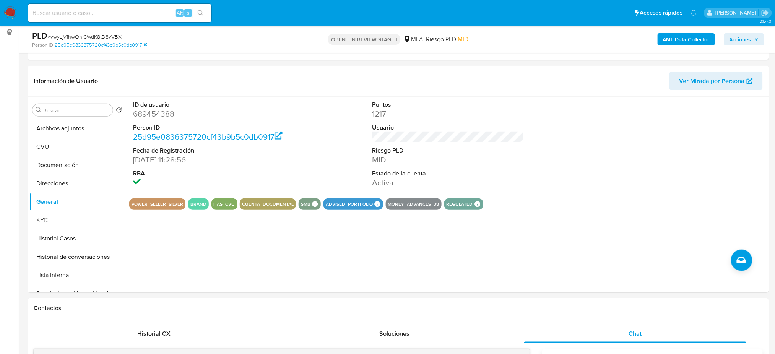
click at [138, 115] on dd "689454388" at bounding box center [209, 114] width 152 height 11
copy dd "689454388"
click at [81, 135] on button "Archivos adjuntos" at bounding box center [73, 128] width 89 height 18
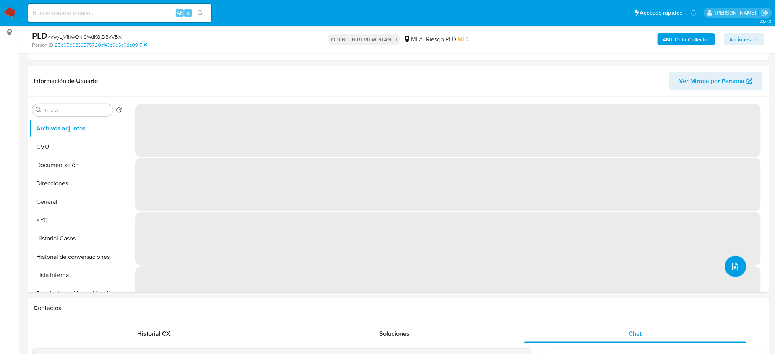
click at [733, 275] on button "upload-file" at bounding box center [735, 266] width 21 height 21
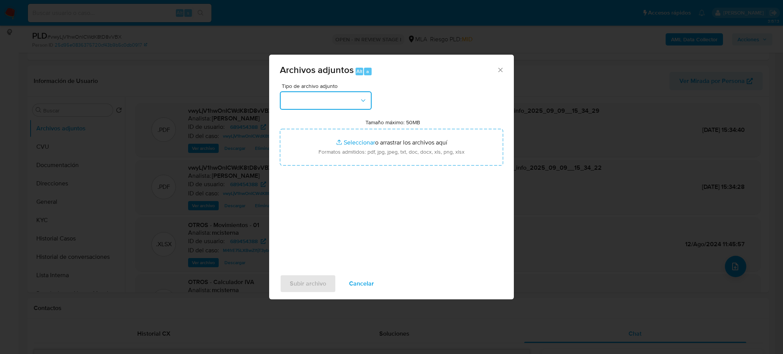
click at [325, 101] on button "button" at bounding box center [326, 100] width 92 height 18
click at [309, 174] on div "OTROS" at bounding box center [324, 166] width 78 height 18
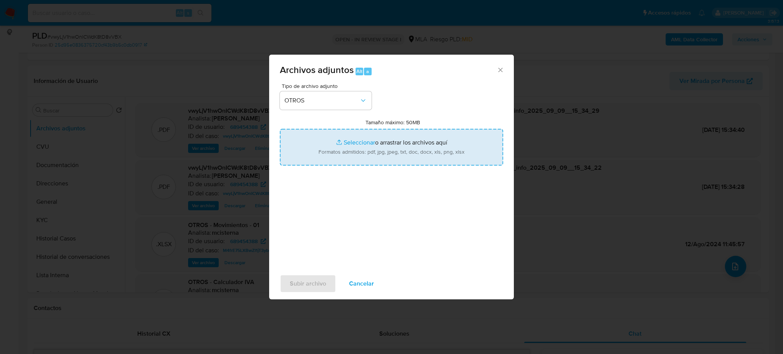
click at [343, 149] on input "Tamaño máximo: 50MB Seleccionar archivos" at bounding box center [391, 147] width 223 height 37
type input "C:\fakepath\Caselog vwyLjV1hwOnICWdK8tD8vVBX_2025_08_18_14_49_16.docx"
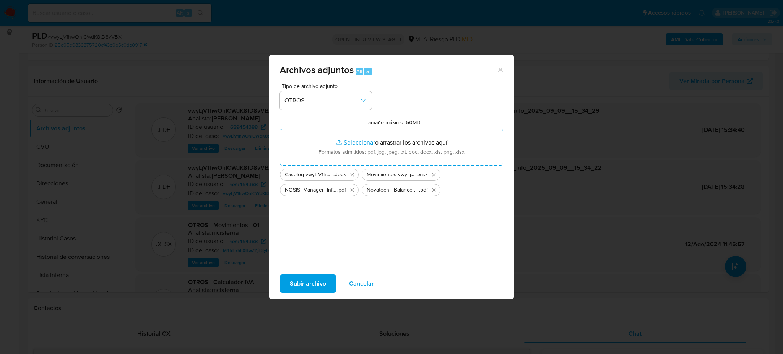
click at [291, 291] on span "Subir archivo" at bounding box center [308, 283] width 36 height 17
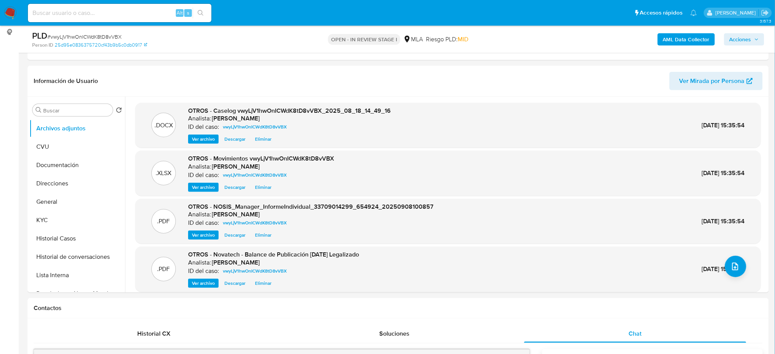
click at [70, 201] on button "General" at bounding box center [73, 202] width 89 height 18
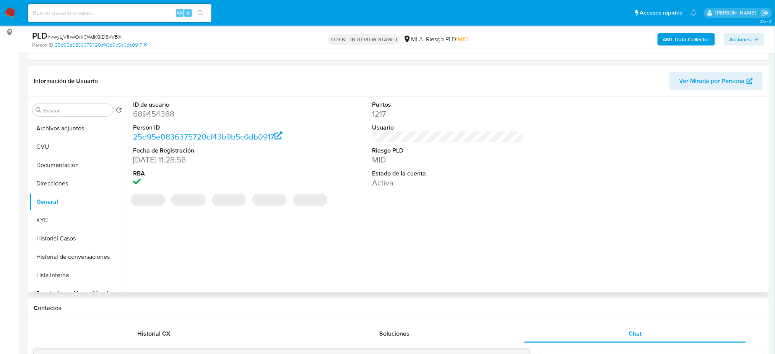
click at [153, 116] on dd "689454388" at bounding box center [209, 114] width 152 height 11
copy dd "689454388"
click at [745, 37] on span "Acciones" at bounding box center [741, 39] width 22 height 12
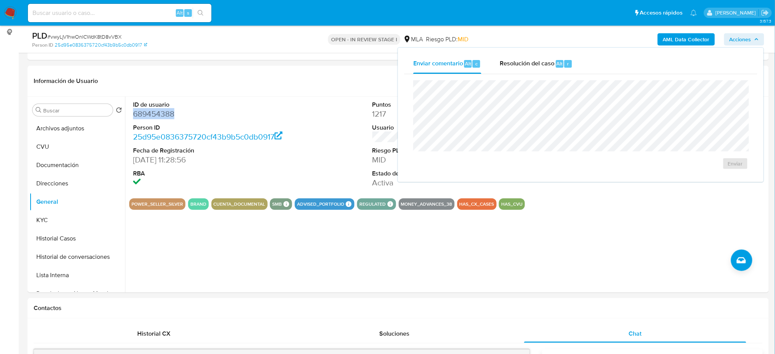
drag, startPoint x: 502, startPoint y: 67, endPoint x: 508, endPoint y: 77, distance: 11.5
click at [502, 67] on span "Resolución del caso" at bounding box center [527, 63] width 55 height 9
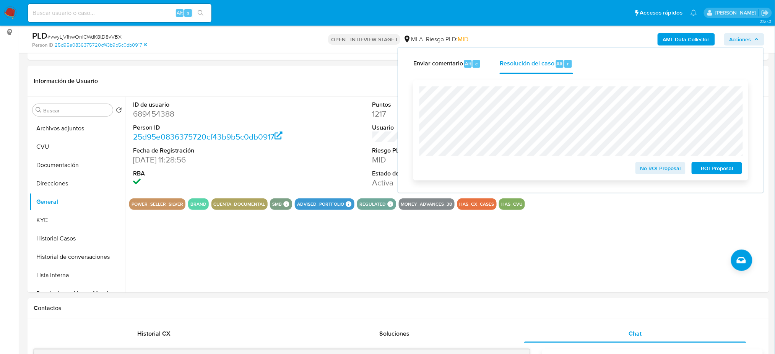
click at [659, 174] on span "No ROI Proposal" at bounding box center [661, 168] width 40 height 11
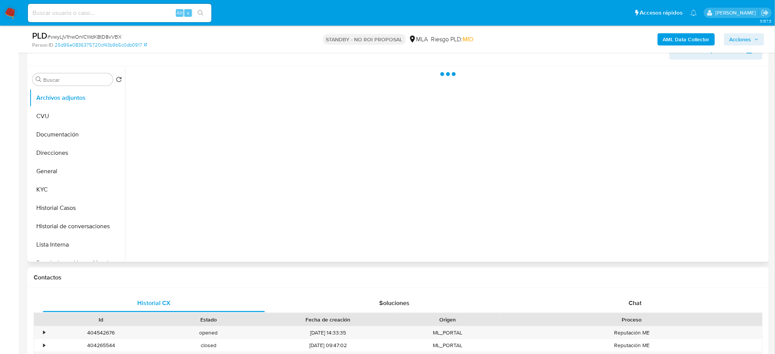
scroll to position [153, 0]
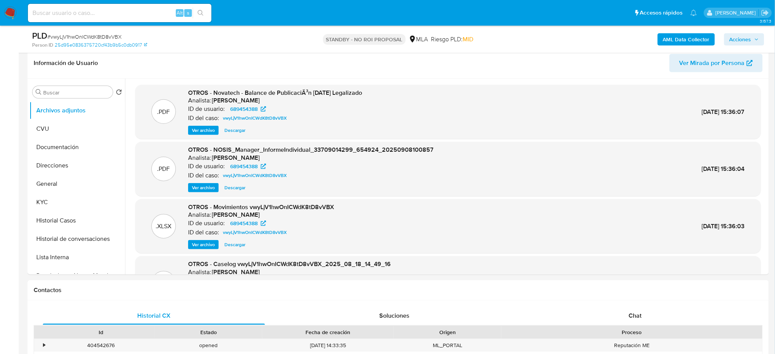
select select "10"
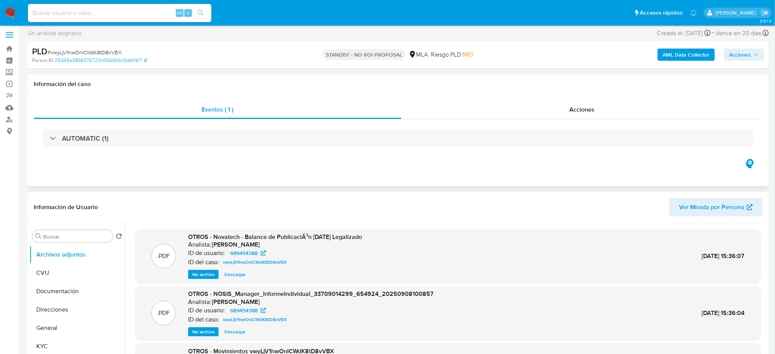
scroll to position [0, 0]
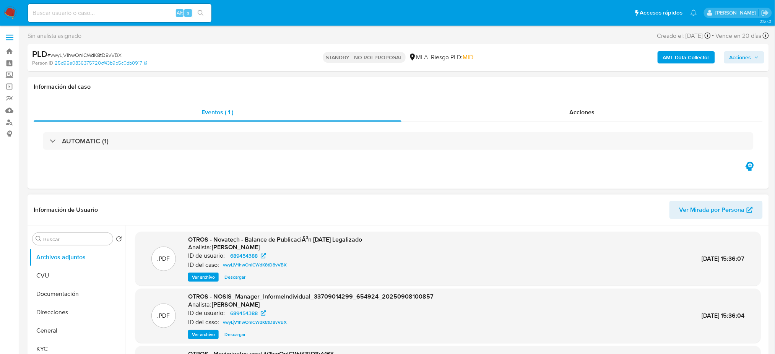
click at [706, 212] on span "Ver Mirada por Persona" at bounding box center [712, 210] width 65 height 18
click at [127, 11] on input at bounding box center [120, 13] width 184 height 10
paste input "gFNhCh1EFAADPVs1kSmobEZF"
type input "gFNhCh1EFAADPVs1kSmobEZF"
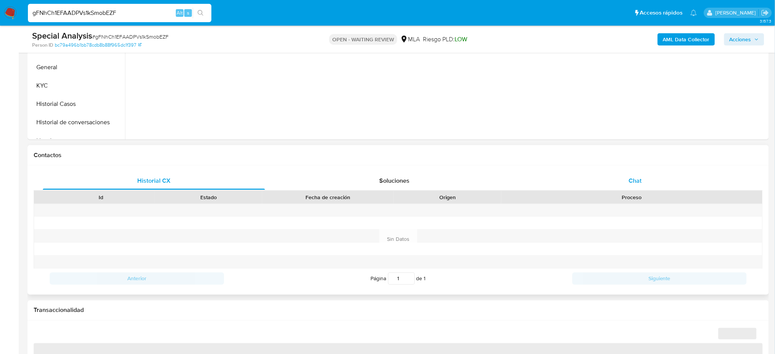
click at [635, 187] on div "Chat" at bounding box center [635, 181] width 222 height 18
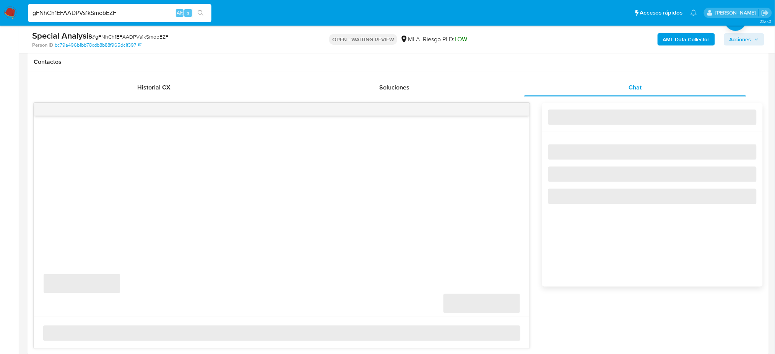
select select "10"
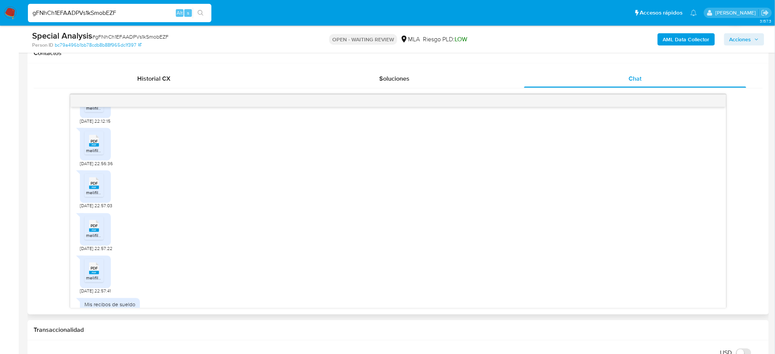
scroll to position [459, 0]
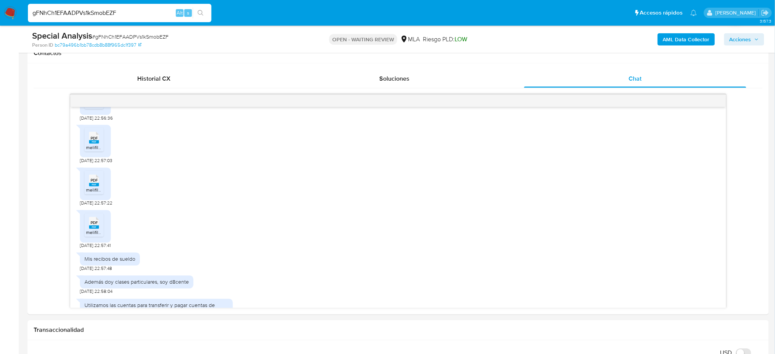
drag, startPoint x: 131, startPoint y: 16, endPoint x: 0, endPoint y: 28, distance: 131.4
paste input "dUygHdXxiHXwRRBkZIWndugC"
type input "dUygHdXxiHXwRRBkZIWndugC"
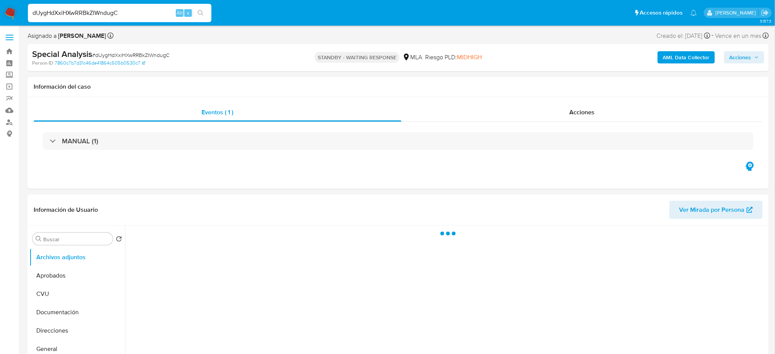
select select "10"
drag, startPoint x: 124, startPoint y: 15, endPoint x: 0, endPoint y: 31, distance: 125.3
paste input "64yYmsPCKzCqLcYHB3bD5xNs"
type input "64yYmsPCKzCqLcYHB3bD5xNs"
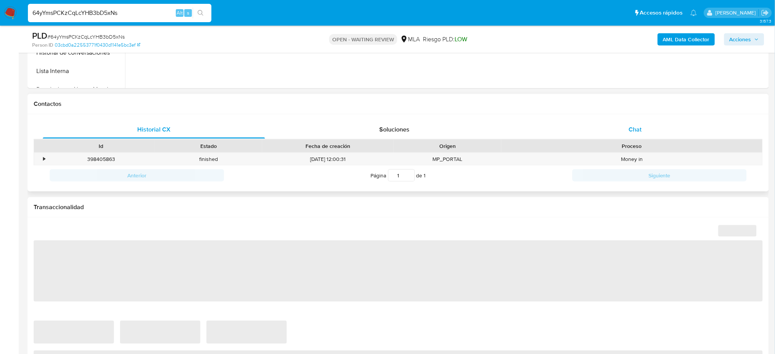
click at [639, 132] on span "Chat" at bounding box center [635, 129] width 13 height 9
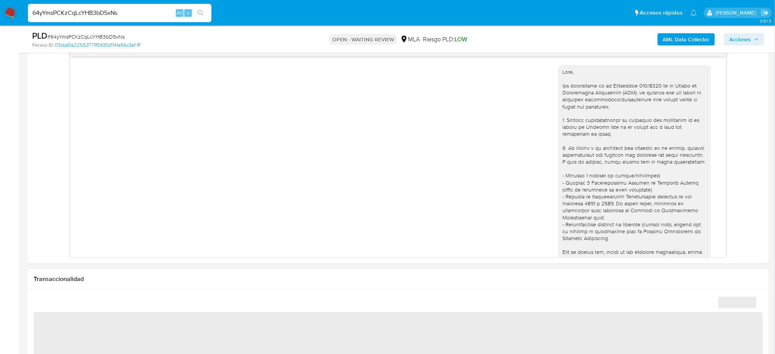
scroll to position [468, 0]
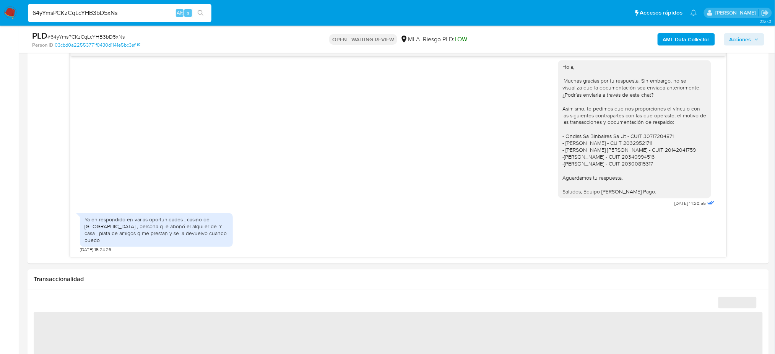
select select "10"
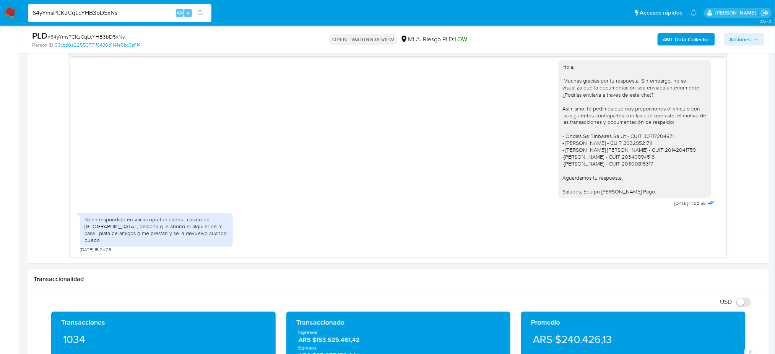
scroll to position [357, 0]
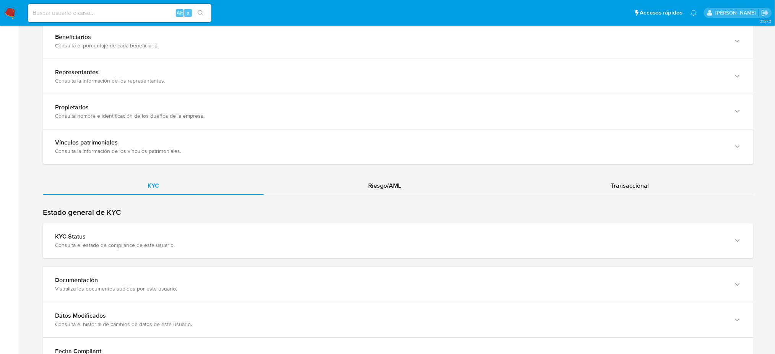
scroll to position [663, 0]
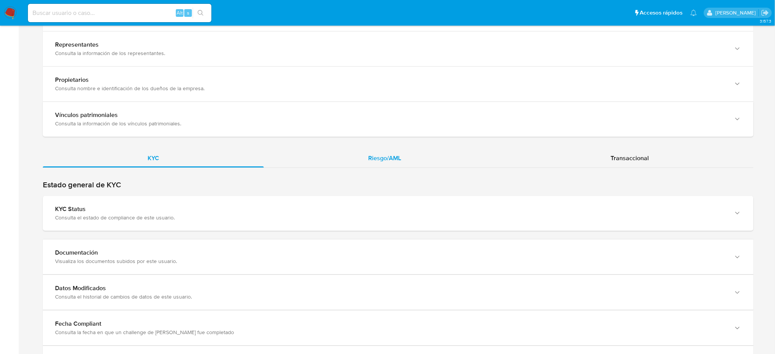
click at [411, 162] on div "Riesgo/AML" at bounding box center [385, 158] width 242 height 18
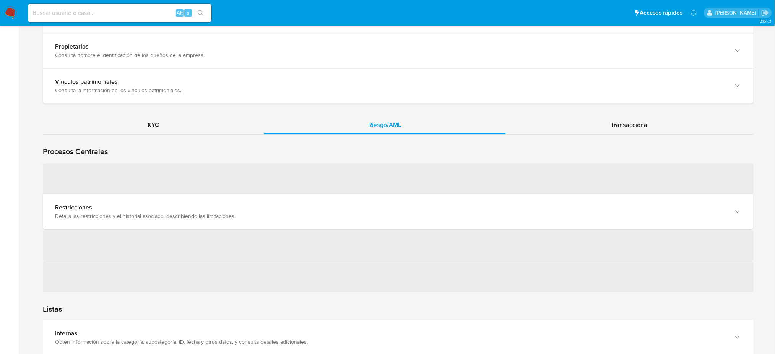
scroll to position [714, 0]
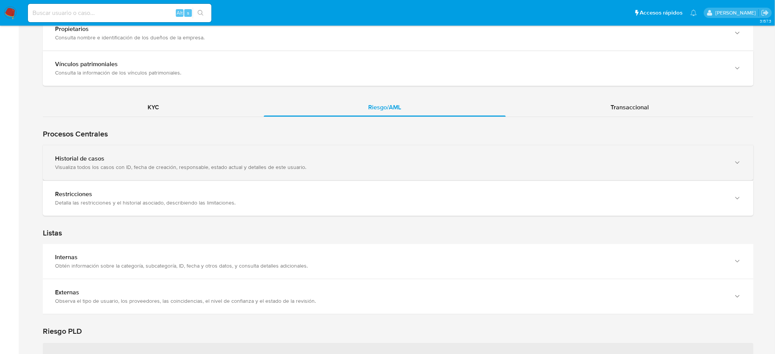
click at [101, 174] on div "Historial de casos Visualiza todos los casos con ID, fecha de creación, respons…" at bounding box center [398, 162] width 711 height 35
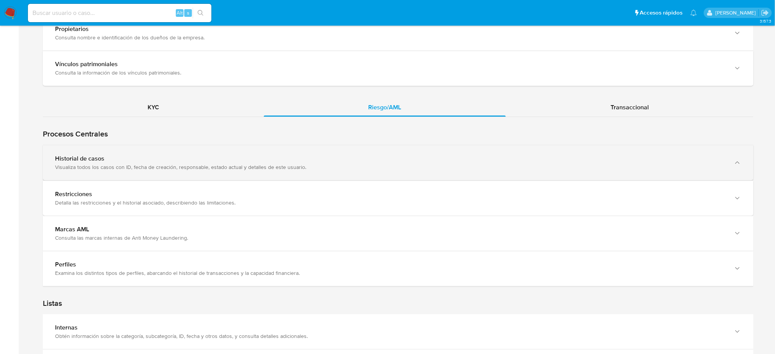
drag, startPoint x: 56, startPoint y: 161, endPoint x: 62, endPoint y: 163, distance: 6.3
click at [56, 163] on div "Historial de casos" at bounding box center [390, 159] width 671 height 8
click at [62, 162] on div "Historial de casos Visualiza todos los casos con ID, fecha de creación, respons…" at bounding box center [390, 163] width 671 height 16
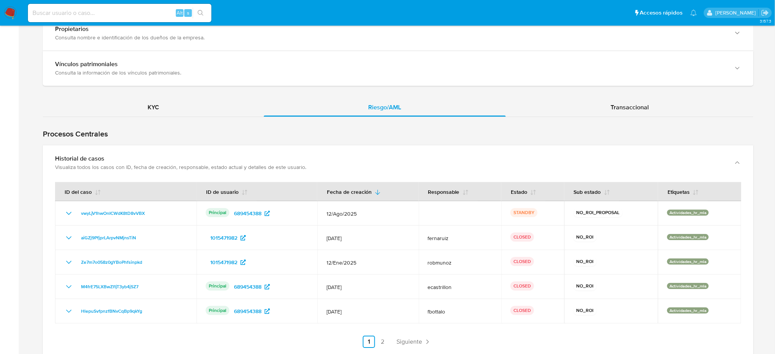
click at [67, 181] on div "Historial de casos Visualiza todos los casos con ID, fecha de creación, respons…" at bounding box center [398, 253] width 711 height 216
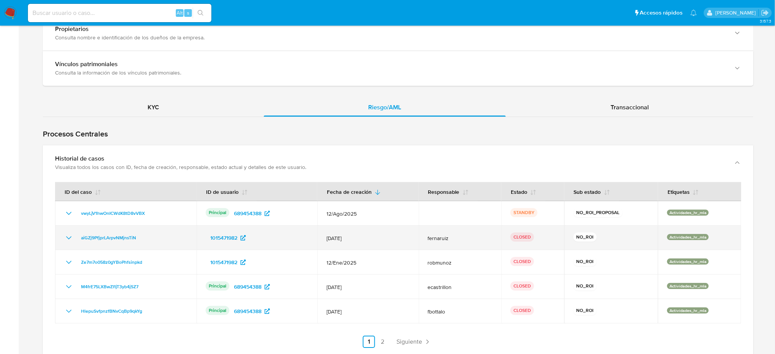
drag, startPoint x: 328, startPoint y: 237, endPoint x: 370, endPoint y: 239, distance: 41.7
click at [370, 239] on span "[DATE]" at bounding box center [368, 238] width 83 height 7
click at [110, 237] on span "aiGZj9PfjprLArpvNMjnsTiN" at bounding box center [108, 237] width 55 height 9
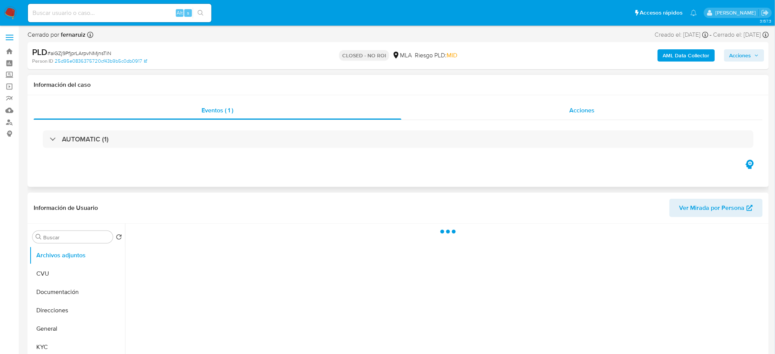
click at [578, 113] on span "Acciones" at bounding box center [582, 110] width 25 height 9
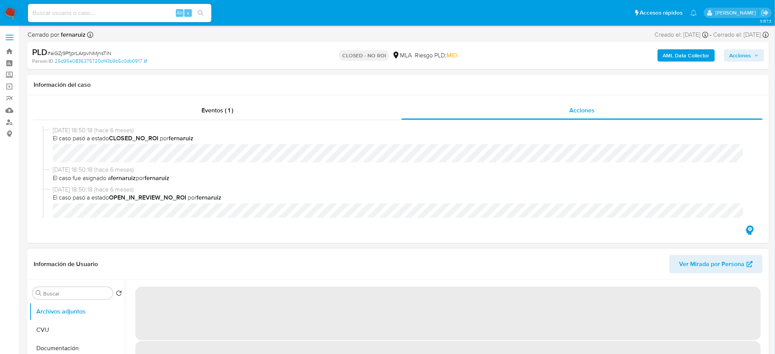
select select "10"
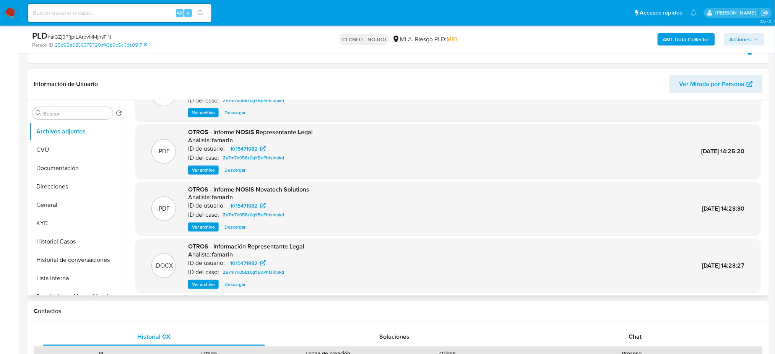
scroll to position [64, 0]
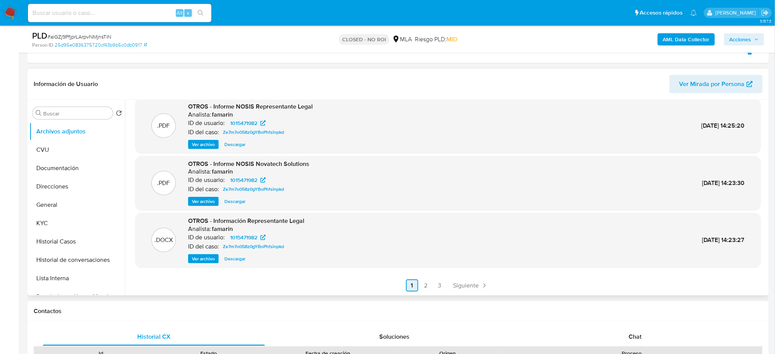
click at [426, 291] on link "2" at bounding box center [426, 286] width 12 height 12
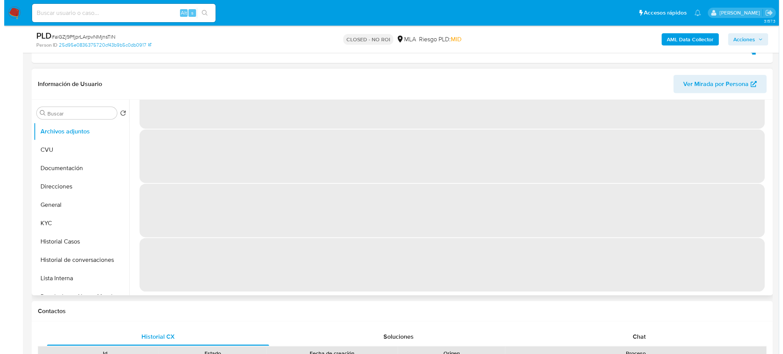
scroll to position [0, 0]
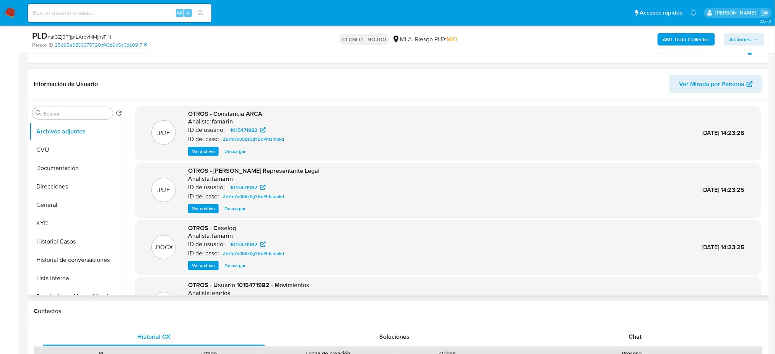
click at [201, 265] on span "Ver archivo" at bounding box center [203, 266] width 23 height 8
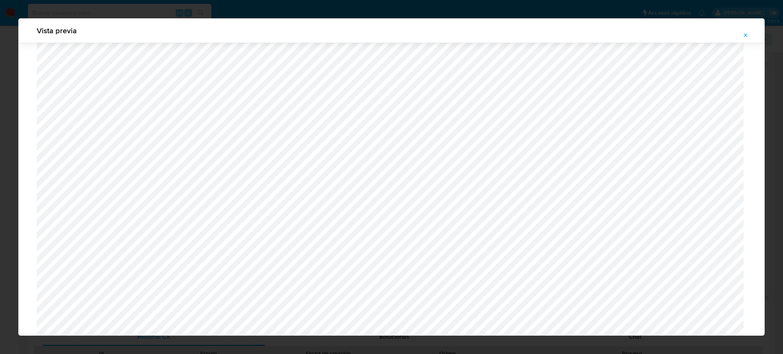
scroll to position [686, 0]
click at [746, 31] on span "Attachment preview" at bounding box center [746, 35] width 6 height 11
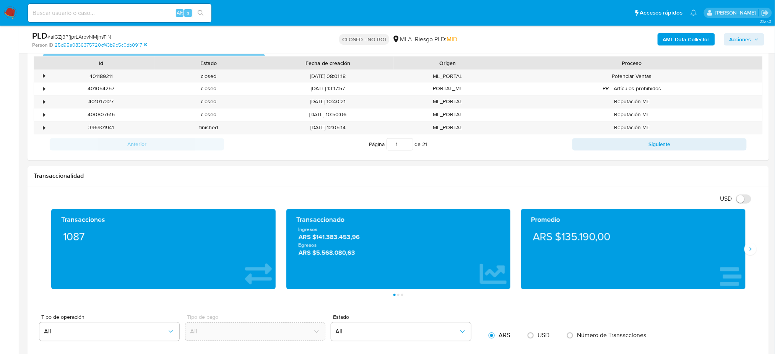
scroll to position [306, 0]
